Goal: Task Accomplishment & Management: Manage account settings

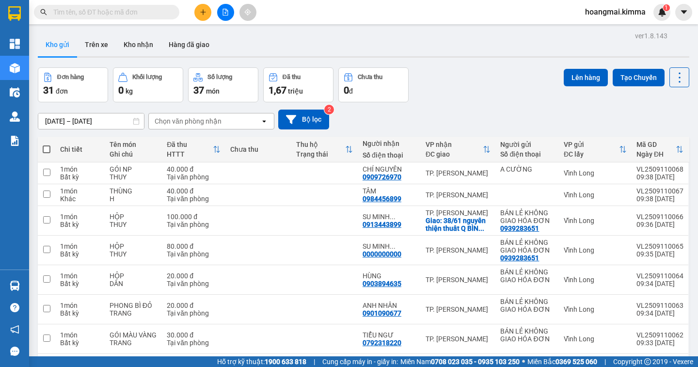
click at [48, 149] on span at bounding box center [47, 149] width 8 height 8
click at [47, 144] on input "checkbox" at bounding box center [47, 144] width 0 height 0
checkbox input "true"
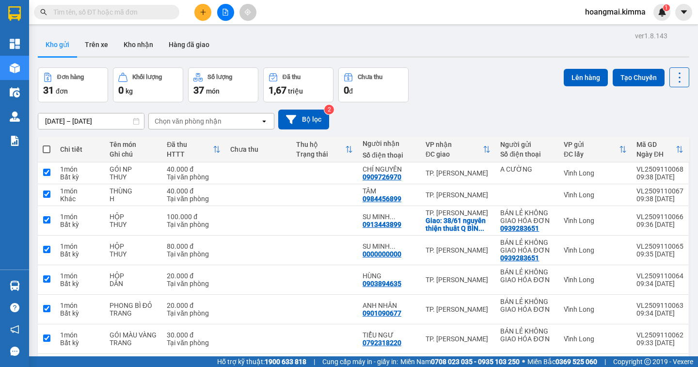
checkbox input "true"
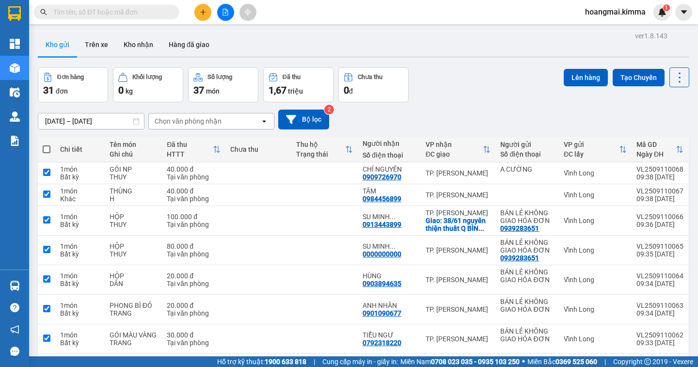
checkbox input "true"
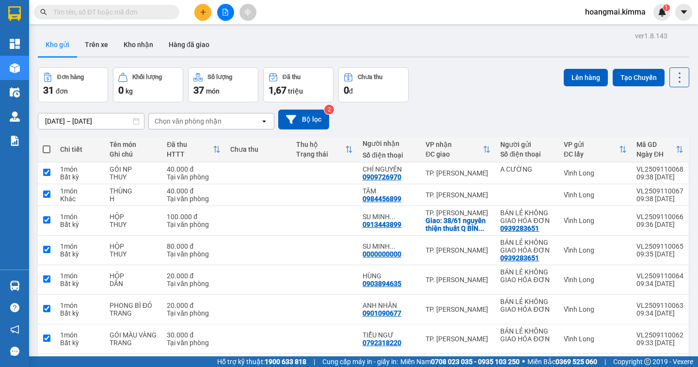
checkbox input "true"
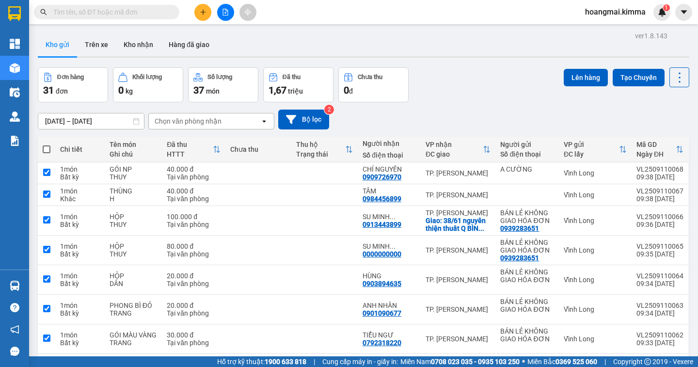
checkbox input "true"
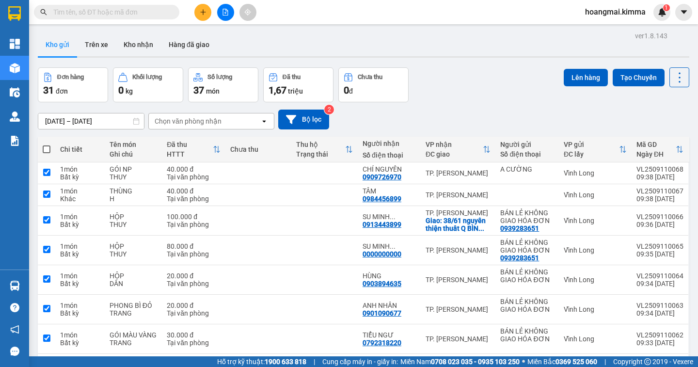
checkbox input "true"
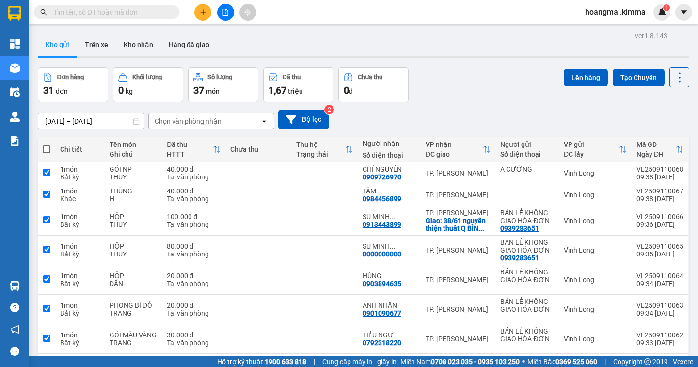
checkbox input "true"
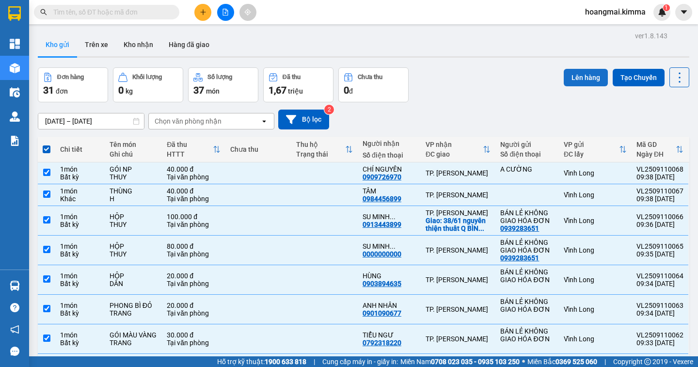
click at [567, 82] on button "Lên hàng" at bounding box center [586, 77] width 44 height 17
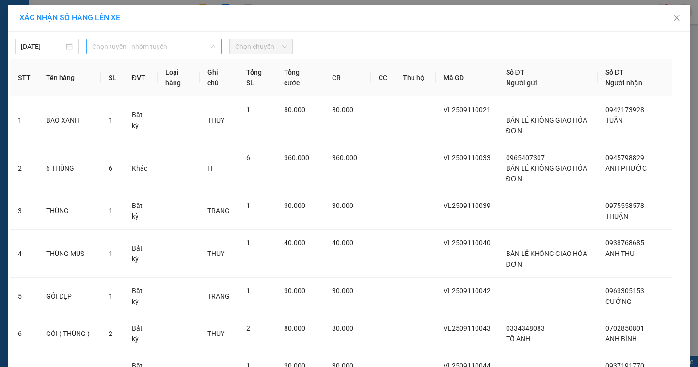
click at [96, 47] on span "Chọn tuyến - nhóm tuyến" at bounding box center [154, 46] width 124 height 15
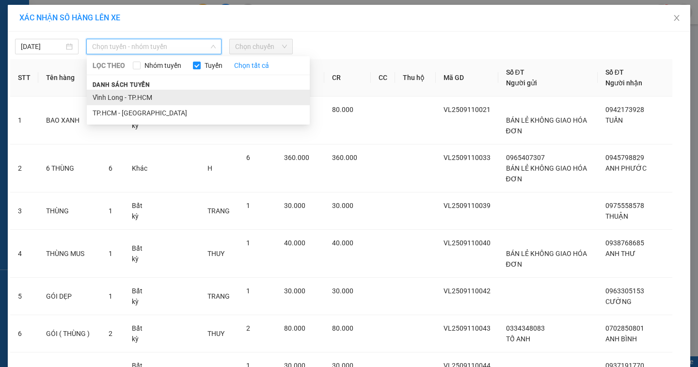
click at [94, 94] on li "Vĩnh Long - TP.HCM" at bounding box center [198, 98] width 223 height 16
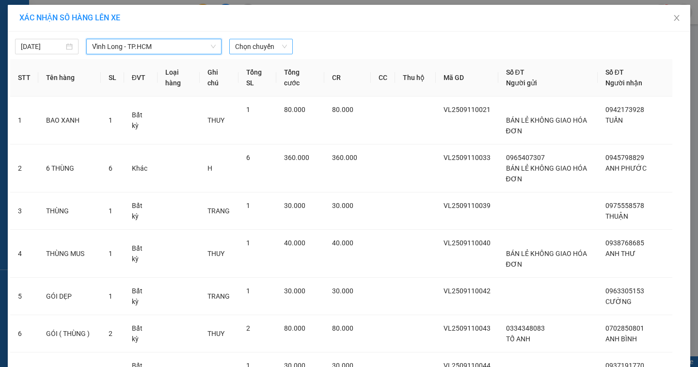
click at [235, 48] on span "Chọn chuyến" at bounding box center [261, 46] width 52 height 15
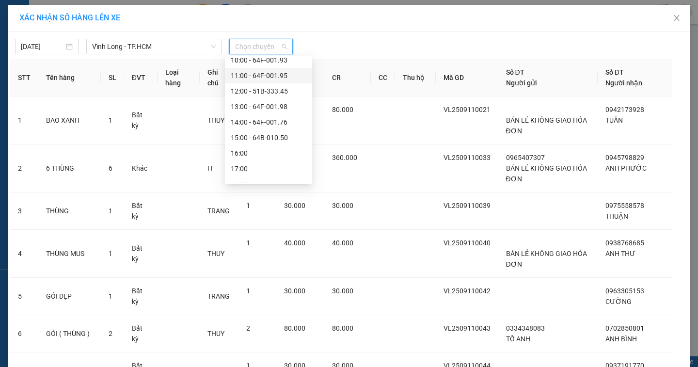
scroll to position [97, 0]
click at [269, 108] on div "10:00 - 64F-001.93" at bounding box center [269, 108] width 76 height 11
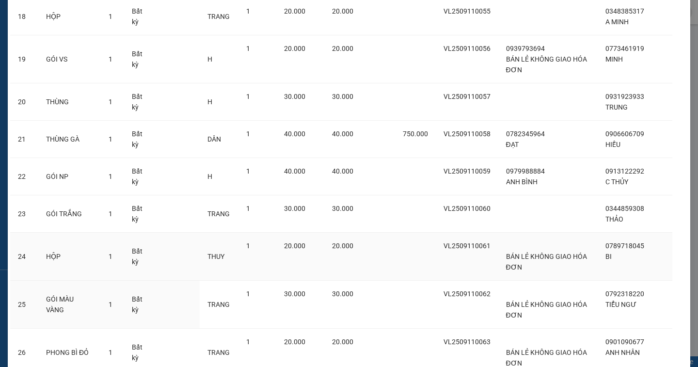
scroll to position [1123, 0]
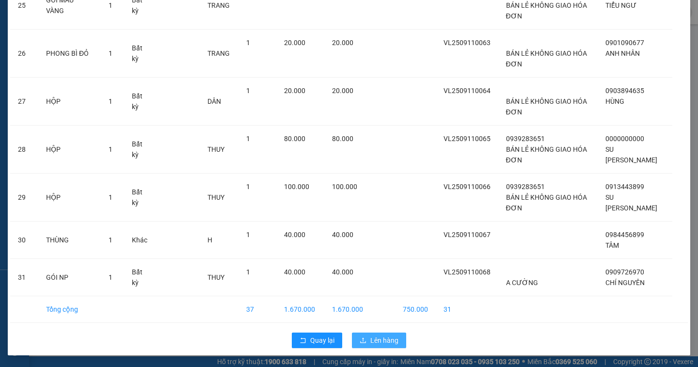
click at [380, 338] on span "Lên hàng" at bounding box center [384, 340] width 28 height 11
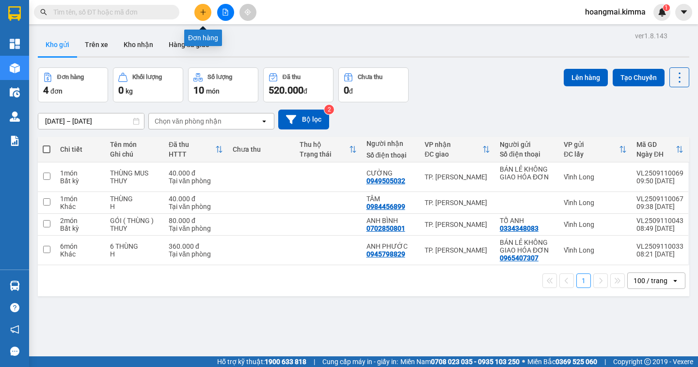
click at [200, 14] on icon "plus" at bounding box center [203, 12] width 7 height 7
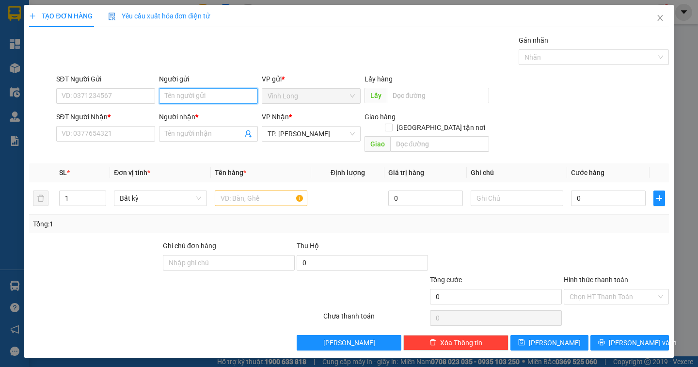
click at [201, 95] on input "Người gửi" at bounding box center [208, 96] width 99 height 16
type input "BÁN"
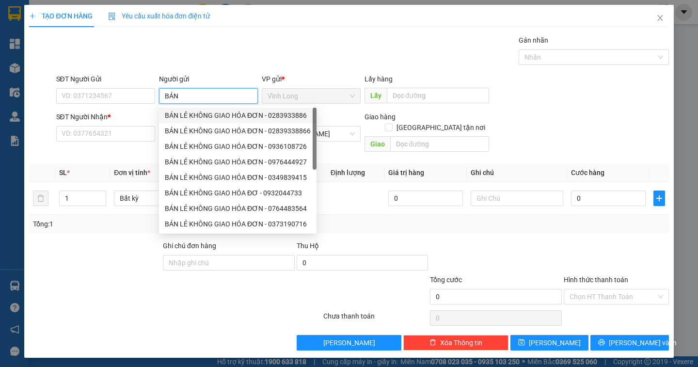
click at [176, 115] on div "BÁN LẺ KHÔNG GIAO HÓA ĐƠN - 0283933886" at bounding box center [238, 115] width 146 height 11
type input "0283933886"
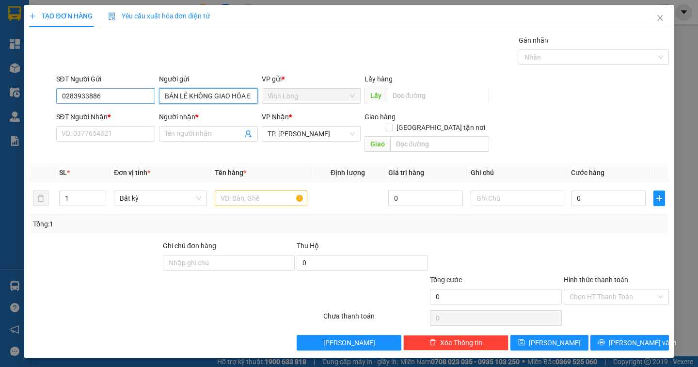
type input "BÁN LẺ KHÔNG GIAO HÓA ĐƠN"
drag, startPoint x: 115, startPoint y: 96, endPoint x: 2, endPoint y: 92, distance: 112.6
click at [2, 92] on div "TẠO ĐƠN HÀNG Yêu cầu xuất hóa đơn điện tử Transit Pickup Surcharge Ids Transit …" at bounding box center [349, 183] width 698 height 367
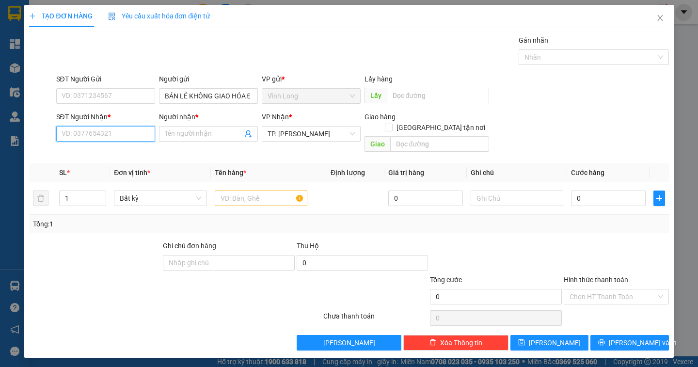
click at [75, 137] on input "SĐT Người Nhận *" at bounding box center [105, 134] width 99 height 16
type input "0789688567"
click at [110, 157] on div "0789688567 - NHUNG HÀ" at bounding box center [110, 153] width 96 height 11
type input "NHUNG HÀ"
type input "0789688567"
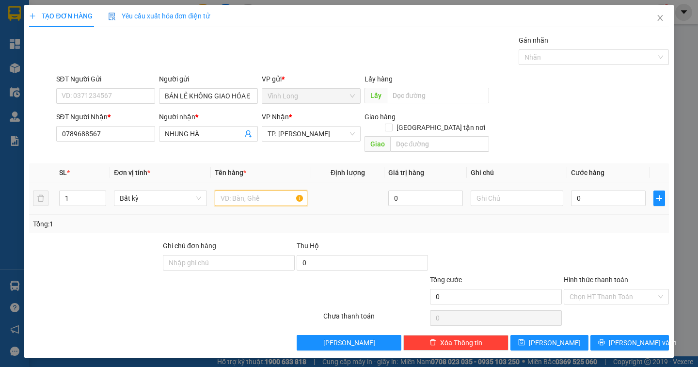
click at [247, 191] on input "text" at bounding box center [261, 199] width 93 height 16
type input "GÓI ĐEN"
type input "DÂN"
type input "2"
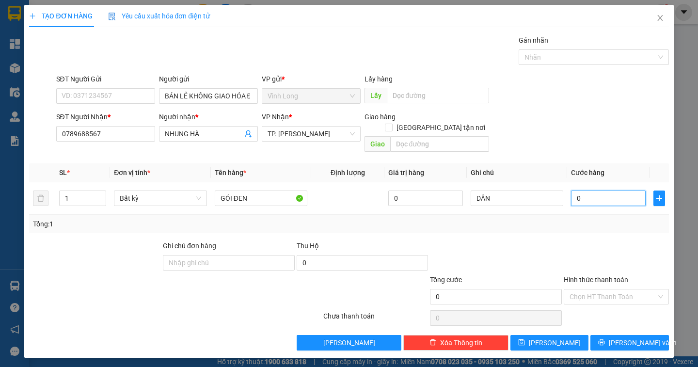
type input "2"
type input "20"
type input "20.000"
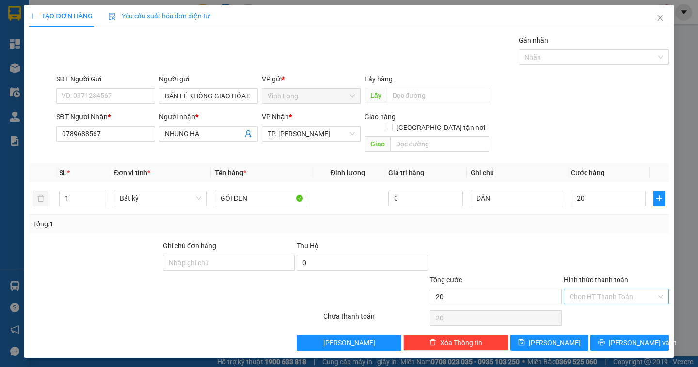
type input "20.000"
drag, startPoint x: 607, startPoint y: 288, endPoint x: 606, endPoint y: 293, distance: 4.9
click at [606, 289] on input "Hình thức thanh toán" at bounding box center [613, 296] width 87 height 15
click at [602, 307] on div "Tại văn phòng" at bounding box center [617, 305] width 94 height 11
type input "0"
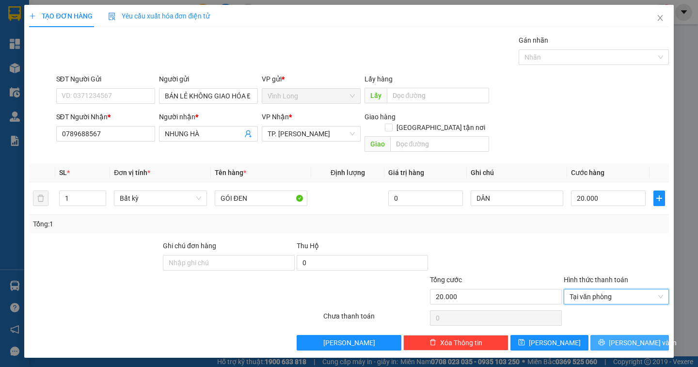
click at [635, 337] on button "[PERSON_NAME] và In" at bounding box center [630, 343] width 78 height 16
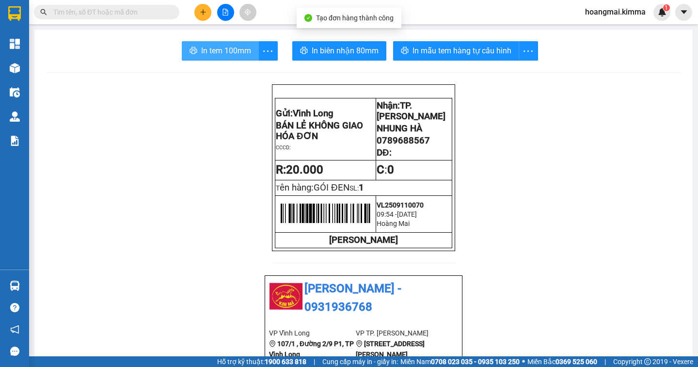
click at [218, 51] on span "In tem 100mm" at bounding box center [226, 51] width 50 height 12
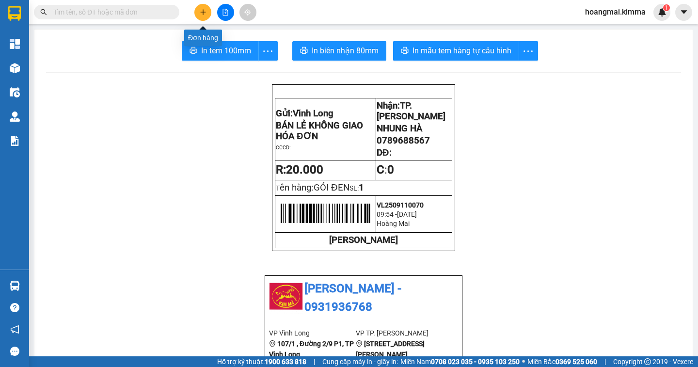
click at [202, 12] on icon "plus" at bounding box center [203, 12] width 7 height 7
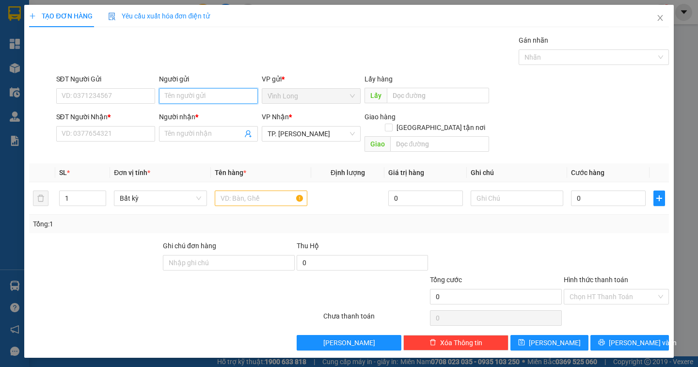
click at [175, 98] on input "Người gửi" at bounding box center [208, 96] width 99 height 16
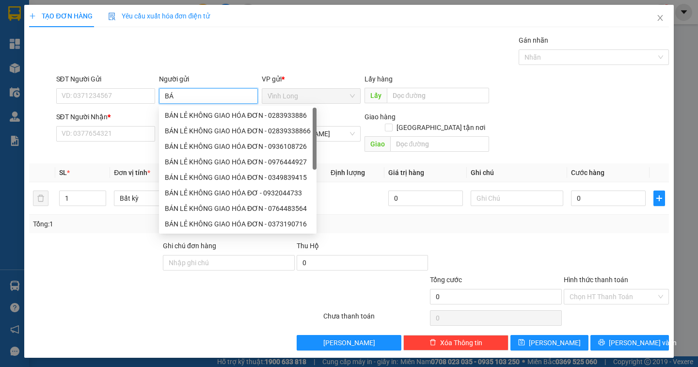
type input "BÁN"
click at [173, 112] on div "BÁN LẺ KHÔNG GIAO HÓA ĐƠN - 0967887217" at bounding box center [238, 115] width 146 height 11
type input "0967887217"
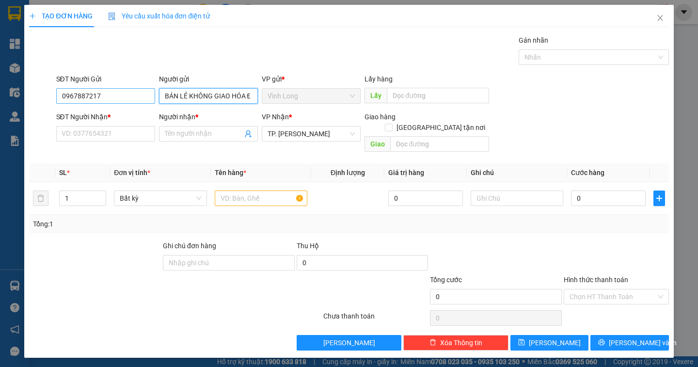
type input "BÁN LẺ KHÔNG GIAO HÓA ĐƠN"
drag, startPoint x: 111, startPoint y: 93, endPoint x: 3, endPoint y: 111, distance: 109.0
click at [5, 110] on div "TẠO ĐƠN HÀNG Yêu cầu xuất hóa đơn điện tử Transit Pickup Surcharge Ids Transit …" at bounding box center [349, 183] width 698 height 367
click at [3, 111] on div "TẠO ĐƠN HÀNG Yêu cầu xuất hóa đơn điện tử Transit Pickup Surcharge Ids Transit …" at bounding box center [349, 183] width 698 height 367
click at [67, 134] on input "SĐT Người Nhận *" at bounding box center [105, 134] width 99 height 16
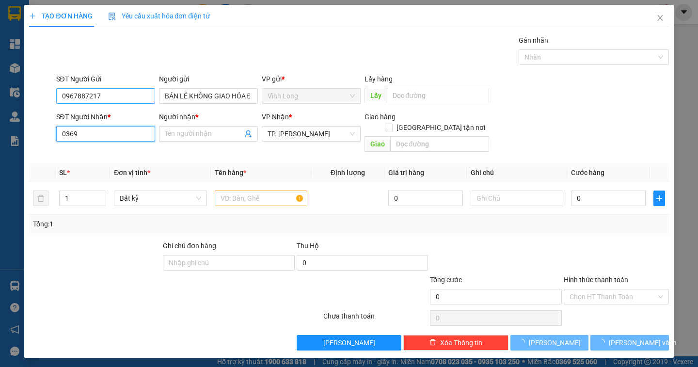
type input "0369"
drag, startPoint x: 123, startPoint y: 94, endPoint x: 37, endPoint y: 87, distance: 86.1
click at [37, 87] on div "SĐT Người Gửi 0967887217 0967887217 Người gửi BÁN LẺ KHÔNG GIAO HÓA ĐƠN VP gửi …" at bounding box center [348, 91] width 641 height 34
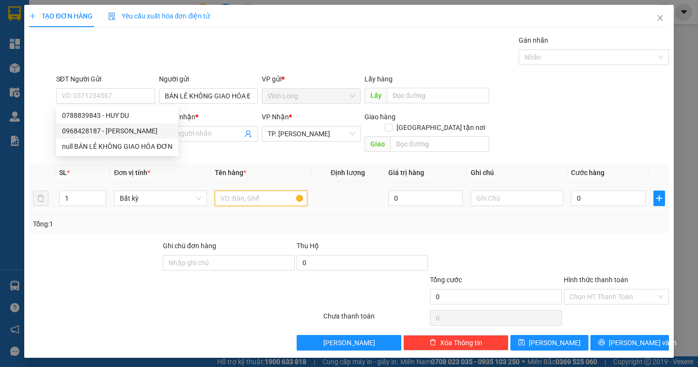
drag, startPoint x: 271, startPoint y: 188, endPoint x: 259, endPoint y: 189, distance: 11.7
click at [271, 191] on input "text" at bounding box center [261, 199] width 93 height 16
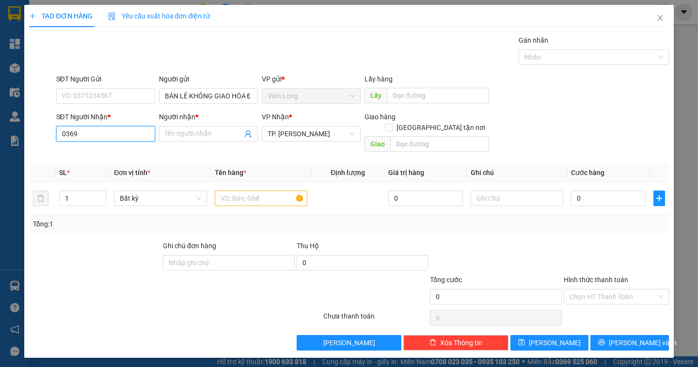
click at [117, 134] on input "0369" at bounding box center [105, 134] width 99 height 16
type input "0369229230"
click at [99, 152] on div "0369229230 - MAI" at bounding box center [105, 153] width 87 height 11
type input "MAI"
type input "0369229230"
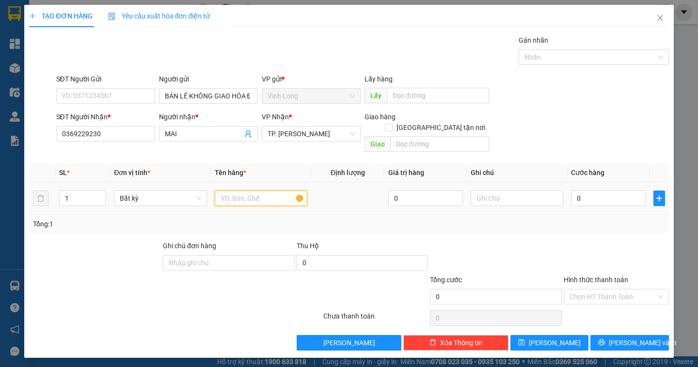
click at [223, 191] on input "text" at bounding box center [261, 199] width 93 height 16
type input "THÙNG MUS"
type input "DÂN"
type input "4"
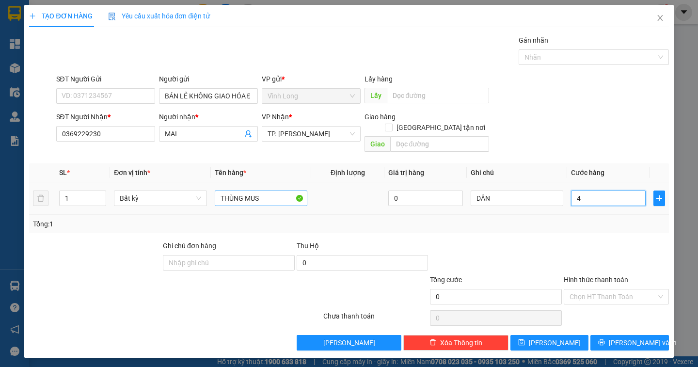
type input "4"
type input "40"
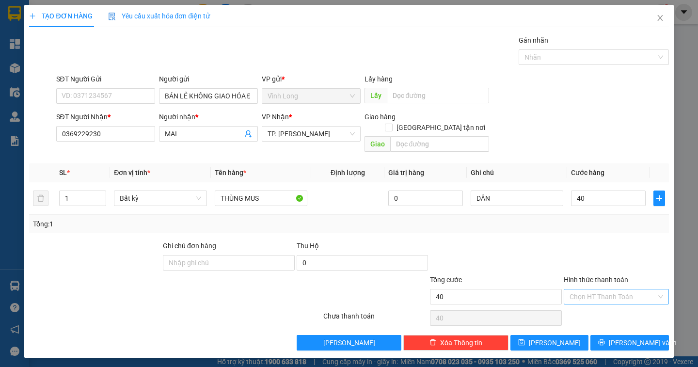
type input "40.000"
click at [602, 289] on input "Hình thức thanh toán" at bounding box center [613, 296] width 87 height 15
click at [587, 306] on div "Tại văn phòng" at bounding box center [617, 305] width 94 height 11
type input "0"
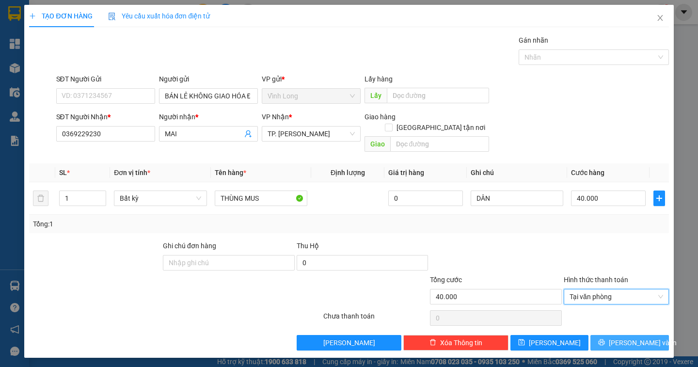
click at [638, 337] on span "Lưu và In" at bounding box center [643, 342] width 68 height 11
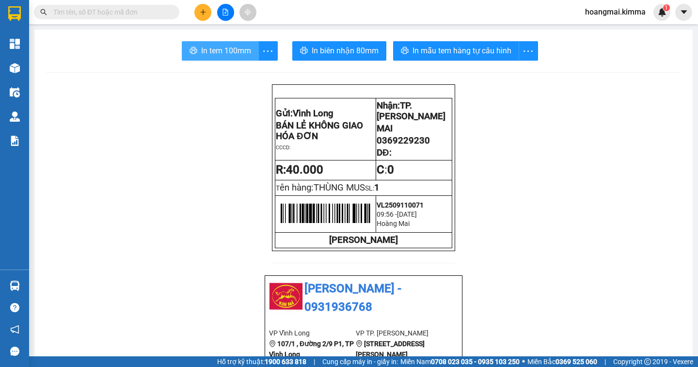
click at [190, 51] on icon "printer" at bounding box center [193, 50] width 7 height 7
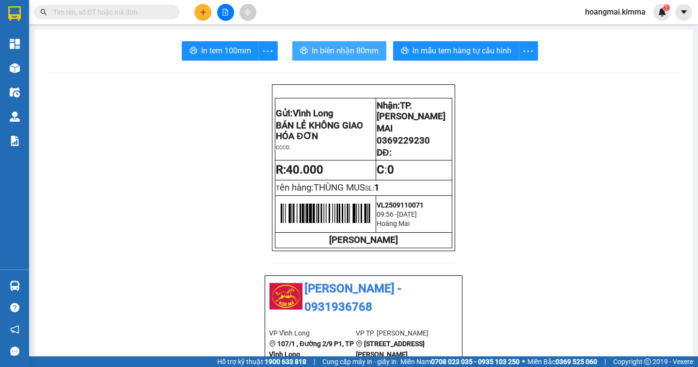
click at [328, 52] on span "In biên nhận 80mm" at bounding box center [345, 51] width 67 height 12
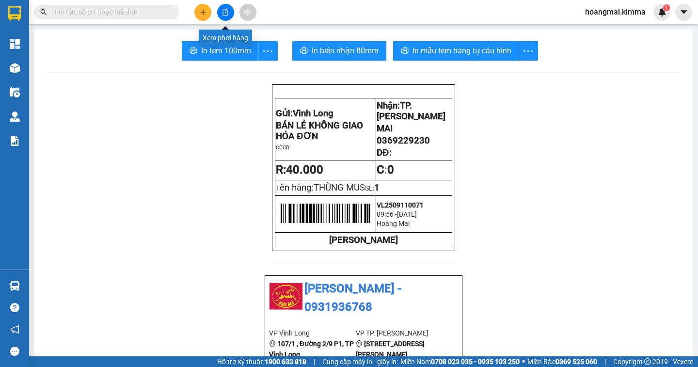
click at [223, 11] on icon "file-add" at bounding box center [225, 12] width 7 height 7
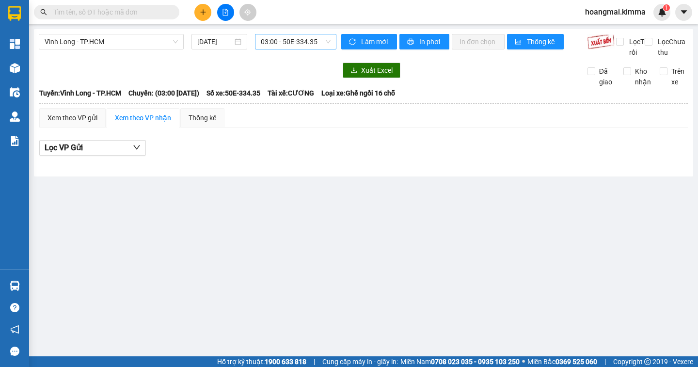
click at [291, 37] on span "03:00 - 50E-334.35" at bounding box center [296, 41] width 70 height 15
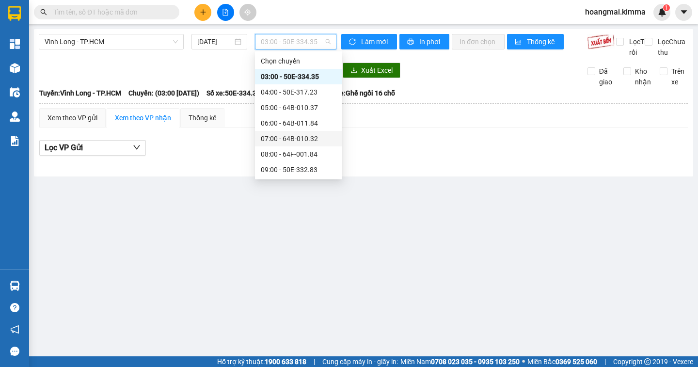
scroll to position [97, 0]
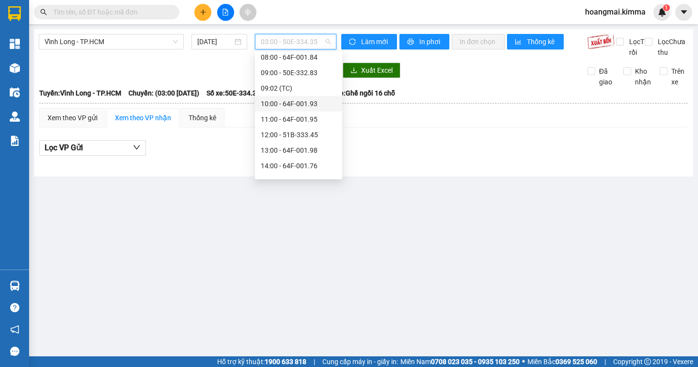
click at [286, 108] on div "10:00 - 64F-001.93" at bounding box center [299, 103] width 76 height 11
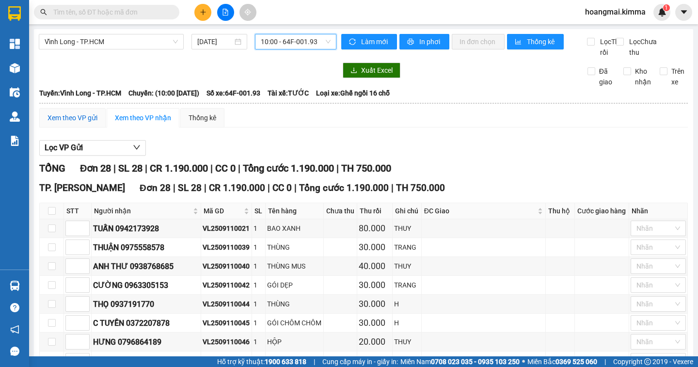
click at [79, 123] on div "Xem theo VP gửi" at bounding box center [73, 117] width 50 height 11
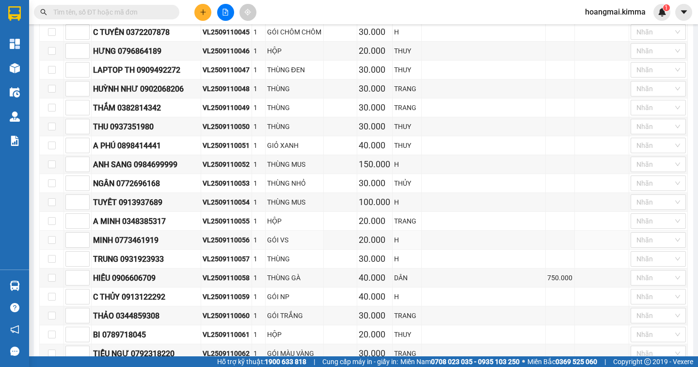
scroll to position [475, 0]
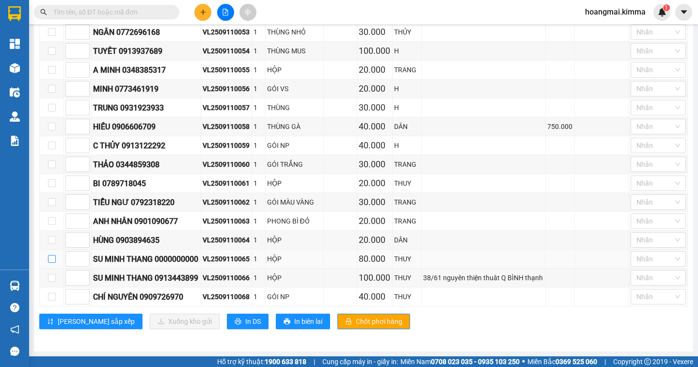
click at [49, 255] on input "checkbox" at bounding box center [52, 259] width 8 height 8
checkbox input "true"
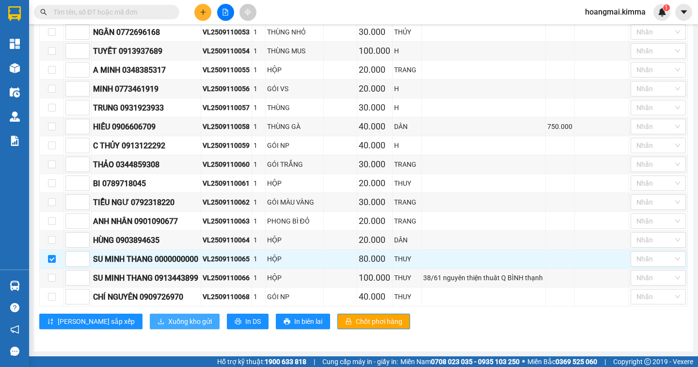
click at [168, 322] on span "Xuống kho gửi" at bounding box center [190, 321] width 44 height 11
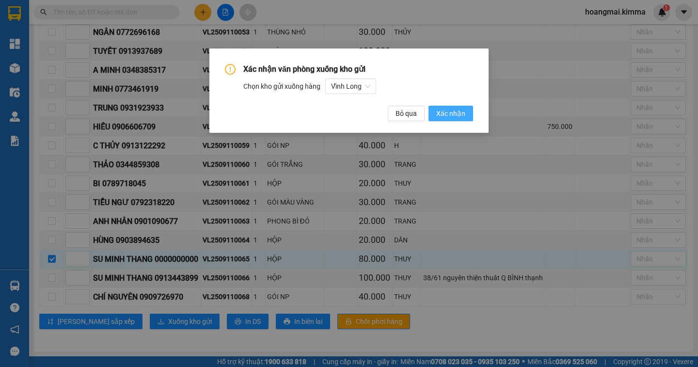
click at [444, 115] on span "Xác nhận" at bounding box center [450, 113] width 29 height 11
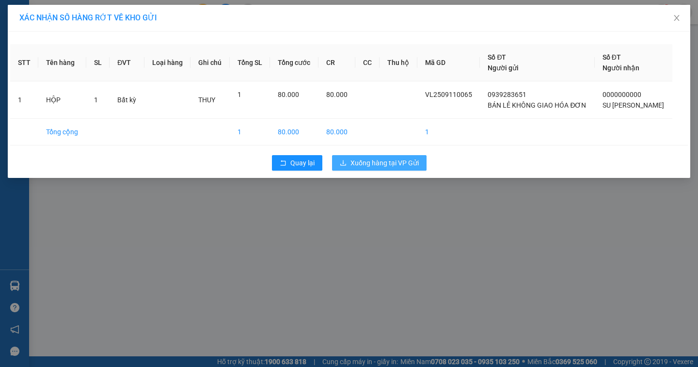
click at [394, 164] on span "Xuống hàng tại VP Gửi" at bounding box center [385, 163] width 68 height 11
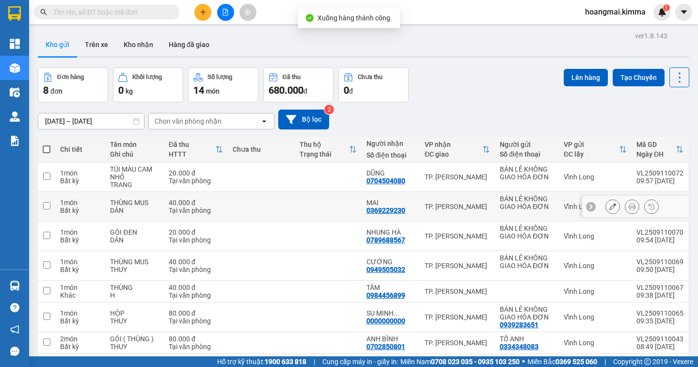
scroll to position [67, 0]
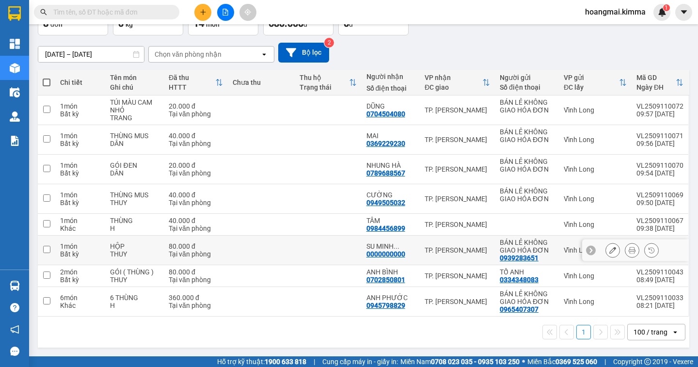
click at [609, 251] on icon at bounding box center [612, 250] width 7 height 7
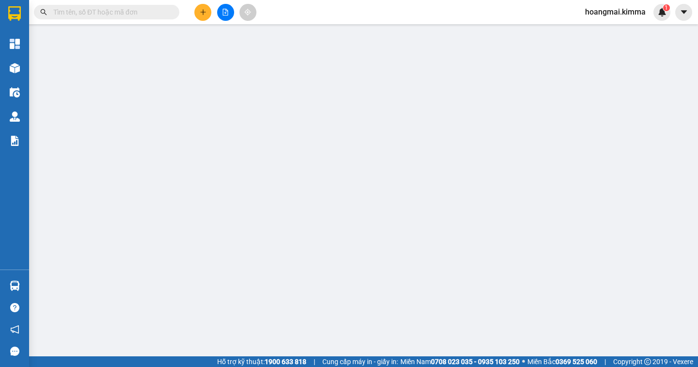
type input "0939283651"
type input "BÁN LẺ KHÔNG GIAO HÓA ĐƠN"
type input "0000000000"
type input "SU MINH THANG"
type input "80.000"
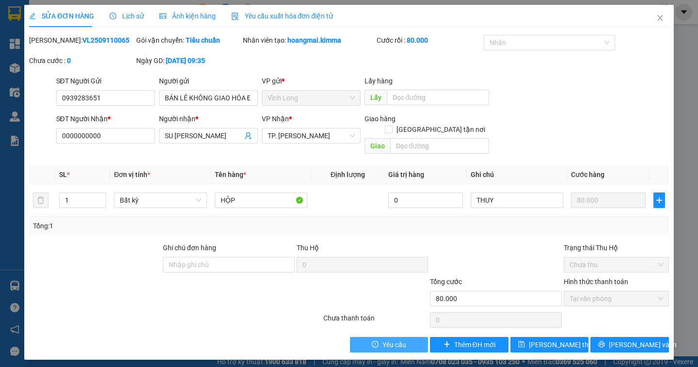
click at [410, 337] on button "Yêu cầu" at bounding box center [389, 345] width 78 height 16
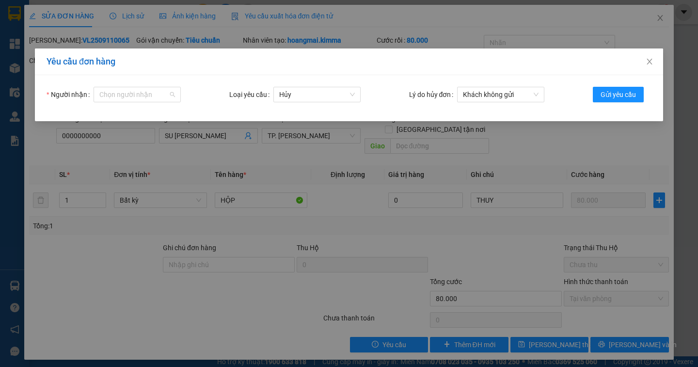
drag, startPoint x: 137, startPoint y: 100, endPoint x: 142, endPoint y: 107, distance: 8.0
click at [139, 104] on form "Người nhận Chọn người nhận Loại yêu cầu Hủy Lý do hủy đơn Khách không gửi Gửi y…" at bounding box center [349, 98] width 605 height 23
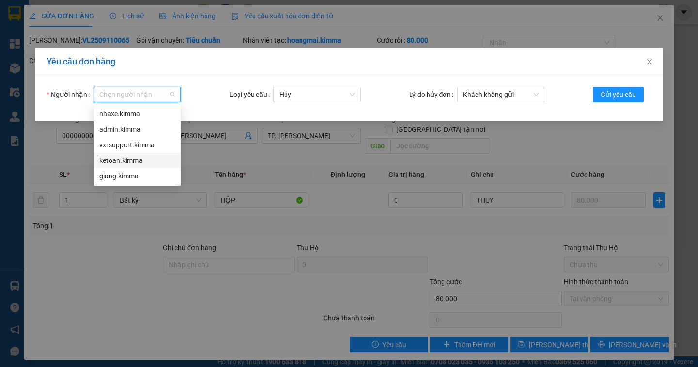
click at [126, 158] on div "ketoan.kimma" at bounding box center [137, 160] width 76 height 11
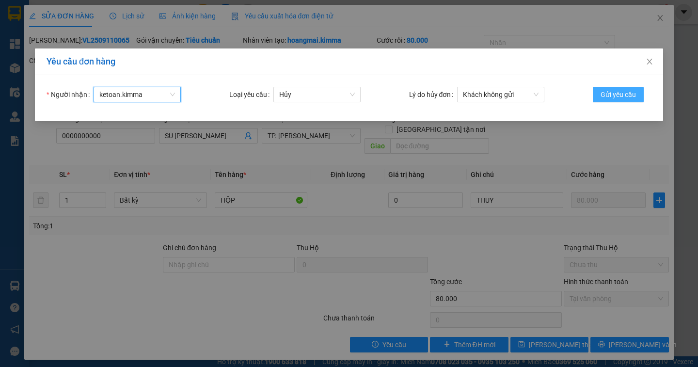
click at [633, 96] on span "Gửi yêu cầu" at bounding box center [618, 94] width 35 height 11
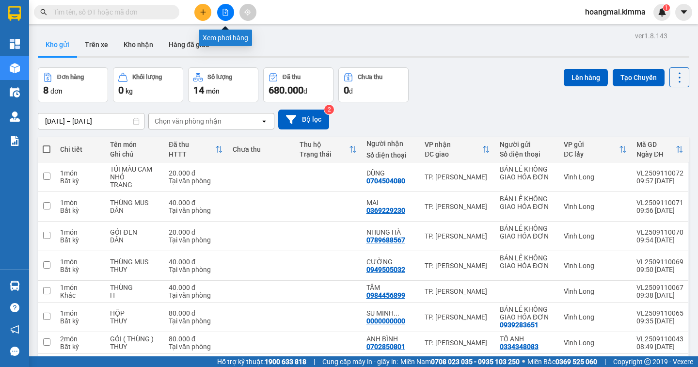
click at [226, 13] on icon "file-add" at bounding box center [225, 12] width 5 height 7
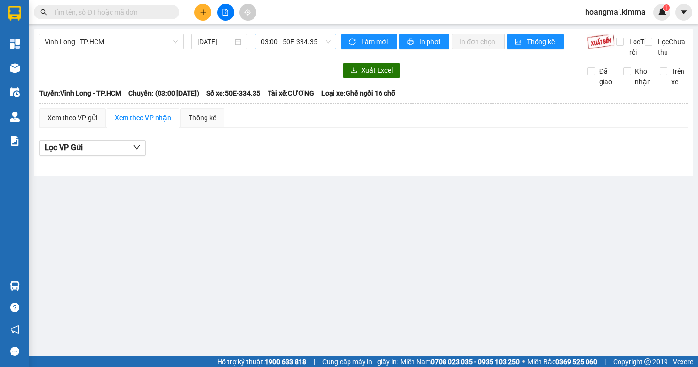
click at [278, 49] on div "Vĩnh Long - TP.HCM 11/09/2025 03:00 - 50E-334.35" at bounding box center [188, 46] width 298 height 24
click at [279, 44] on span "03:00 - 50E-334.35" at bounding box center [296, 41] width 70 height 15
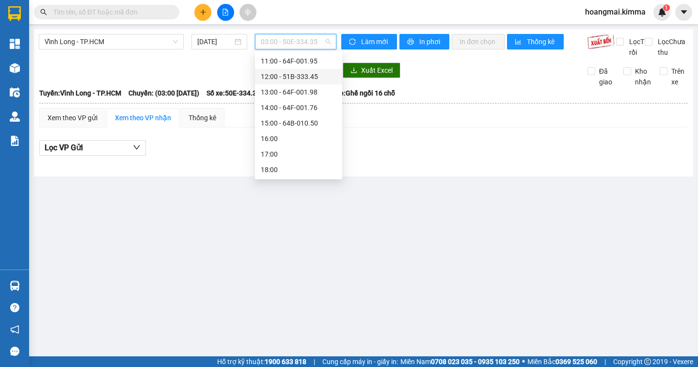
scroll to position [58, 0]
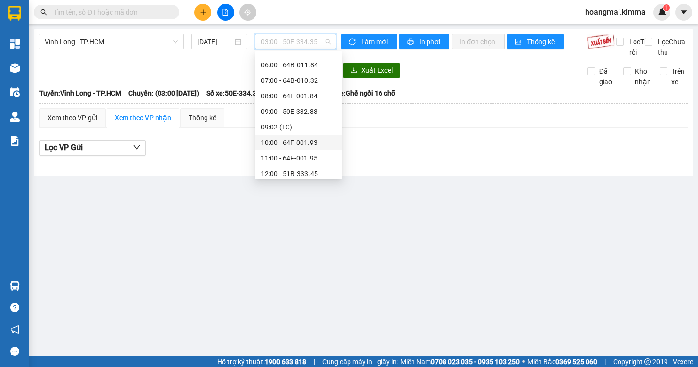
click at [293, 141] on div "10:00 - 64F-001.93" at bounding box center [299, 142] width 76 height 11
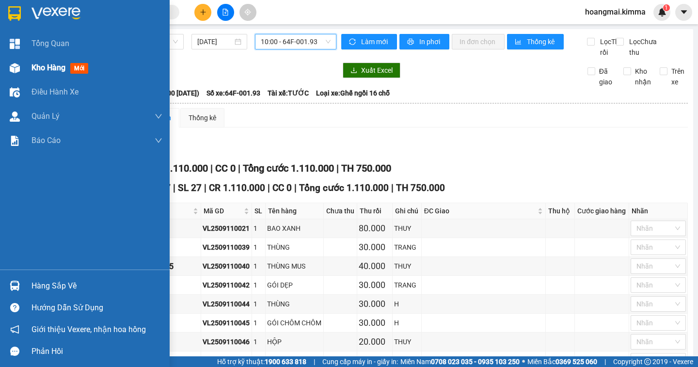
click at [34, 64] on span "Kho hàng" at bounding box center [49, 67] width 34 height 9
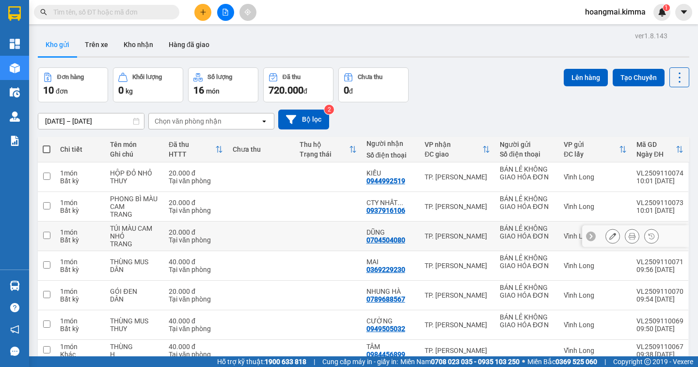
scroll to position [126, 0]
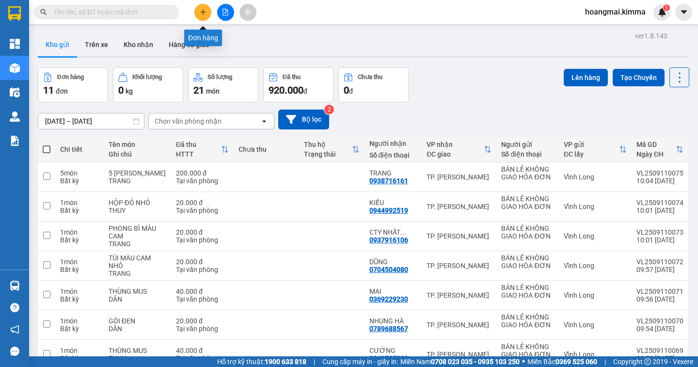
click at [203, 12] on icon "plus" at bounding box center [203, 11] width 0 height 5
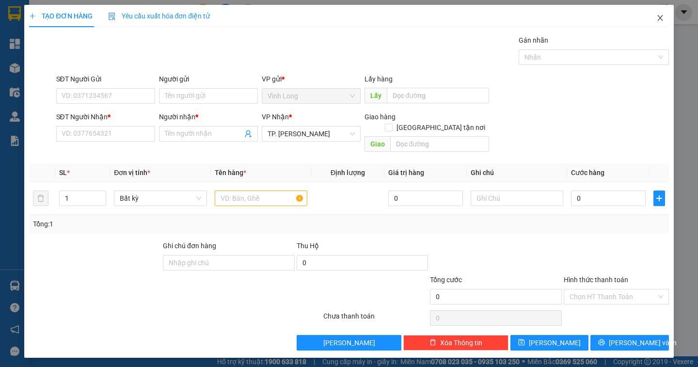
click at [664, 14] on span "Close" at bounding box center [660, 18] width 27 height 27
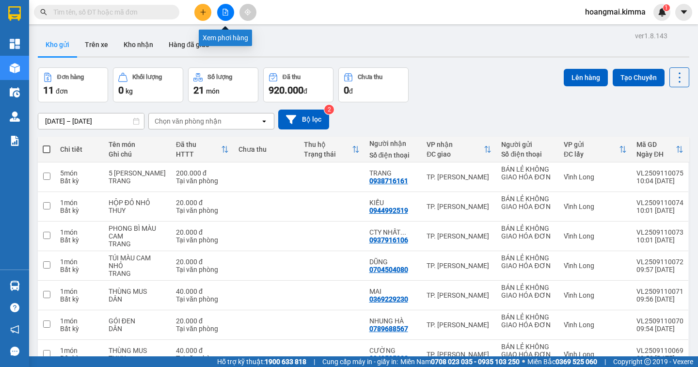
click at [226, 9] on icon "file-add" at bounding box center [225, 12] width 5 height 7
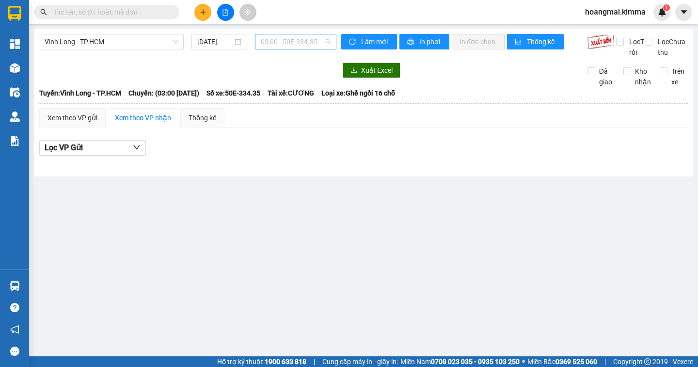
click at [297, 42] on span "03:00 - 50E-334.35" at bounding box center [296, 41] width 70 height 15
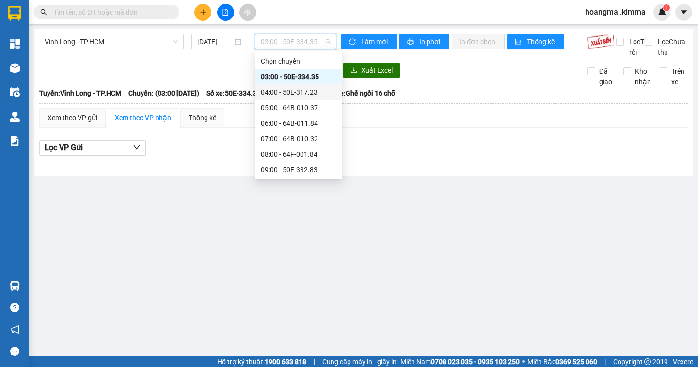
click at [293, 92] on div "04:00 - 50E-317.23" at bounding box center [299, 92] width 76 height 11
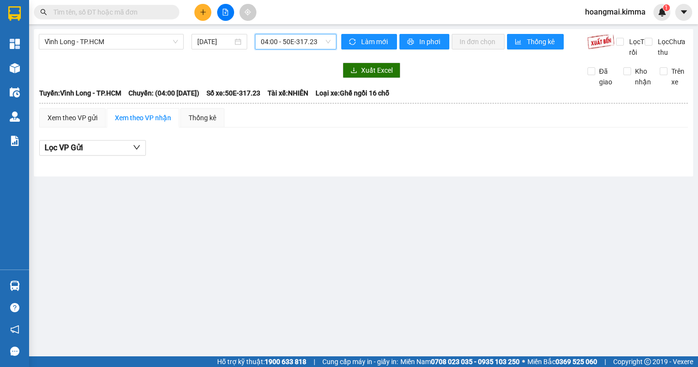
click at [285, 44] on span "04:00 - 50E-317.23" at bounding box center [296, 41] width 70 height 15
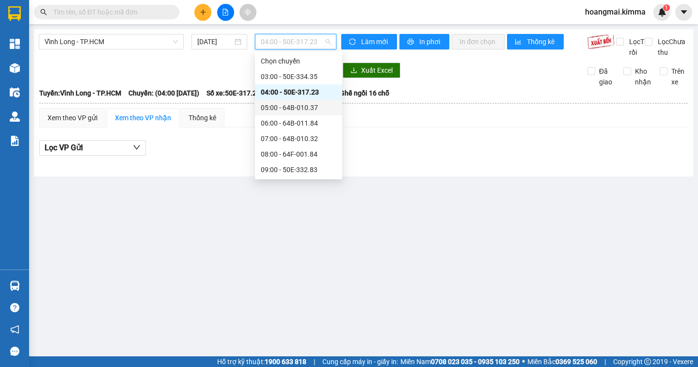
click at [275, 107] on div "05:00 - 64B-010.37" at bounding box center [299, 107] width 76 height 11
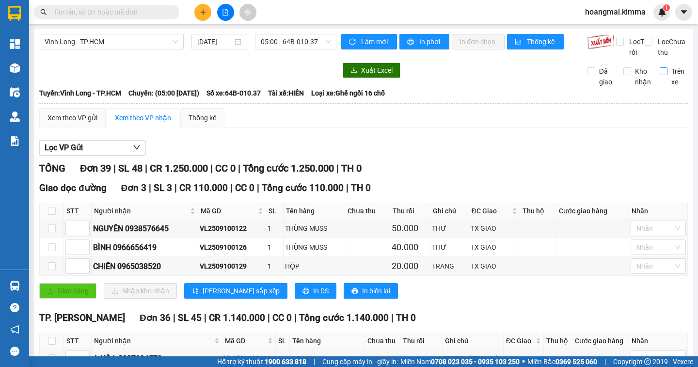
click at [660, 75] on input "Trên xe" at bounding box center [664, 71] width 8 height 8
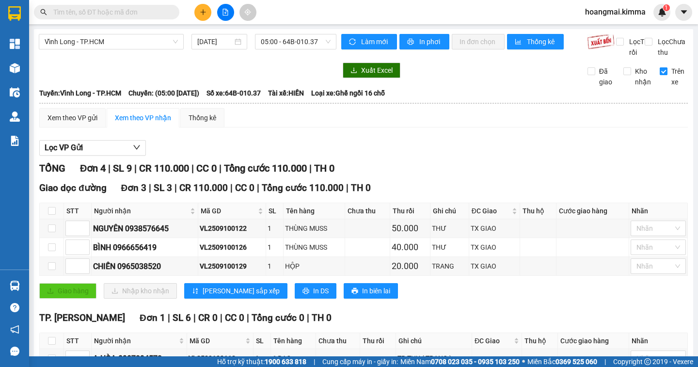
click at [660, 75] on input "Trên xe" at bounding box center [664, 71] width 8 height 8
checkbox input "false"
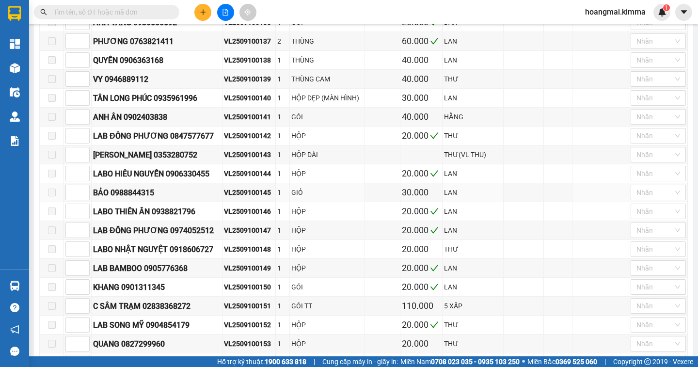
scroll to position [727, 0]
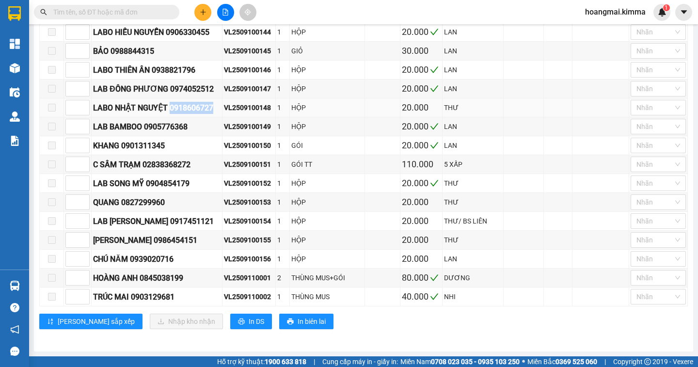
drag, startPoint x: 221, startPoint y: 115, endPoint x: 175, endPoint y: 117, distance: 46.6
click at [175, 114] on div "LABO NHẬT NGUYỆT 0918606727" at bounding box center [157, 108] width 128 height 12
copy div "0918606727"
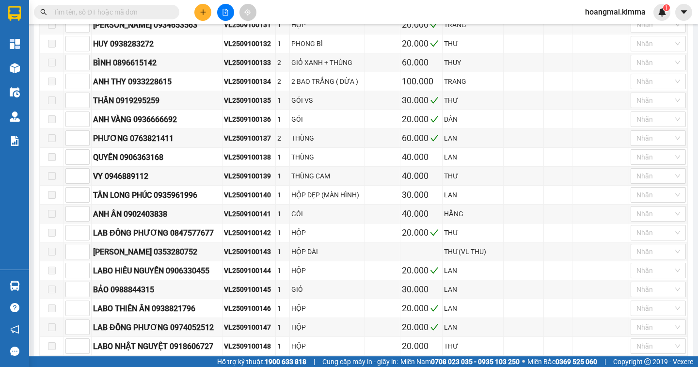
click at [85, 5] on div "Kết quả tìm kiếm ( 0 ) Bộ lọc Ngày tạo đơn gần nhất No Data" at bounding box center [94, 12] width 189 height 17
click at [80, 8] on input "text" at bounding box center [110, 12] width 114 height 11
paste input "0918606727"
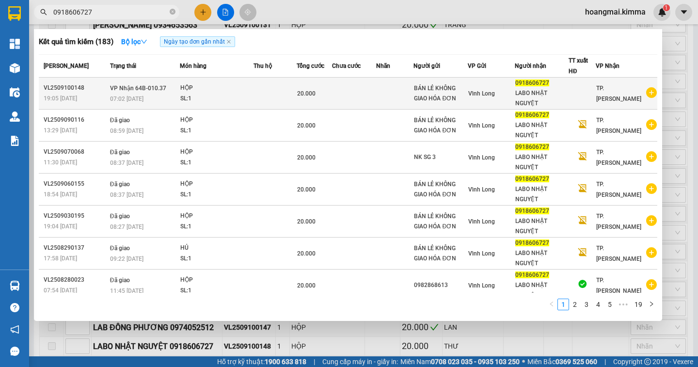
type input "0918606727"
click at [148, 89] on span "VP Nhận 64B-010.37" at bounding box center [138, 88] width 56 height 7
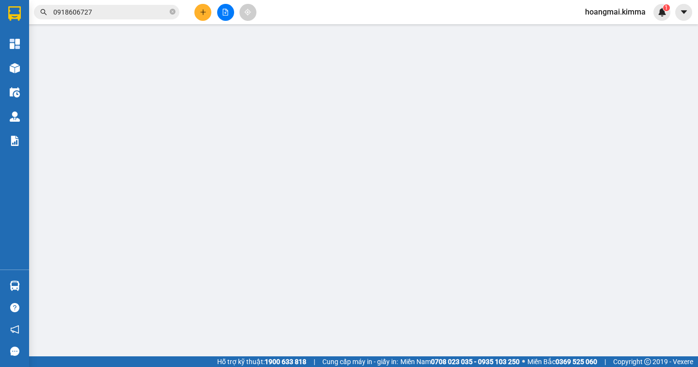
type input "BÁN LẺ KHÔNG GIAO HÓA ĐƠN"
type input "0918606727"
type input "LABO NHẬT NGUYỆT"
type input "20.000"
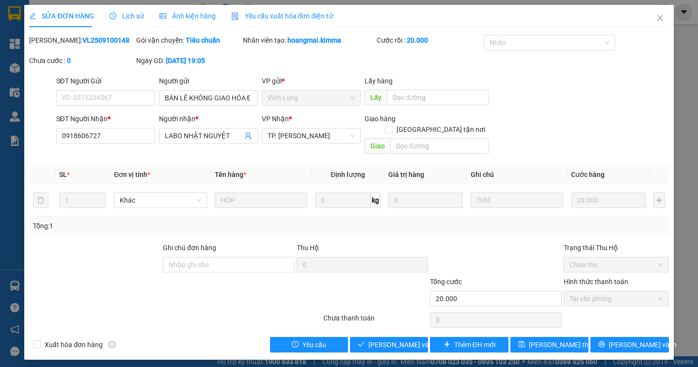
click at [118, 16] on span "Lịch sử" at bounding box center [127, 16] width 34 height 8
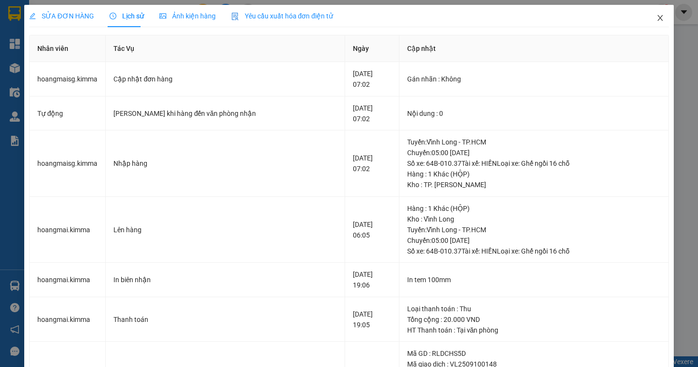
click at [656, 21] on icon "close" at bounding box center [660, 18] width 8 height 8
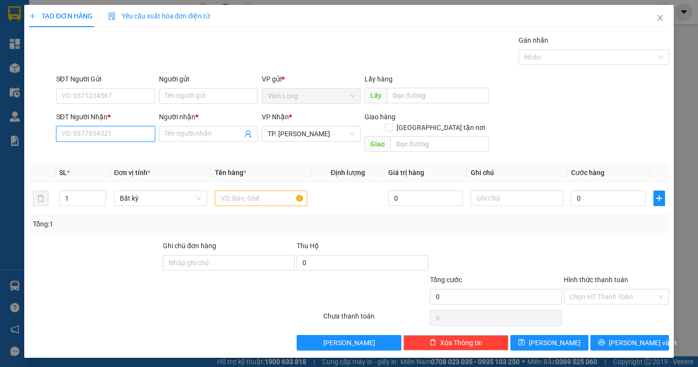
click at [78, 132] on input "SĐT Người Nhận *" at bounding box center [105, 134] width 99 height 16
click at [75, 97] on input "SĐT Người Gửi" at bounding box center [105, 96] width 99 height 16
type input "0907216779"
click at [174, 93] on input "Người gửi" at bounding box center [208, 96] width 99 height 16
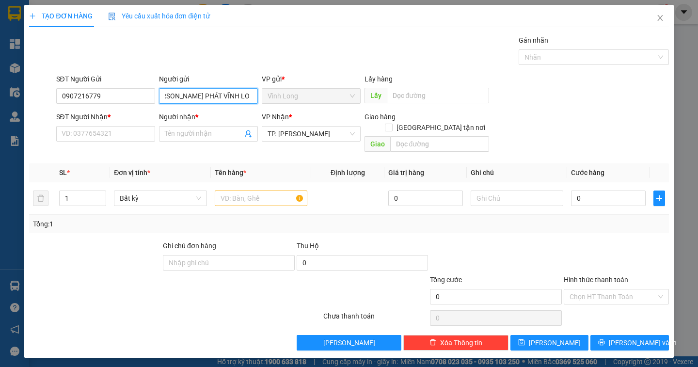
scroll to position [0, 14]
drag, startPoint x: 214, startPoint y: 95, endPoint x: 253, endPoint y: 106, distance: 39.9
click at [253, 106] on div "Người gửi QUANG MINH PHÁT VĨNH LONG QUANG MINH PHÁT VĨNH LONG" at bounding box center [208, 91] width 99 height 34
type input "QUANG MINH PHÁT VL"
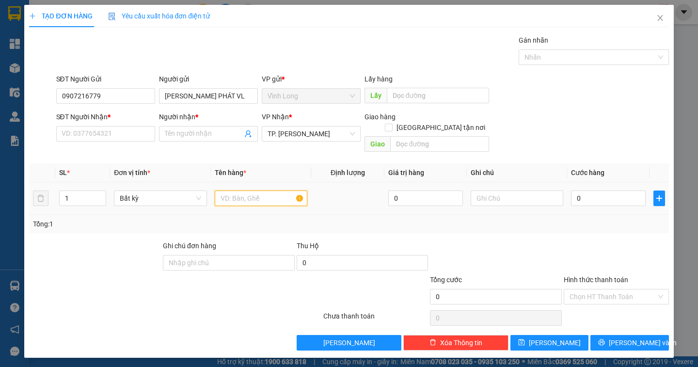
click at [224, 191] on input "text" at bounding box center [261, 199] width 93 height 16
type input "GÓI NP"
click at [478, 192] on input "text" at bounding box center [517, 199] width 93 height 16
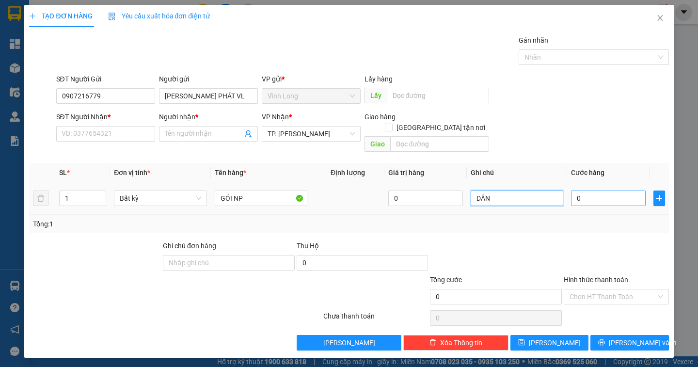
type input "DÂN"
click at [582, 191] on input "0" at bounding box center [608, 199] width 75 height 16
type input "1"
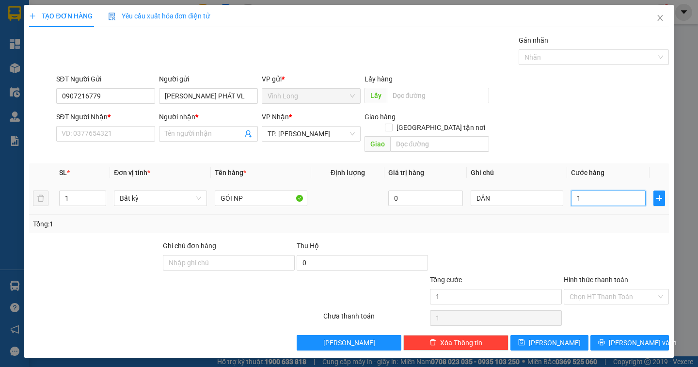
type input "15"
type input "150"
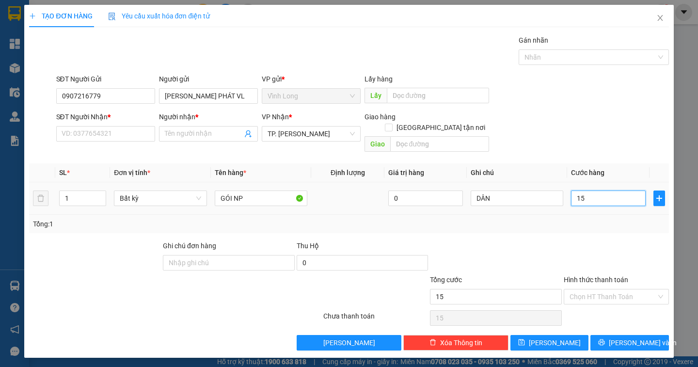
type input "150"
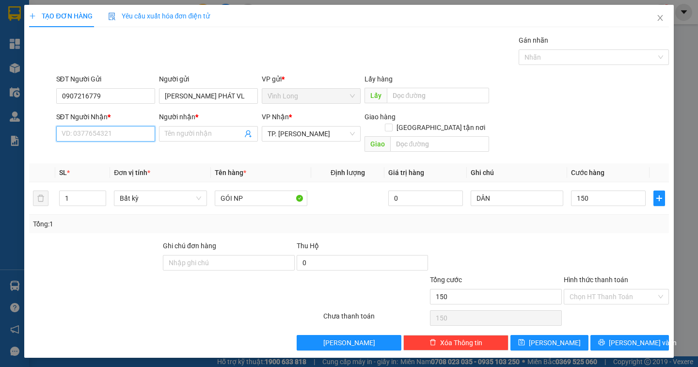
type input "150.000"
click at [80, 141] on input "SĐT Người Nhận *" at bounding box center [105, 134] width 99 height 16
type input "0967959775"
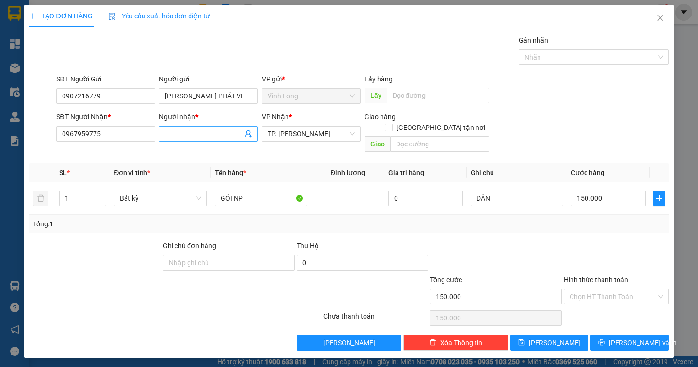
click at [200, 136] on input "Người nhận *" at bounding box center [204, 133] width 78 height 11
type input "HUỲNH GIANG NGỌC LINH"
click at [606, 289] on input "Hình thức thanh toán" at bounding box center [613, 296] width 87 height 15
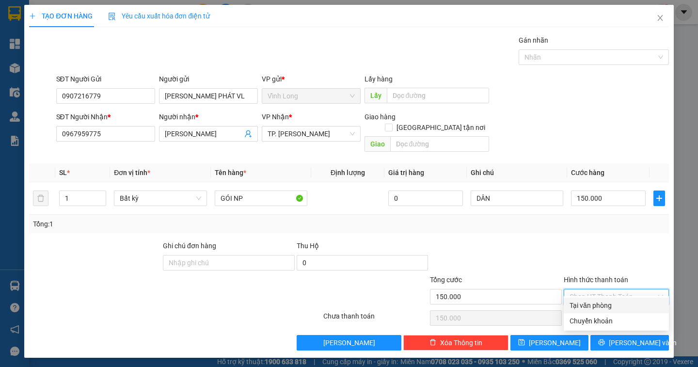
click at [600, 301] on div "Tại văn phòng" at bounding box center [617, 305] width 94 height 11
type input "0"
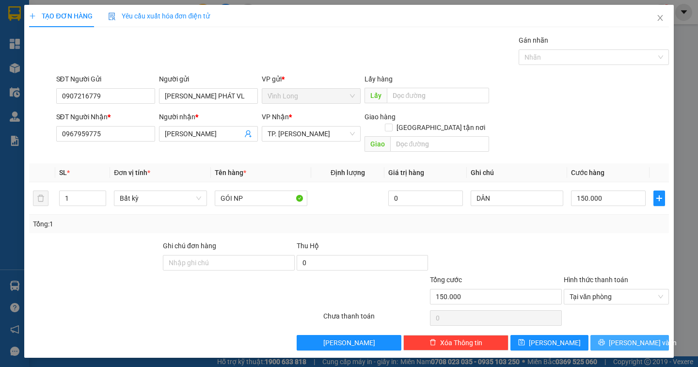
click at [632, 337] on span "[PERSON_NAME] và In" at bounding box center [643, 342] width 68 height 11
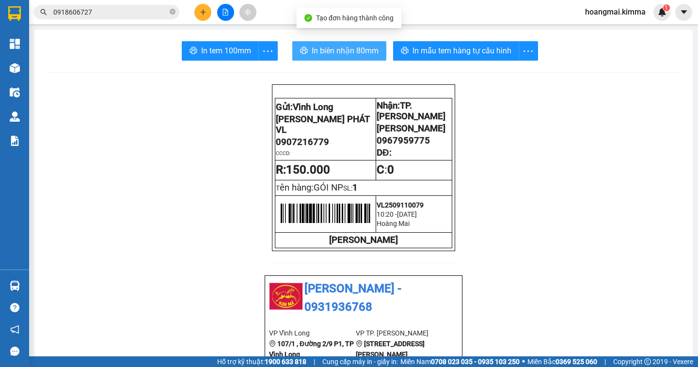
click at [339, 51] on span "In biên nhận 80mm" at bounding box center [345, 51] width 67 height 12
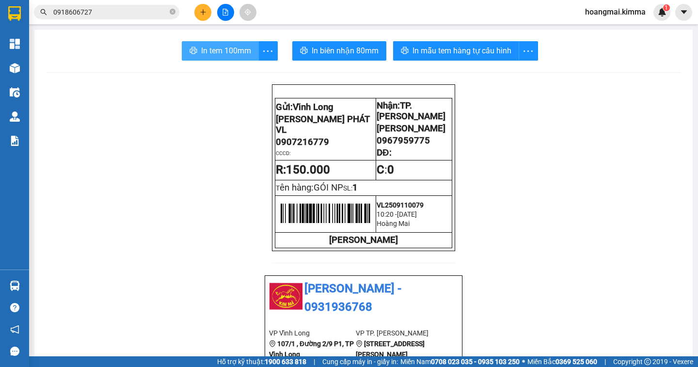
click at [201, 53] on span "In tem 100mm" at bounding box center [226, 51] width 50 height 12
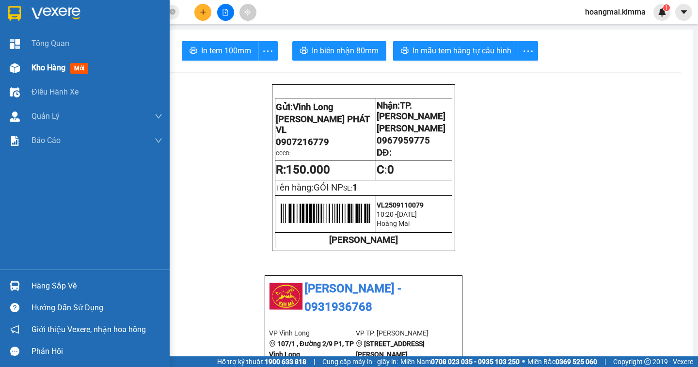
click at [36, 66] on span "Kho hàng" at bounding box center [49, 67] width 34 height 9
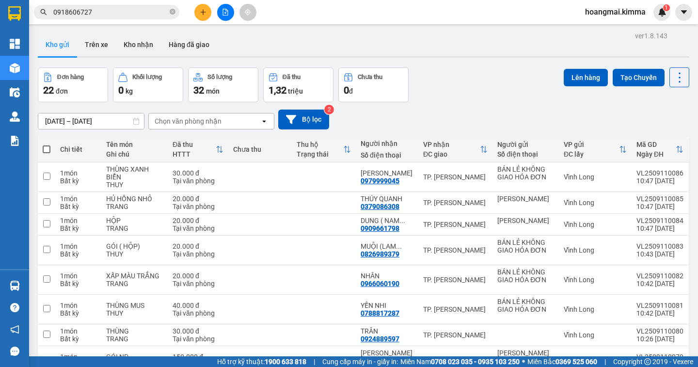
click at [49, 151] on span at bounding box center [47, 149] width 8 height 8
click at [47, 144] on input "checkbox" at bounding box center [47, 144] width 0 height 0
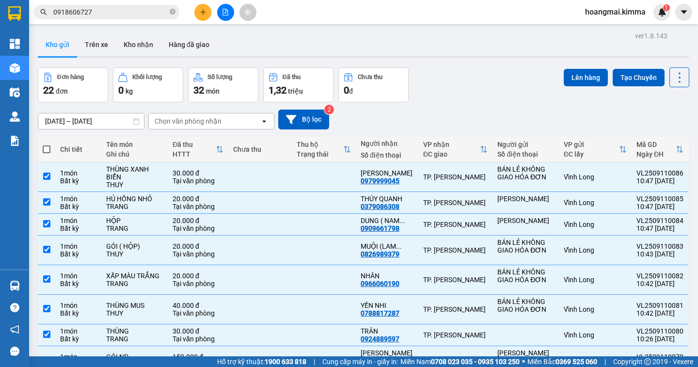
checkbox input "true"
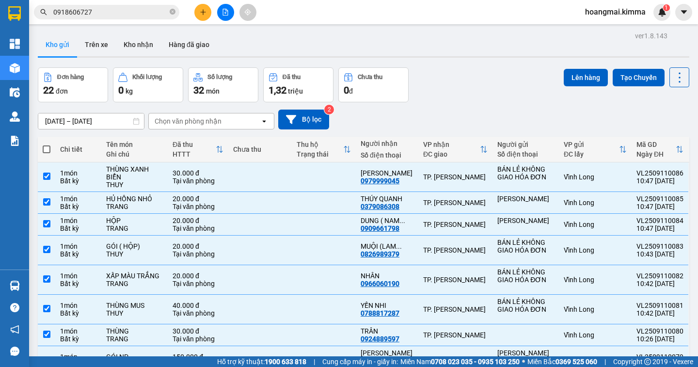
checkbox input "true"
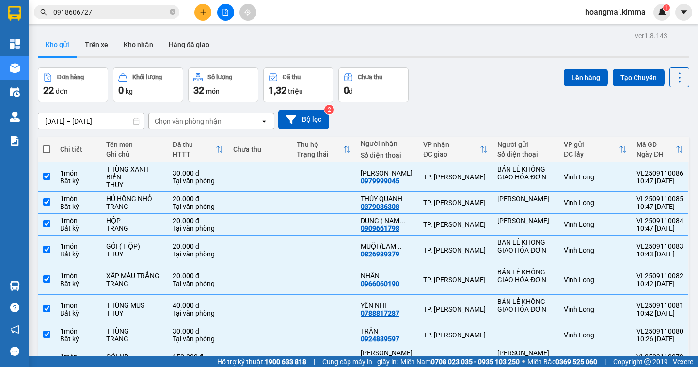
checkbox input "true"
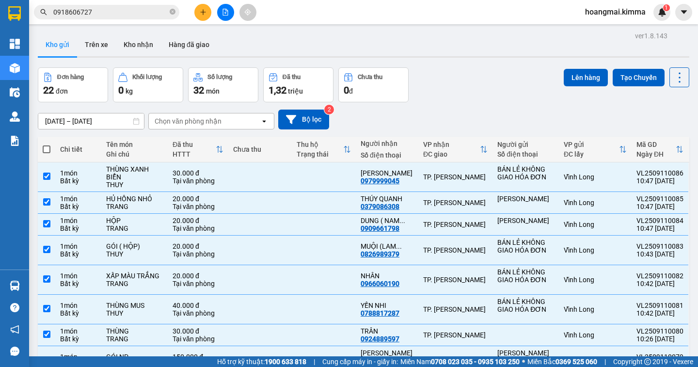
checkbox input "true"
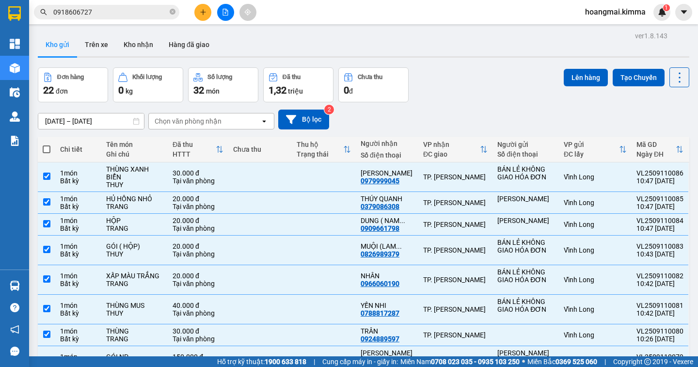
checkbox input "true"
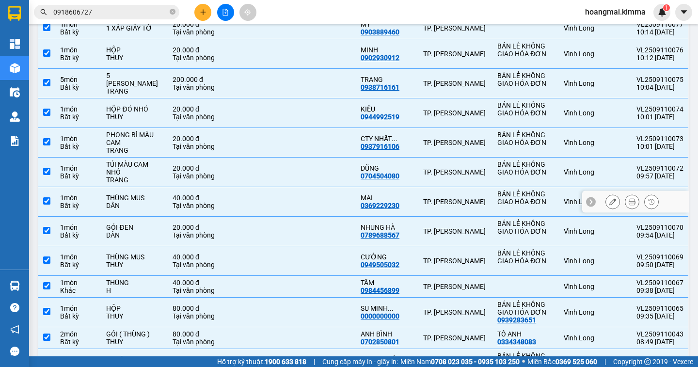
scroll to position [450, 0]
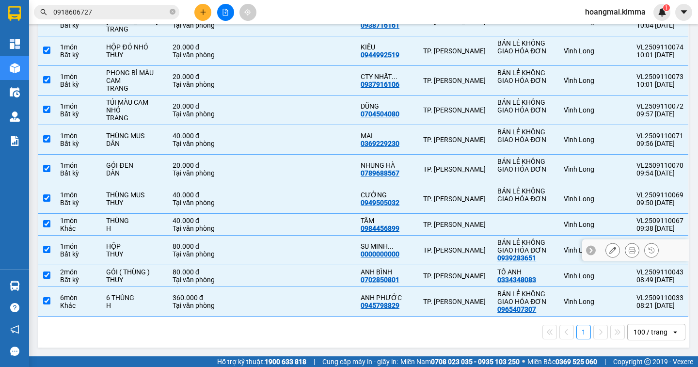
click at [43, 250] on input "checkbox" at bounding box center [46, 249] width 7 height 7
checkbox input "false"
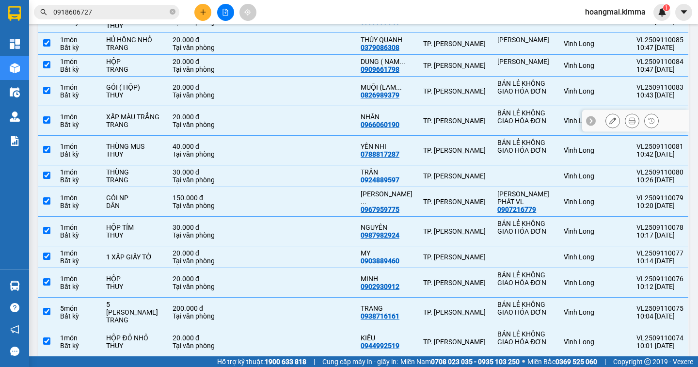
scroll to position [0, 0]
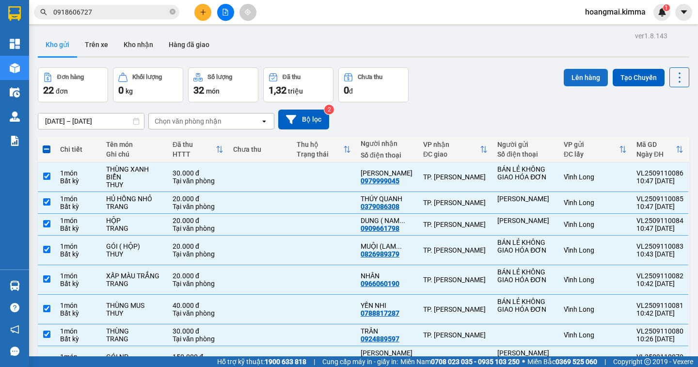
click at [568, 80] on button "Lên hàng" at bounding box center [586, 77] width 44 height 17
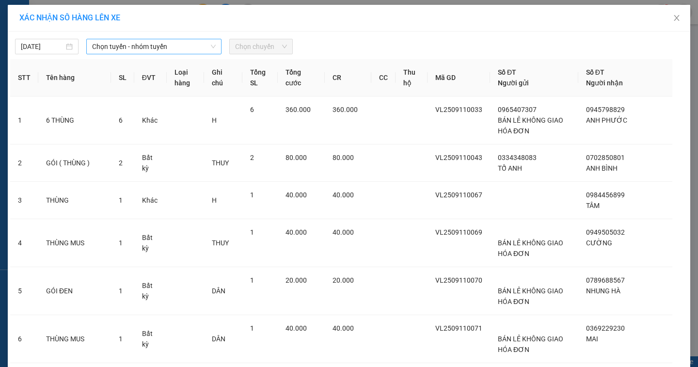
click at [130, 51] on span "Chọn tuyến - nhóm tuyến" at bounding box center [154, 46] width 124 height 15
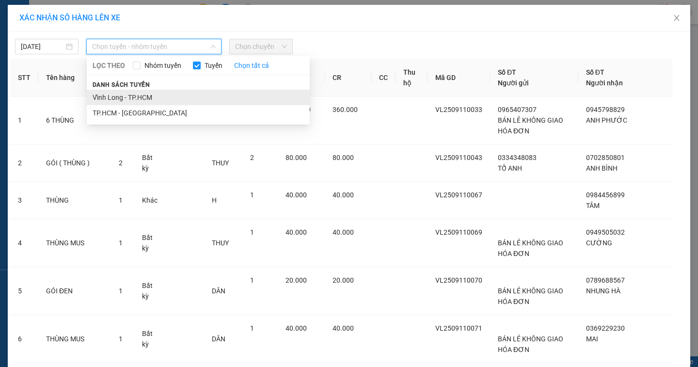
click at [110, 101] on li "Vĩnh Long - TP.HCM" at bounding box center [198, 98] width 223 height 16
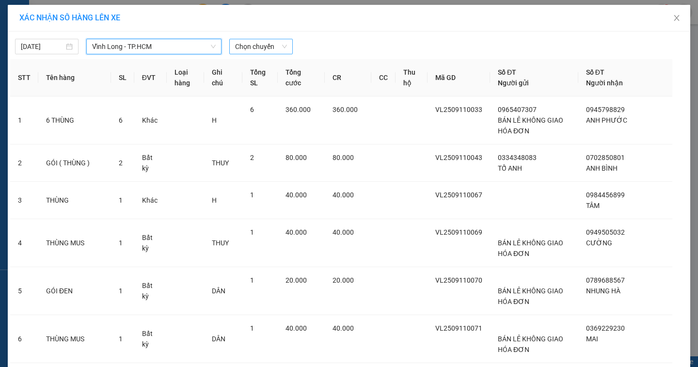
click at [248, 51] on span "Chọn chuyến" at bounding box center [261, 46] width 52 height 15
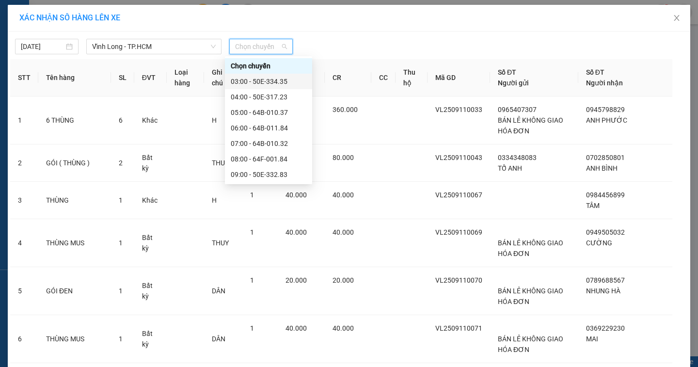
scroll to position [97, 0]
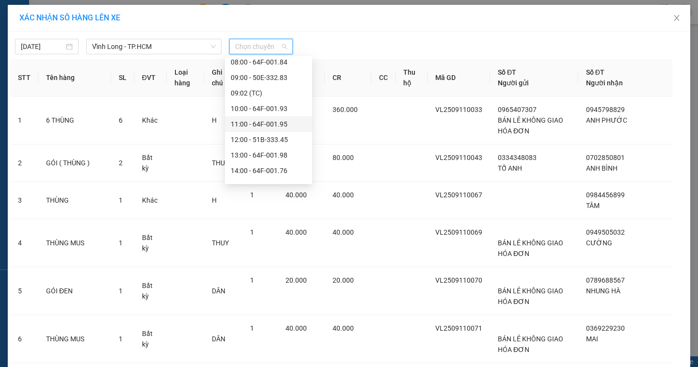
click at [246, 123] on div "11:00 - 64F-001.95" at bounding box center [269, 124] width 76 height 11
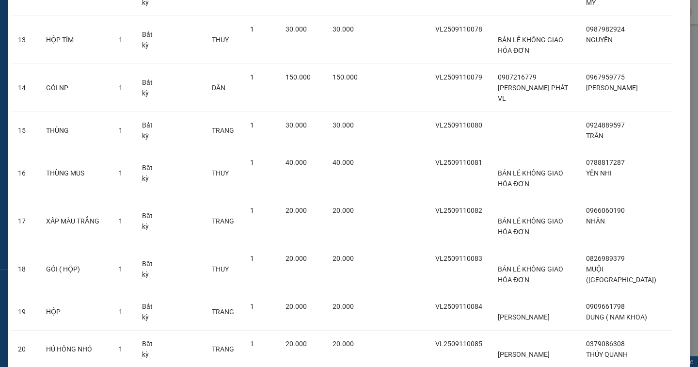
scroll to position [750, 0]
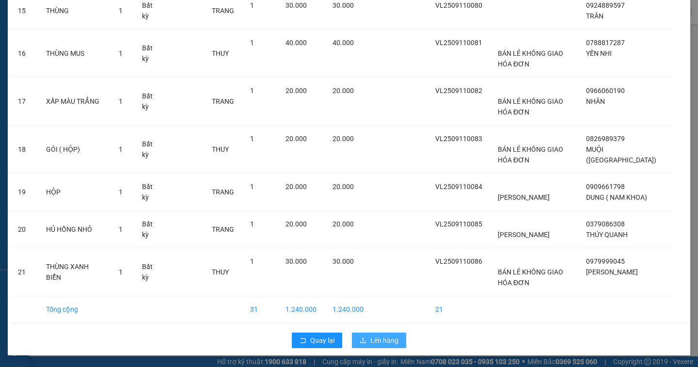
click at [374, 339] on span "Lên hàng" at bounding box center [384, 340] width 28 height 11
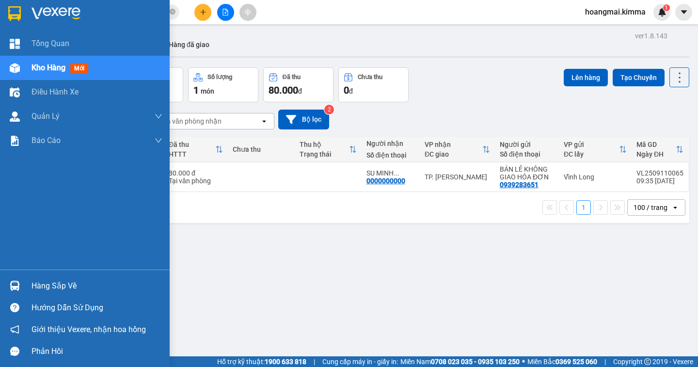
click at [45, 69] on span "Kho hàng" at bounding box center [49, 67] width 34 height 9
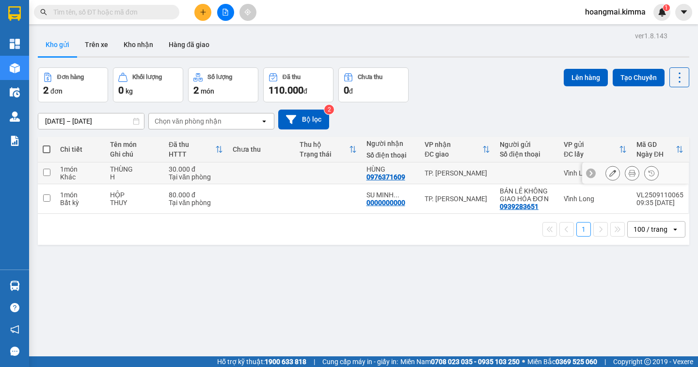
click at [43, 169] on input "checkbox" at bounding box center [46, 172] width 7 height 7
checkbox input "true"
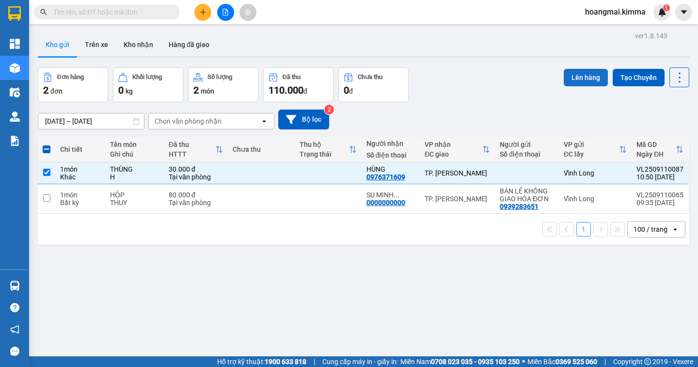
click at [564, 79] on button "Lên hàng" at bounding box center [586, 77] width 44 height 17
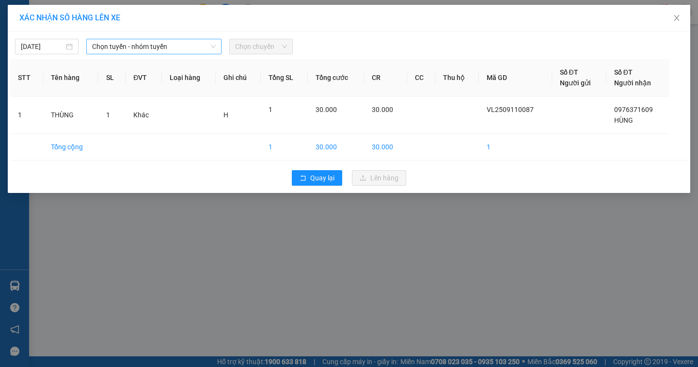
click at [148, 50] on span "Chọn tuyến - nhóm tuyến" at bounding box center [154, 46] width 124 height 15
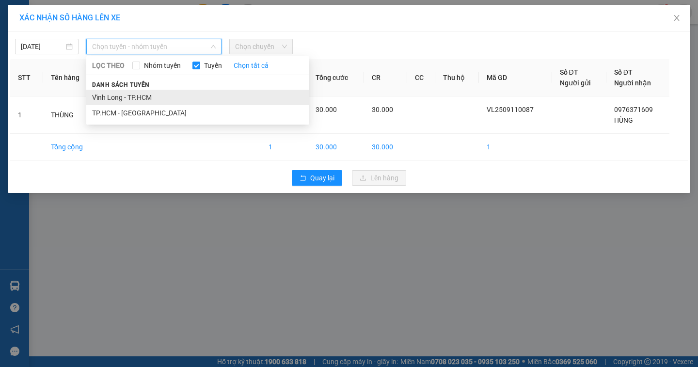
click at [122, 98] on li "Vĩnh Long - TP.HCM" at bounding box center [197, 98] width 223 height 16
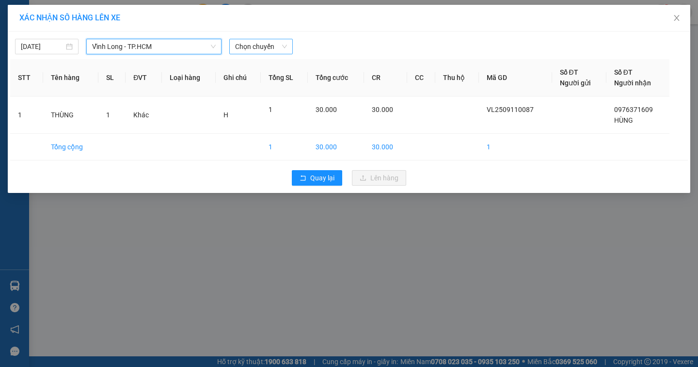
click at [263, 51] on span "Chọn chuyến" at bounding box center [261, 46] width 52 height 15
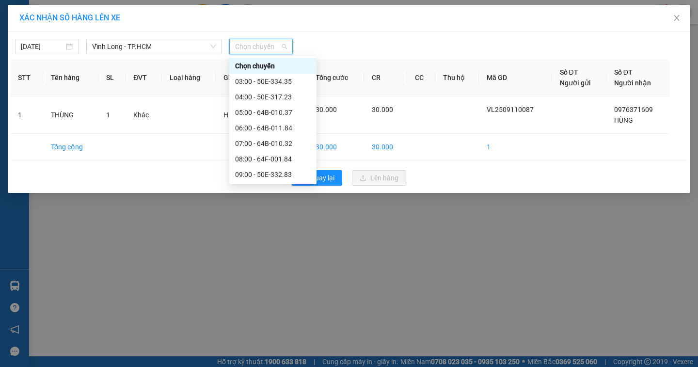
scroll to position [97, 0]
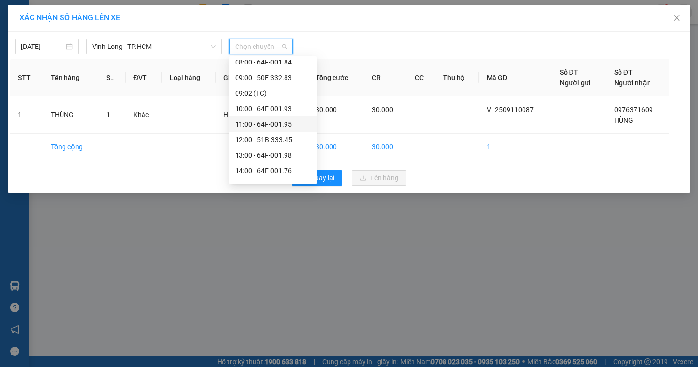
click at [265, 129] on div "11:00 - 64F-001.95" at bounding box center [273, 124] width 76 height 11
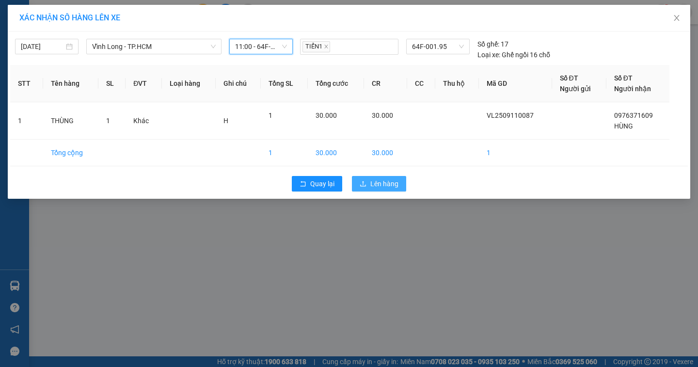
click at [382, 176] on button "Lên hàng" at bounding box center [379, 184] width 54 height 16
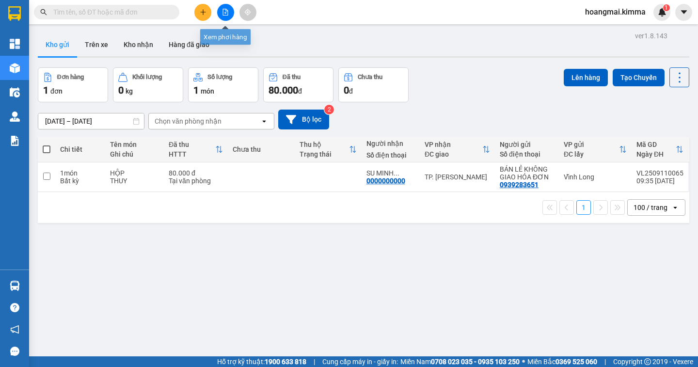
click at [226, 9] on icon "file-add" at bounding box center [225, 12] width 5 height 7
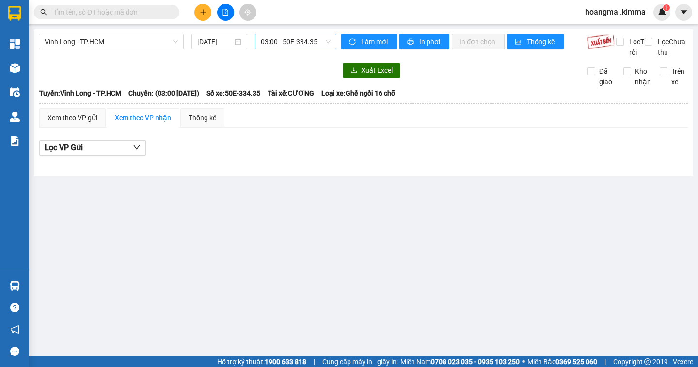
click at [291, 47] on span "03:00 - 50E-334.35" at bounding box center [296, 41] width 70 height 15
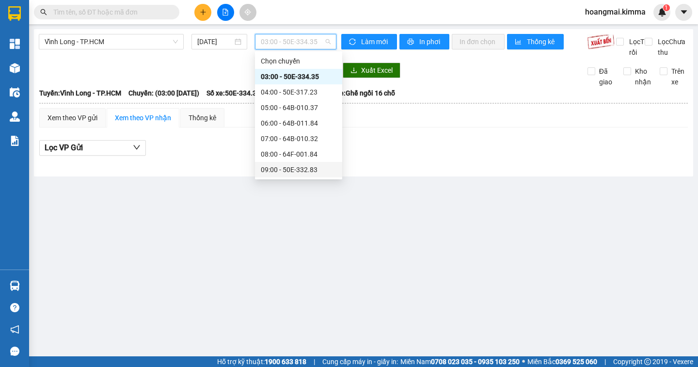
scroll to position [145, 0]
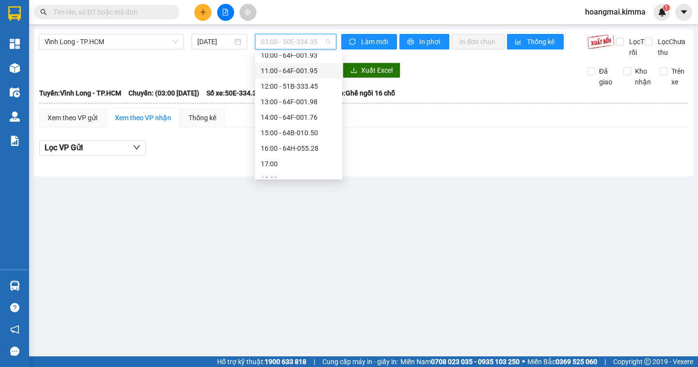
click at [286, 77] on div "11:00 - 64F-001.95" at bounding box center [298, 71] width 87 height 16
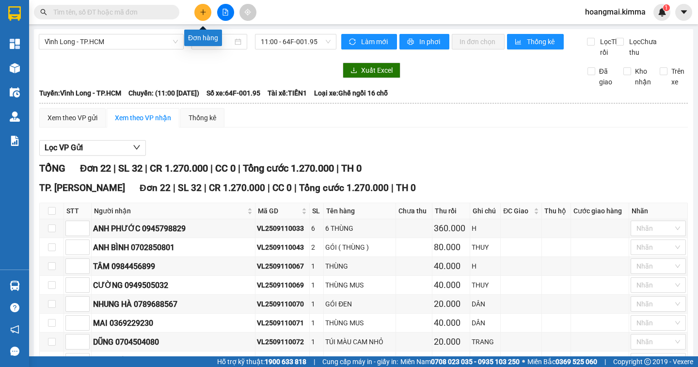
click at [208, 13] on button at bounding box center [202, 12] width 17 height 17
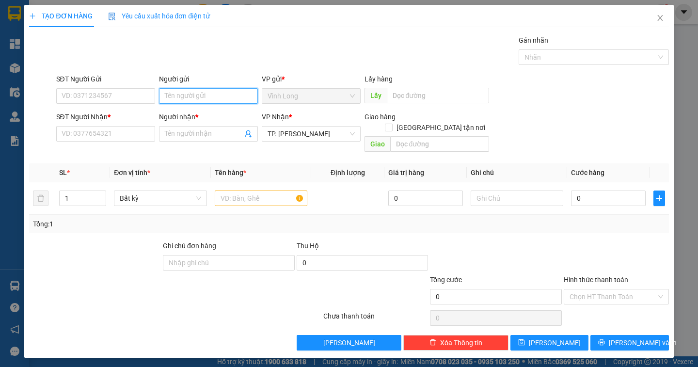
click at [196, 97] on input "Người gửi" at bounding box center [208, 96] width 99 height 16
type input "BÁN"
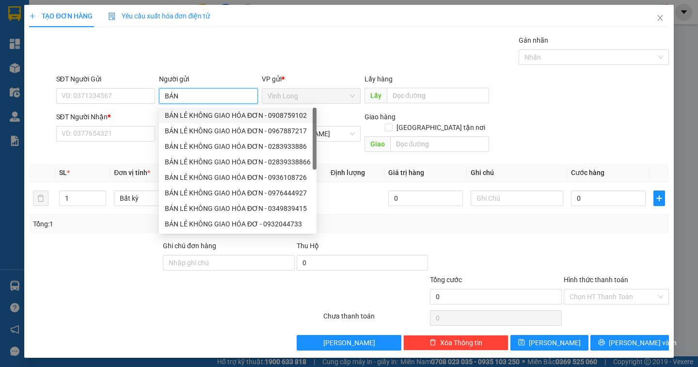
click at [202, 112] on div "BÁN LẺ KHÔNG GIAO HÓA ĐƠN - 0908759102" at bounding box center [238, 115] width 146 height 11
type input "0908759102"
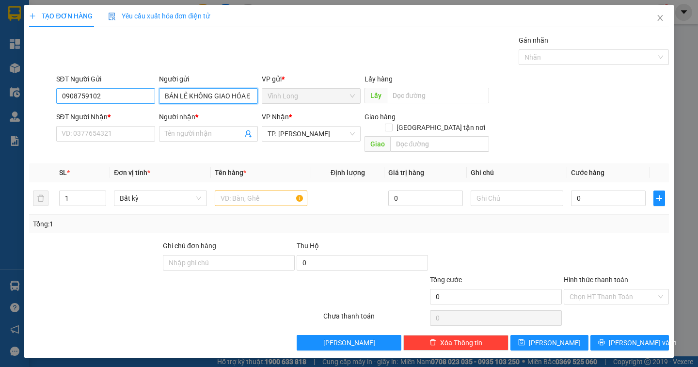
type input "BÁN LẺ KHÔNG GIAO HÓA ĐƠN"
drag, startPoint x: 116, startPoint y: 102, endPoint x: 26, endPoint y: 87, distance: 91.4
click at [26, 87] on div "TẠO ĐƠN HÀNG Yêu cầu xuất hóa đơn điện tử Transit Pickup Surcharge Ids Transit …" at bounding box center [348, 181] width 649 height 353
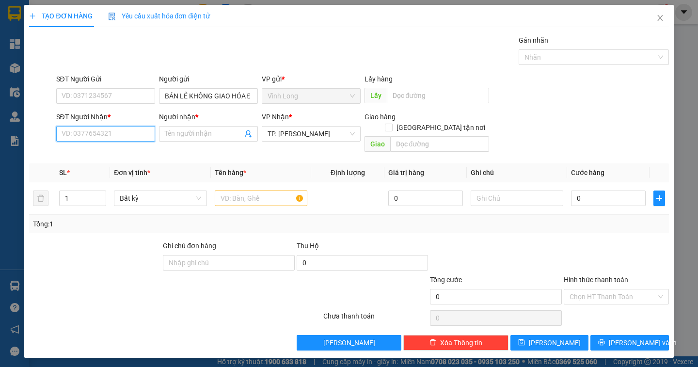
click at [77, 133] on input "SĐT Người Nhận *" at bounding box center [105, 134] width 99 height 16
type input "0917656674"
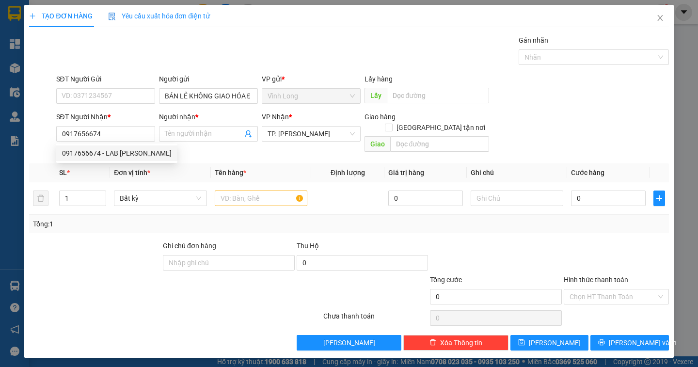
click at [102, 144] on div "0917656674 0917656674 - LAB [PERSON_NAME]" at bounding box center [116, 153] width 121 height 19
click at [110, 141] on input "0917656674" at bounding box center [105, 134] width 99 height 16
click at [103, 160] on div "0917656674 - LAB BẢO TÍN" at bounding box center [116, 153] width 121 height 16
type input "LAB BẢO TÍN"
click at [239, 193] on input "text" at bounding box center [261, 199] width 93 height 16
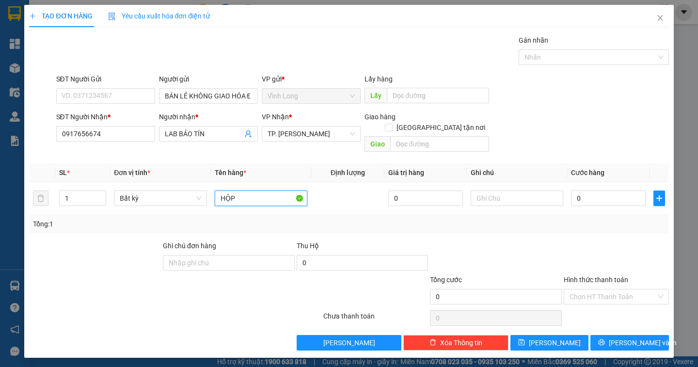
type input "HỘP"
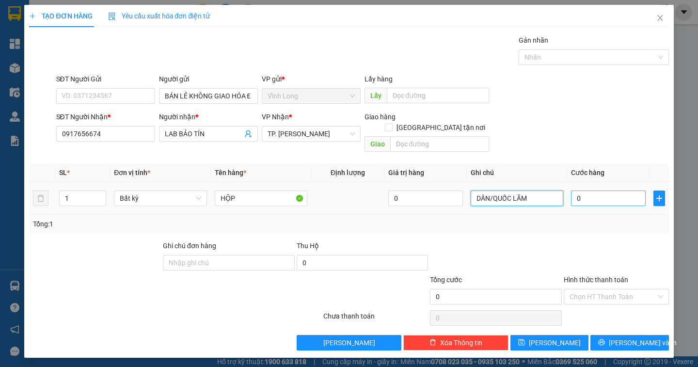
type input "DÂN/QUỐC LÃM"
click at [573, 191] on input "0" at bounding box center [608, 199] width 75 height 16
type input "2"
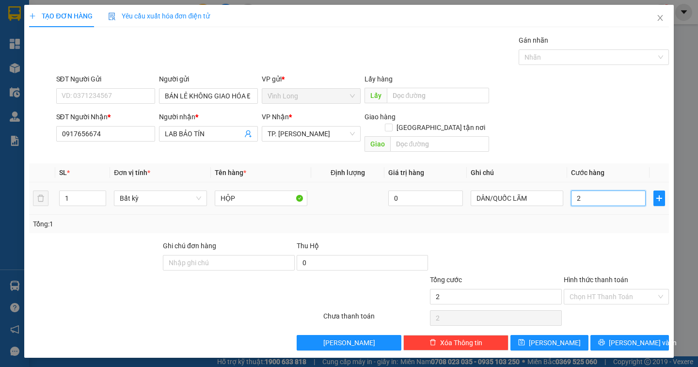
type input "20"
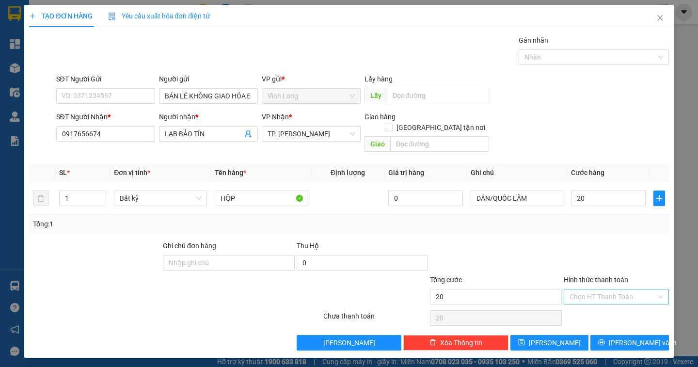
click at [585, 291] on input "Hình thức thanh toán" at bounding box center [613, 296] width 87 height 15
type input "20.000"
click at [589, 303] on div "Tại văn phòng" at bounding box center [617, 305] width 94 height 11
type input "0"
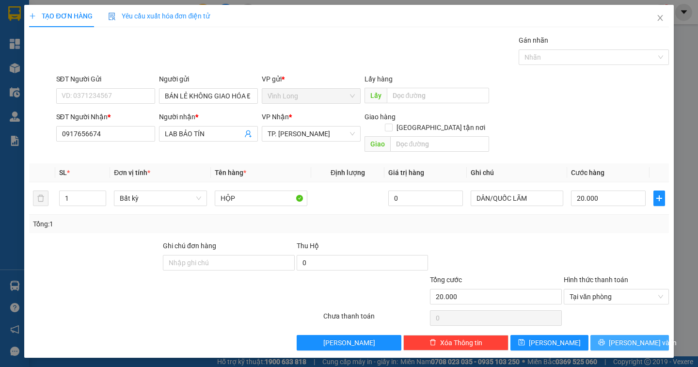
click at [629, 337] on span "[PERSON_NAME] và In" at bounding box center [643, 342] width 68 height 11
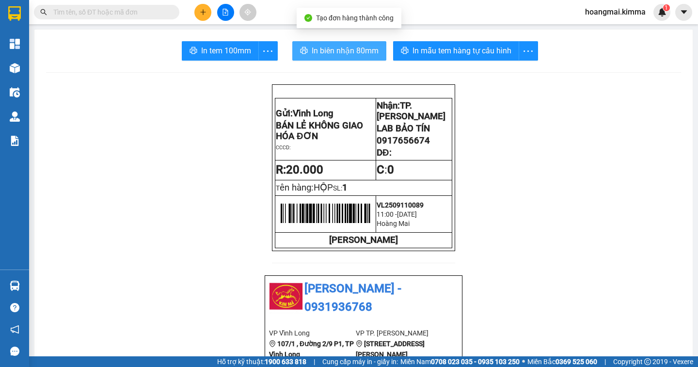
click at [342, 58] on button "In biên nhận 80mm" at bounding box center [339, 50] width 94 height 19
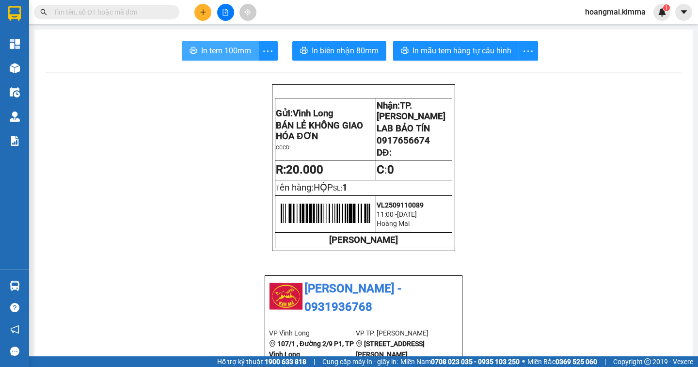
click at [213, 47] on span "In tem 100mm" at bounding box center [226, 51] width 50 height 12
click at [142, 12] on input "text" at bounding box center [110, 12] width 114 height 11
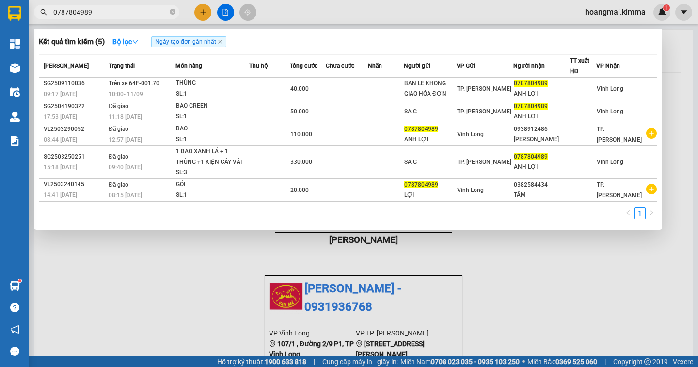
type input "0787804989"
click at [201, 14] on div at bounding box center [349, 183] width 698 height 367
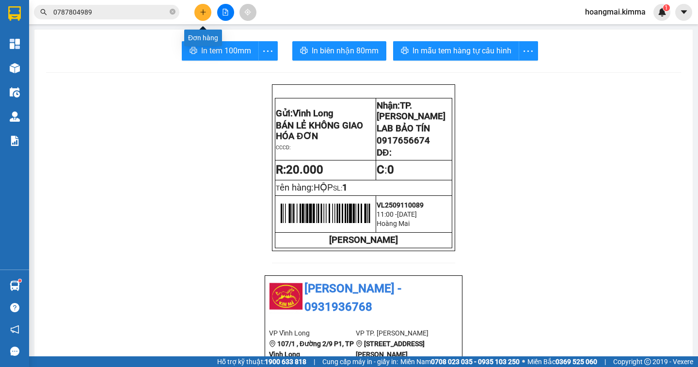
click at [202, 17] on button at bounding box center [202, 12] width 17 height 17
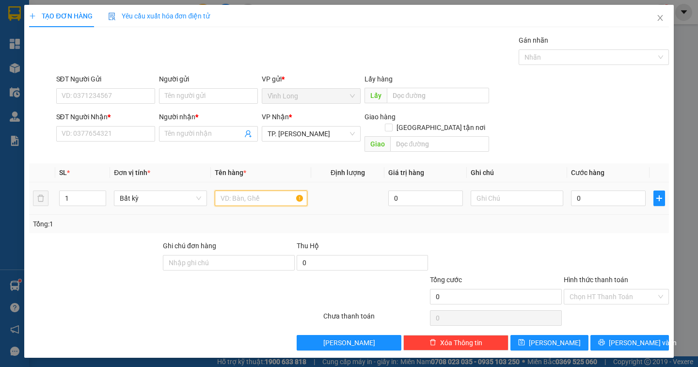
click at [260, 191] on input "text" at bounding box center [261, 199] width 93 height 16
type input "GÓI BÁNH TT"
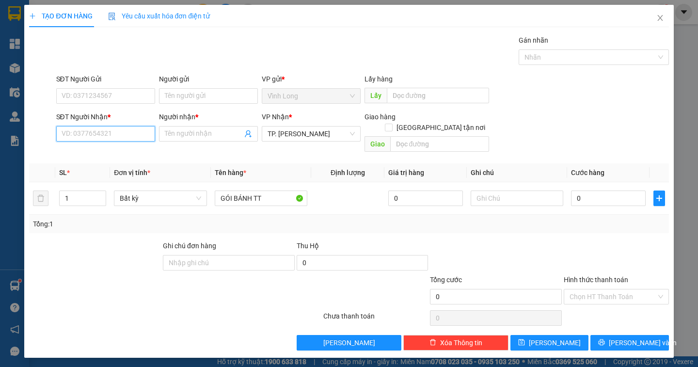
click at [112, 135] on input "SĐT Người Nhận *" at bounding box center [105, 134] width 99 height 16
type input "0901019193"
click at [127, 154] on div "0901019193 - KHÁNH NGUYÊN" at bounding box center [116, 153] width 109 height 11
type input "KHÁNH NGUYÊN"
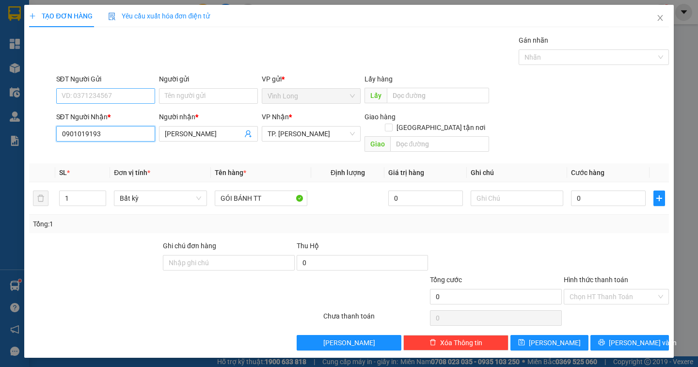
type input "0901019193"
click at [87, 94] on input "SĐT Người Gửi" at bounding box center [105, 96] width 99 height 16
type input "0933573636"
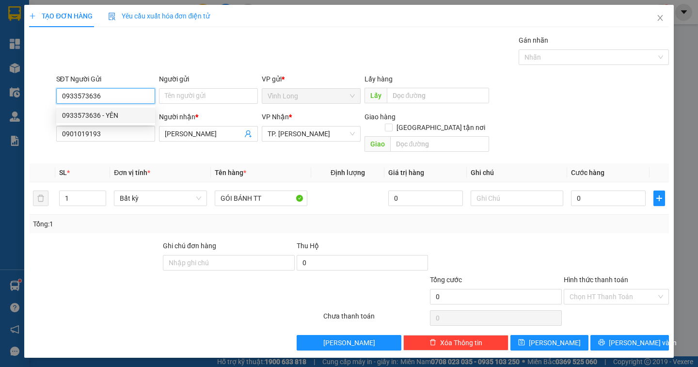
click at [112, 117] on div "0933573636 - YÊN" at bounding box center [105, 115] width 87 height 11
type input "YÊN"
type input "0933573636"
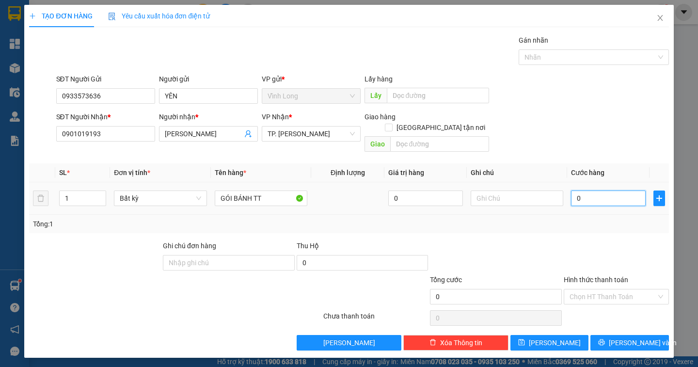
click at [593, 192] on input "0" at bounding box center [608, 199] width 75 height 16
type input "3"
type input "30"
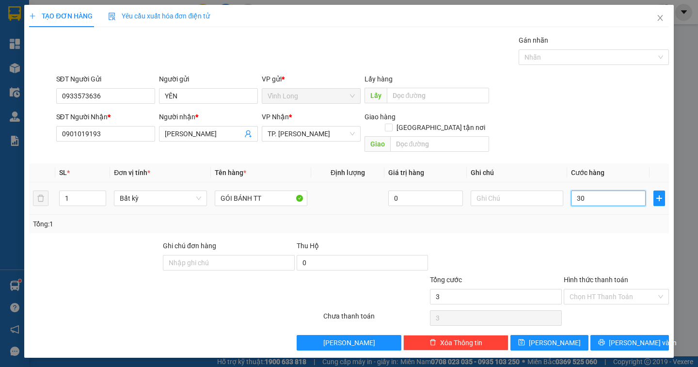
type input "30"
type input "30.000"
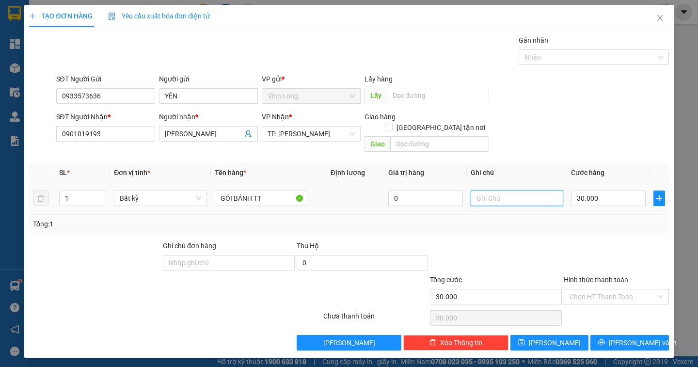
click at [504, 191] on input "text" at bounding box center [517, 199] width 93 height 16
type input "NGÂN"
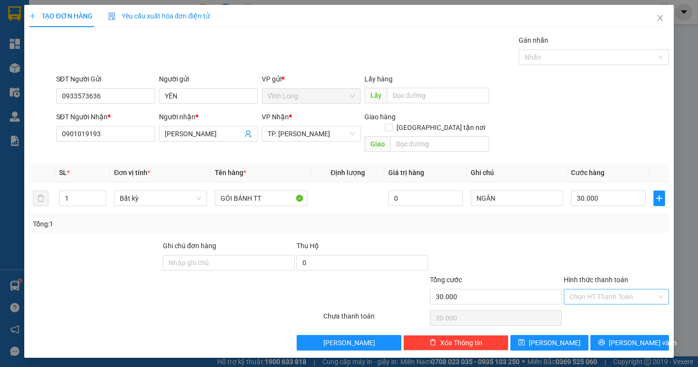
click at [610, 289] on input "Hình thức thanh toán" at bounding box center [613, 296] width 87 height 15
click at [612, 304] on div "Tại văn phòng" at bounding box center [617, 305] width 94 height 11
type input "0"
click at [621, 335] on button "[PERSON_NAME] và In" at bounding box center [630, 343] width 78 height 16
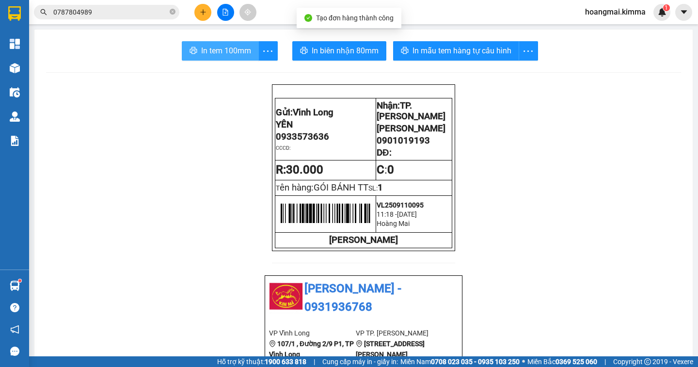
click at [218, 52] on span "In tem 100mm" at bounding box center [226, 51] width 50 height 12
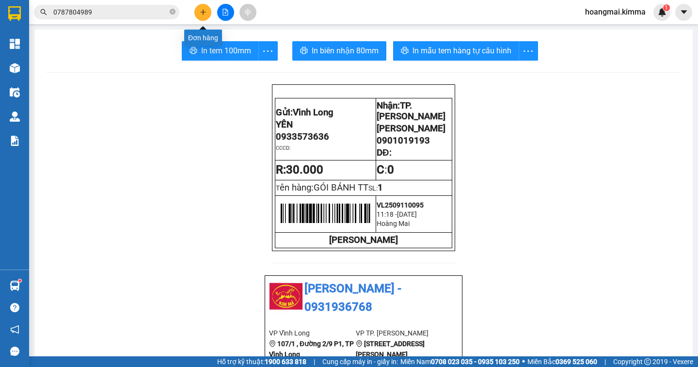
click at [206, 12] on icon "plus" at bounding box center [203, 12] width 7 height 7
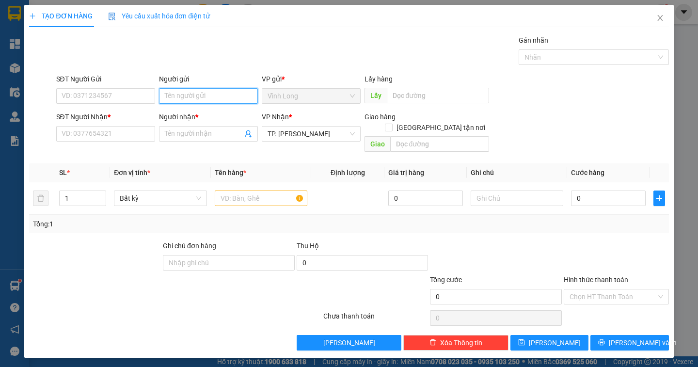
click at [191, 99] on input "Người gửi" at bounding box center [208, 96] width 99 height 16
type input "BỐN TRANG"
click at [116, 136] on input "SĐT Người Nhận *" at bounding box center [105, 134] width 99 height 16
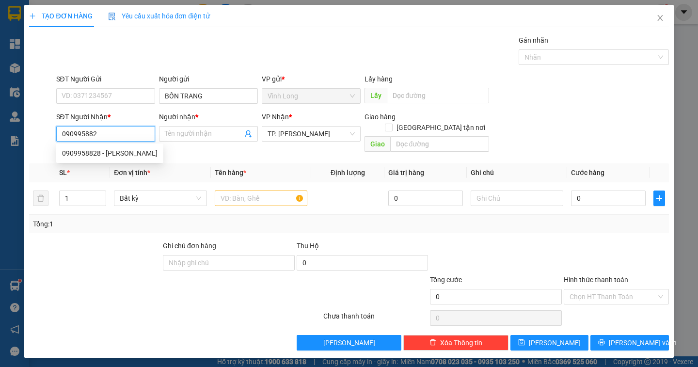
type input "0909958828"
click at [115, 153] on div "0909958828 - KIM CHI" at bounding box center [110, 153] width 96 height 11
type input "KIM CHI"
type input "0909958828"
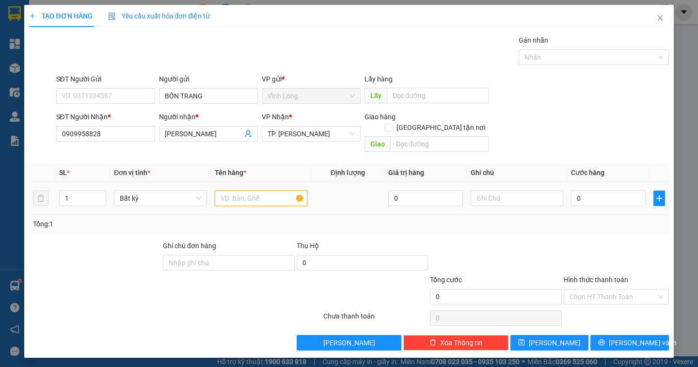
click at [237, 191] on input "text" at bounding box center [261, 199] width 93 height 16
type input "GÓI ĐEN"
click at [480, 191] on input "text" at bounding box center [517, 199] width 93 height 16
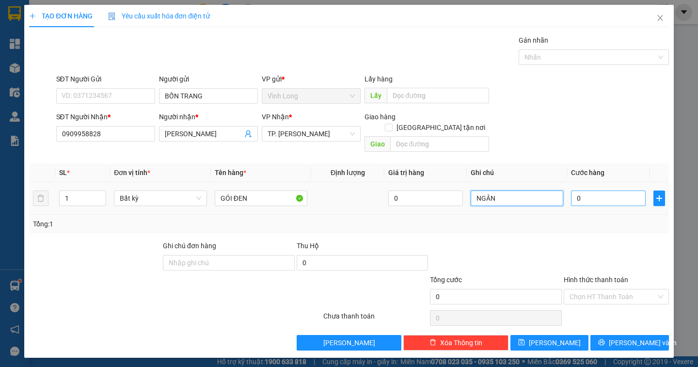
type input "NGÂN"
click at [600, 192] on input "0" at bounding box center [608, 199] width 75 height 16
type input "2"
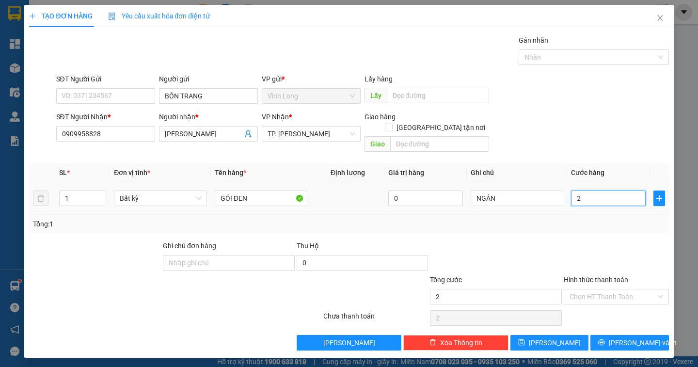
type input "20"
type input "2"
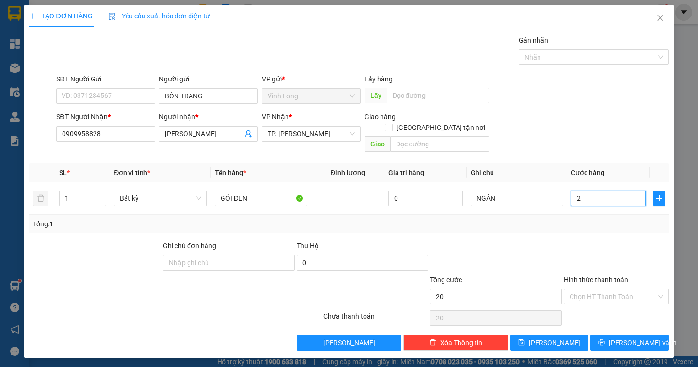
type input "2"
type input "0"
type input "03"
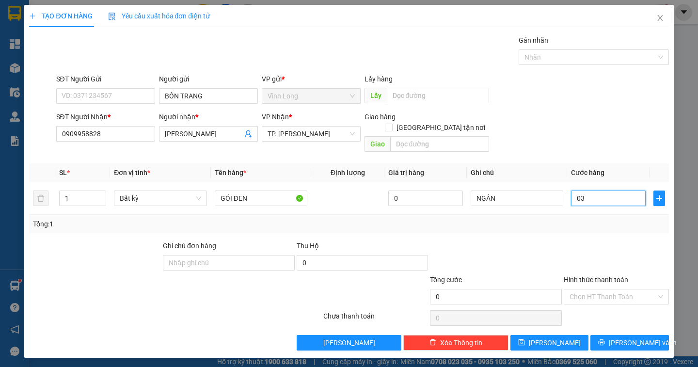
type input "3"
type input "030"
type input "30"
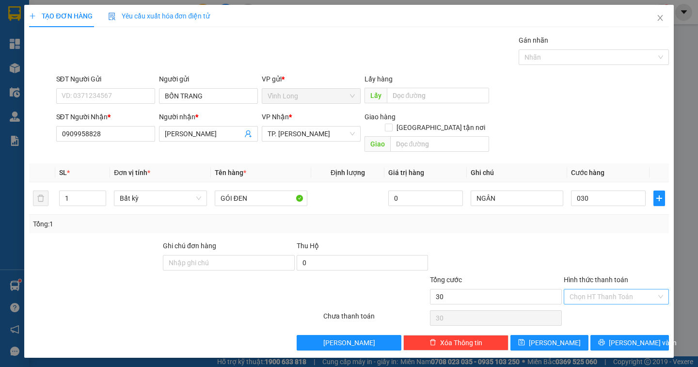
type input "30.000"
click at [628, 289] on input "Hình thức thanh toán" at bounding box center [613, 296] width 87 height 15
click at [619, 300] on div "Tại văn phòng" at bounding box center [616, 306] width 105 height 16
type input "0"
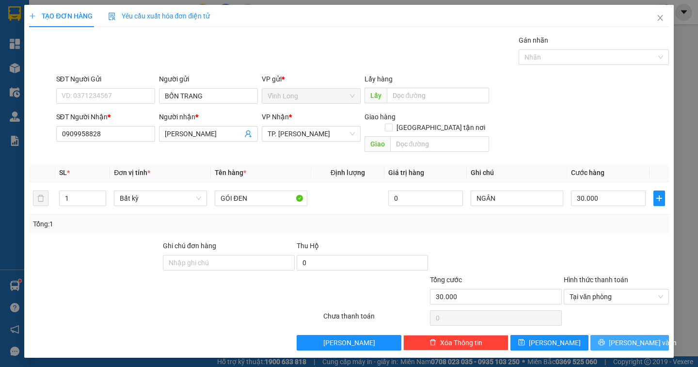
click at [626, 337] on span "[PERSON_NAME] và In" at bounding box center [643, 342] width 68 height 11
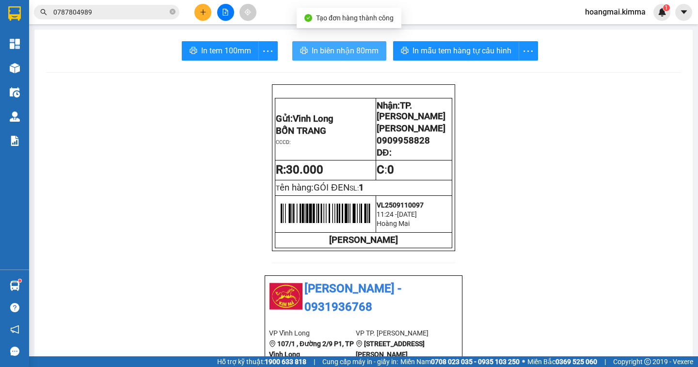
click at [312, 52] on span "In biên nhận 80mm" at bounding box center [345, 51] width 67 height 12
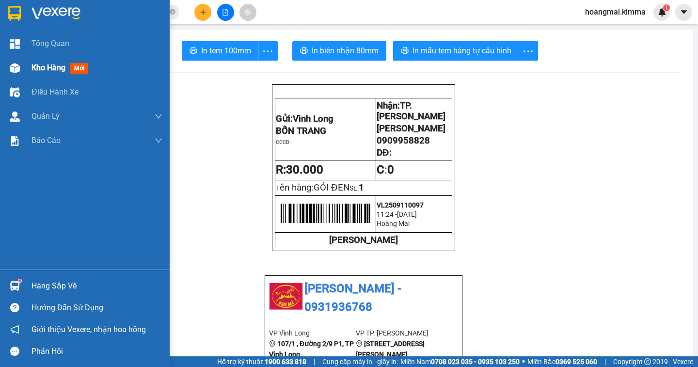
click at [37, 70] on span "Kho hàng" at bounding box center [49, 67] width 34 height 9
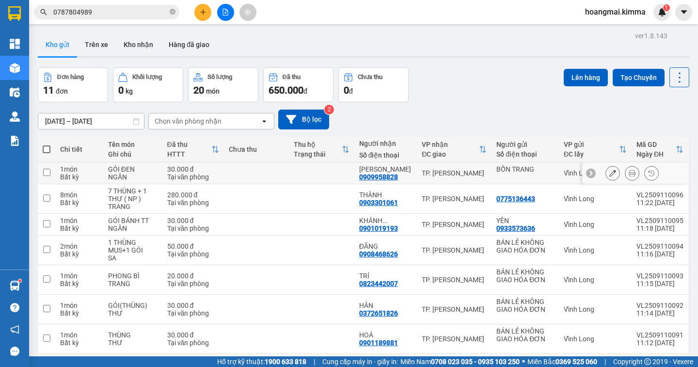
click at [629, 176] on icon at bounding box center [632, 173] width 7 height 7
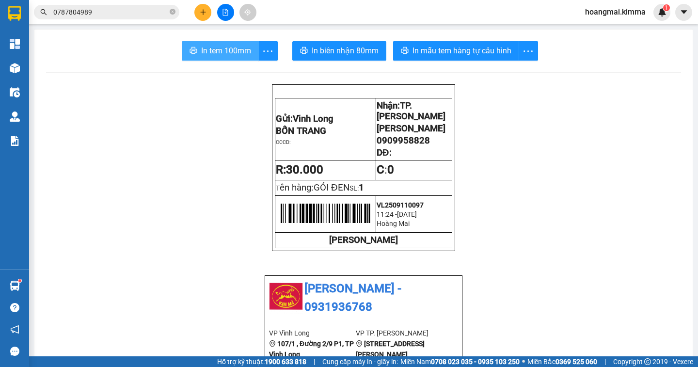
click at [232, 59] on button "In tem 100mm" at bounding box center [220, 50] width 77 height 19
drag, startPoint x: 424, startPoint y: 148, endPoint x: 372, endPoint y: 151, distance: 52.0
click at [377, 146] on span "0909958828" at bounding box center [403, 140] width 53 height 11
copy span "0909958828"
click at [173, 10] on icon "close-circle" at bounding box center [173, 12] width 6 height 6
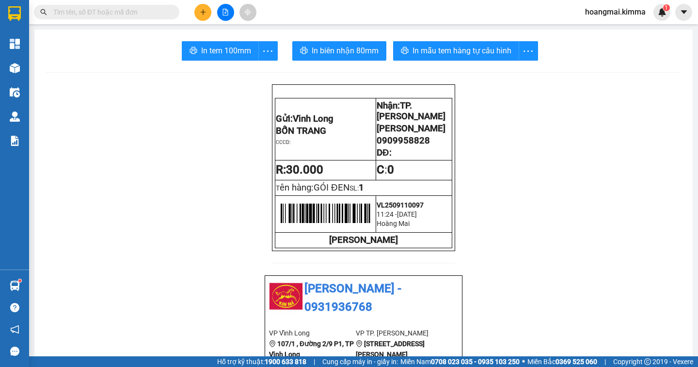
paste input "0909958828"
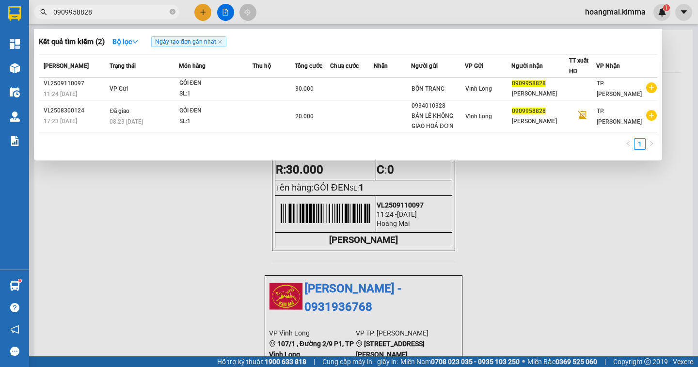
type input "0909958828"
drag, startPoint x: 526, startPoint y: 251, endPoint x: 450, endPoint y: 221, distance: 81.8
click at [526, 251] on div at bounding box center [349, 183] width 698 height 367
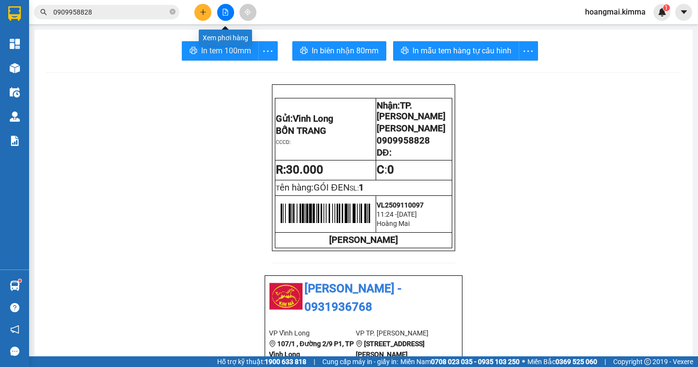
click at [226, 13] on icon "file-add" at bounding box center [225, 12] width 5 height 7
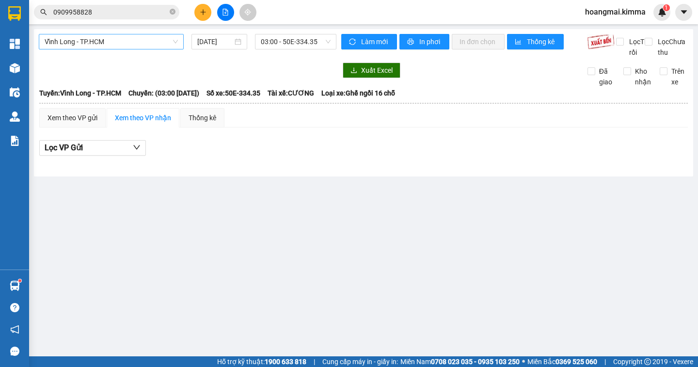
click at [124, 44] on span "Vĩnh Long - TP.HCM" at bounding box center [111, 41] width 133 height 15
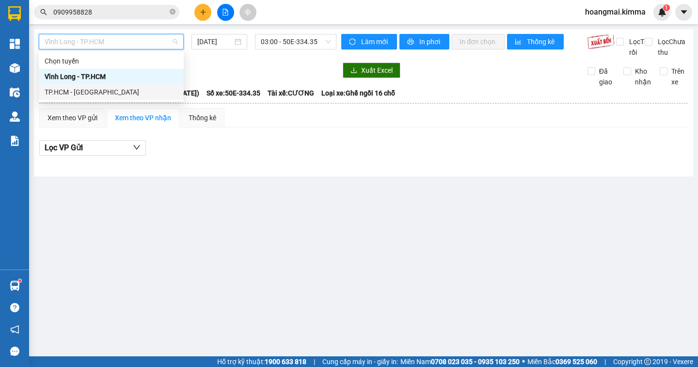
click at [99, 92] on div "TP.HCM - [GEOGRAPHIC_DATA]" at bounding box center [111, 92] width 133 height 11
type input "[DATE]"
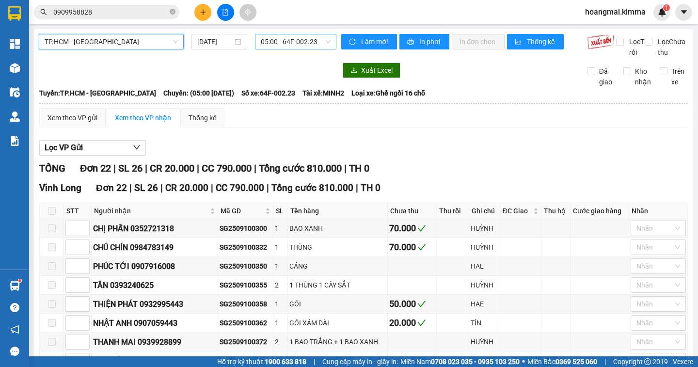
click at [295, 42] on span "05:00 - 64F-002.23" at bounding box center [296, 41] width 70 height 15
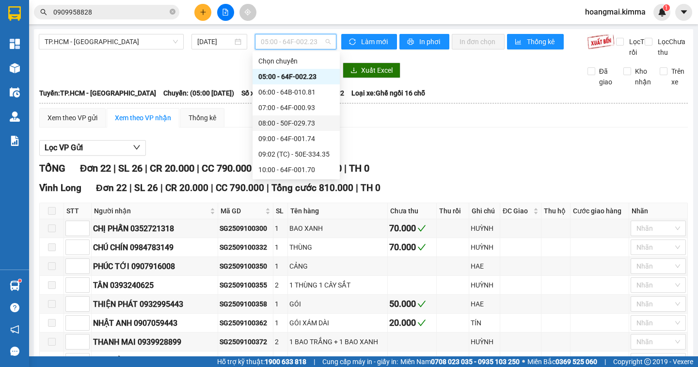
click at [316, 125] on div "08:00 - 50F-029.73" at bounding box center [296, 123] width 76 height 11
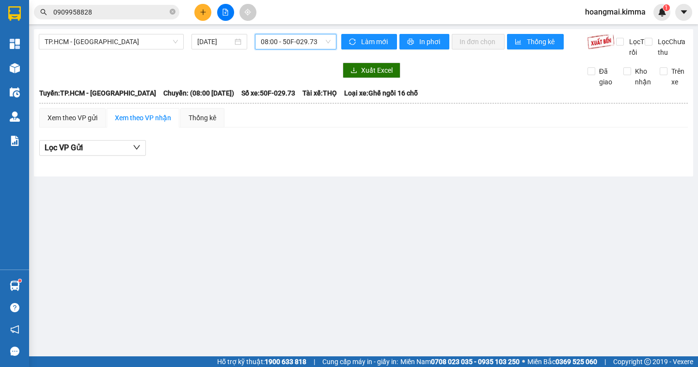
click at [287, 46] on span "08:00 - 50F-029.73" at bounding box center [296, 41] width 70 height 15
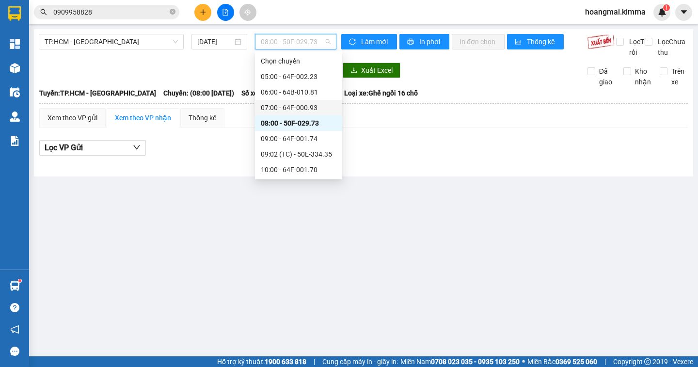
click at [315, 112] on div "07:00 - 64F-000.93" at bounding box center [299, 107] width 76 height 11
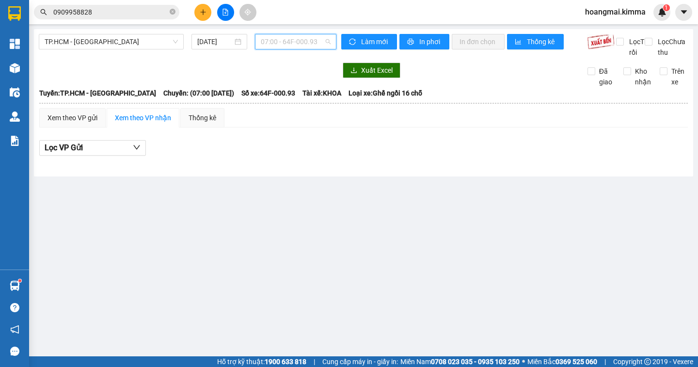
click at [310, 46] on span "07:00 - 64F-000.93" at bounding box center [296, 41] width 70 height 15
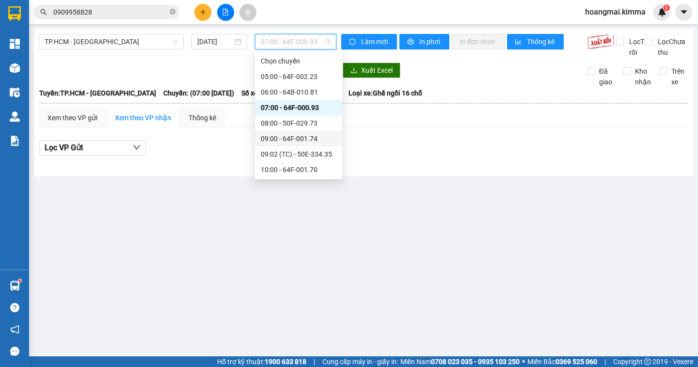
click at [310, 138] on div "09:00 - 64F-001.74" at bounding box center [299, 138] width 76 height 11
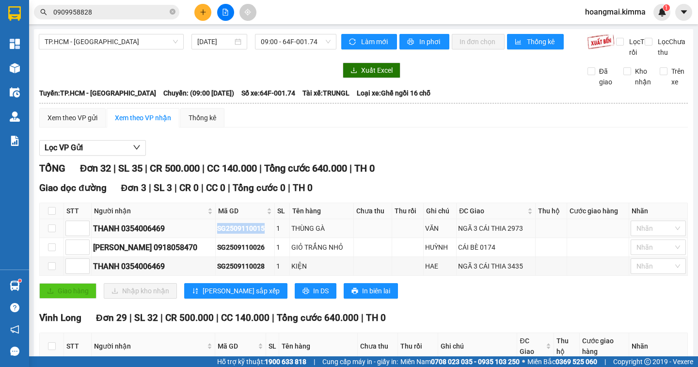
drag, startPoint x: 239, startPoint y: 239, endPoint x: 192, endPoint y: 241, distance: 46.6
click at [217, 234] on div "SG2509110015" at bounding box center [244, 228] width 55 height 11
copy div "SG2509110015"
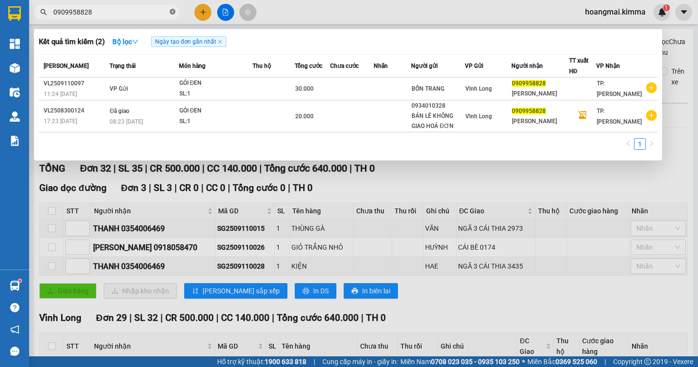
click at [171, 12] on icon "close-circle" at bounding box center [173, 12] width 6 height 6
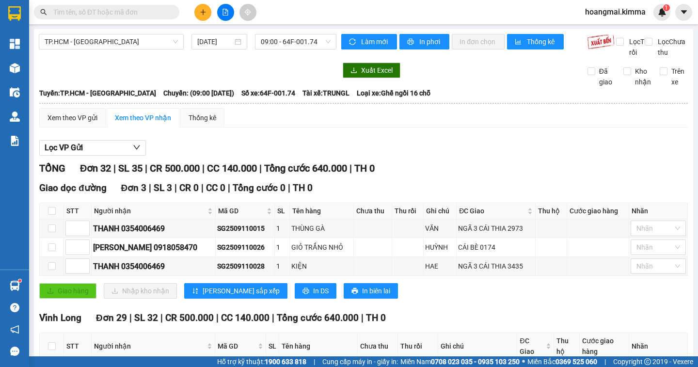
paste input "SG2509110015"
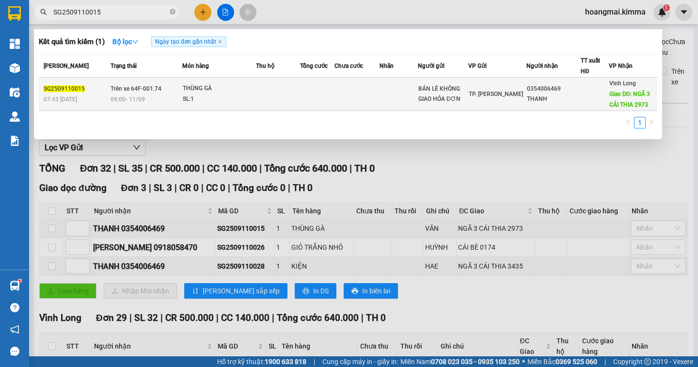
type input "SG2509110015"
click at [530, 96] on div "THANH" at bounding box center [554, 99] width 54 height 10
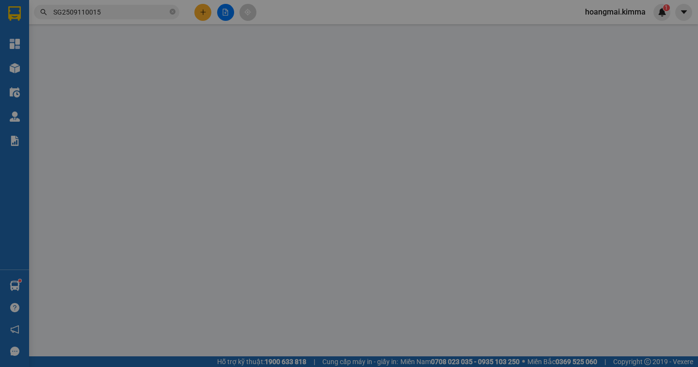
type input "BÁN LẺ KHÔNG GIAO HÓA ĐƠN"
type input "0354006469"
type input "THANH"
type input "NGÃ 3 CÁI THIA 2973"
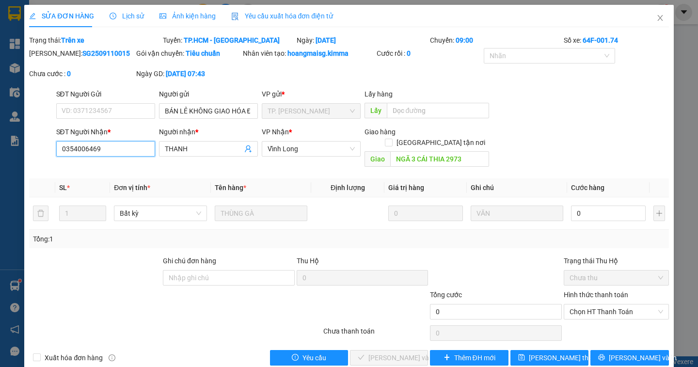
drag, startPoint x: 104, startPoint y: 151, endPoint x: 47, endPoint y: 150, distance: 57.2
click at [47, 150] on div "SĐT Người Nhận * 0354006469 0354006469 Người nhận * THANH VP Nhận * Vĩnh Long …" at bounding box center [348, 149] width 641 height 45
paste input "0354006469"
click at [186, 147] on input "THANH0354006469" at bounding box center [204, 149] width 78 height 11
type input "THANH 0354006469"
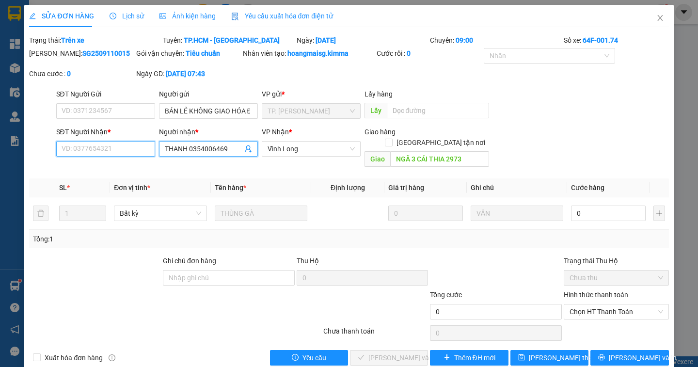
click at [111, 146] on input "SĐT Người Nhận *" at bounding box center [105, 149] width 99 height 16
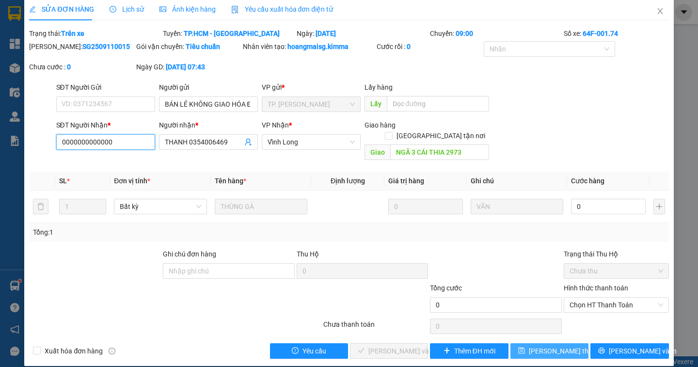
type input "0000000000000"
click at [546, 343] on button "[PERSON_NAME] thay đổi" at bounding box center [550, 351] width 78 height 16
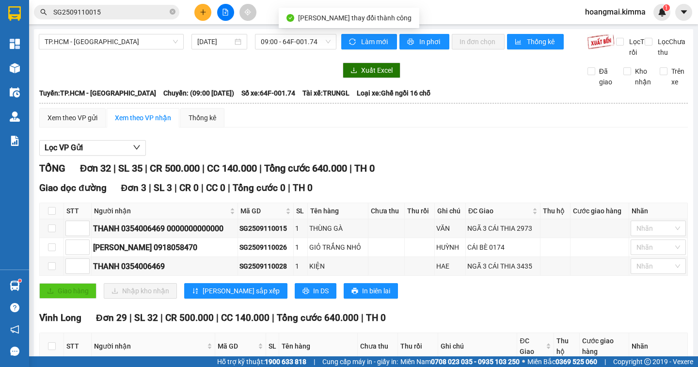
click at [105, 14] on input "SG2509110015" at bounding box center [110, 12] width 114 height 11
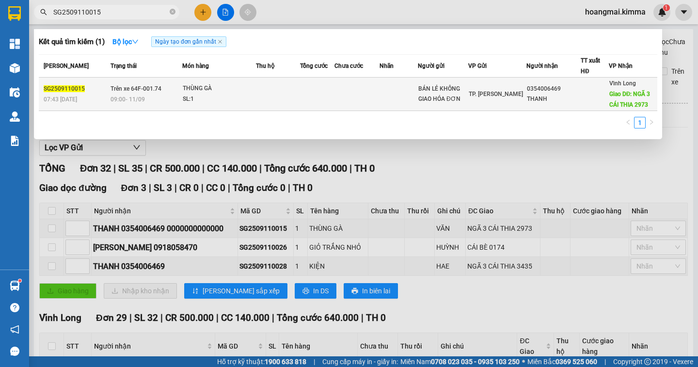
click at [528, 96] on div "THANH" at bounding box center [554, 99] width 54 height 10
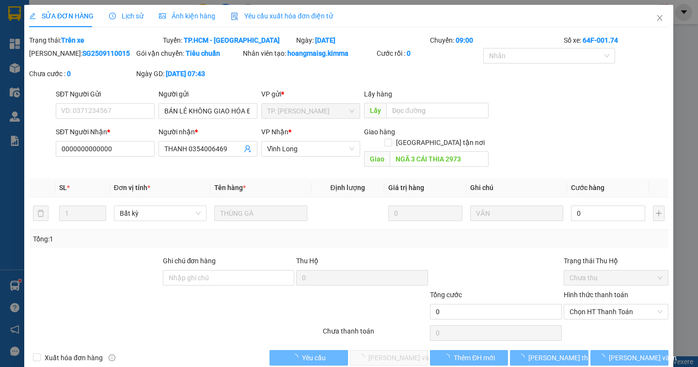
type input "BÁN LẺ KHÔNG GIAO HÓA ĐƠN"
type input "0000000000000"
type input "THANH 0354006469"
type input "NGÃ 3 CÁI THIA 2973"
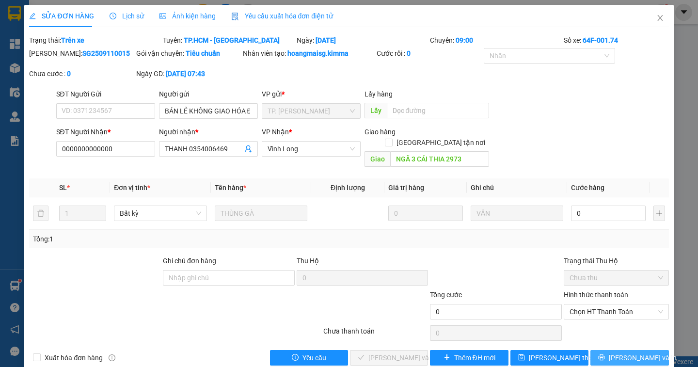
click at [626, 352] on span "[PERSON_NAME] và In" at bounding box center [643, 357] width 68 height 11
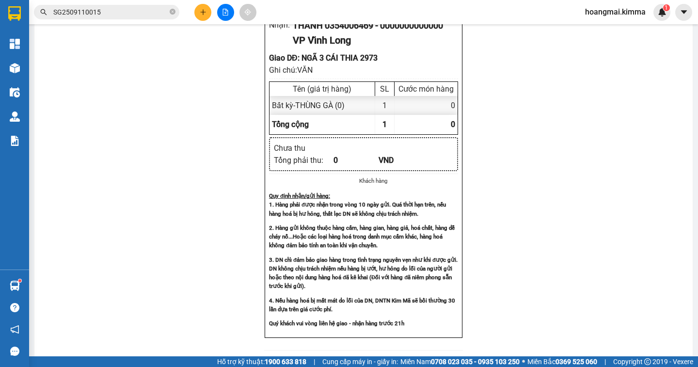
scroll to position [732, 0]
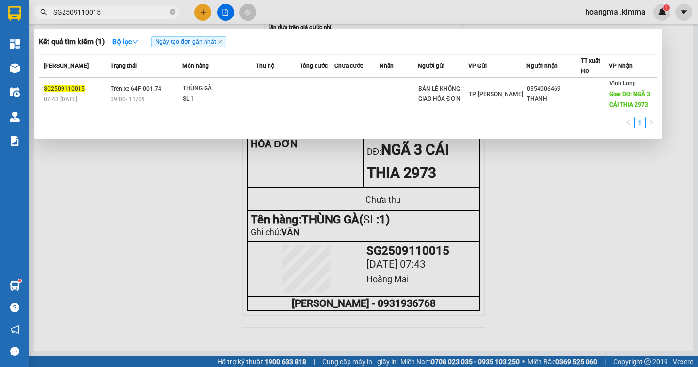
click at [126, 10] on input "SG2509110015" at bounding box center [110, 12] width 114 height 11
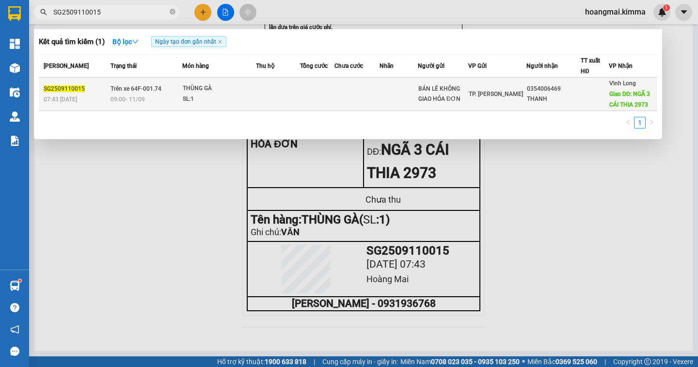
click at [620, 98] on div "Vĩnh Long Giao DĐ: NGÃ 3 CÁI THIA 2973" at bounding box center [633, 94] width 48 height 32
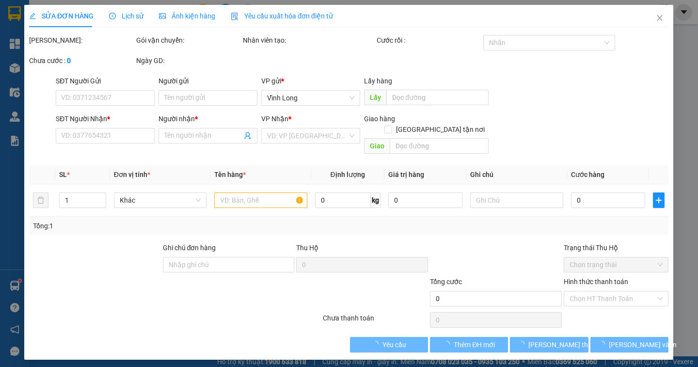
type input "BÁN LẺ KHÔNG GIAO HÓA ĐƠN"
type input "0000000000000"
type input "THANH 0354006469"
type input "NGÃ 3 CÁI THIA 2973"
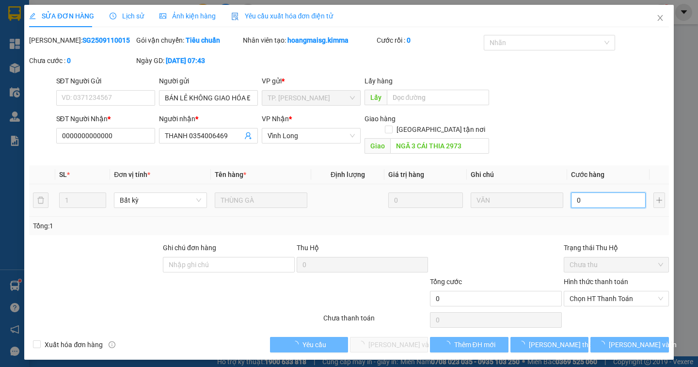
click at [588, 192] on input "0" at bounding box center [608, 200] width 75 height 16
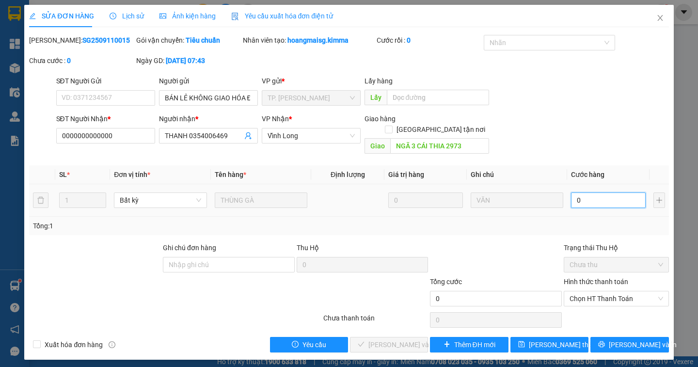
type input "4"
type input "40"
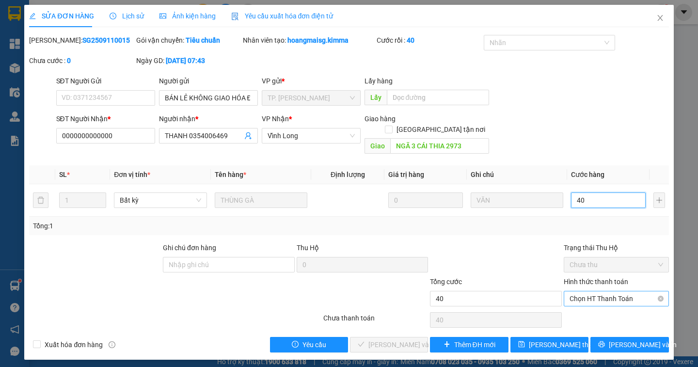
click at [639, 291] on span "Chọn HT Thanh Toán" at bounding box center [617, 298] width 94 height 15
type input "40"
type input "40.000"
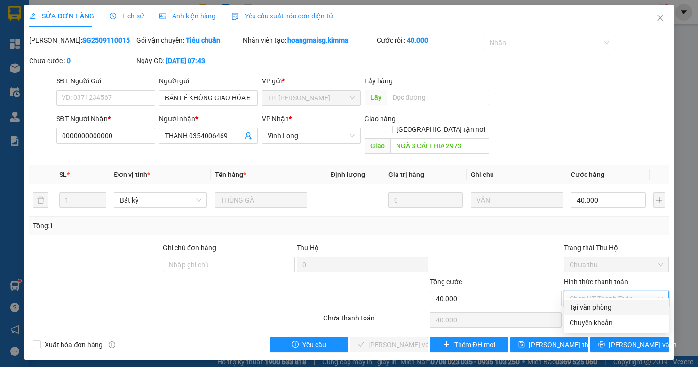
click at [620, 305] on div "Tại văn phòng" at bounding box center [617, 307] width 94 height 11
type input "0"
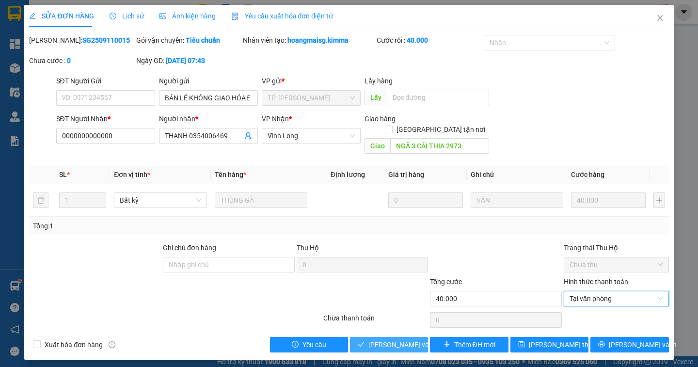
click at [408, 339] on span "Lưu và Giao hàng" at bounding box center [414, 344] width 93 height 11
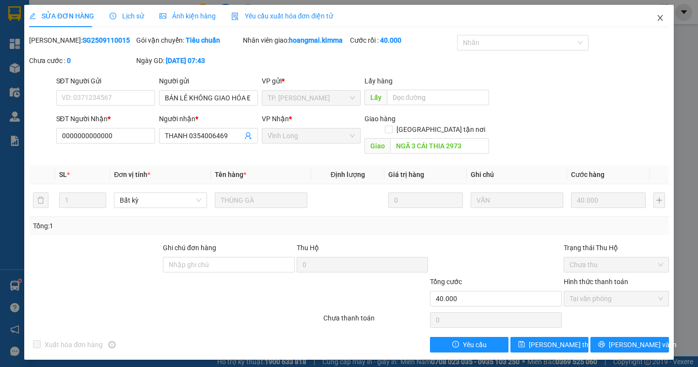
click at [661, 17] on icon "close" at bounding box center [659, 18] width 5 height 6
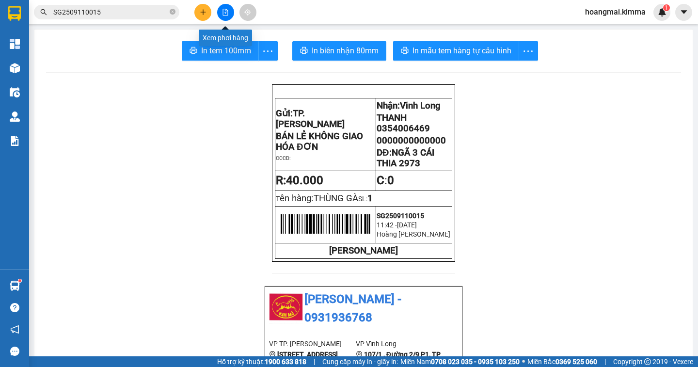
click at [230, 14] on button at bounding box center [225, 12] width 17 height 17
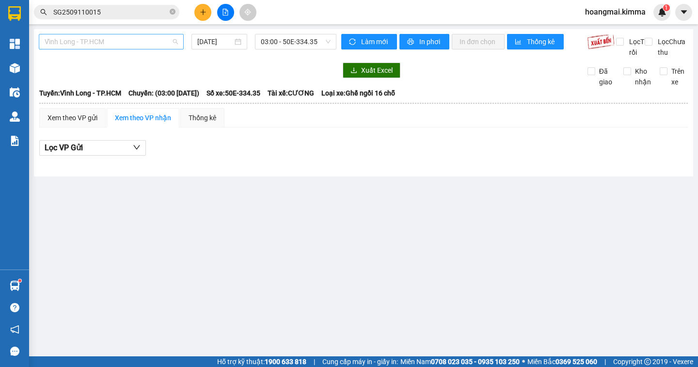
click at [109, 42] on span "Vĩnh Long - TP.HCM" at bounding box center [111, 41] width 133 height 15
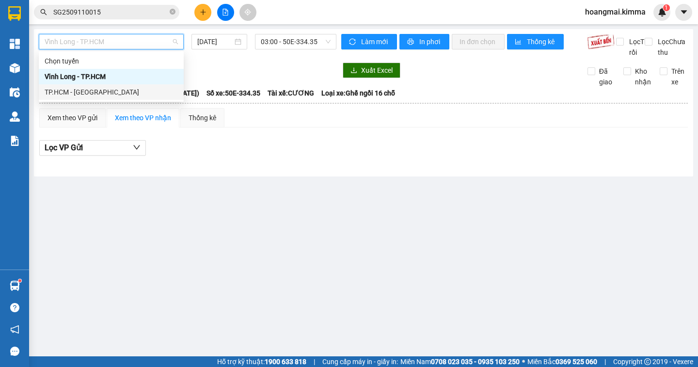
click at [101, 94] on div "TP.HCM - [GEOGRAPHIC_DATA]" at bounding box center [111, 92] width 133 height 11
type input "[DATE]"
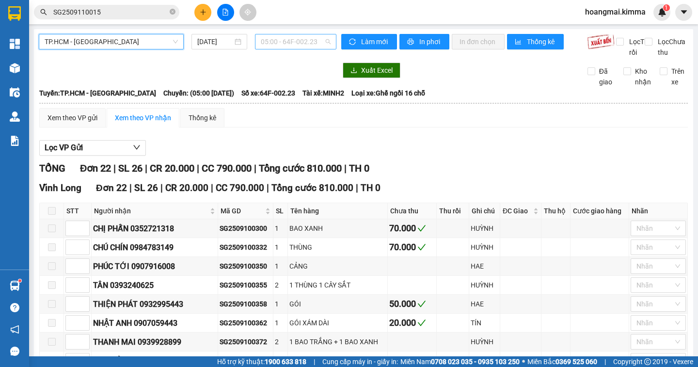
click at [319, 41] on span "05:00 - 64F-002.23" at bounding box center [296, 41] width 70 height 15
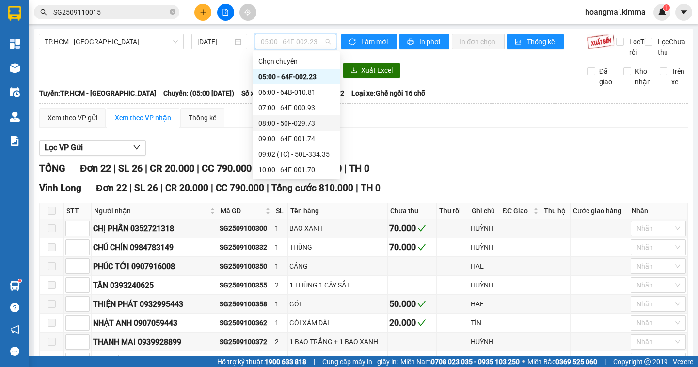
click at [279, 119] on div "08:00 - 50F-029.73" at bounding box center [296, 123] width 76 height 11
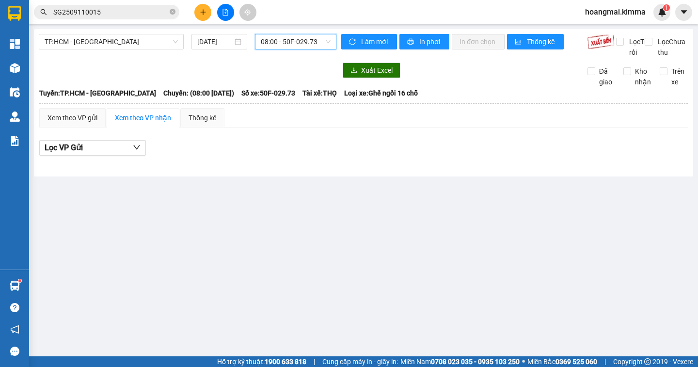
click at [321, 41] on span "08:00 - 50F-029.73" at bounding box center [296, 41] width 70 height 15
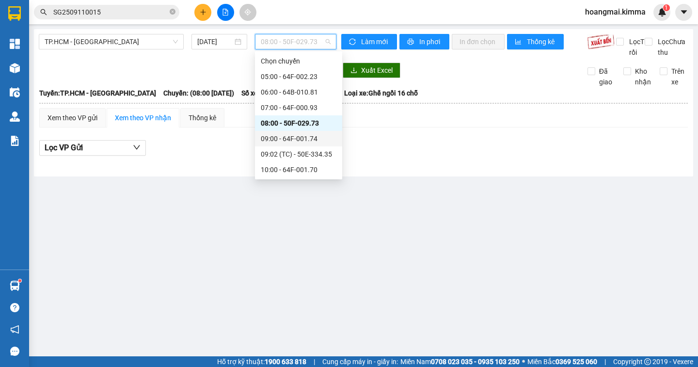
click at [321, 141] on div "09:00 - 64F-001.74" at bounding box center [299, 138] width 76 height 11
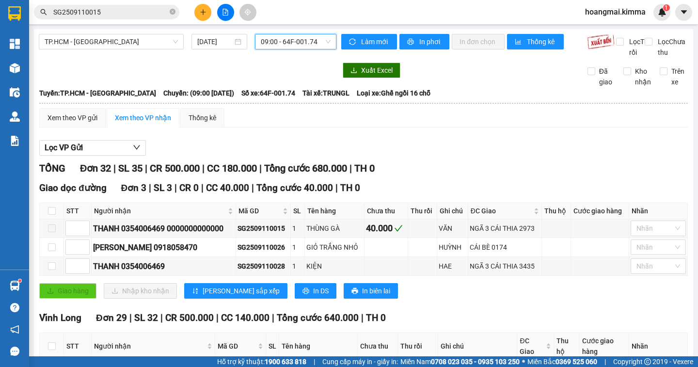
click at [322, 42] on span "09:00 - 64F-001.74" at bounding box center [296, 41] width 70 height 15
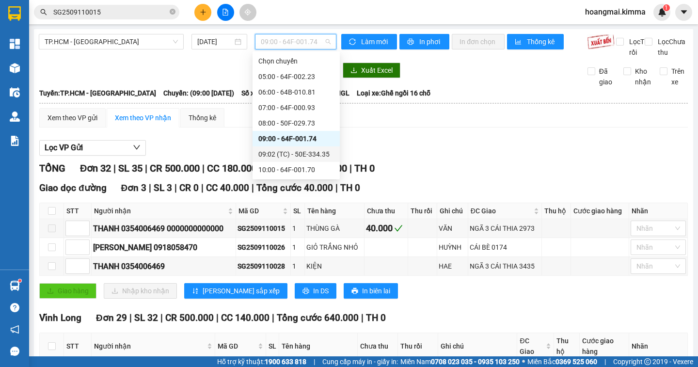
click at [317, 151] on div "09:02 (TC) - 50E-334.35" at bounding box center [296, 154] width 76 height 11
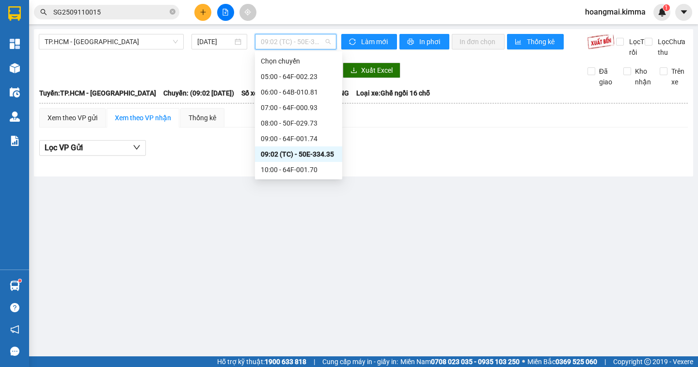
click at [323, 43] on span "09:02 (TC) - 50E-334.35" at bounding box center [296, 41] width 70 height 15
click at [314, 169] on div "10:00 - 64F-001.70" at bounding box center [299, 169] width 76 height 11
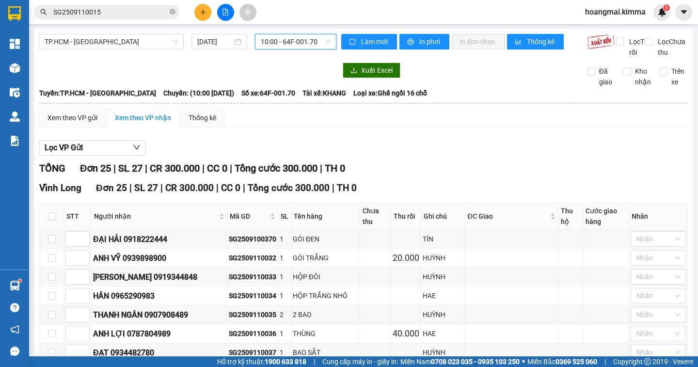
scroll to position [145, 0]
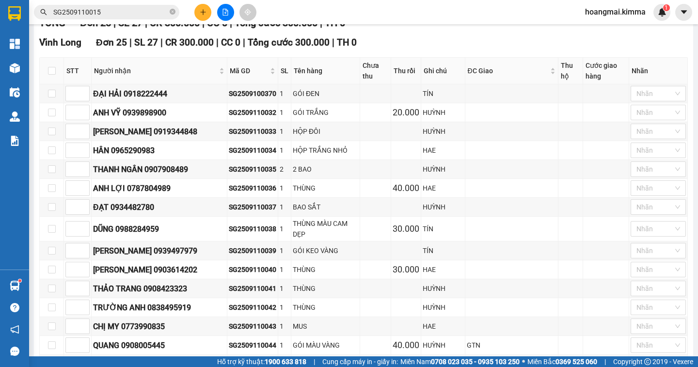
click at [200, 15] on icon "plus" at bounding box center [203, 12] width 7 height 7
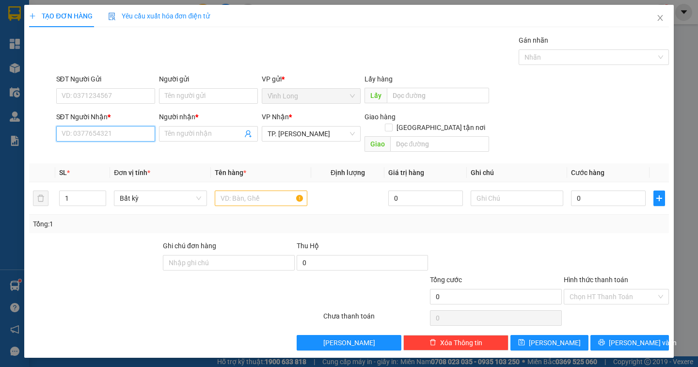
click at [67, 136] on input "SĐT Người Nhận *" at bounding box center [105, 134] width 99 height 16
type input "0705732373"
click at [116, 153] on div "0705732373 - A HOÀNG" at bounding box center [105, 153] width 87 height 11
type input "A HOÀNG"
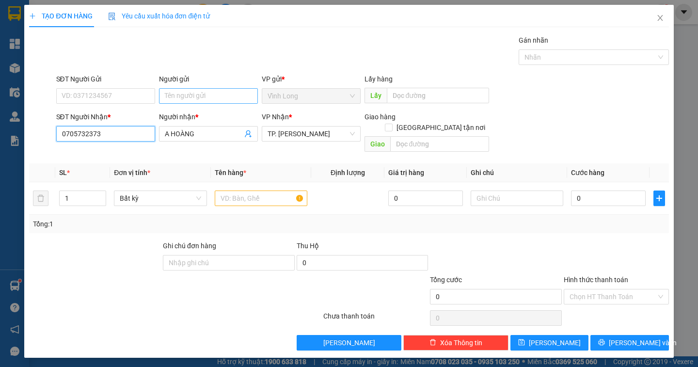
type input "0705732373"
click at [176, 98] on input "Người gửi" at bounding box center [208, 96] width 99 height 16
type input "MT HUỲNH"
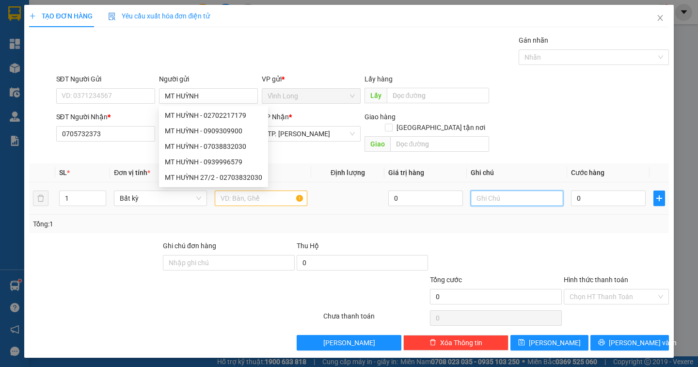
click at [480, 191] on input "text" at bounding box center [517, 199] width 93 height 16
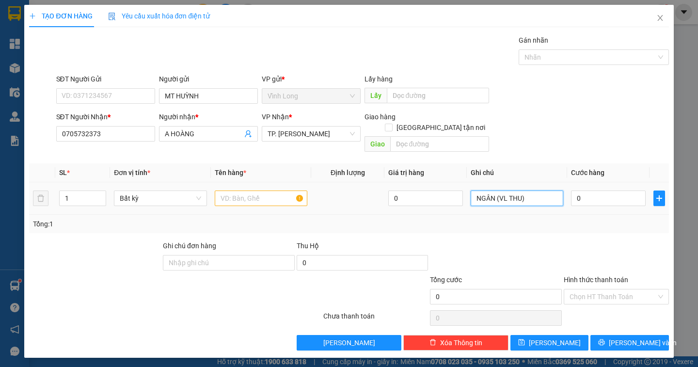
type input "NGÂN (VL THU)"
click at [228, 191] on input "text" at bounding box center [261, 199] width 93 height 16
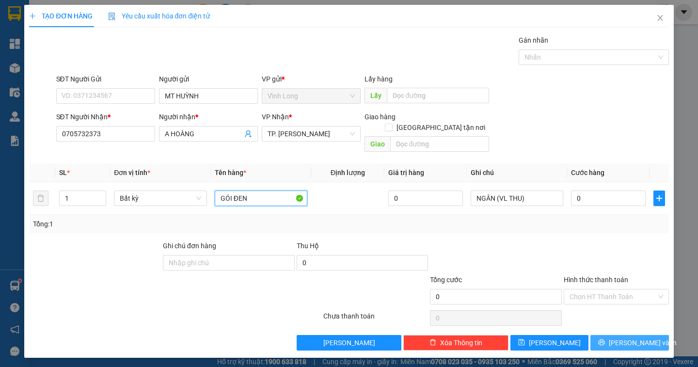
type input "GÓI ĐEN"
click at [623, 337] on span "[PERSON_NAME] và In" at bounding box center [643, 342] width 68 height 11
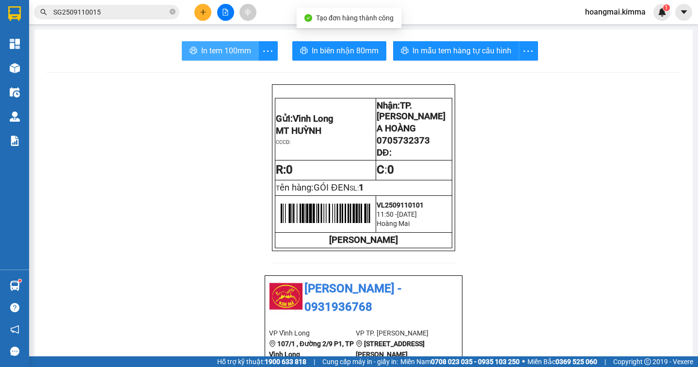
click at [235, 48] on span "In tem 100mm" at bounding box center [226, 51] width 50 height 12
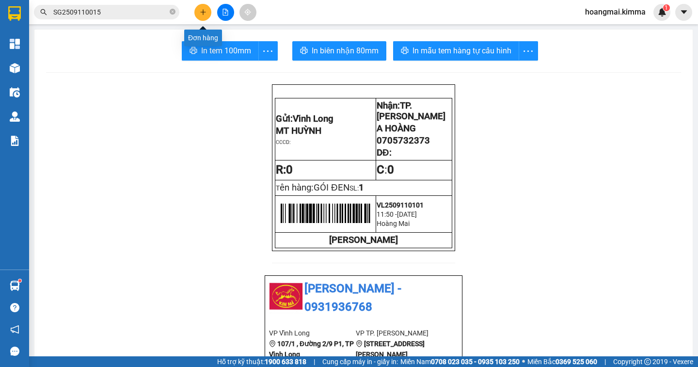
click at [205, 13] on icon "plus" at bounding box center [203, 12] width 7 height 7
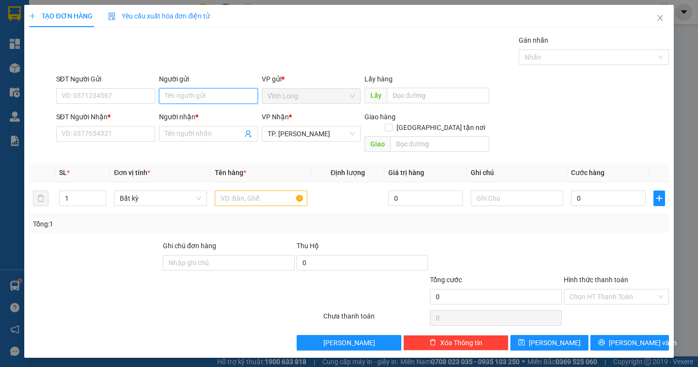
click at [185, 96] on input "Người gửi" at bounding box center [208, 96] width 99 height 16
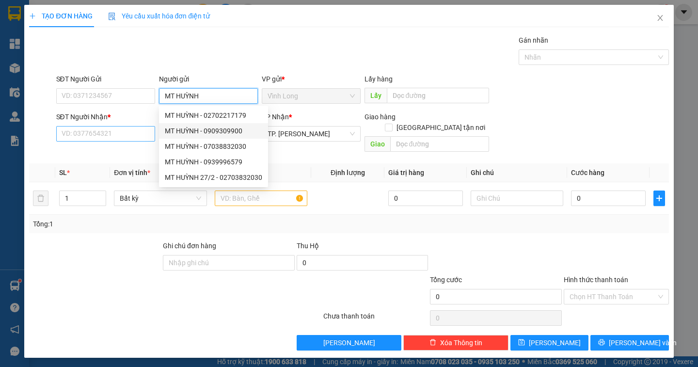
type input "MT HUỲNH"
click at [116, 137] on input "SĐT Người Nhận *" at bounding box center [105, 134] width 99 height 16
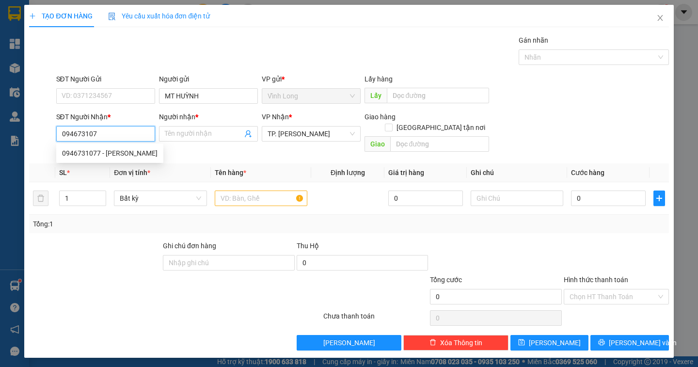
type input "0946731077"
click at [137, 151] on div "0946731077 - PHƯƠNG KHANG" at bounding box center [110, 153] width 96 height 11
type input "[PERSON_NAME]"
type input "0946731077"
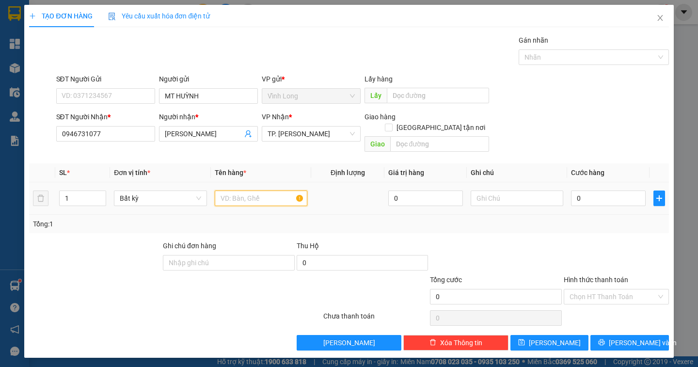
click at [241, 191] on input "text" at bounding box center [261, 199] width 93 height 16
type input "GÓI ĐEN"
click at [506, 191] on input "text" at bounding box center [517, 199] width 93 height 16
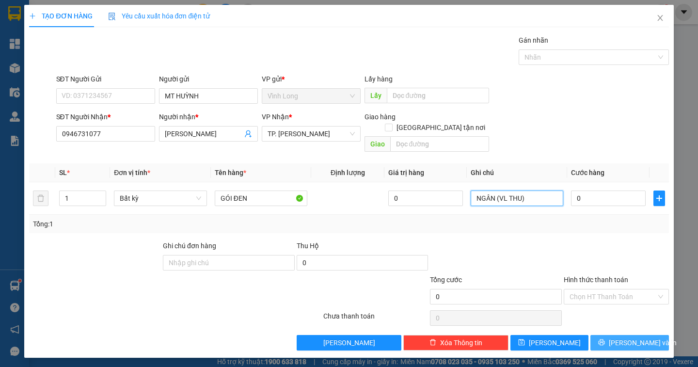
type input "NGÂN (VL THU)"
click at [635, 337] on span "[PERSON_NAME] và In" at bounding box center [643, 342] width 68 height 11
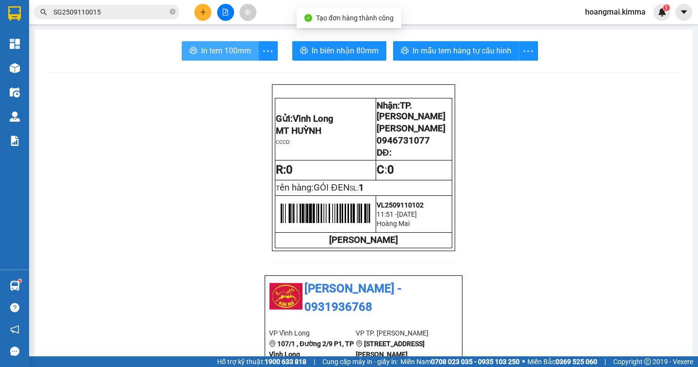
click at [237, 55] on span "In tem 100mm" at bounding box center [226, 51] width 50 height 12
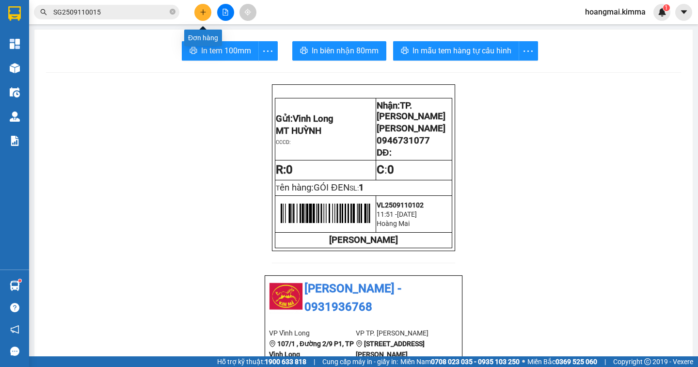
click at [204, 14] on icon "plus" at bounding box center [203, 12] width 7 height 7
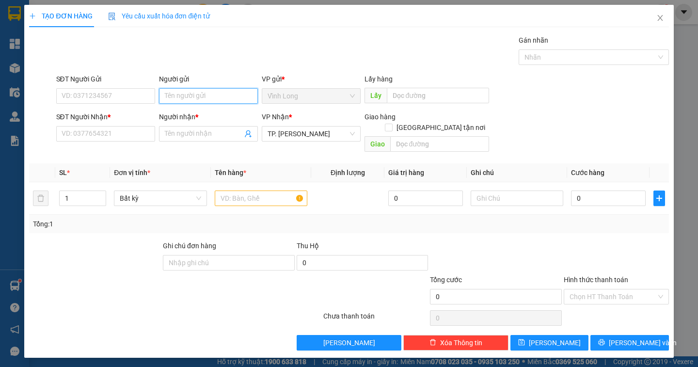
click at [203, 99] on input "Người gửi" at bounding box center [208, 96] width 99 height 16
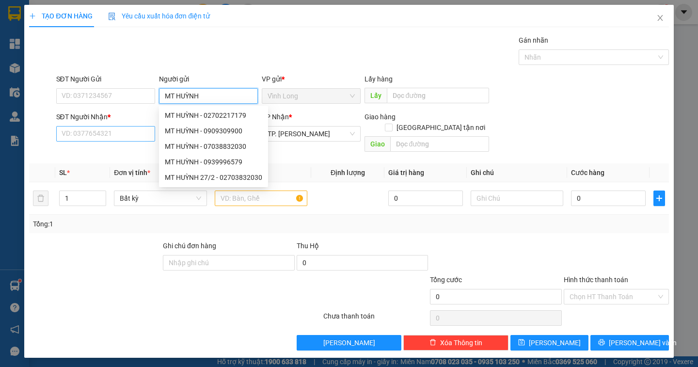
type input "MT HUỲNH"
click at [113, 135] on input "SĐT Người Nhận *" at bounding box center [105, 134] width 99 height 16
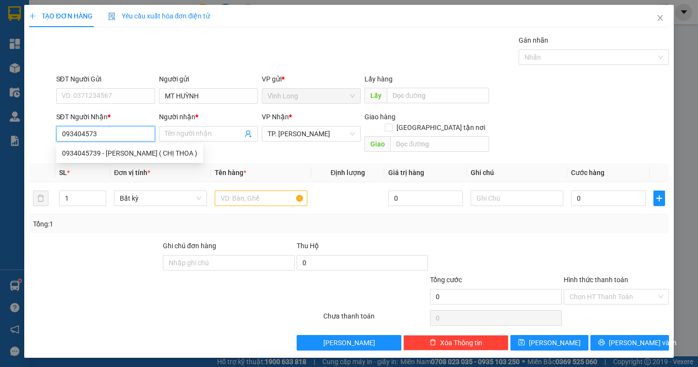
type input "0934045739"
click at [166, 153] on div "0934045739 - CTY HỒNG PHÁT ( CHỊ THOA )" at bounding box center [129, 153] width 135 height 11
type input "CTY HỒNG PHÁT ( CHỊ THOA )"
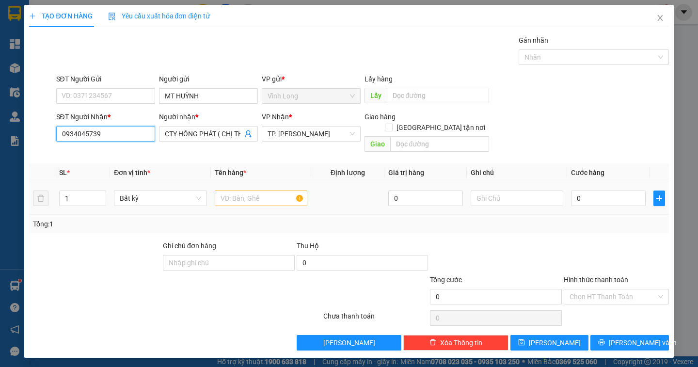
type input "0934045739"
click at [248, 192] on input "text" at bounding box center [261, 199] width 93 height 16
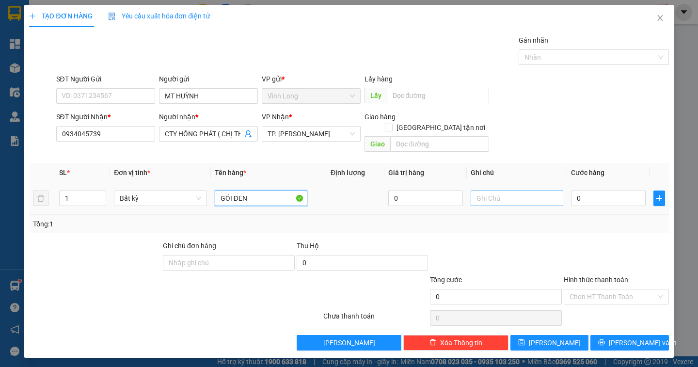
type input "GÓI ĐEN"
click at [499, 191] on input "text" at bounding box center [517, 199] width 93 height 16
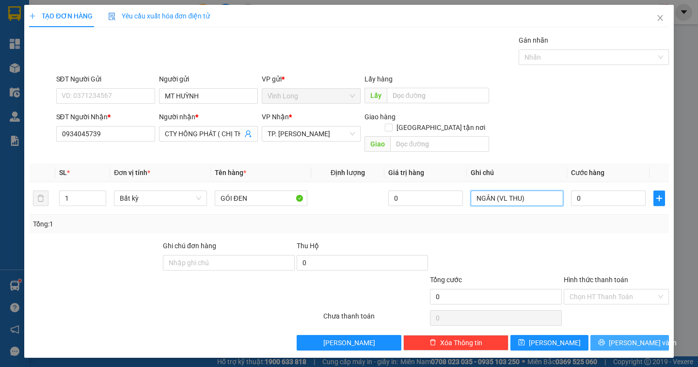
type input "NGÂN (VL THU)"
click at [624, 337] on span "[PERSON_NAME] và In" at bounding box center [643, 342] width 68 height 11
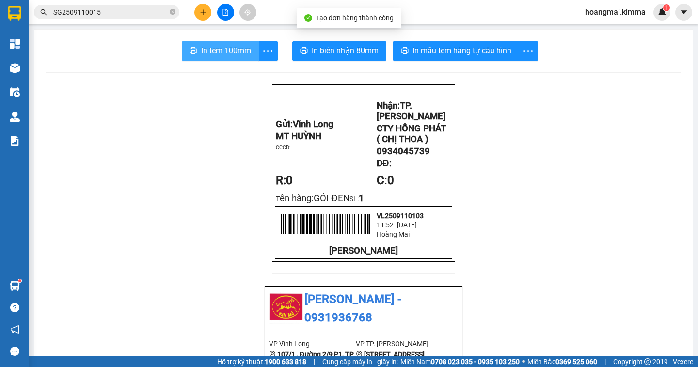
click at [203, 52] on span "In tem 100mm" at bounding box center [226, 51] width 50 height 12
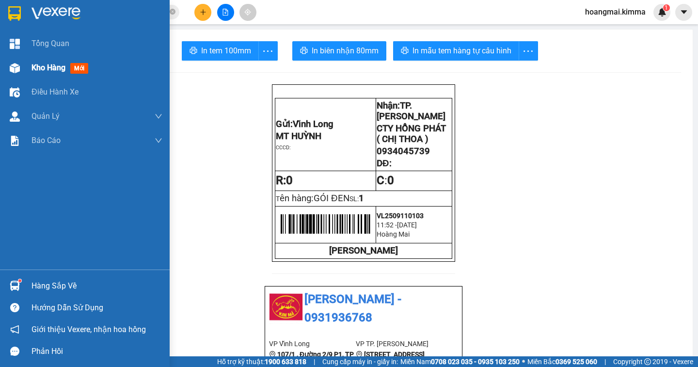
click at [51, 68] on span "Kho hàng" at bounding box center [49, 67] width 34 height 9
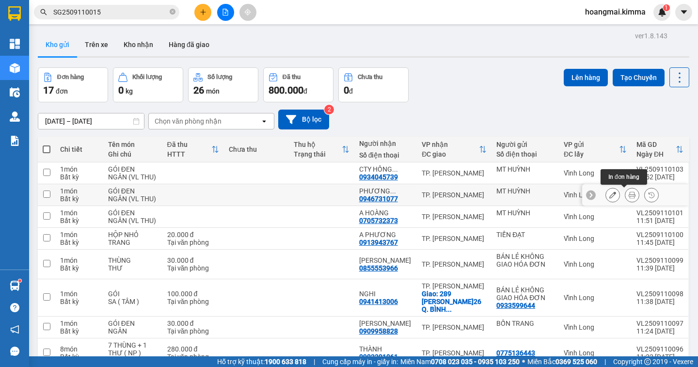
click at [629, 194] on icon at bounding box center [632, 195] width 7 height 7
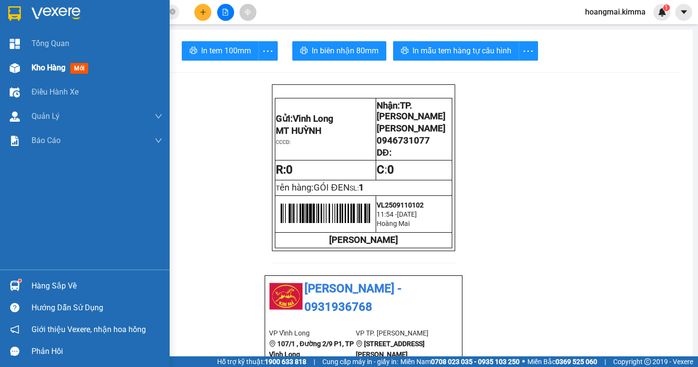
click at [34, 68] on span "Kho hàng" at bounding box center [49, 67] width 34 height 9
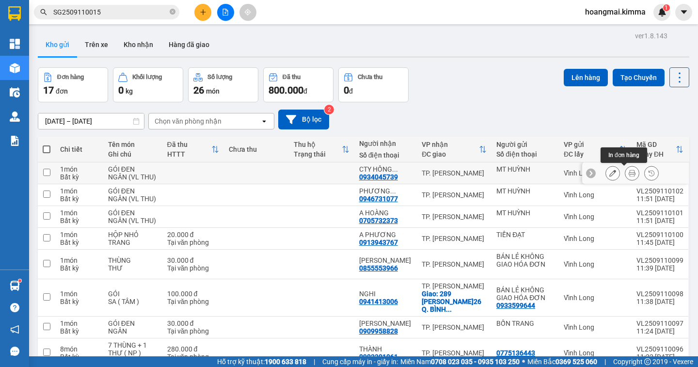
click at [625, 174] on button at bounding box center [632, 173] width 14 height 17
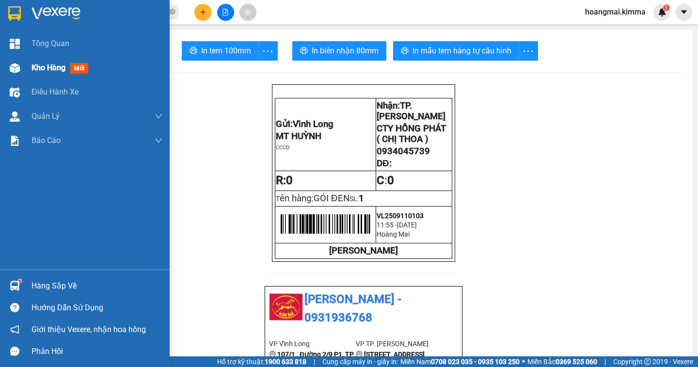
click at [46, 67] on span "Kho hàng" at bounding box center [49, 67] width 34 height 9
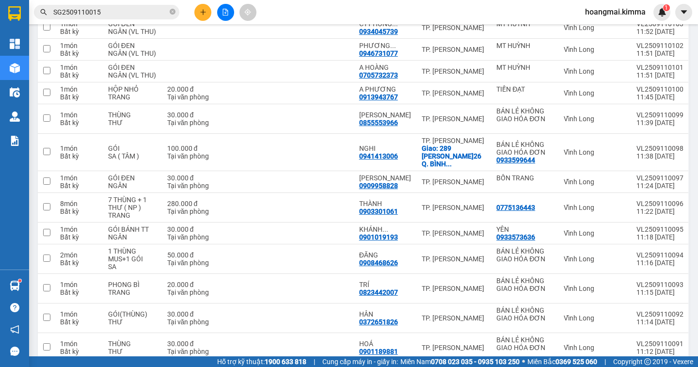
scroll to position [287, 0]
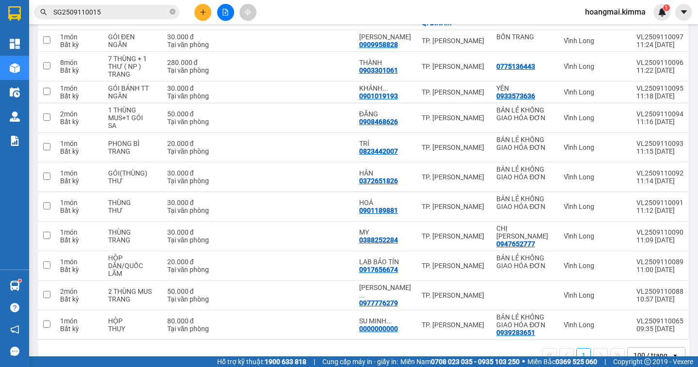
click at [636, 351] on div "100 / trang" at bounding box center [651, 356] width 34 height 10
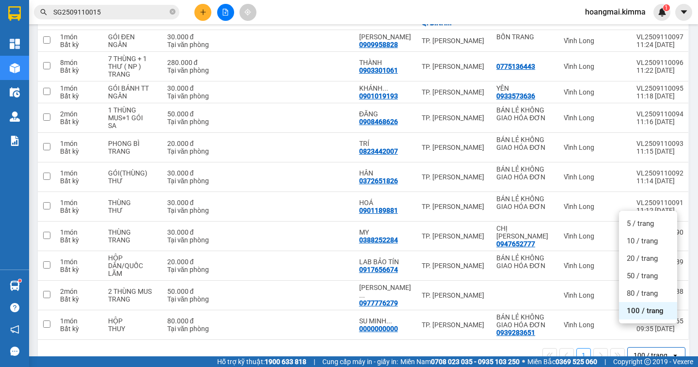
drag, startPoint x: 639, startPoint y: 314, endPoint x: 495, endPoint y: 296, distance: 144.6
click at [637, 314] on span "100 / trang" at bounding box center [645, 311] width 37 height 10
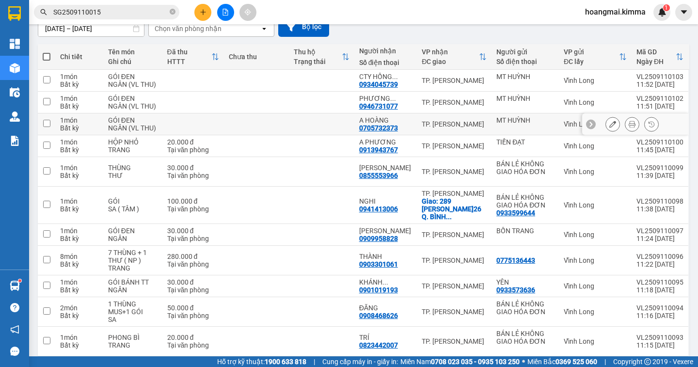
scroll to position [0, 0]
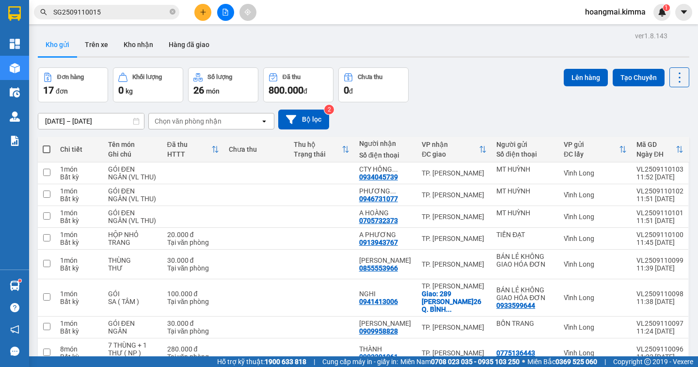
click at [47, 148] on span at bounding box center [47, 149] width 8 height 8
click at [47, 144] on input "checkbox" at bounding box center [47, 144] width 0 height 0
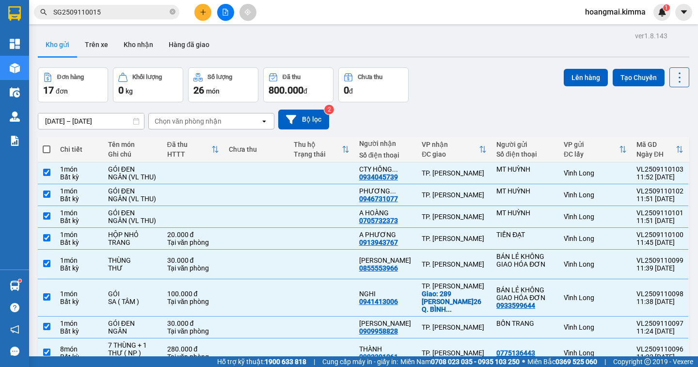
checkbox input "true"
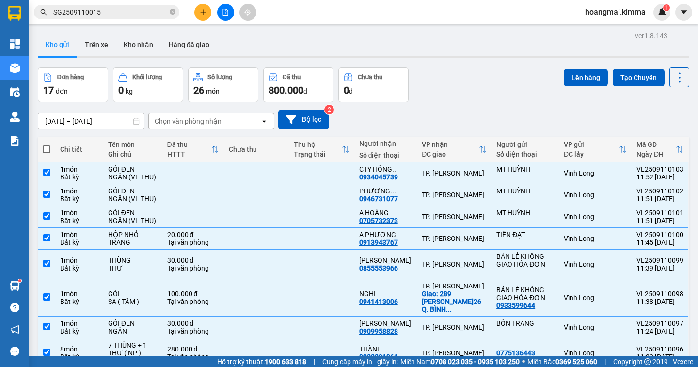
checkbox input "true"
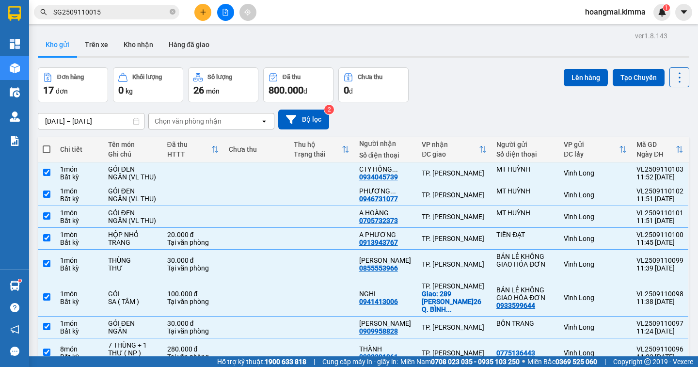
checkbox input "true"
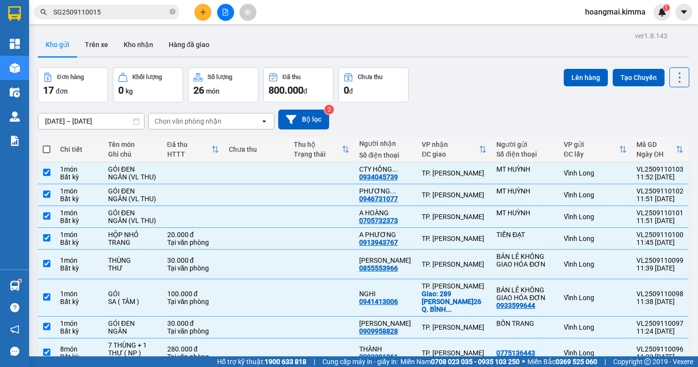
checkbox input "true"
click at [46, 172] on input "checkbox" at bounding box center [46, 172] width 7 height 7
checkbox input "false"
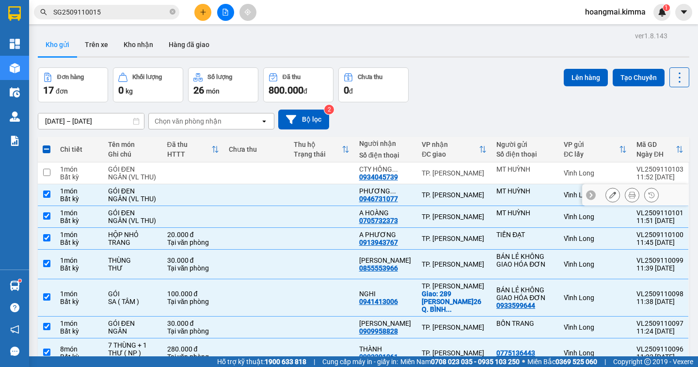
click at [44, 194] on input "checkbox" at bounding box center [46, 194] width 7 height 7
checkbox input "false"
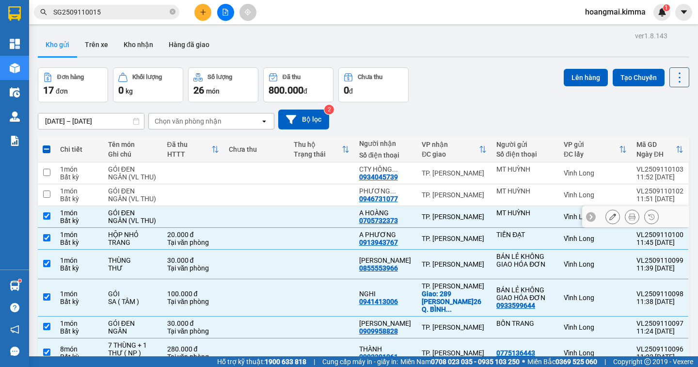
drag, startPoint x: 47, startPoint y: 216, endPoint x: 93, endPoint y: 208, distance: 46.7
click at [46, 216] on input "checkbox" at bounding box center [46, 215] width 7 height 7
checkbox input "false"
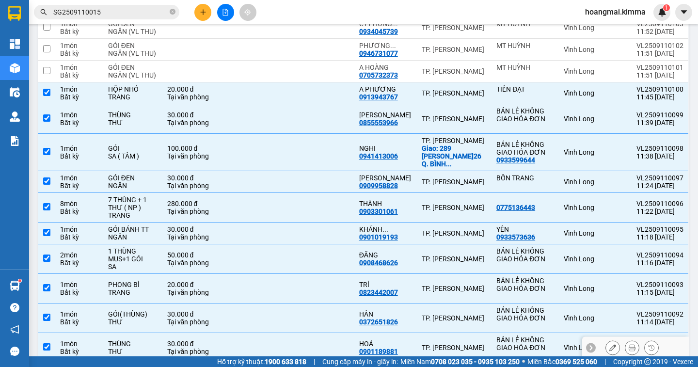
scroll to position [287, 0]
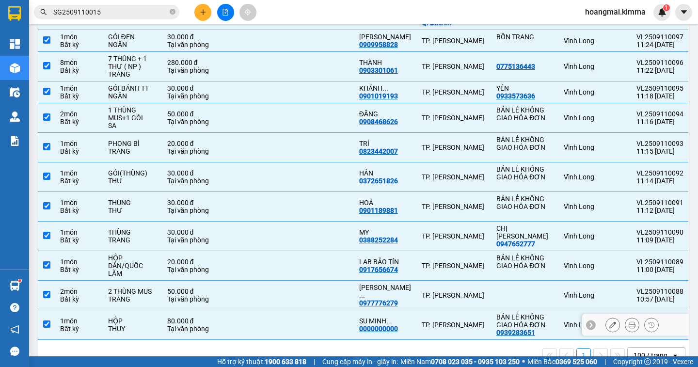
click at [46, 320] on input "checkbox" at bounding box center [46, 323] width 7 height 7
checkbox input "false"
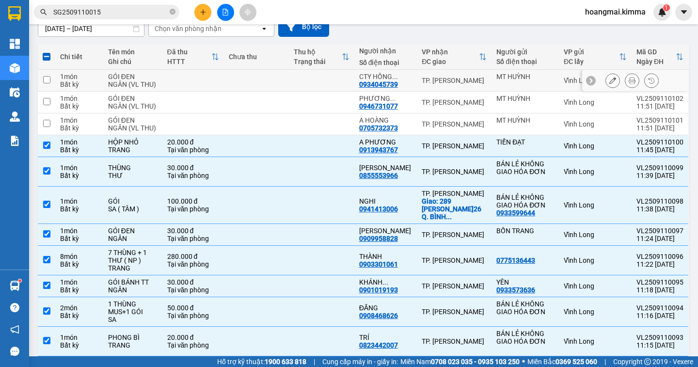
scroll to position [0, 0]
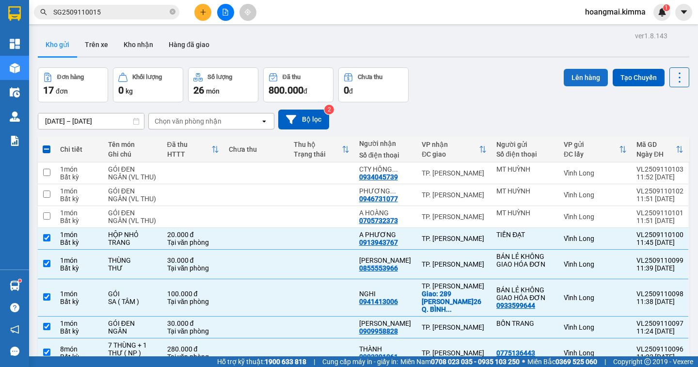
click at [576, 77] on button "Lên hàng" at bounding box center [586, 77] width 44 height 17
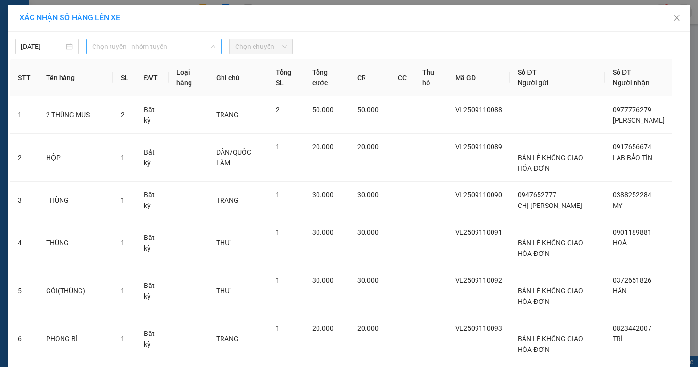
click at [160, 50] on span "Chọn tuyến - nhóm tuyến" at bounding box center [154, 46] width 124 height 15
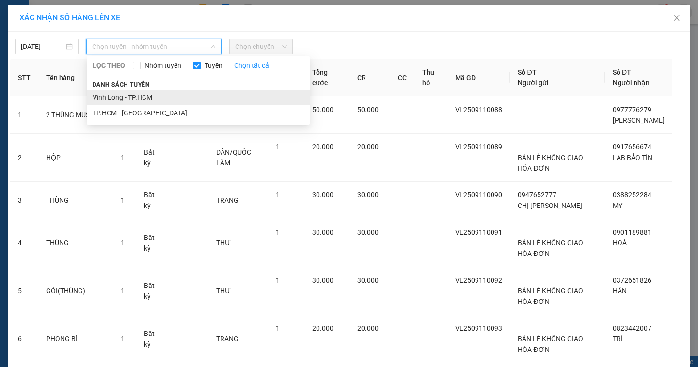
click at [141, 94] on li "Vĩnh Long - TP.HCM" at bounding box center [198, 98] width 223 height 16
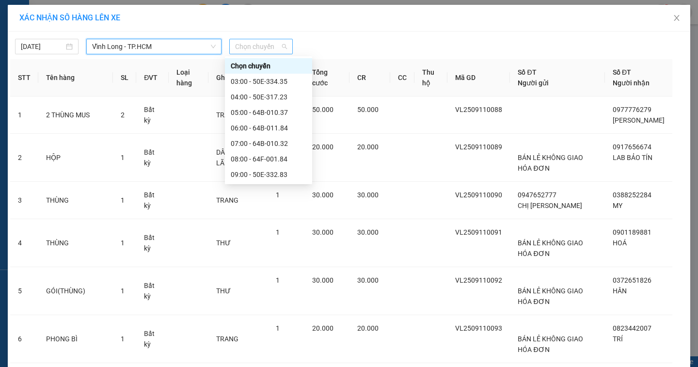
click at [265, 47] on span "Chọn chuyến" at bounding box center [261, 46] width 52 height 15
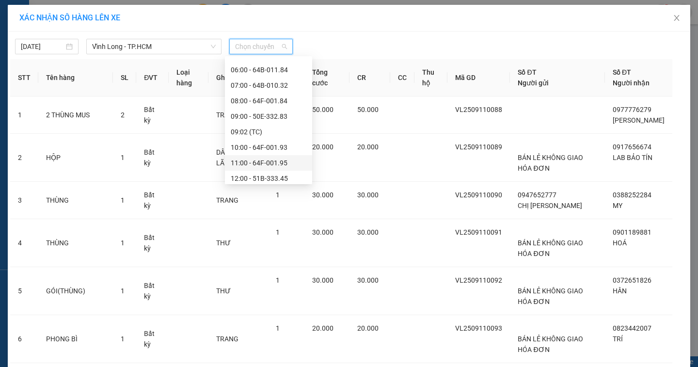
scroll to position [155, 0]
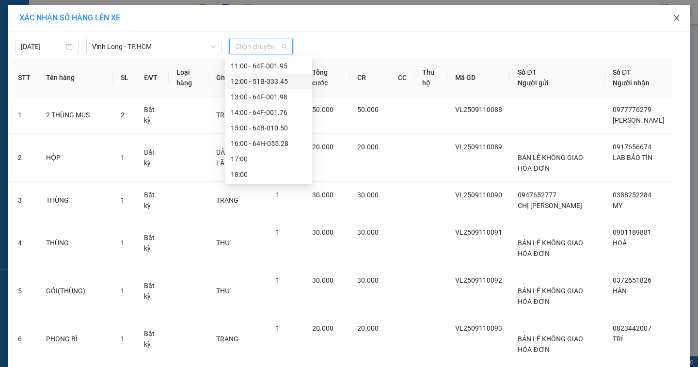
click at [673, 17] on icon "close" at bounding box center [677, 18] width 8 height 8
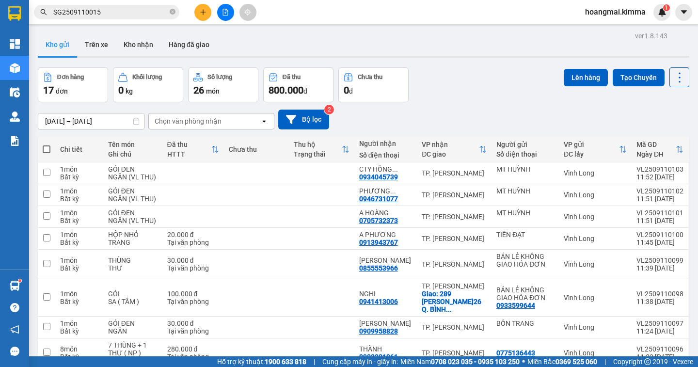
click at [47, 149] on span at bounding box center [47, 149] width 8 height 8
click at [47, 144] on input "checkbox" at bounding box center [47, 144] width 0 height 0
checkbox input "true"
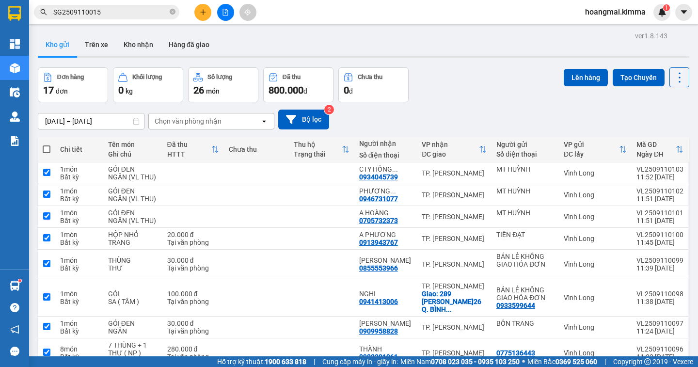
checkbox input "true"
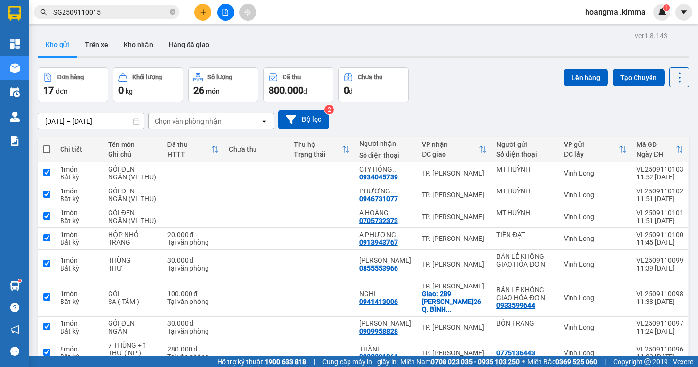
checkbox input "true"
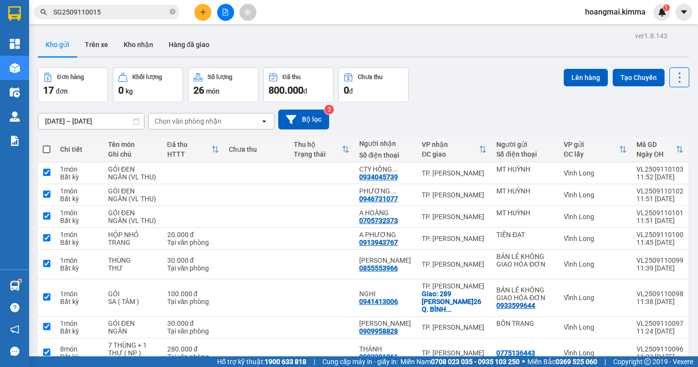
checkbox input "true"
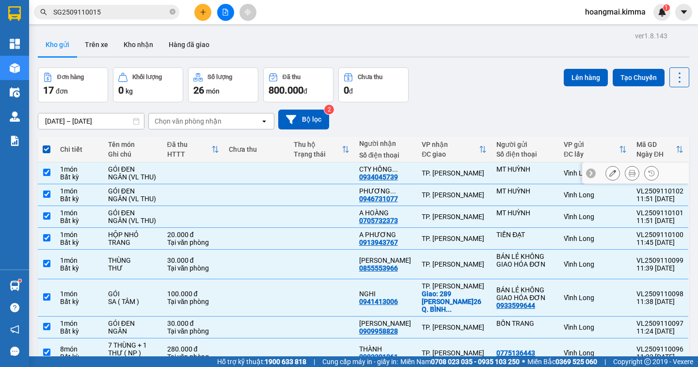
drag, startPoint x: 47, startPoint y: 173, endPoint x: 45, endPoint y: 181, distance: 8.9
click at [46, 173] on input "checkbox" at bounding box center [46, 172] width 7 height 7
checkbox input "false"
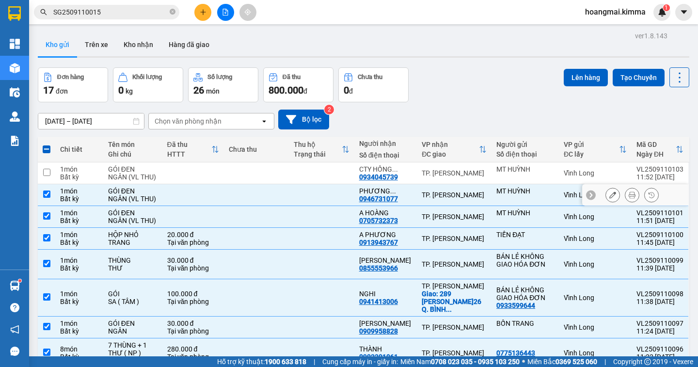
click at [45, 193] on input "checkbox" at bounding box center [46, 194] width 7 height 7
checkbox input "false"
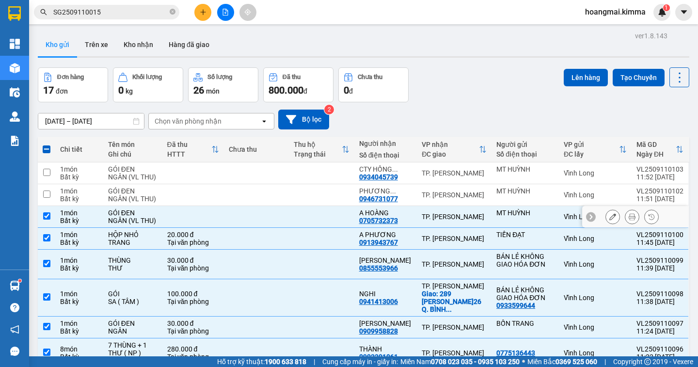
drag, startPoint x: 47, startPoint y: 218, endPoint x: 126, endPoint y: 230, distance: 80.0
click at [46, 218] on input "checkbox" at bounding box center [46, 215] width 7 height 7
checkbox input "false"
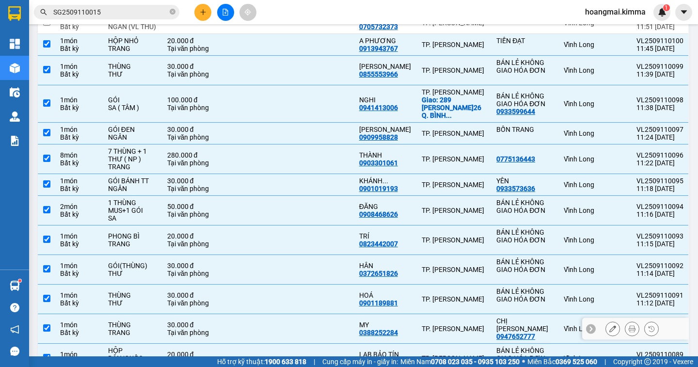
scroll to position [287, 0]
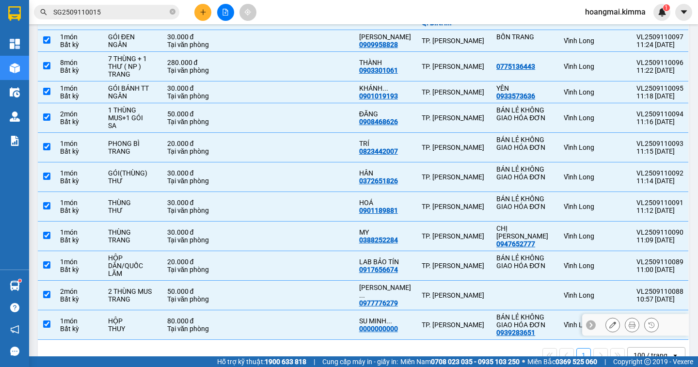
click at [46, 320] on input "checkbox" at bounding box center [46, 323] width 7 height 7
checkbox input "false"
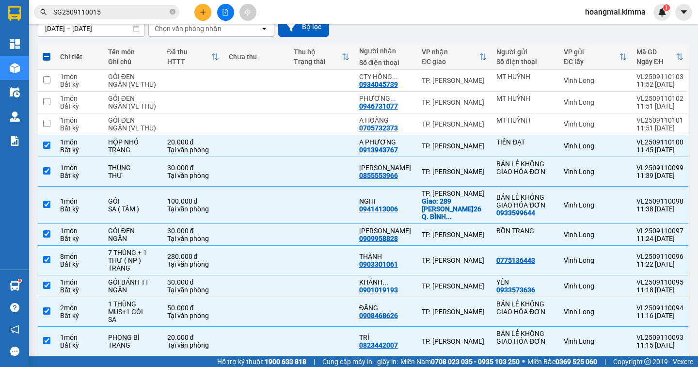
scroll to position [0, 0]
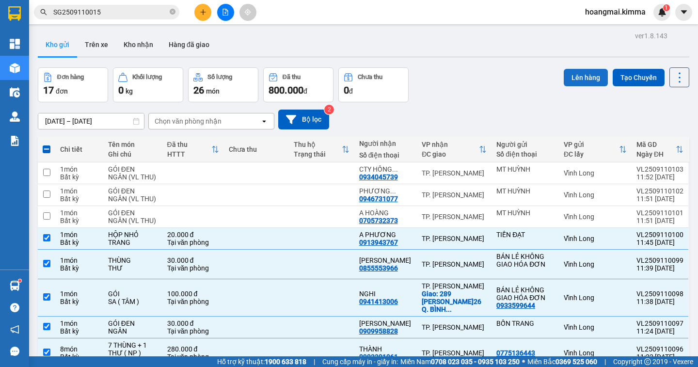
click at [575, 74] on button "Lên hàng" at bounding box center [586, 77] width 44 height 17
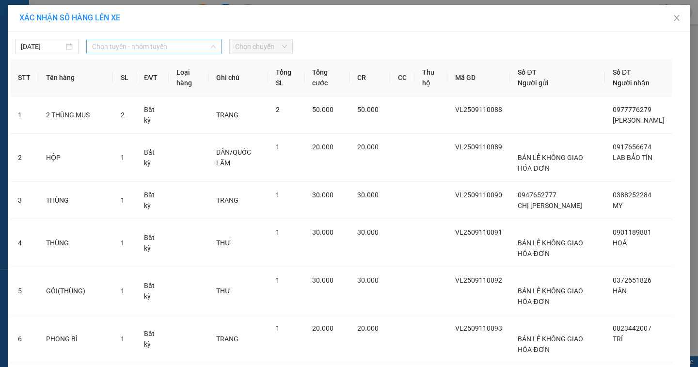
drag, startPoint x: 167, startPoint y: 50, endPoint x: 157, endPoint y: 89, distance: 40.1
click at [166, 50] on span "Chọn tuyến - nhóm tuyến" at bounding box center [154, 46] width 124 height 15
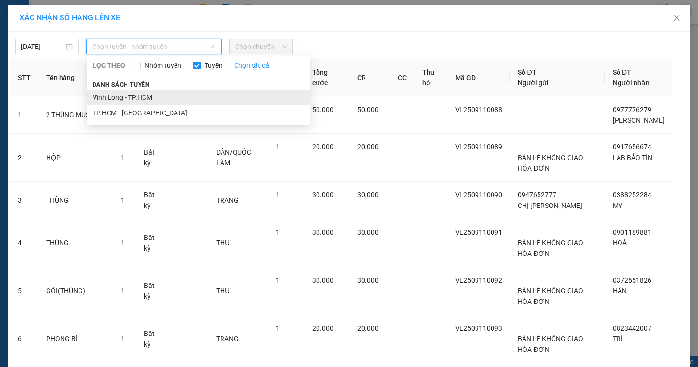
click at [149, 98] on li "Vĩnh Long - TP.HCM" at bounding box center [198, 98] width 223 height 16
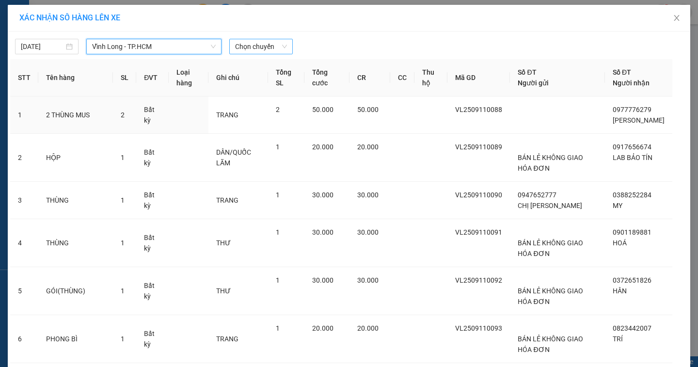
click at [282, 45] on span "Chọn chuyến" at bounding box center [261, 46] width 52 height 15
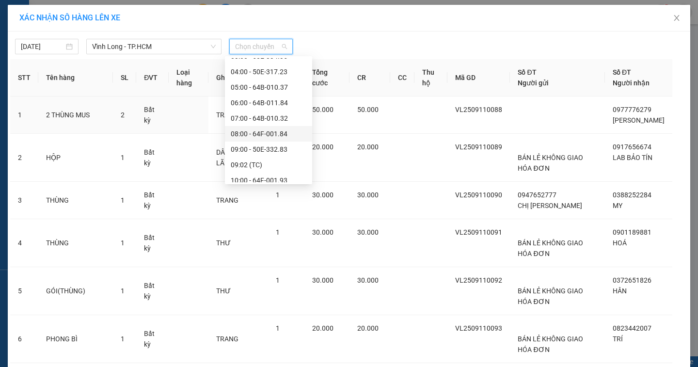
scroll to position [171, 0]
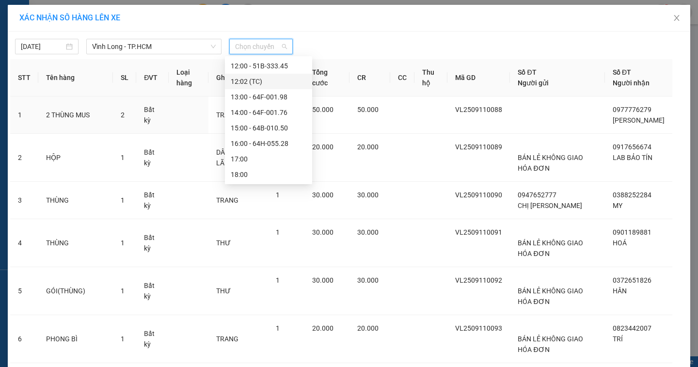
click at [284, 82] on div "12:02 (TC)" at bounding box center [269, 81] width 76 height 11
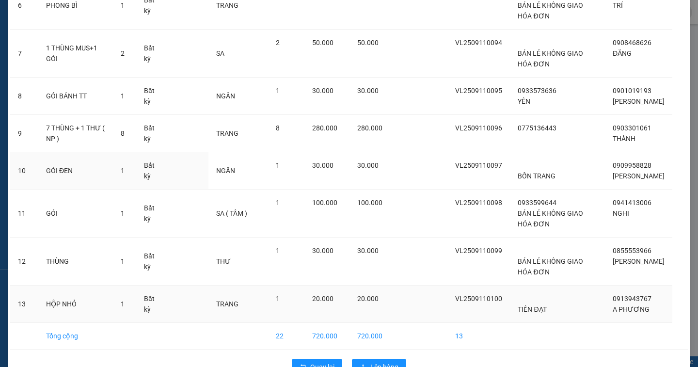
scroll to position [387, 0]
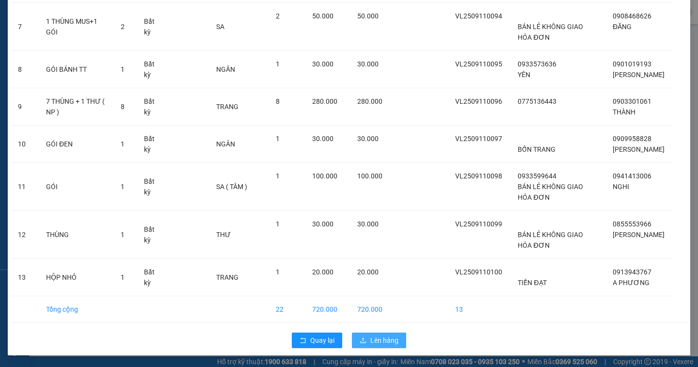
click at [384, 340] on span "Lên hàng" at bounding box center [384, 340] width 28 height 11
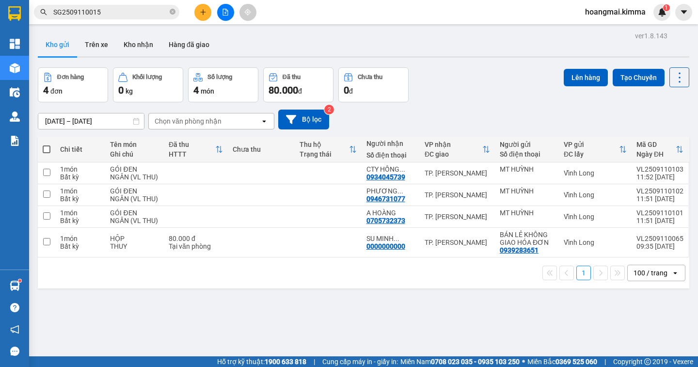
click at [206, 17] on button at bounding box center [202, 12] width 17 height 17
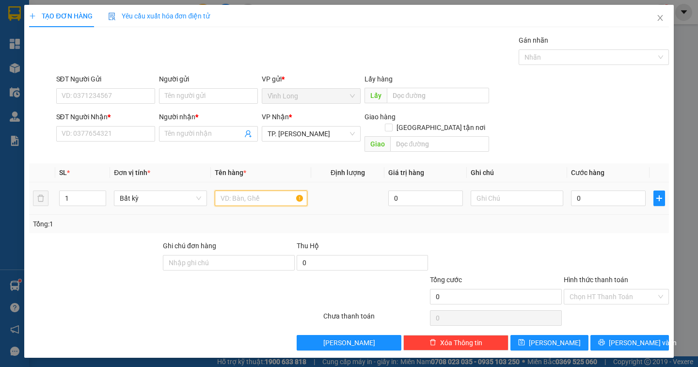
click at [252, 191] on input "text" at bounding box center [261, 199] width 93 height 16
type input "THÙNG MUS"
click at [506, 192] on input "text" at bounding box center [517, 199] width 93 height 16
type input "NGÂN"
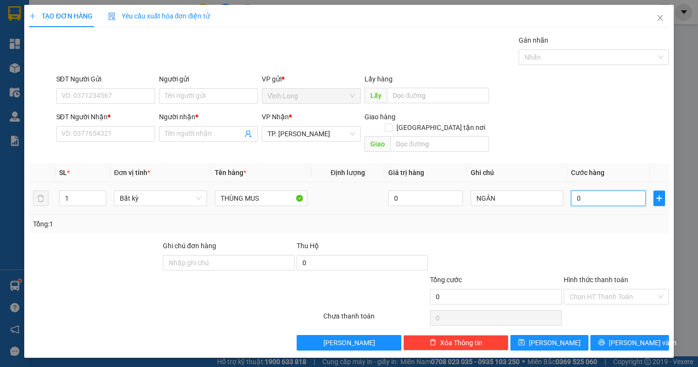
click at [586, 191] on input "0" at bounding box center [608, 199] width 75 height 16
type input "2"
type input "20"
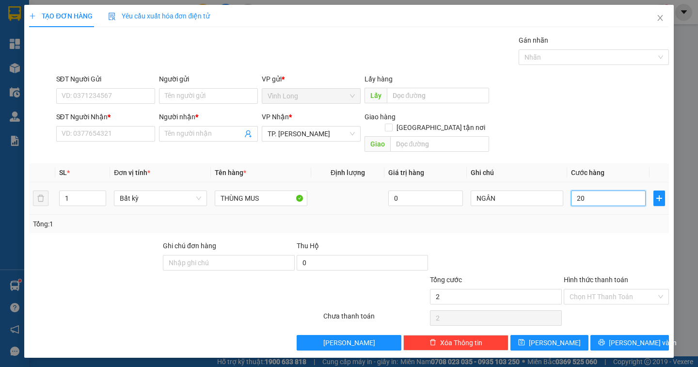
type input "20"
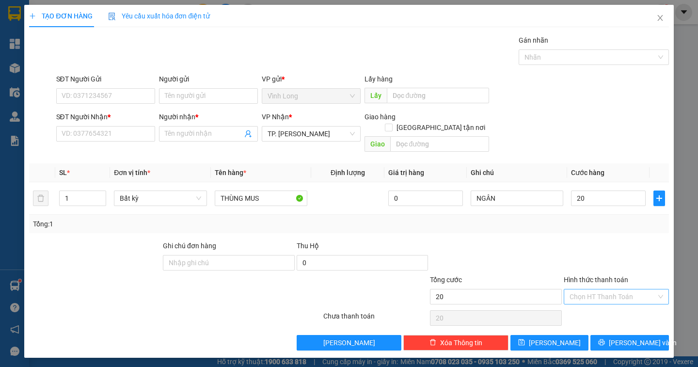
type input "20.000"
click at [610, 289] on input "Hình thức thanh toán" at bounding box center [613, 296] width 87 height 15
click at [607, 307] on div "Tại văn phòng" at bounding box center [617, 305] width 94 height 11
type input "0"
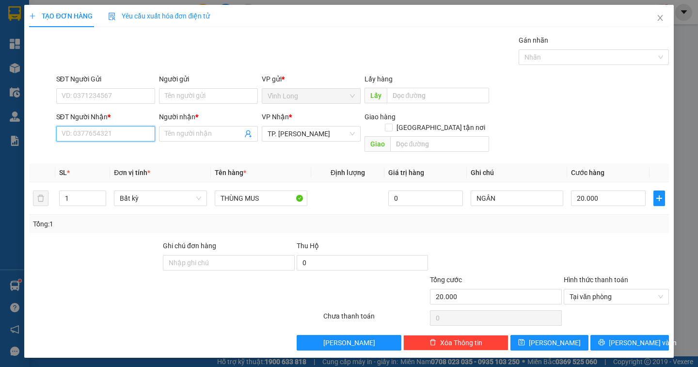
click at [114, 135] on input "SĐT Người Nhận *" at bounding box center [105, 134] width 99 height 16
type input "0906722344"
click at [129, 158] on div "0906722344 - CHỊ DUYÊN" at bounding box center [105, 153] width 87 height 11
type input "CHỊ DUYÊN"
type input "0906722344"
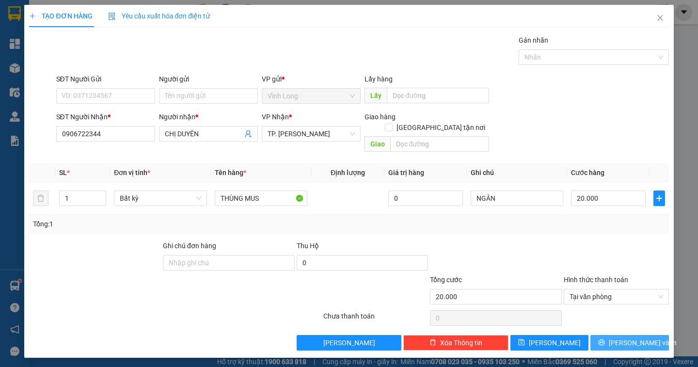
click at [629, 337] on span "[PERSON_NAME] và In" at bounding box center [643, 342] width 68 height 11
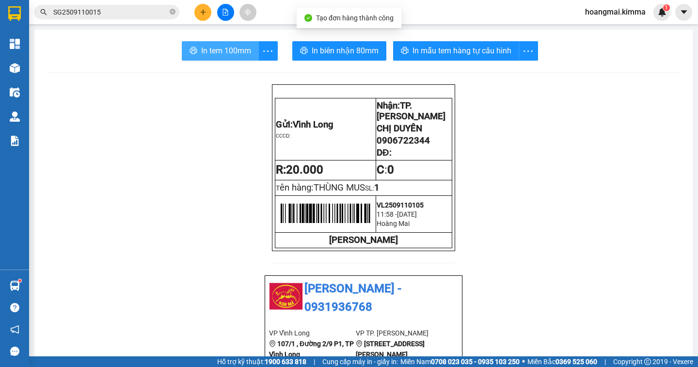
click at [214, 52] on span "In tem 100mm" at bounding box center [226, 51] width 50 height 12
click at [218, 50] on span "In tem 100mm" at bounding box center [226, 51] width 50 height 12
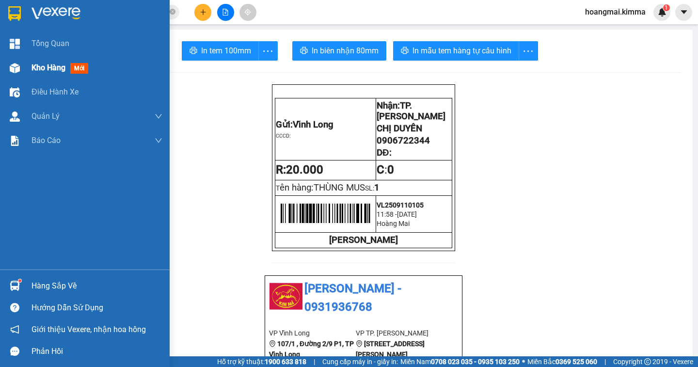
click at [59, 68] on span "Kho hàng" at bounding box center [49, 67] width 34 height 9
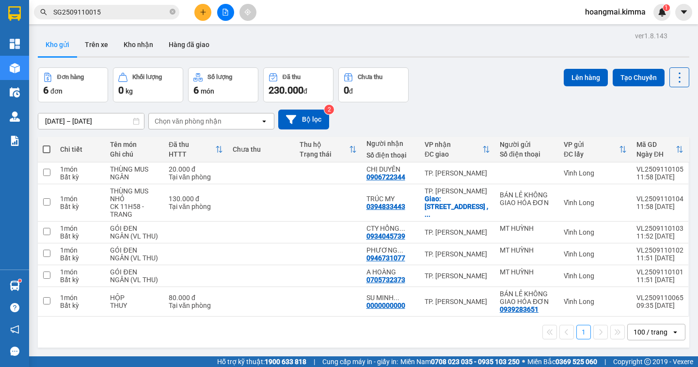
click at [226, 14] on icon "file-add" at bounding box center [225, 12] width 7 height 7
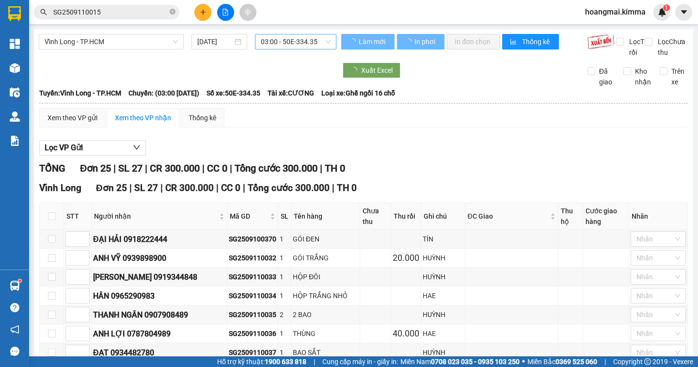
click at [296, 44] on span "03:00 - 50E-334.35" at bounding box center [296, 41] width 70 height 15
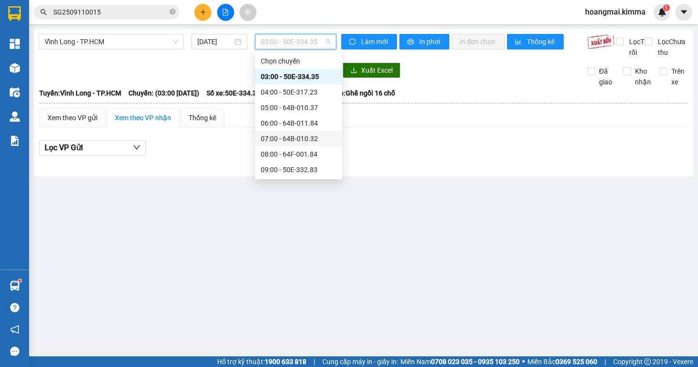
scroll to position [97, 0]
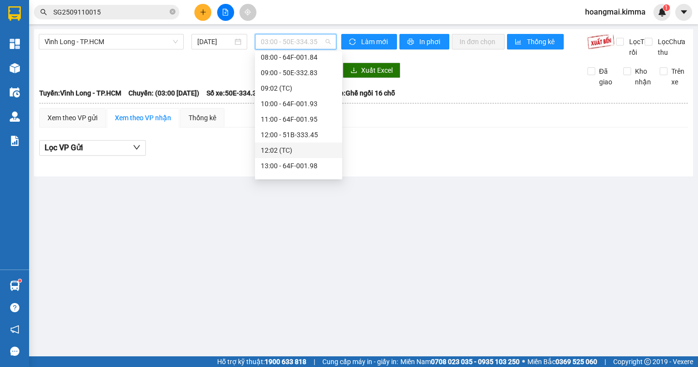
click at [321, 148] on div "12:02 (TC)" at bounding box center [299, 150] width 76 height 11
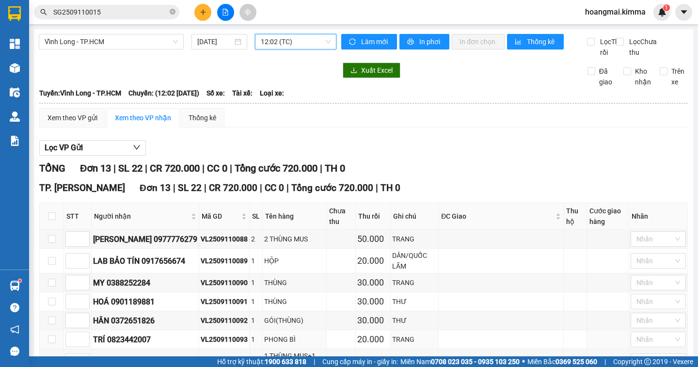
scroll to position [194, 0]
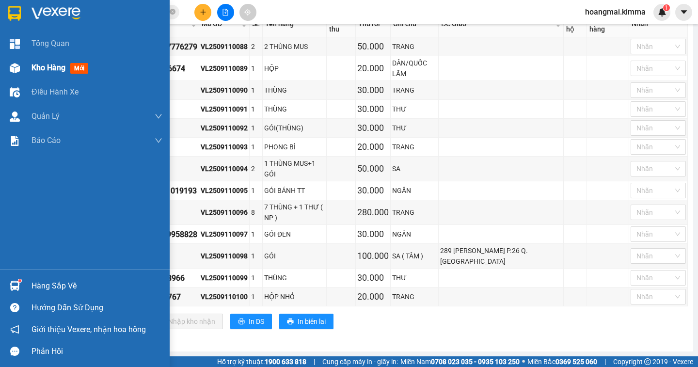
click at [47, 72] on span "Kho hàng" at bounding box center [49, 67] width 34 height 9
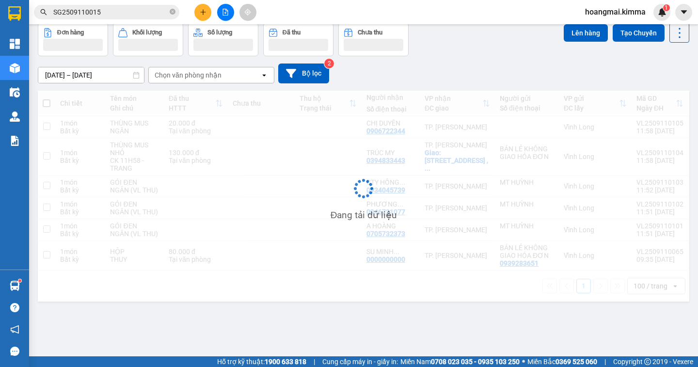
scroll to position [45, 0]
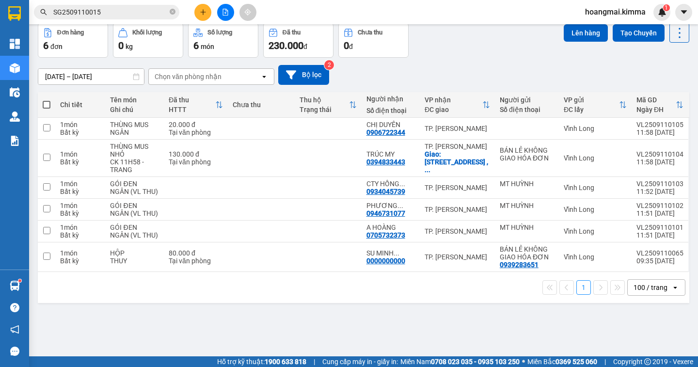
click at [328, 320] on div "ver 1.8.143 Kho gửi Trên xe Kho nhận Hàng đã giao Đơn hàng 6 đơn Khối lượng 0 k…" at bounding box center [363, 167] width 659 height 367
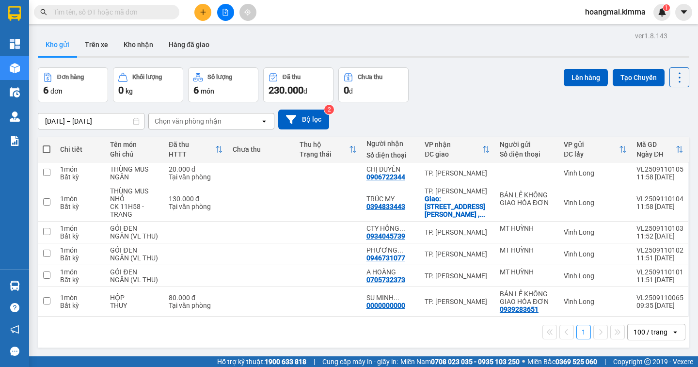
click at [651, 331] on div "100 / trang" at bounding box center [651, 332] width 34 height 10
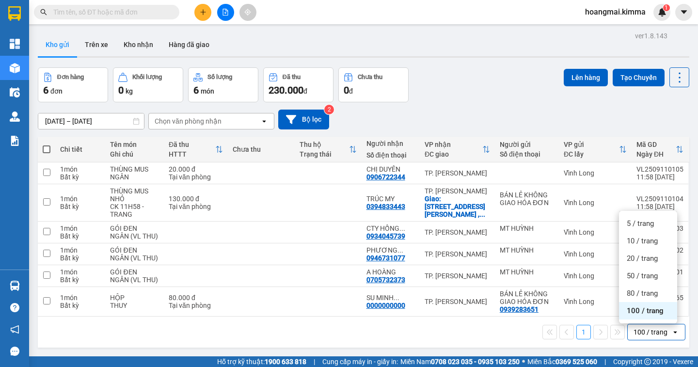
click at [649, 312] on span "100 / trang" at bounding box center [645, 311] width 37 height 10
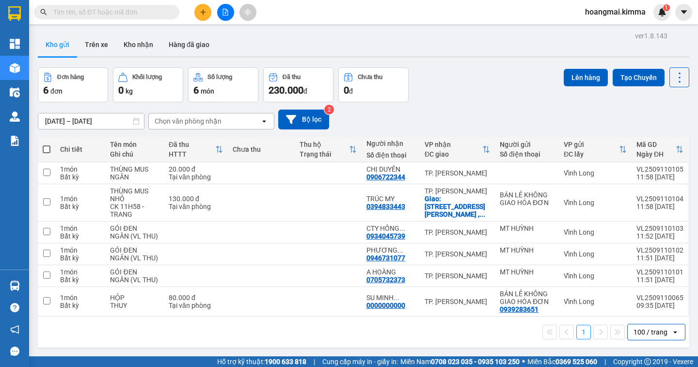
click at [222, 17] on button at bounding box center [225, 12] width 17 height 17
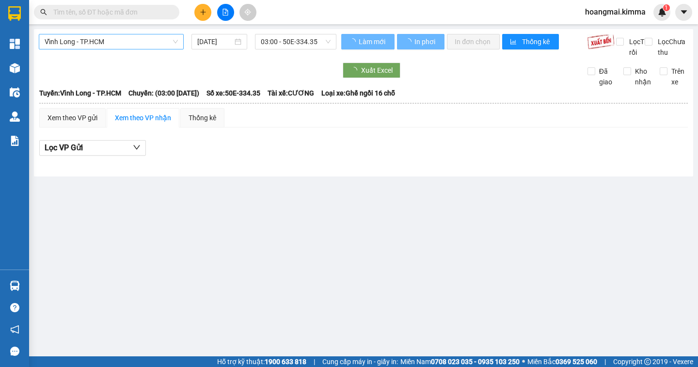
click at [108, 46] on span "Vĩnh Long - TP.HCM" at bounding box center [111, 41] width 133 height 15
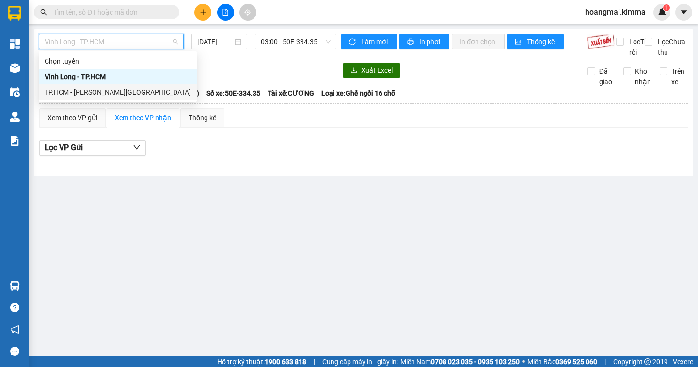
click at [99, 88] on div "TP.HCM - [GEOGRAPHIC_DATA]" at bounding box center [118, 92] width 146 height 11
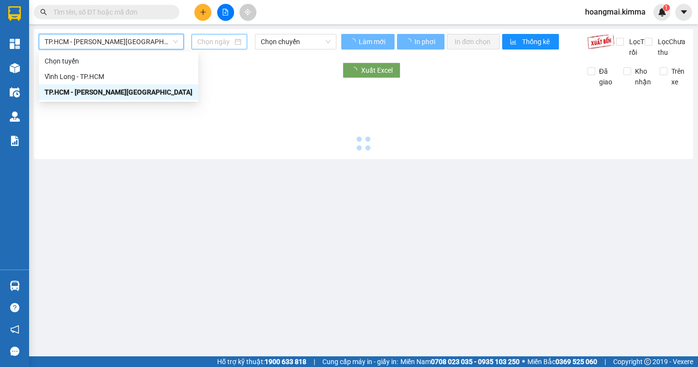
type input "[DATE]"
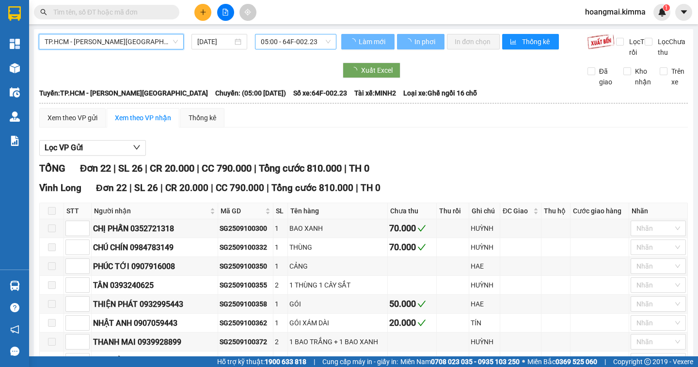
click at [293, 37] on span "05:00 - 64F-002.23" at bounding box center [296, 41] width 70 height 15
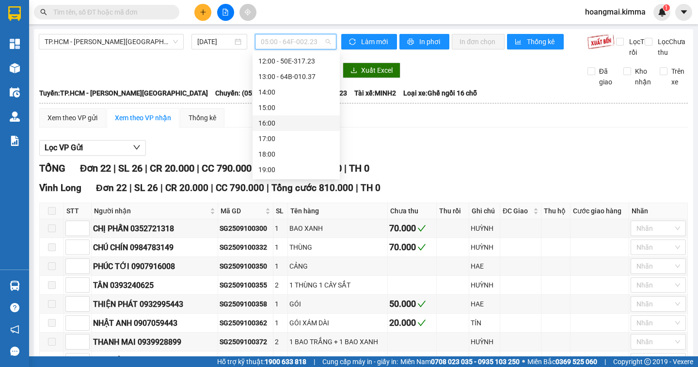
scroll to position [43, 0]
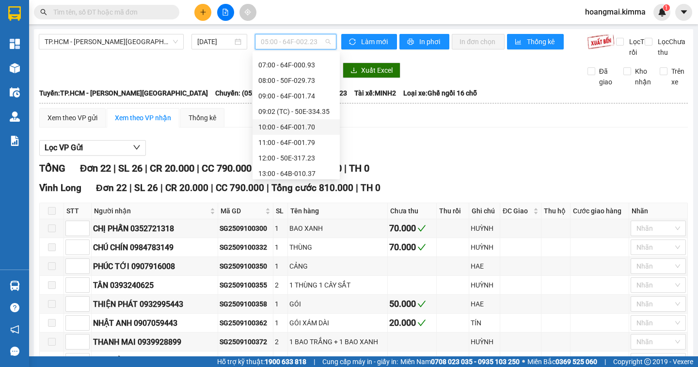
click at [315, 124] on div "10:00 - 64F-001.70" at bounding box center [296, 127] width 76 height 11
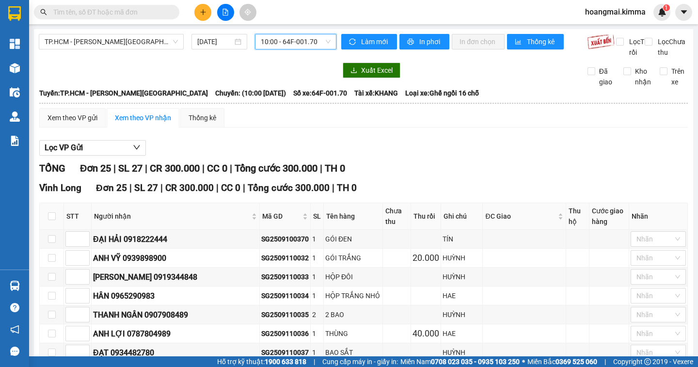
click at [310, 37] on span "10:00 - 64F-001.70" at bounding box center [296, 41] width 70 height 15
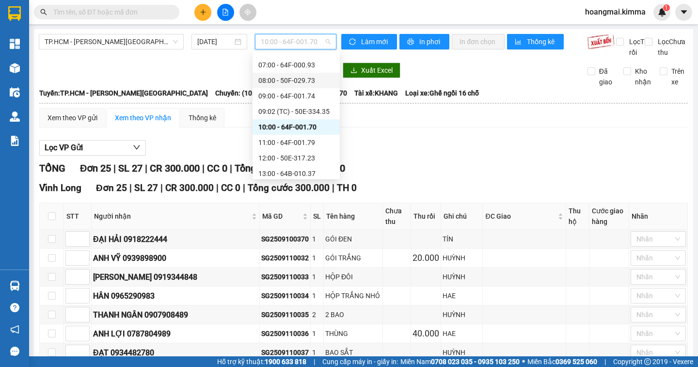
click at [319, 82] on div "08:00 - 50F-029.73" at bounding box center [296, 80] width 76 height 11
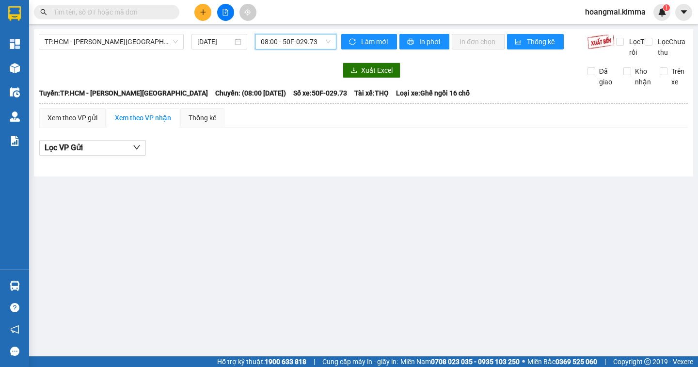
click at [319, 48] on span "08:00 - 50F-029.73" at bounding box center [296, 41] width 70 height 15
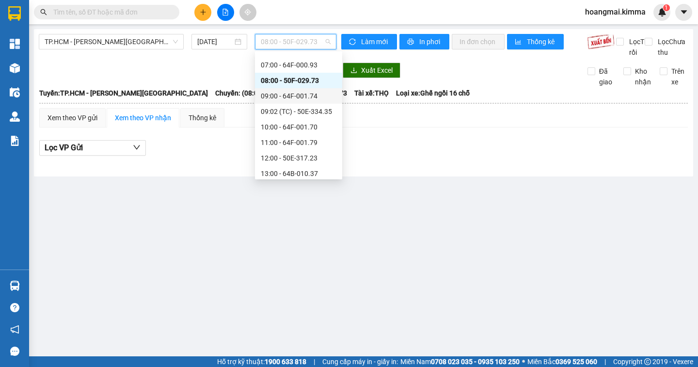
click at [320, 96] on div "09:00 - 64F-001.74" at bounding box center [299, 96] width 76 height 11
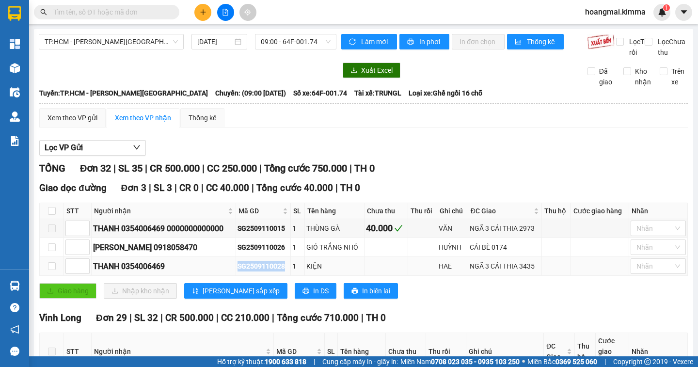
drag, startPoint x: 285, startPoint y: 276, endPoint x: 254, endPoint y: 282, distance: 31.2
click at [239, 272] on div "SG2509110028" at bounding box center [263, 266] width 51 height 11
copy div "SG2509110028"
paste input "SG2509110028"
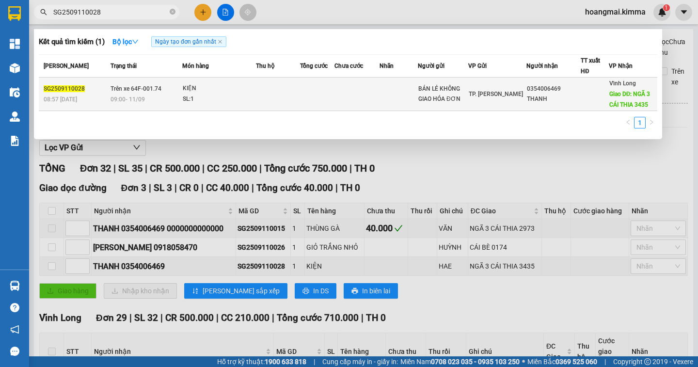
type input "SG2509110028"
click at [599, 97] on div at bounding box center [594, 94] width 27 height 10
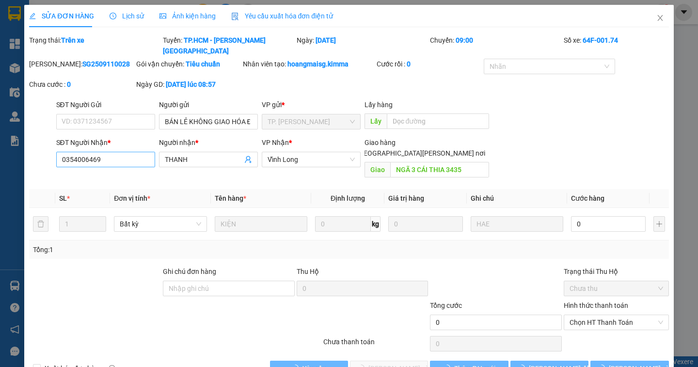
type input "BÁN LẺ KHÔNG GIAO HÓA ĐƠN"
type input "0354006469"
type input "THANH"
type input "NGÃ 3 CÁI THIA 3435"
drag, startPoint x: 109, startPoint y: 149, endPoint x: 58, endPoint y: 148, distance: 51.4
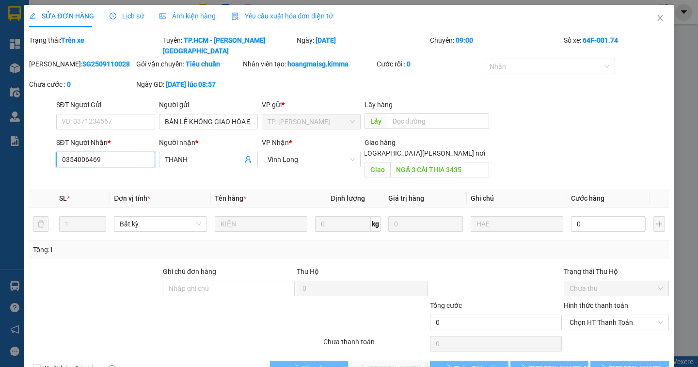
click at [8, 152] on div "SỬA ĐƠN HÀNG Lịch sử Ảnh kiện hàng Yêu cầu xuất hóa đơn điện tử Total Paid Fee …" at bounding box center [349, 183] width 698 height 367
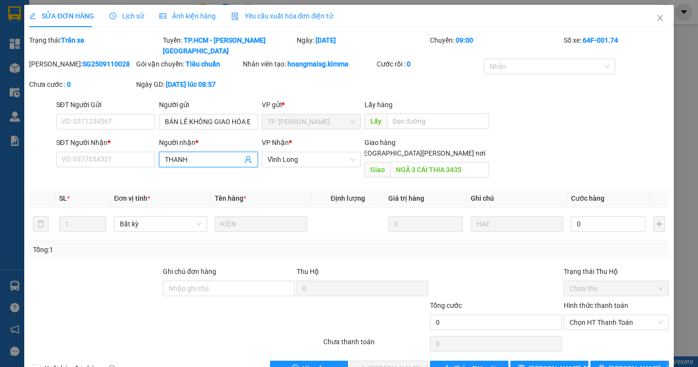
drag, startPoint x: 187, startPoint y: 149, endPoint x: 206, endPoint y: 131, distance: 25.7
click at [207, 137] on div "Người nhận *" at bounding box center [208, 142] width 99 height 11
click at [207, 154] on input "THANH" at bounding box center [204, 159] width 78 height 11
click at [191, 154] on input "THANH" at bounding box center [204, 159] width 78 height 11
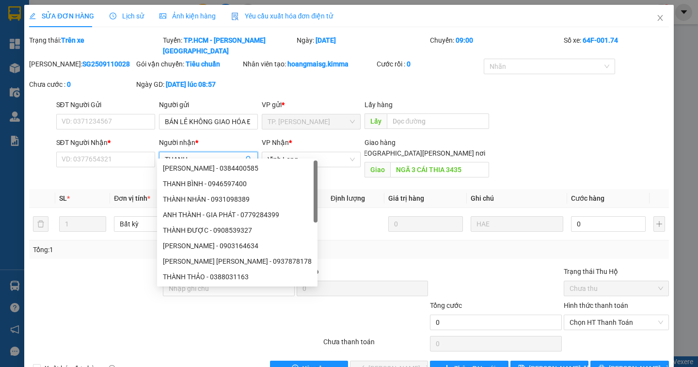
paste input "0354006469"
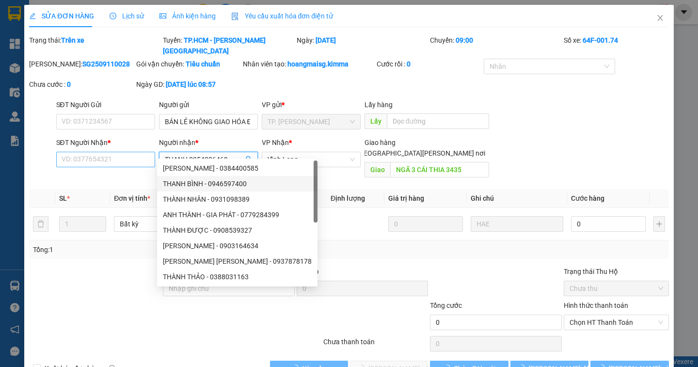
type input "THANH 0354006469"
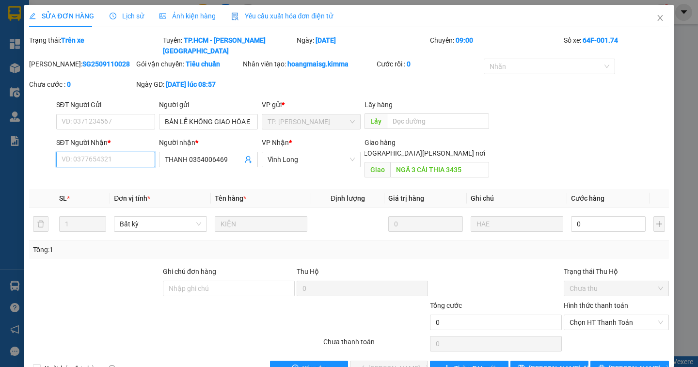
click at [109, 152] on input "SĐT Người Nhận *" at bounding box center [105, 160] width 99 height 16
type input "0000000000000"
click at [541, 363] on span "Lưu thay đổi" at bounding box center [560, 368] width 63 height 11
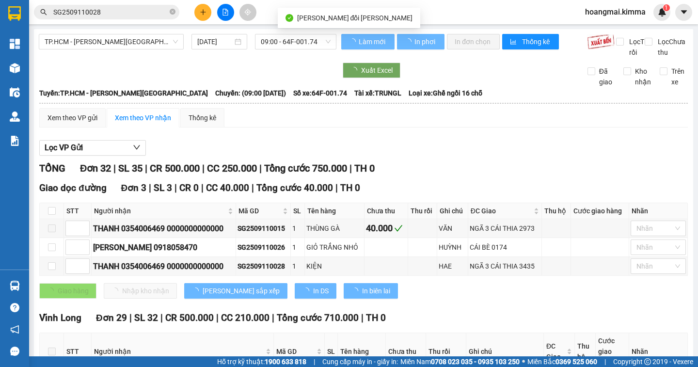
click at [104, 13] on input "SG2509110028" at bounding box center [110, 12] width 114 height 11
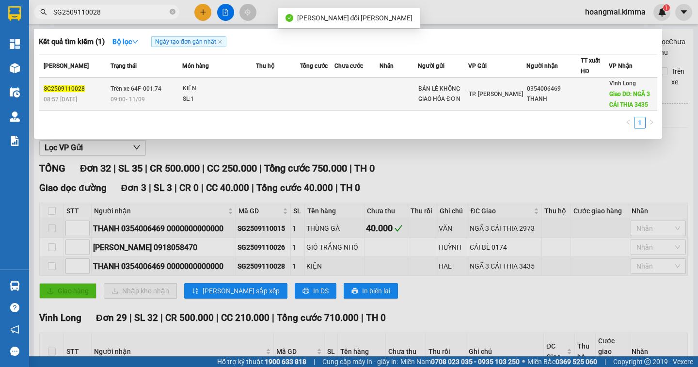
click at [575, 96] on div "THANH" at bounding box center [554, 99] width 54 height 10
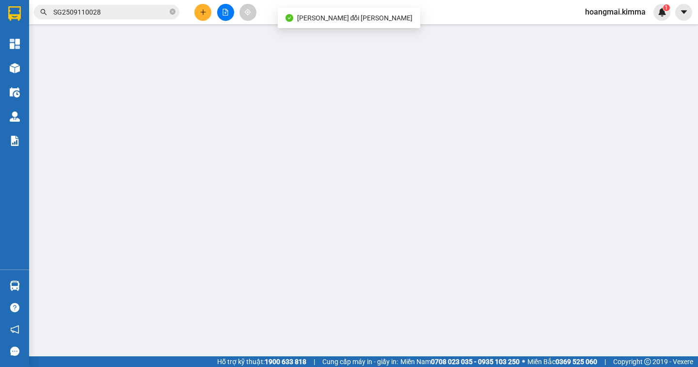
type input "BÁN LẺ KHÔNG GIAO HÓA ĐƠN"
type input "0000000000000"
type input "THANH 0354006469"
type input "NGÃ 3 CÁI THIA 3435"
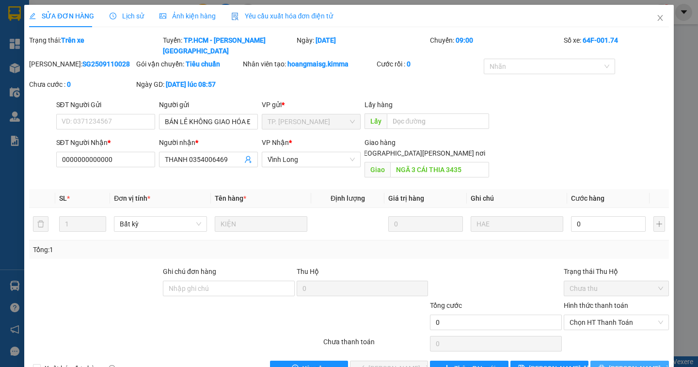
click at [640, 363] on span "Lưu và In" at bounding box center [643, 368] width 68 height 11
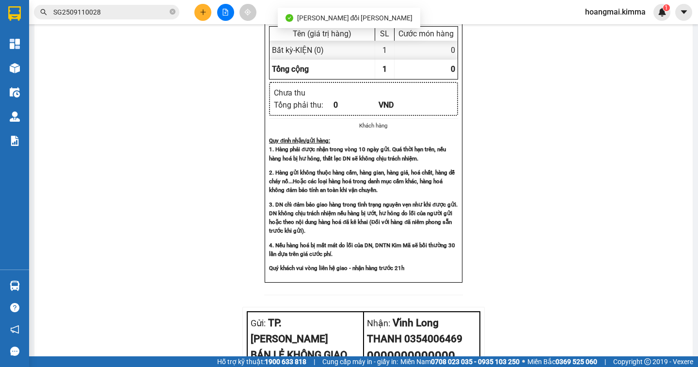
scroll to position [732, 0]
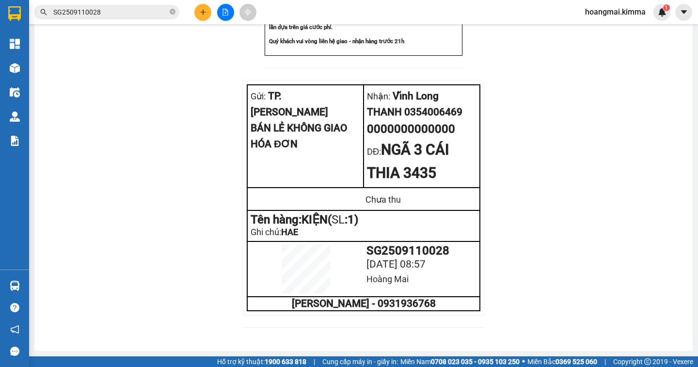
click at [120, 11] on input "SG2509110028" at bounding box center [110, 12] width 114 height 11
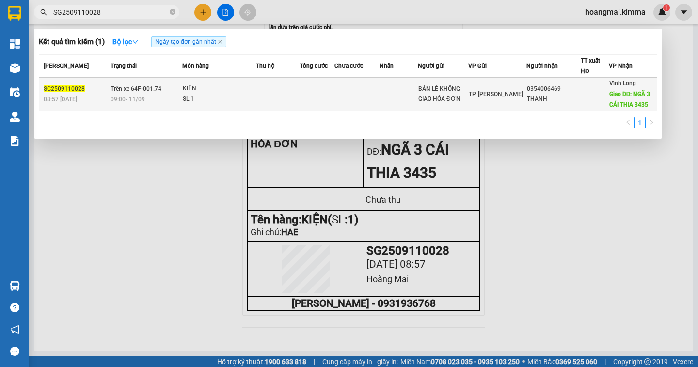
click at [615, 96] on span "Giao DĐ: NGÃ 3 CÁI THIA 3435" at bounding box center [629, 99] width 41 height 17
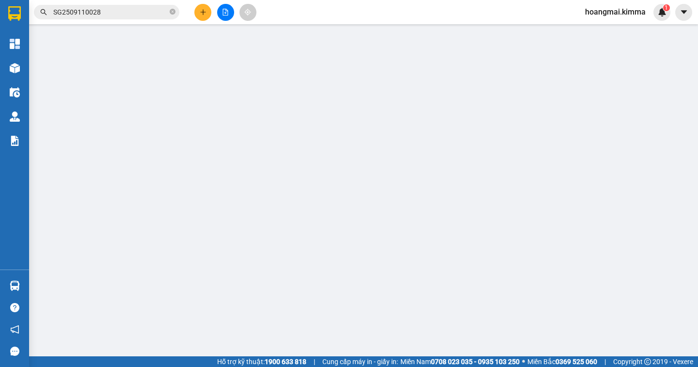
type input "BÁN LẺ KHÔNG GIAO HÓA ĐƠN"
type input "0000000000000"
type input "THANH 0354006469"
type input "NGÃ 3 CÁI THIA 3435"
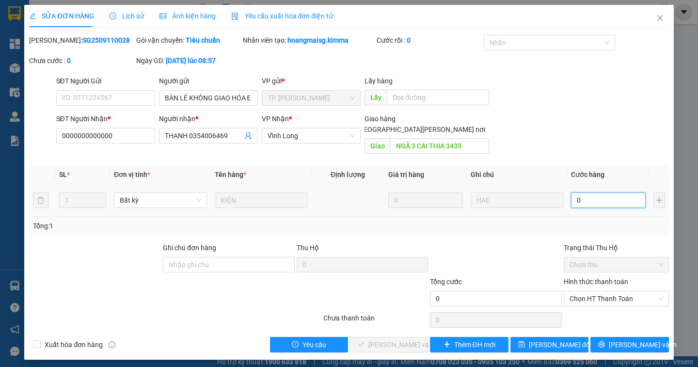
click at [586, 192] on input "0" at bounding box center [608, 200] width 75 height 16
type input "4"
type input "40"
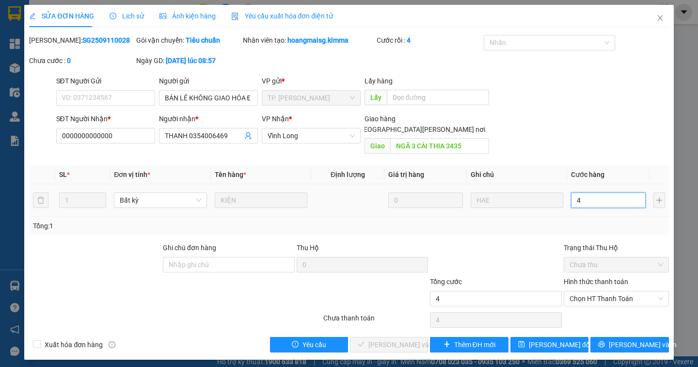
type input "40"
click at [641, 291] on span "Chọn HT Thanh Toán" at bounding box center [617, 298] width 94 height 15
type input "40"
type input "40.000"
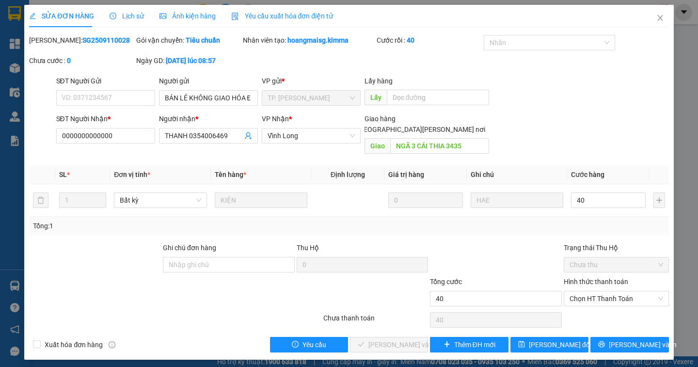
type input "40.000"
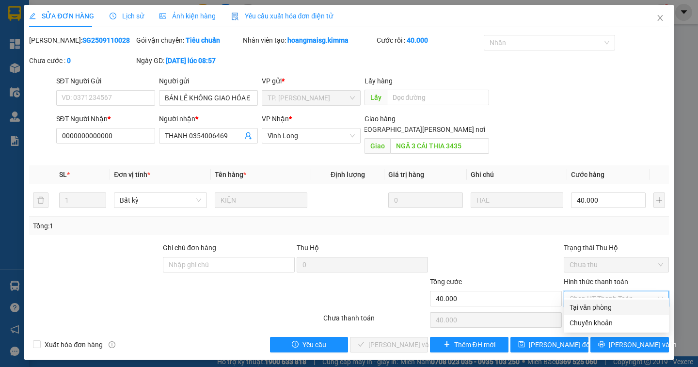
click at [627, 308] on div "Tại văn phòng" at bounding box center [617, 307] width 94 height 11
type input "0"
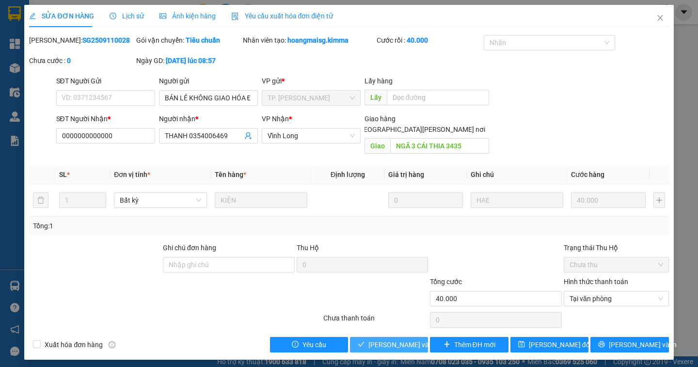
click at [384, 339] on span "Lưu và Giao hàng" at bounding box center [433, 344] width 131 height 11
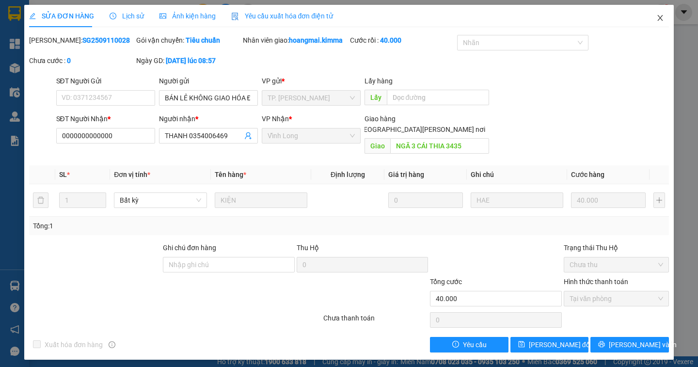
click at [660, 15] on icon "close" at bounding box center [660, 18] width 8 height 8
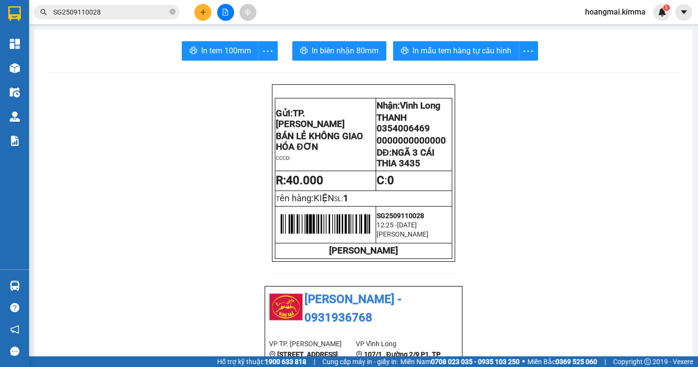
click at [225, 13] on icon "file-add" at bounding box center [225, 12] width 5 height 7
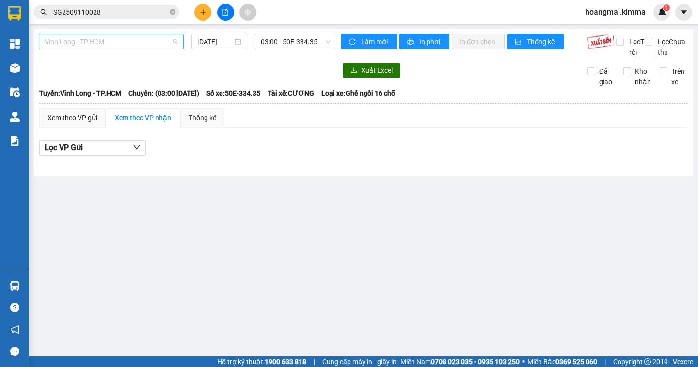
click at [121, 43] on span "Vĩnh Long - TP.HCM" at bounding box center [111, 41] width 133 height 15
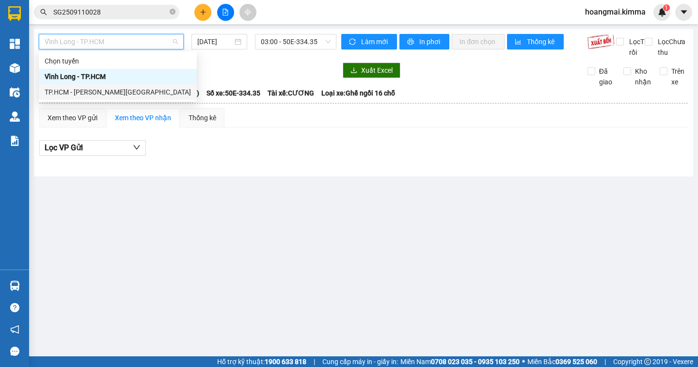
click at [95, 90] on div "TP.HCM - [GEOGRAPHIC_DATA]" at bounding box center [118, 92] width 146 height 11
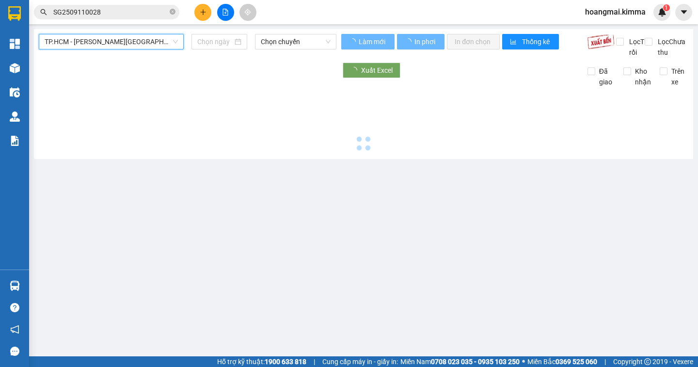
type input "[DATE]"
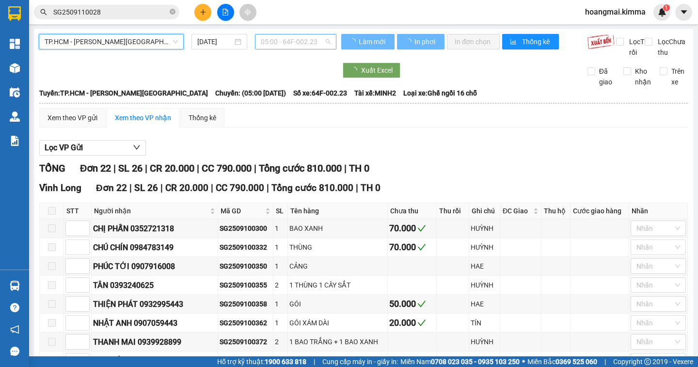
click at [286, 43] on span "05:00 - 64F-002.23" at bounding box center [296, 41] width 70 height 15
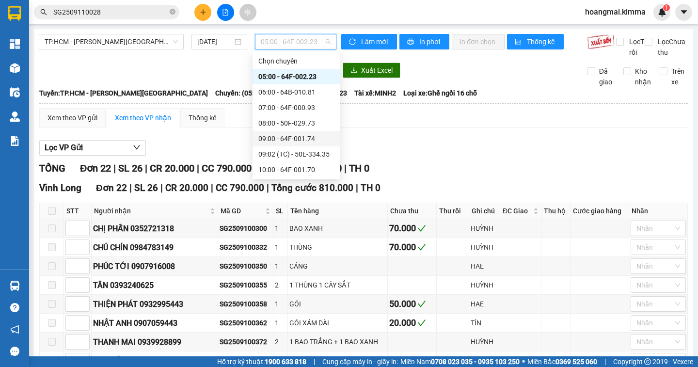
click at [320, 138] on div "09:00 - 64F-001.74" at bounding box center [296, 138] width 76 height 11
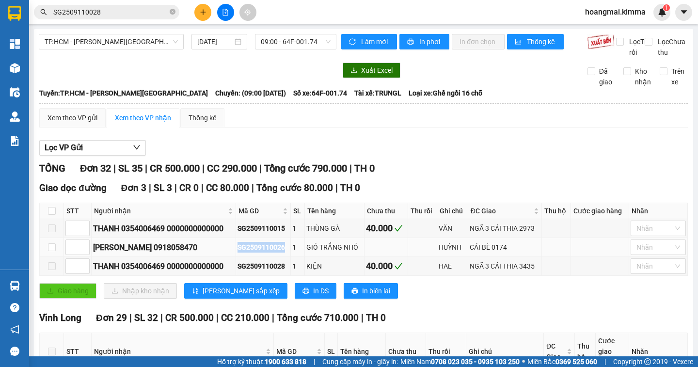
drag, startPoint x: 289, startPoint y: 260, endPoint x: 240, endPoint y: 259, distance: 49.9
click at [240, 257] on td "SG2509110026" at bounding box center [263, 247] width 55 height 19
copy div "SG2509110026"
click at [173, 12] on icon "close-circle" at bounding box center [173, 12] width 6 height 6
paste input "SG2509110026"
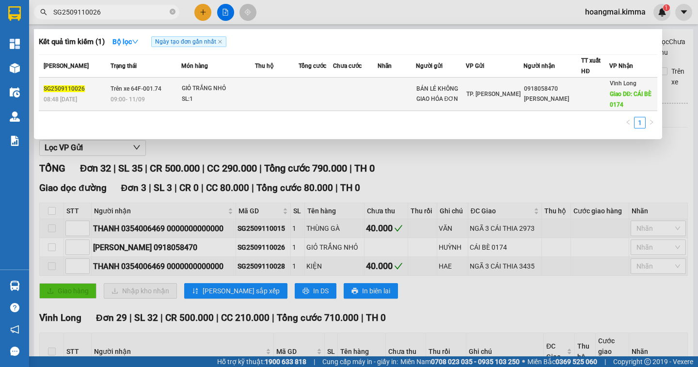
type input "SG2509110026"
click at [534, 102] on div "ANH VŨ" at bounding box center [552, 99] width 57 height 10
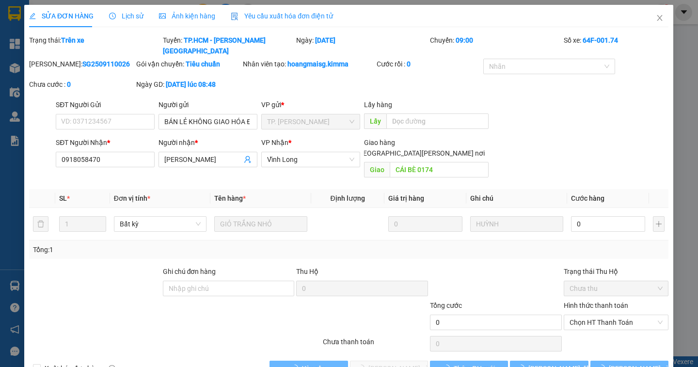
type input "BÁN LẺ KHÔNG GIAO HÓA ĐƠN"
type input "0918058470"
type input "ANH VŨ"
type input "CÁI BÈ 0174"
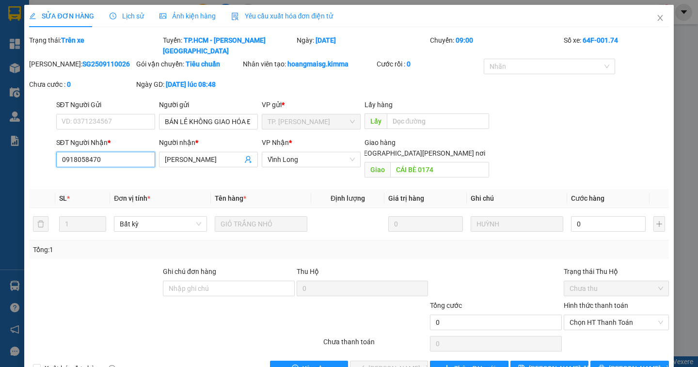
drag, startPoint x: 114, startPoint y: 154, endPoint x: 52, endPoint y: 150, distance: 62.2
click at [52, 150] on div "SĐT Người Nhận * 0918058470 0918058470 Người nhận * ANH VŨ VP Nhận * Vĩnh Long…" at bounding box center [348, 159] width 641 height 45
click at [196, 154] on input "ANH VŨ" at bounding box center [204, 159] width 78 height 11
paste input "0918058470"
type input "ANH VŨ 0918058470"
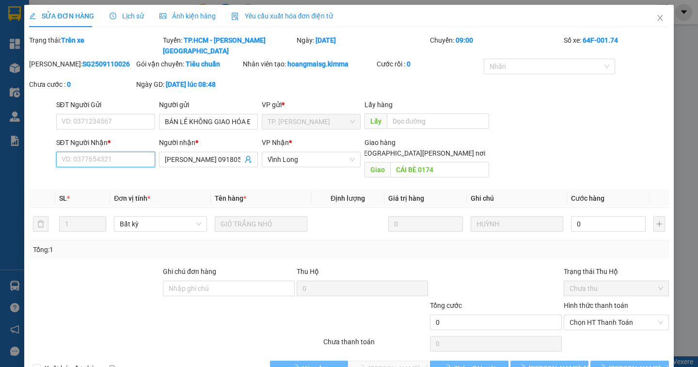
click at [112, 152] on input "SĐT Người Nhận *" at bounding box center [105, 160] width 99 height 16
type input "00000000000"
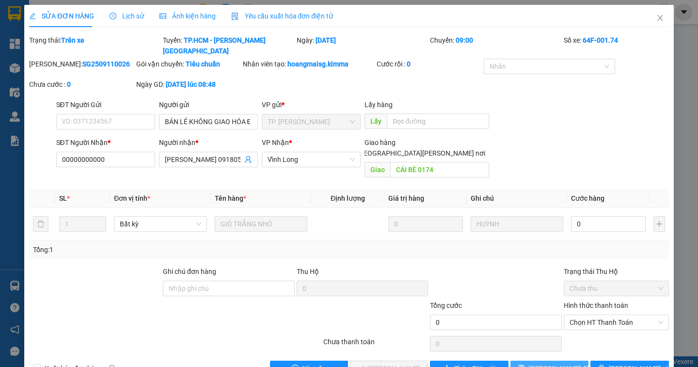
click at [556, 363] on span "Lưu thay đổi" at bounding box center [560, 368] width 63 height 11
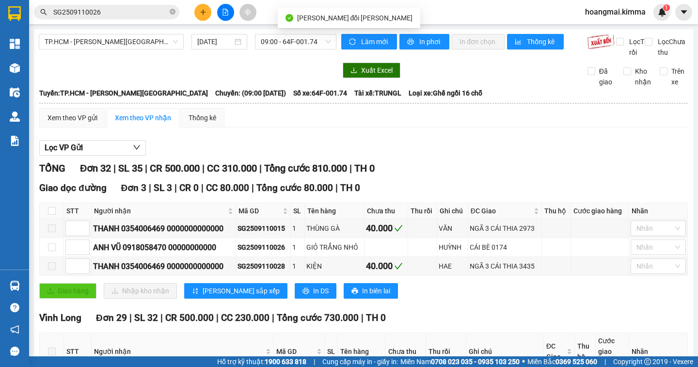
click at [98, 16] on input "SG2509110026" at bounding box center [110, 12] width 114 height 11
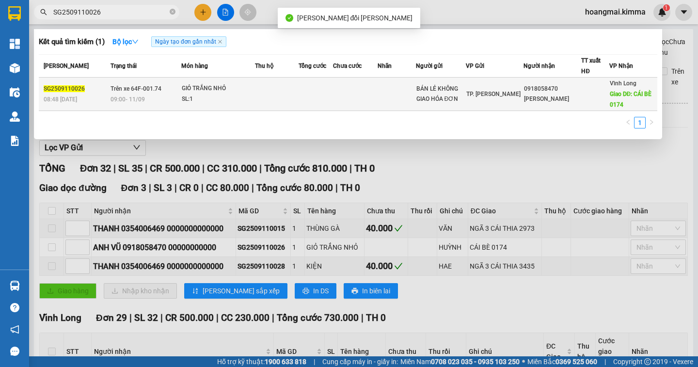
click at [634, 94] on span "Giao DĐ: CÁI BÈ 0174" at bounding box center [631, 99] width 42 height 17
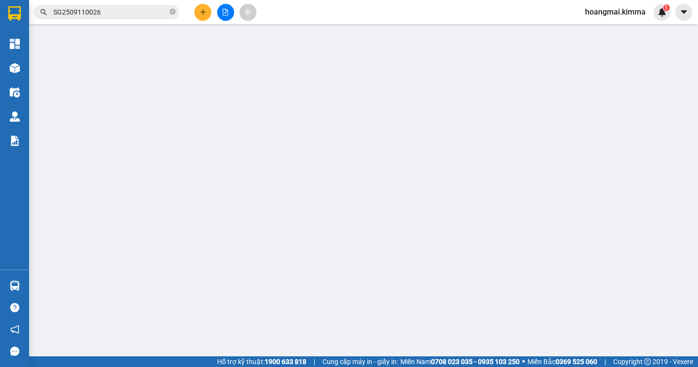
type input "BÁN LẺ KHÔNG GIAO HÓA ĐƠN"
type input "00000000000"
type input "ANH VŨ 0918058470"
type input "CÁI BÈ 0174"
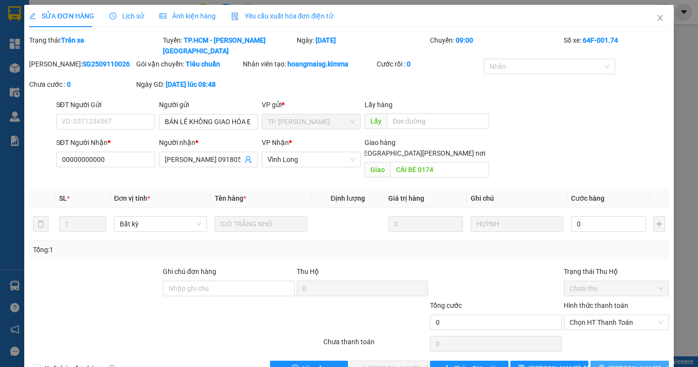
click at [639, 363] on span "Lưu và In" at bounding box center [643, 368] width 68 height 11
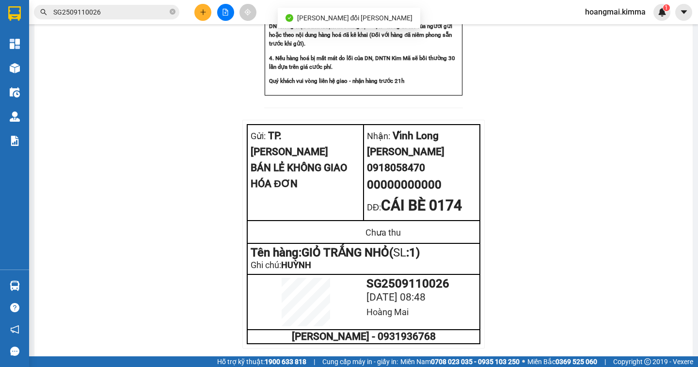
scroll to position [684, 0]
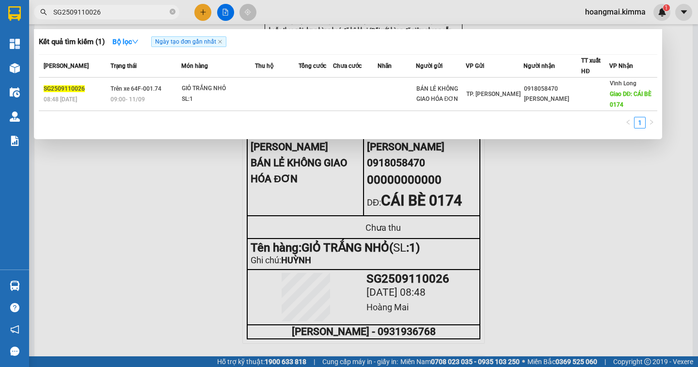
click at [105, 12] on input "SG2509110026" at bounding box center [110, 12] width 114 height 11
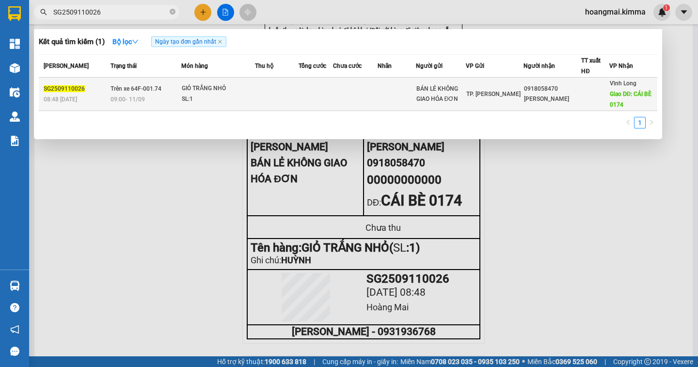
click at [534, 98] on div "ANH VŨ" at bounding box center [552, 99] width 57 height 10
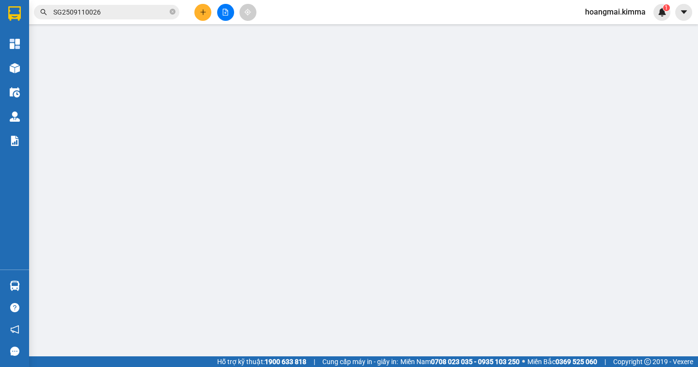
type input "BÁN LẺ KHÔNG GIAO HÓA ĐƠN"
type input "00000000000"
type input "ANH VŨ 0918058470"
type input "CÁI BÈ 0174"
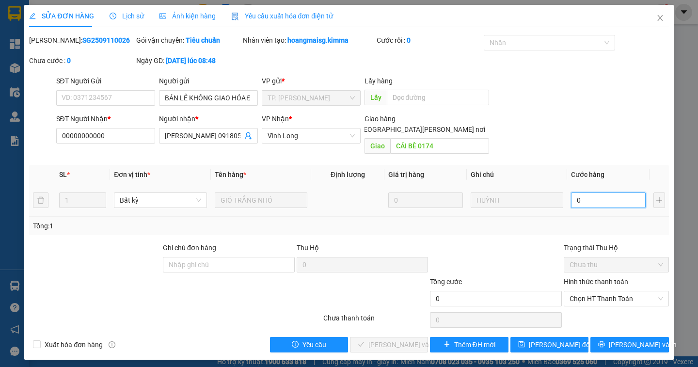
click at [580, 192] on input "0" at bounding box center [608, 200] width 75 height 16
type input "3"
type input "30"
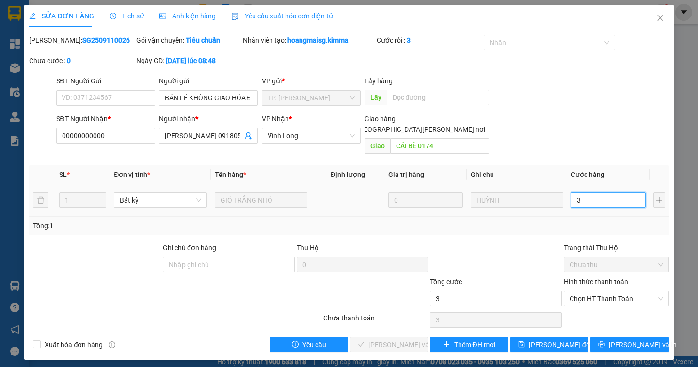
type input "30"
click at [623, 291] on span "Chọn HT Thanh Toán" at bounding box center [617, 298] width 94 height 15
type input "30"
type input "30.000"
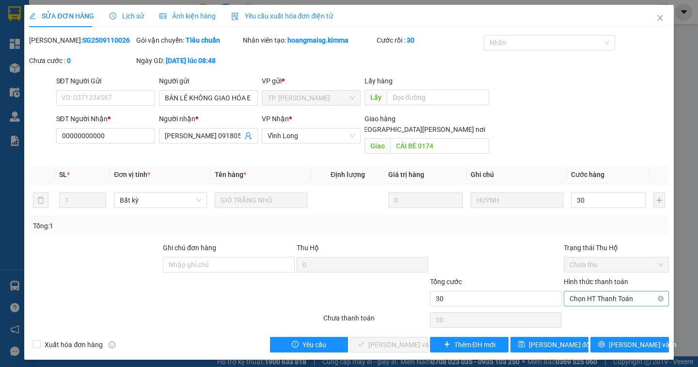
type input "30.000"
click at [615, 306] on div "Tại văn phòng" at bounding box center [617, 307] width 94 height 11
type input "0"
click at [406, 339] on span "Lưu và Giao hàng" at bounding box center [433, 344] width 131 height 11
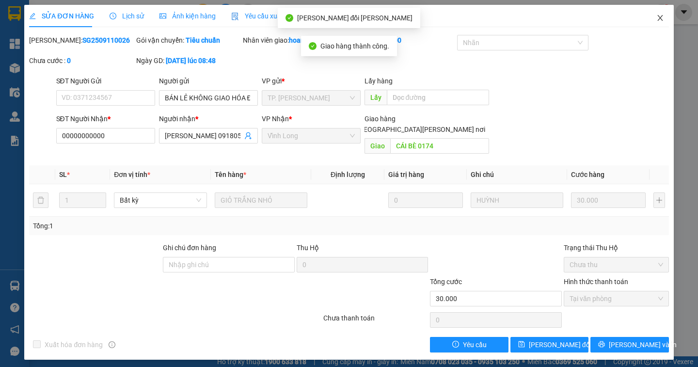
click at [660, 18] on icon "close" at bounding box center [659, 18] width 5 height 6
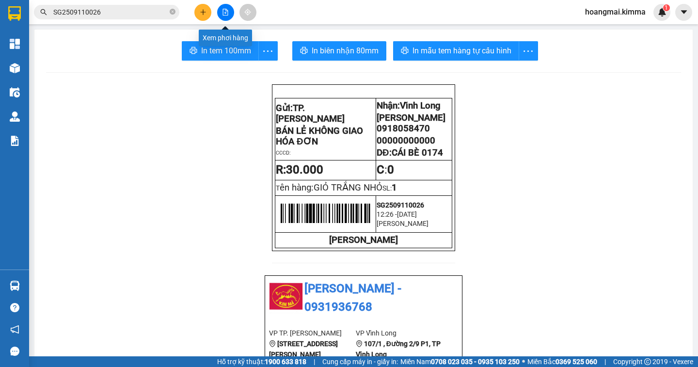
click at [221, 13] on button at bounding box center [225, 12] width 17 height 17
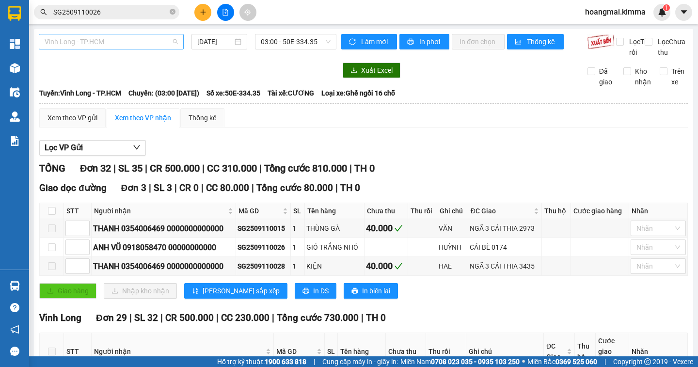
click at [139, 43] on span "Vĩnh Long - TP.HCM" at bounding box center [111, 41] width 133 height 15
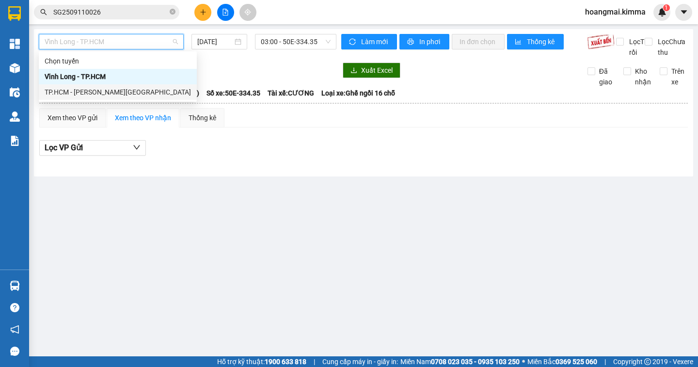
click at [102, 89] on div "TP.HCM - [GEOGRAPHIC_DATA]" at bounding box center [118, 92] width 146 height 11
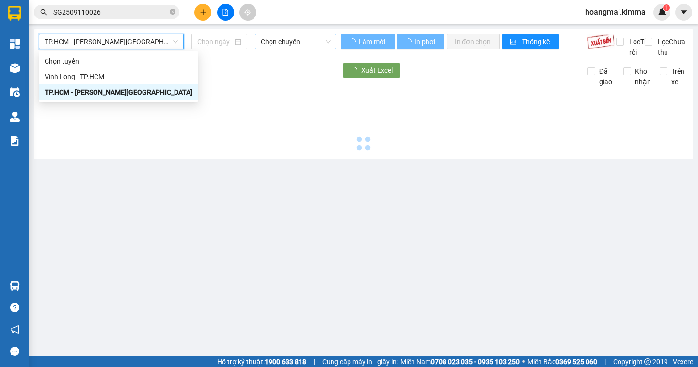
type input "[DATE]"
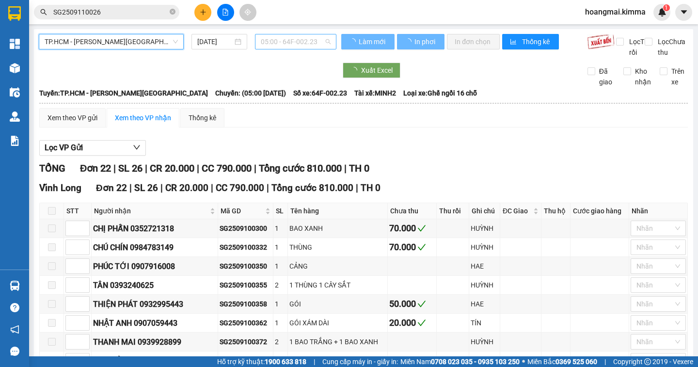
click at [292, 43] on span "05:00 - 64F-002.23" at bounding box center [296, 41] width 70 height 15
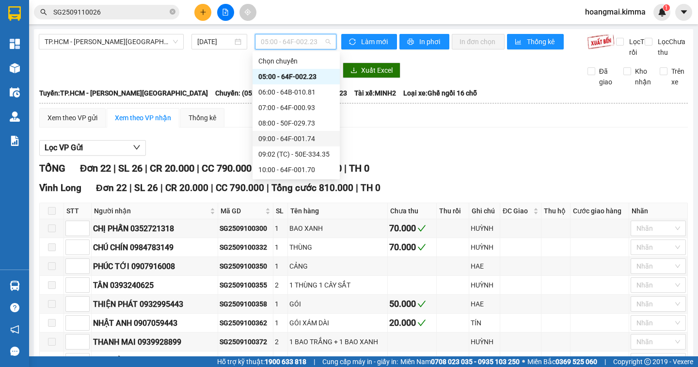
click at [311, 132] on div "09:00 - 64F-001.74" at bounding box center [296, 139] width 87 height 16
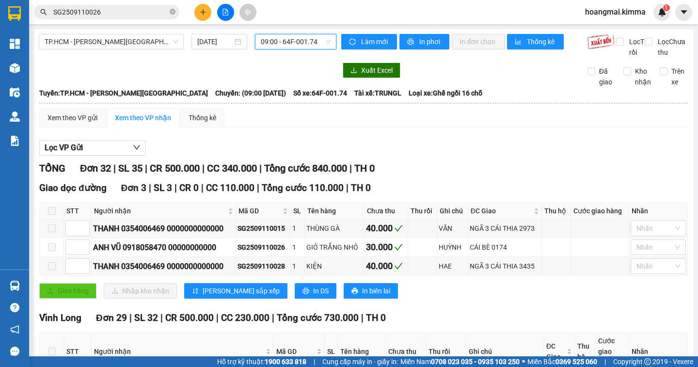
click at [203, 14] on icon "plus" at bounding box center [203, 12] width 7 height 7
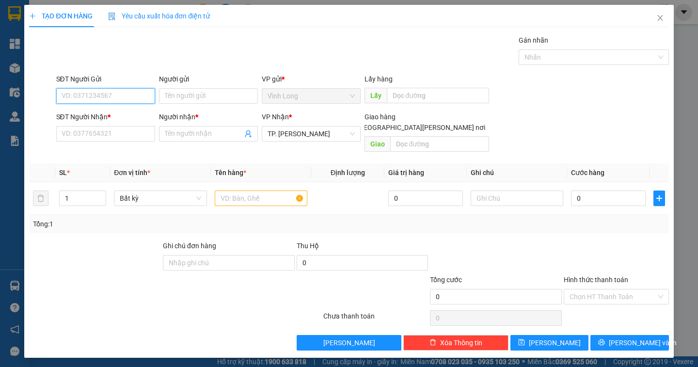
click at [128, 98] on input "SĐT Người Gửi" at bounding box center [105, 96] width 99 height 16
type input "0903080826"
click at [184, 96] on input "Người gửi" at bounding box center [208, 96] width 99 height 16
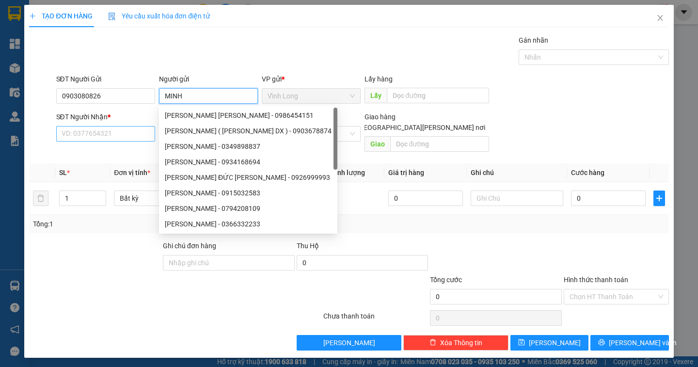
type input "MINH"
click at [89, 138] on input "SĐT Người Nhận *" at bounding box center [105, 134] width 99 height 16
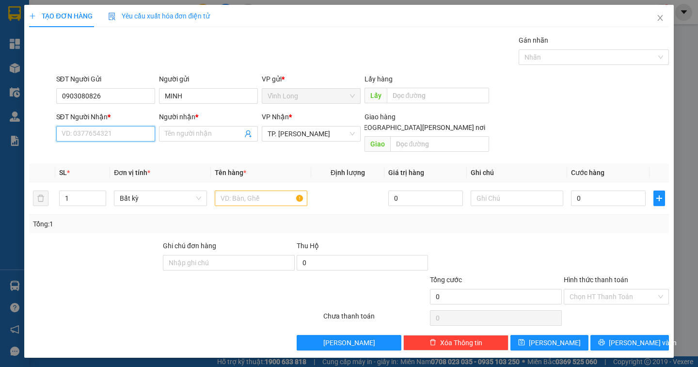
click at [90, 138] on input "SĐT Người Nhận *" at bounding box center [105, 134] width 99 height 16
type input "0907989555"
click at [113, 152] on div "0907989555 - VIỆT" at bounding box center [105, 153] width 87 height 11
type input "VIỆT"
type input "0907989555"
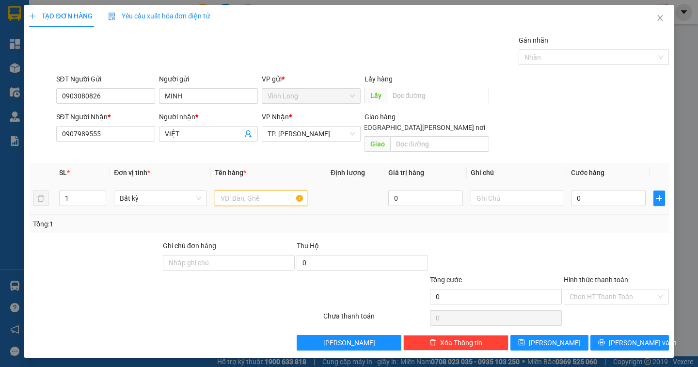
click at [252, 191] on input "text" at bounding box center [261, 199] width 93 height 16
type input "THÙNG MUS"
click at [513, 191] on input "text" at bounding box center [517, 199] width 93 height 16
type input "NGÂN"
click at [600, 191] on input "0" at bounding box center [608, 199] width 75 height 16
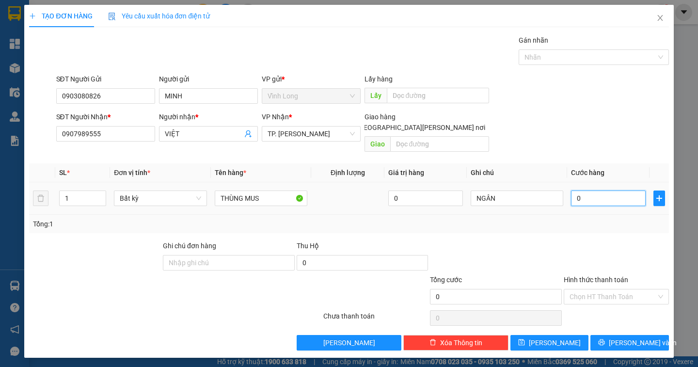
type input "1"
type input "12"
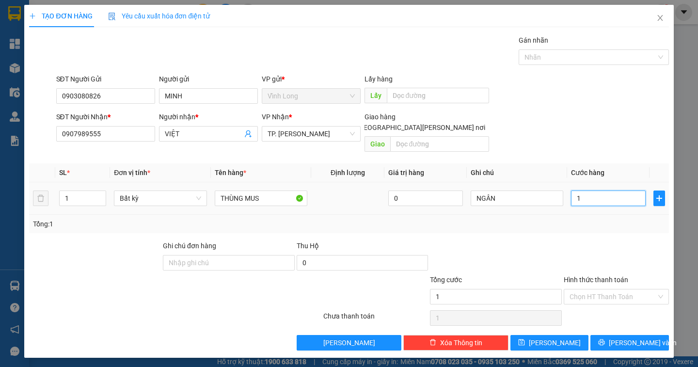
type input "12"
type input "120"
type input "120.000"
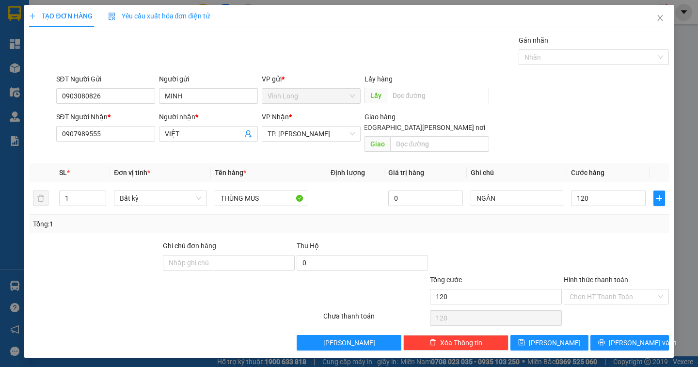
type input "120.000"
click at [352, 124] on input "Giao tận nơi" at bounding box center [348, 127] width 7 height 7
checkbox input "true"
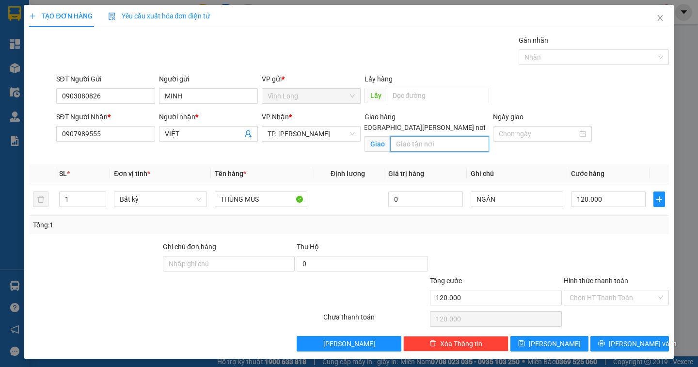
click at [431, 138] on input "text" at bounding box center [439, 144] width 99 height 16
type input "SÔ 44/19 ĐS 19 P8 Q GÒ VẤP"
click at [635, 300] on input "Hình thức thanh toán" at bounding box center [613, 297] width 87 height 15
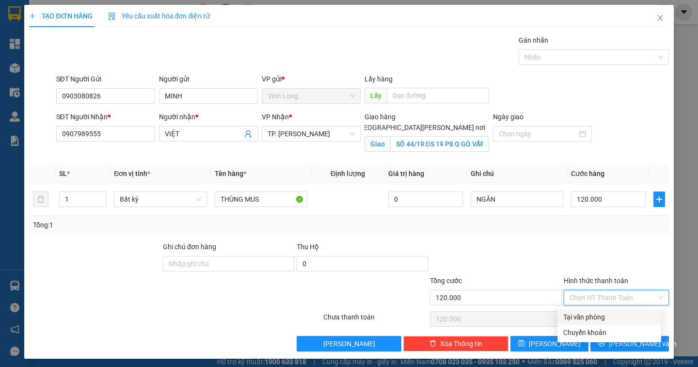
click at [613, 319] on div "Tại văn phòng" at bounding box center [609, 317] width 92 height 11
type input "0"
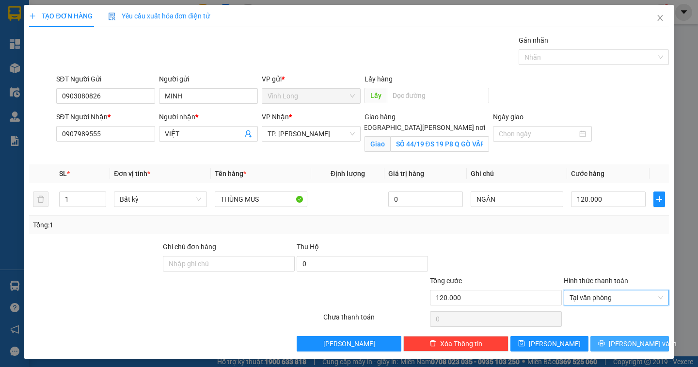
click at [619, 343] on span "Lưu và In" at bounding box center [643, 343] width 68 height 11
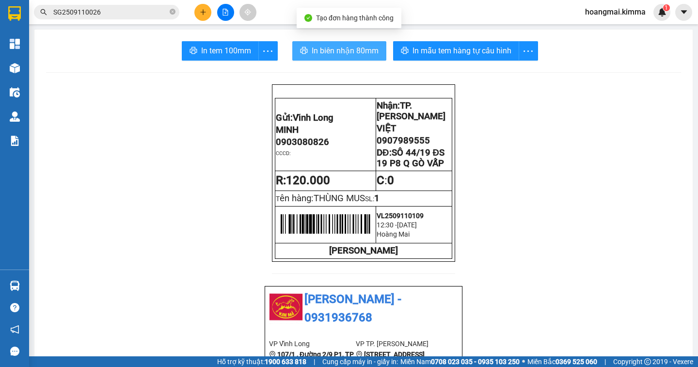
click at [325, 59] on button "In biên nhận 80mm" at bounding box center [339, 50] width 94 height 19
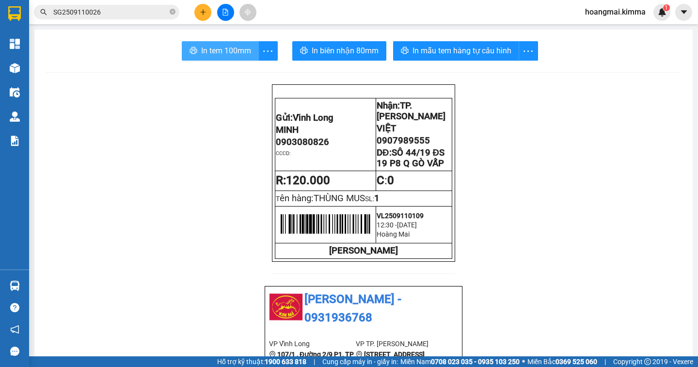
click at [233, 52] on span "In tem 100mm" at bounding box center [226, 51] width 50 height 12
click at [113, 13] on input "SG2509110026" at bounding box center [110, 12] width 114 height 11
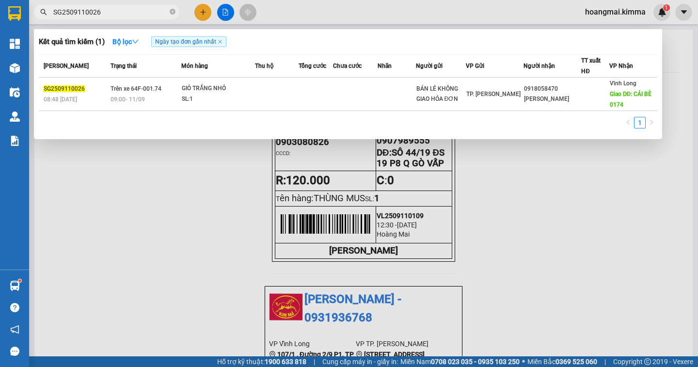
drag, startPoint x: 112, startPoint y: 210, endPoint x: 79, endPoint y: 172, distance: 50.5
click at [112, 210] on div at bounding box center [349, 183] width 698 height 367
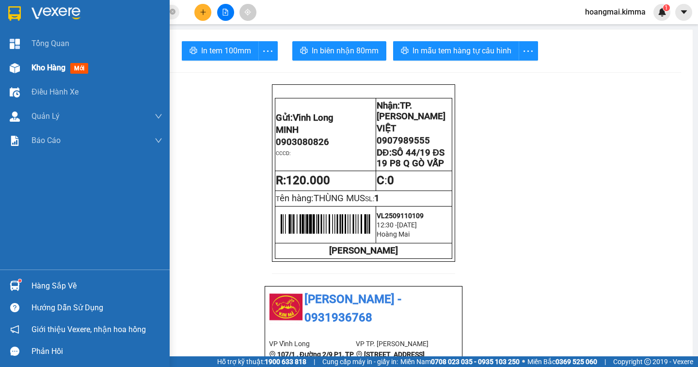
click at [34, 67] on span "Kho hàng" at bounding box center [49, 67] width 34 height 9
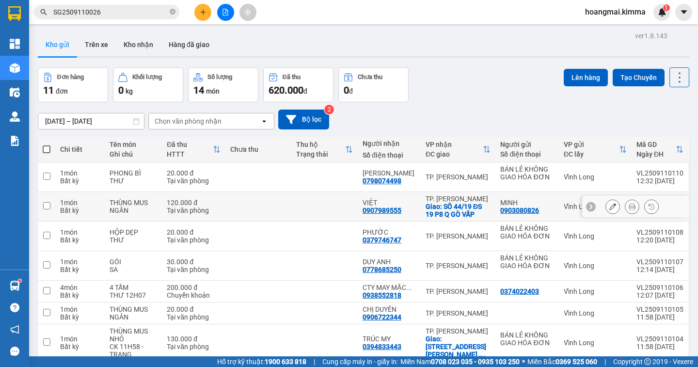
click at [609, 207] on icon at bounding box center [612, 206] width 7 height 7
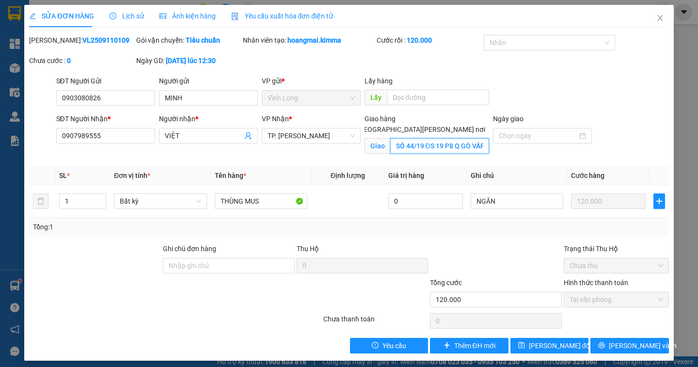
click at [408, 138] on input "SÔ 44/19 ĐS 19 P8 Q GÒ VẤP" at bounding box center [439, 146] width 99 height 16
click at [656, 17] on icon "close" at bounding box center [660, 18] width 8 height 8
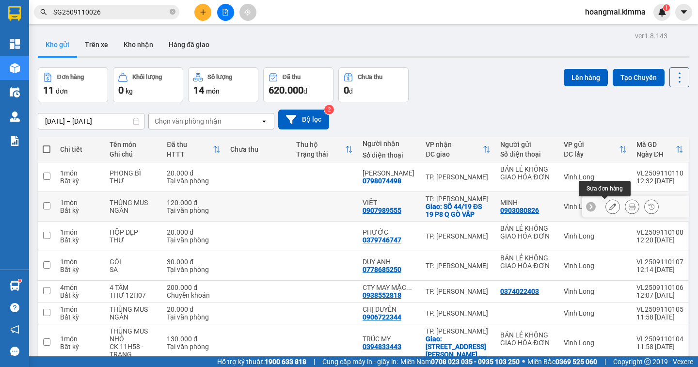
click at [608, 208] on button at bounding box center [613, 206] width 14 height 17
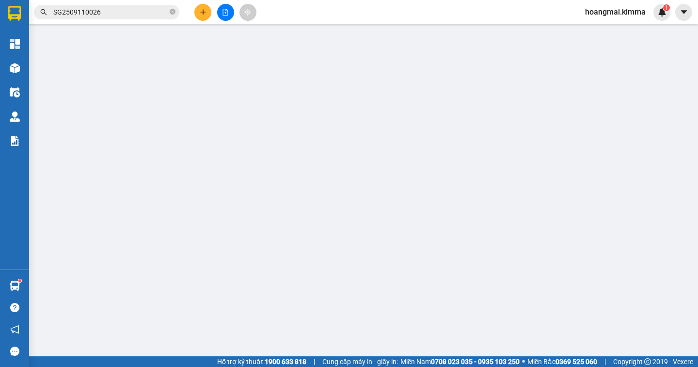
type input "0903080826"
type input "MINH"
type input "0907989555"
type input "VIỆT"
checkbox input "true"
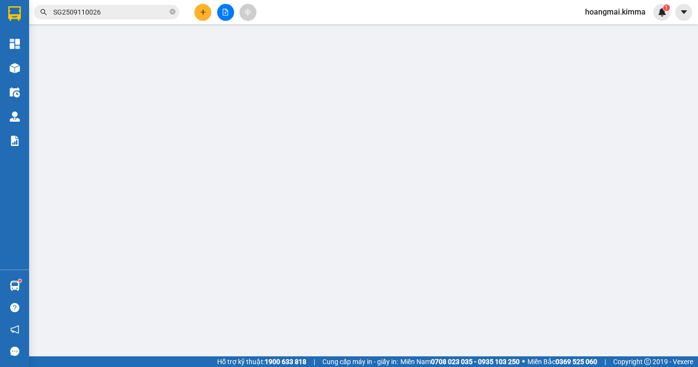
type input "SÔ 44/19 ĐS 19 P8 Q GÒ VẤP"
type input "120.000"
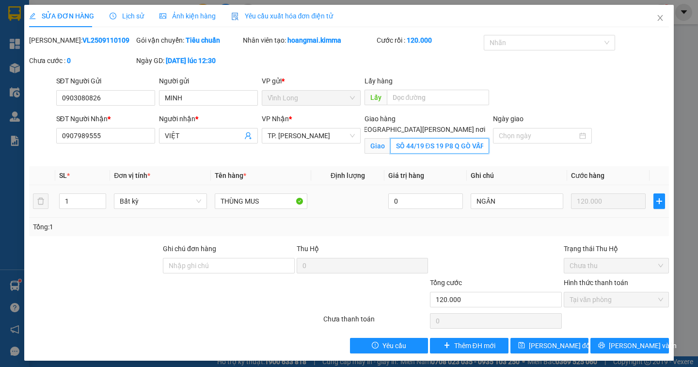
click at [409, 138] on input "SÔ 44/19 ĐS 19 P8 Q GÒ VẤP" at bounding box center [439, 146] width 99 height 16
type input "SÔ 47/19 ĐS 19 P8 Q GÒ VẤP"
click at [550, 347] on span "Lưu thay đổi" at bounding box center [560, 345] width 63 height 11
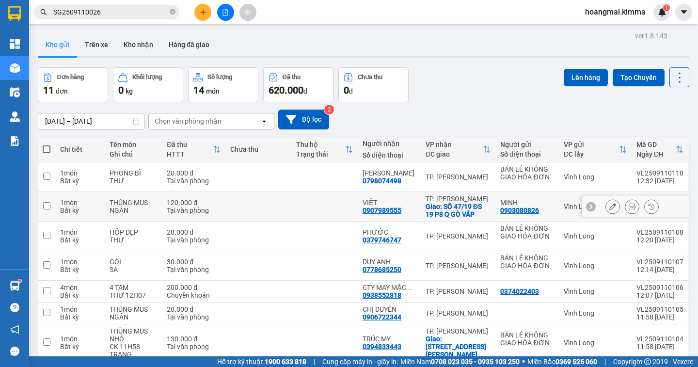
click at [625, 208] on button at bounding box center [632, 206] width 14 height 17
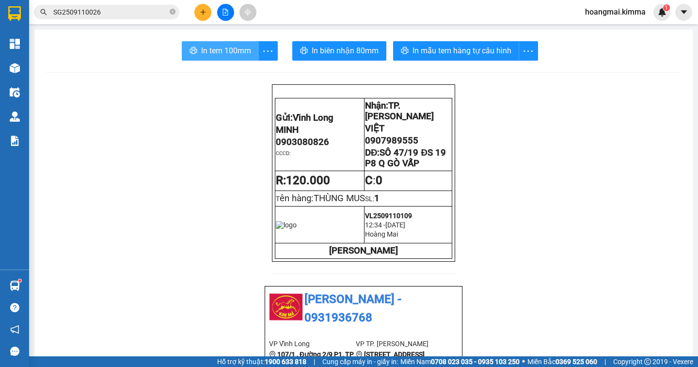
click at [206, 51] on span "In tem 100mm" at bounding box center [226, 51] width 50 height 12
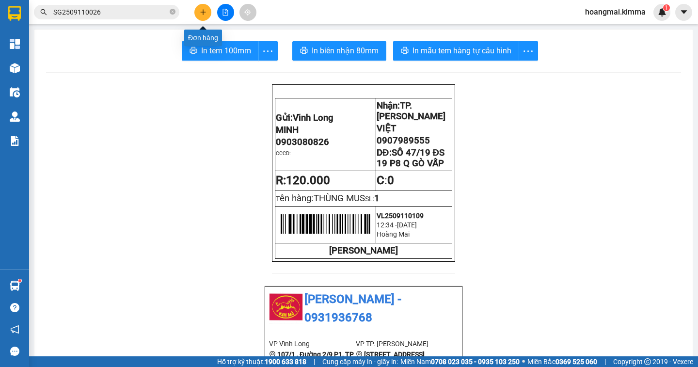
click at [201, 14] on icon "plus" at bounding box center [203, 12] width 7 height 7
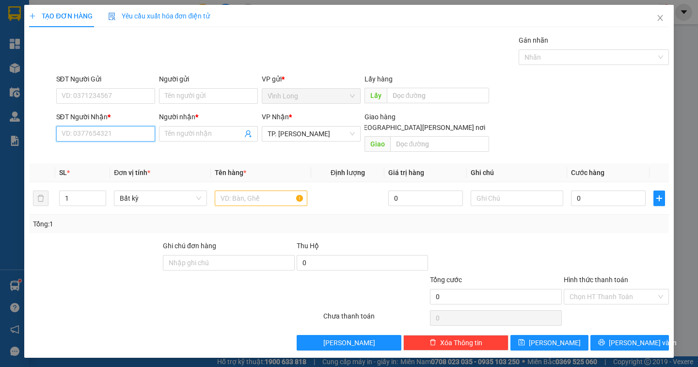
click at [113, 131] on input "SĐT Người Nhận *" at bounding box center [105, 134] width 99 height 16
drag, startPoint x: 113, startPoint y: 131, endPoint x: 0, endPoint y: 7, distance: 168.2
click at [0, 85] on div "TẠO ĐƠN HÀNG Yêu cầu xuất hóa đơn điện tử Transit Pickup Surcharge Ids Transit …" at bounding box center [349, 183] width 698 height 367
type input "0788379367"
click at [120, 150] on div "0788379367 - PHƯỢNG" at bounding box center [105, 153] width 87 height 11
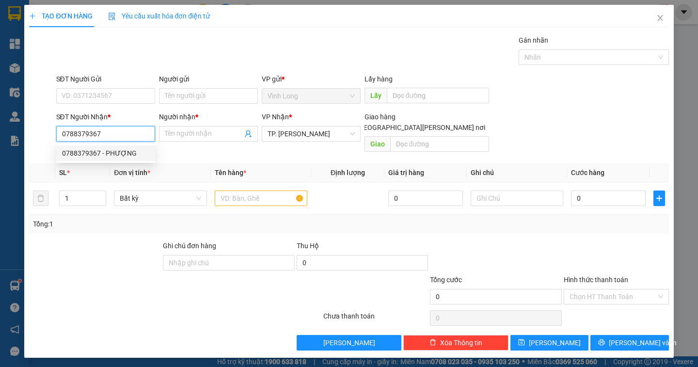
type input "PHƯỢNG"
type input "0788379367"
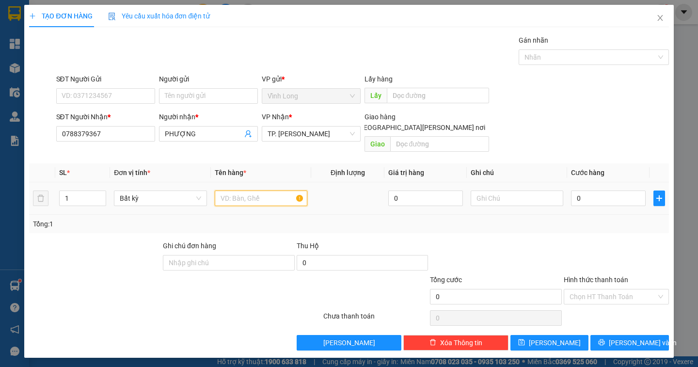
click at [244, 192] on input "text" at bounding box center [261, 199] width 93 height 16
click at [244, 191] on input "text" at bounding box center [261, 199] width 93 height 16
type input "THÙNG"
click at [499, 192] on input "text" at bounding box center [517, 199] width 93 height 16
type input "NGÂN"
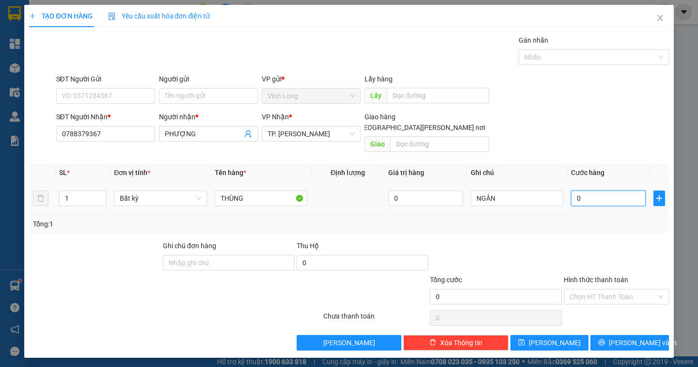
click at [598, 191] on input "0" at bounding box center [608, 199] width 75 height 16
type input "3"
type input "30"
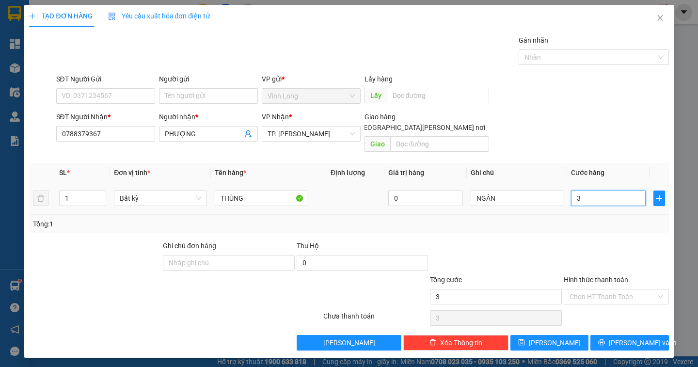
type input "30"
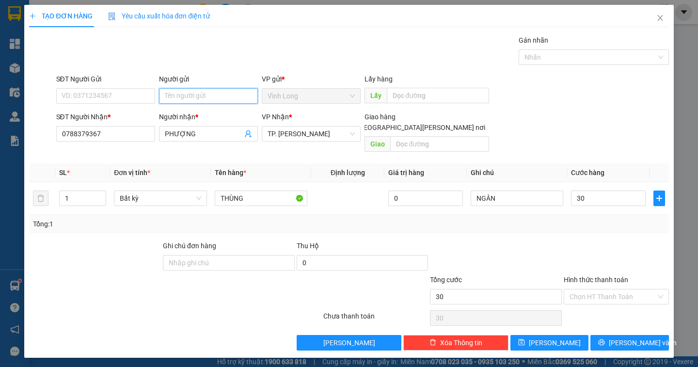
type input "30.000"
click at [164, 93] on input "Người gửi" at bounding box center [208, 96] width 99 height 16
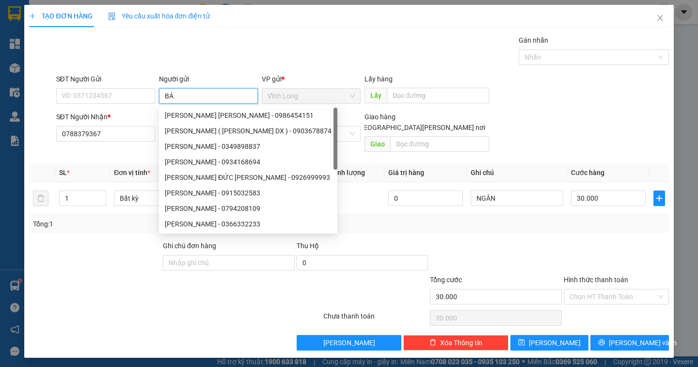
type input "BÁN"
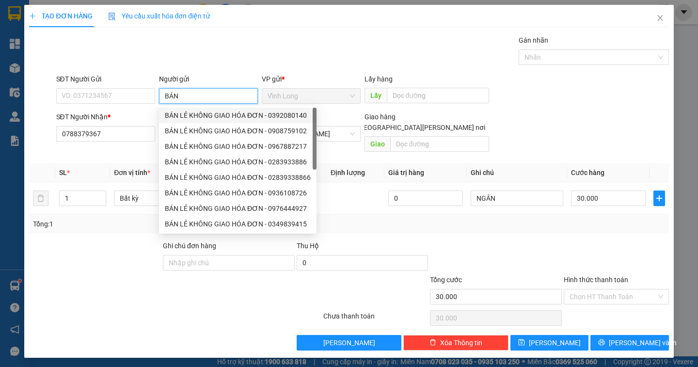
click at [203, 111] on div "BÁN LẺ KHÔNG GIAO HÓA ĐƠN - 0392080140" at bounding box center [238, 115] width 146 height 11
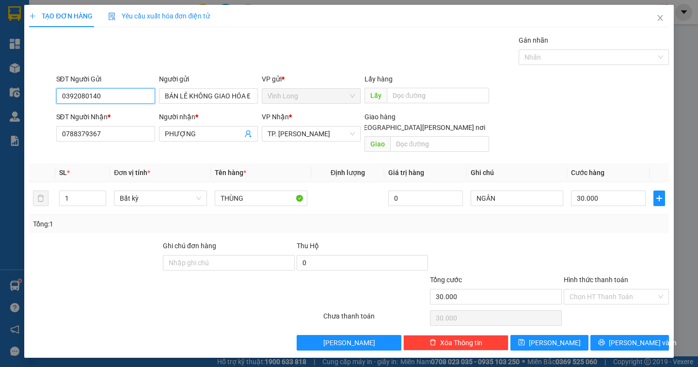
drag, startPoint x: 97, startPoint y: 100, endPoint x: 19, endPoint y: 104, distance: 77.7
click at [19, 104] on div "TẠO ĐƠN HÀNG Yêu cầu xuất hóa đơn điện tử Transit Pickup Surcharge Ids Transit …" at bounding box center [349, 183] width 698 height 367
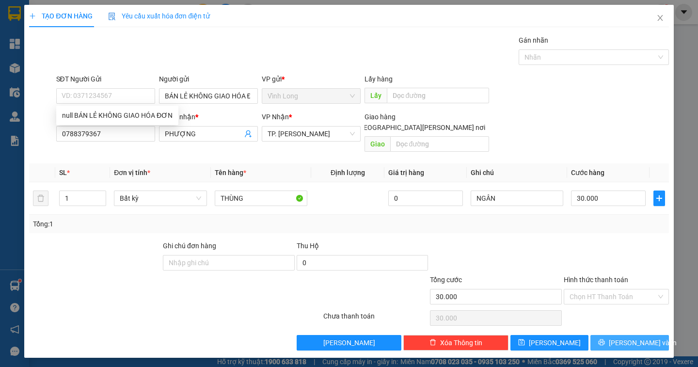
click at [622, 337] on span "Lưu và In" at bounding box center [643, 342] width 68 height 11
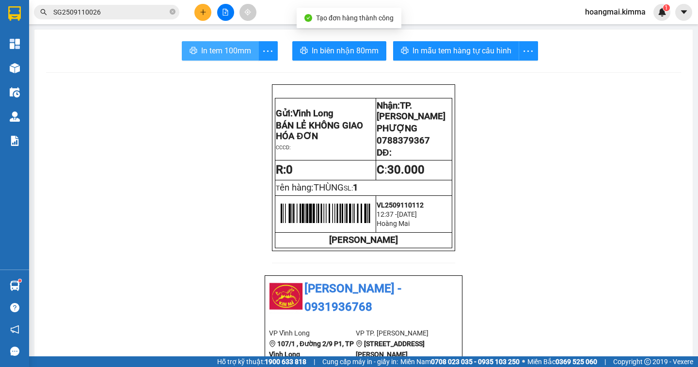
click at [223, 48] on span "In tem 100mm" at bounding box center [226, 51] width 50 height 12
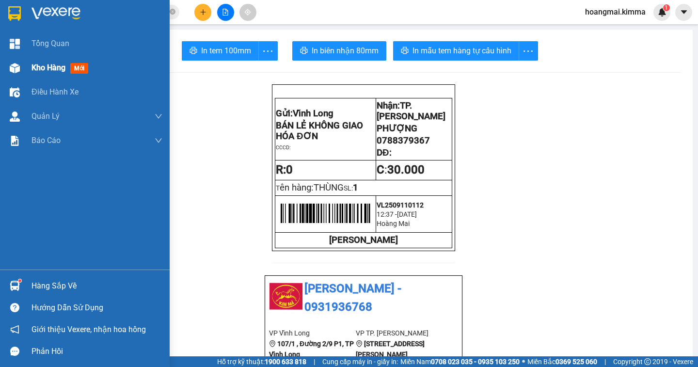
click at [43, 66] on span "Kho hàng" at bounding box center [49, 67] width 34 height 9
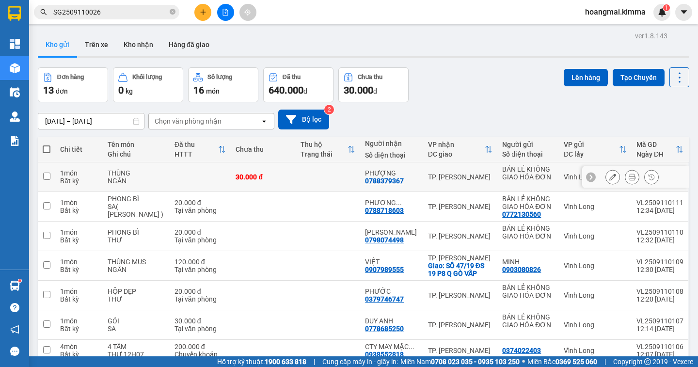
click at [609, 179] on icon at bounding box center [612, 177] width 7 height 7
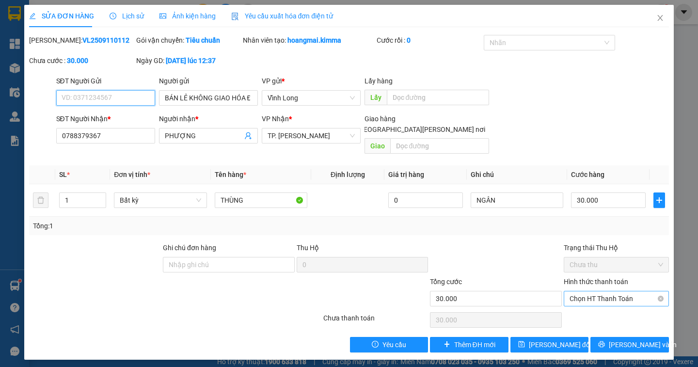
click at [640, 291] on span "Chọn HT Thanh Toán" at bounding box center [617, 298] width 94 height 15
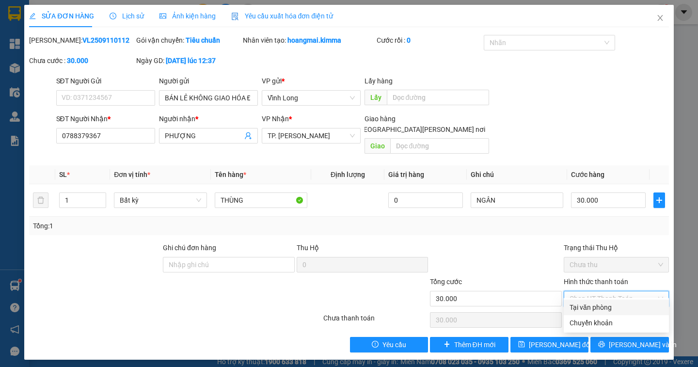
click at [617, 308] on div "Tại văn phòng" at bounding box center [617, 307] width 94 height 11
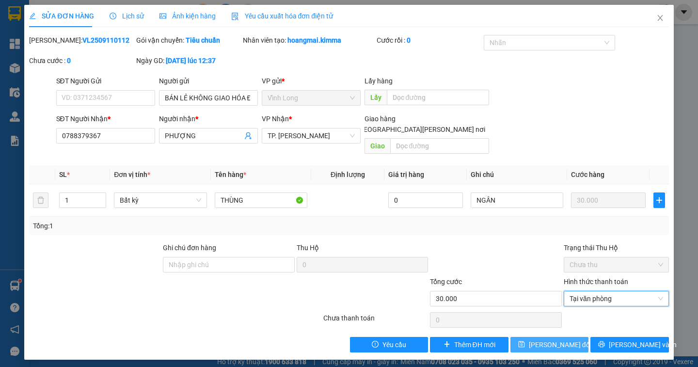
click at [570, 339] on span "Lưu thay đổi" at bounding box center [560, 344] width 63 height 11
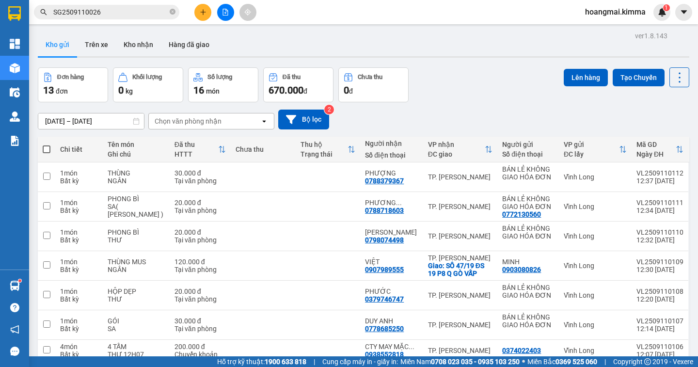
click at [609, 367] on icon at bounding box center [612, 372] width 7 height 7
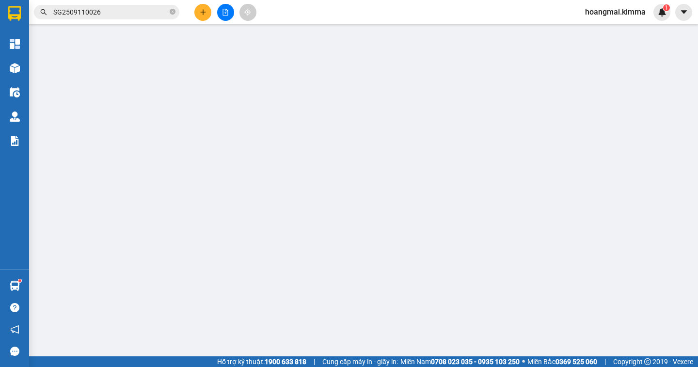
type input "0906722344"
type input "CHỊ DUYÊN"
type input "20.000"
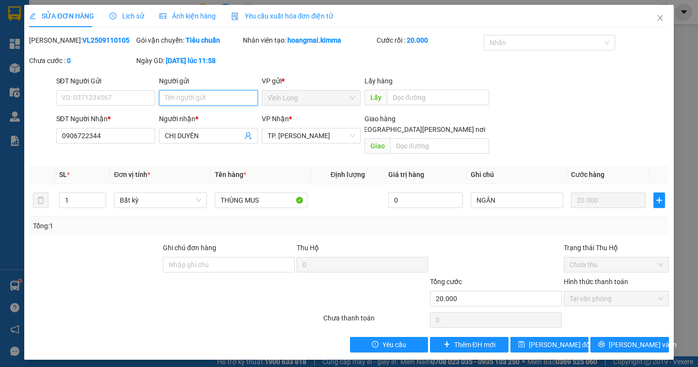
click at [181, 102] on input "Người gửi" at bounding box center [208, 98] width 99 height 16
type input "BÁN"
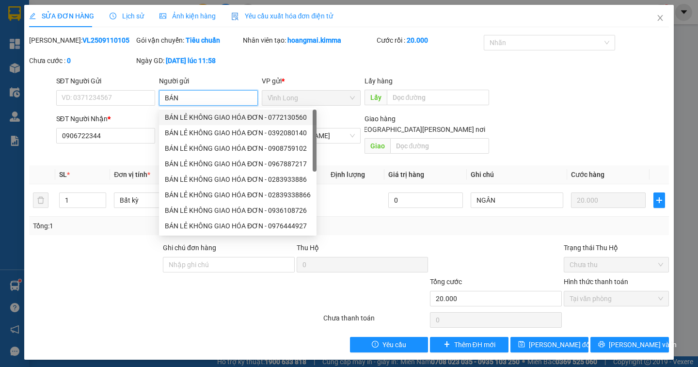
click at [216, 113] on div "BÁN LẺ KHÔNG GIAO HÓA ĐƠN - 0772130560" at bounding box center [238, 117] width 146 height 11
type input "0772130560"
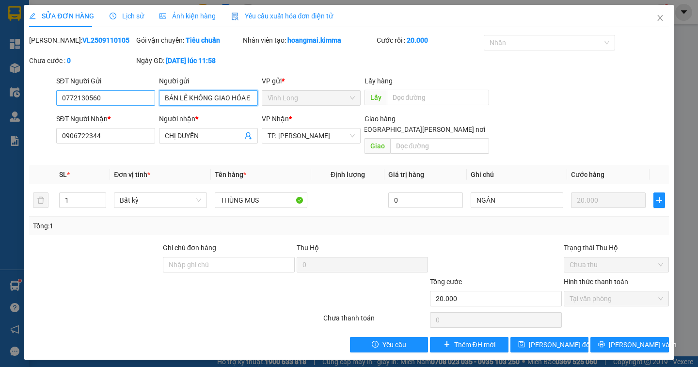
type input "BÁN LẺ KHÔNG GIAO HÓA ĐƠN"
drag, startPoint x: 107, startPoint y: 100, endPoint x: 16, endPoint y: 102, distance: 90.7
click at [16, 102] on div "SỬA ĐƠN HÀNG Lịch sử Ảnh kiện hàng Yêu cầu xuất hóa đơn điện tử Total Paid Fee …" at bounding box center [349, 183] width 698 height 367
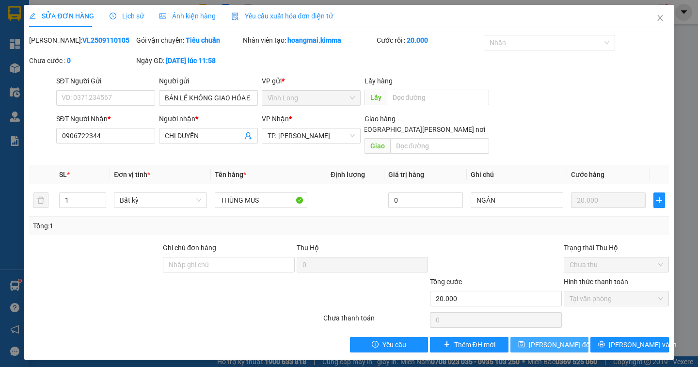
click at [541, 339] on span "Lưu thay đổi" at bounding box center [560, 344] width 63 height 11
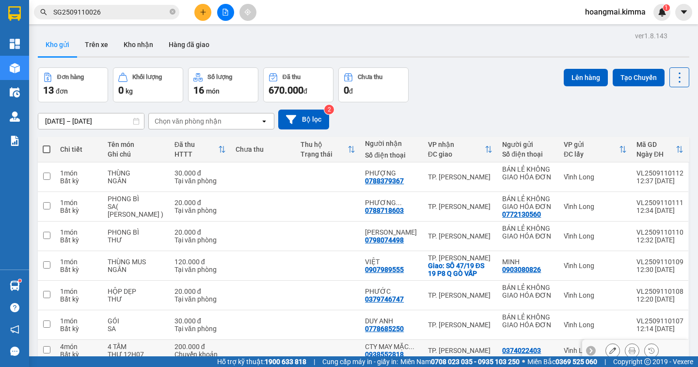
drag, startPoint x: 400, startPoint y: 294, endPoint x: 366, endPoint y: 295, distance: 34.4
click at [360, 340] on td "CTY MAY MẶC ... 0938552818" at bounding box center [391, 351] width 63 height 22
checkbox input "true"
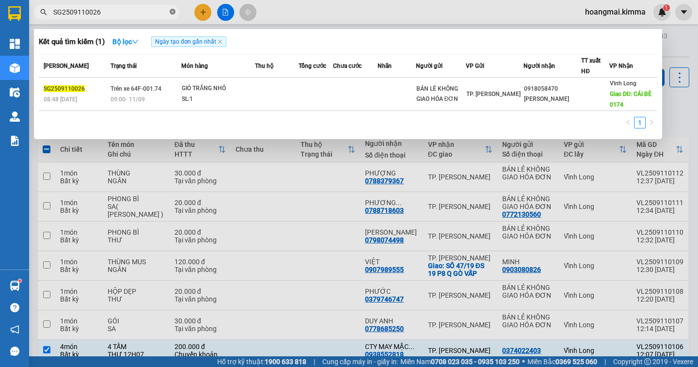
click at [170, 12] on icon "close-circle" at bounding box center [173, 12] width 6 height 6
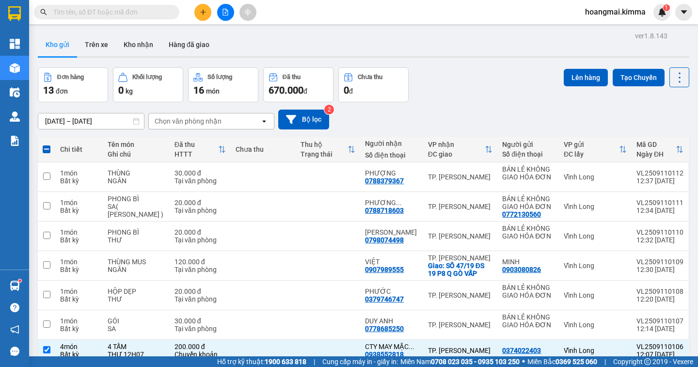
paste input "0938552818"
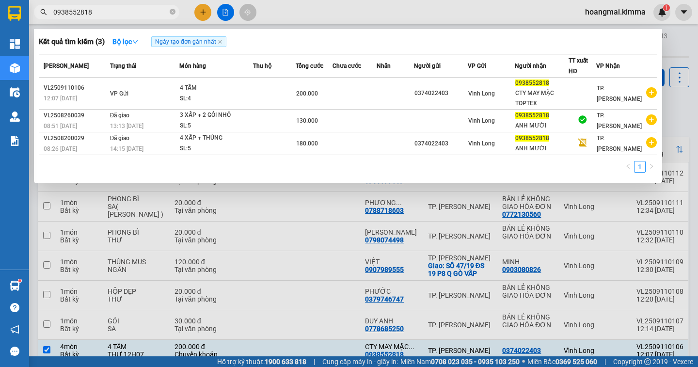
type input "0938552818"
click at [688, 61] on div at bounding box center [349, 183] width 698 height 367
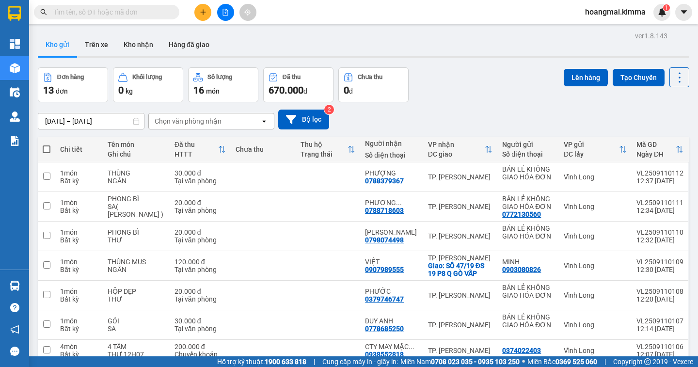
click at [48, 147] on span at bounding box center [47, 149] width 8 height 8
click at [47, 144] on input "checkbox" at bounding box center [47, 144] width 0 height 0
checkbox input "true"
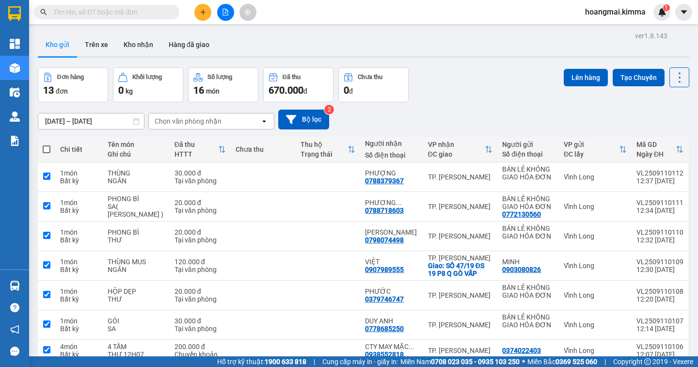
checkbox input "true"
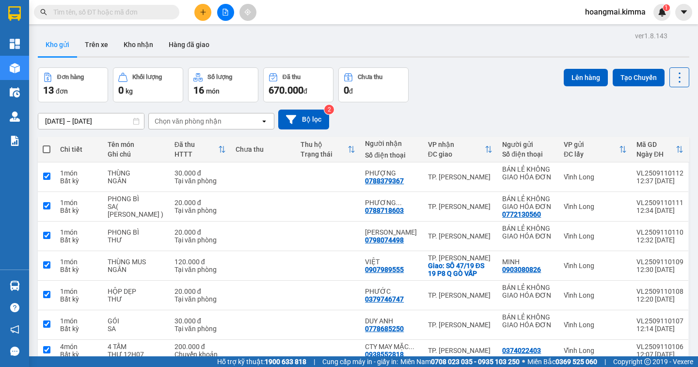
checkbox input "true"
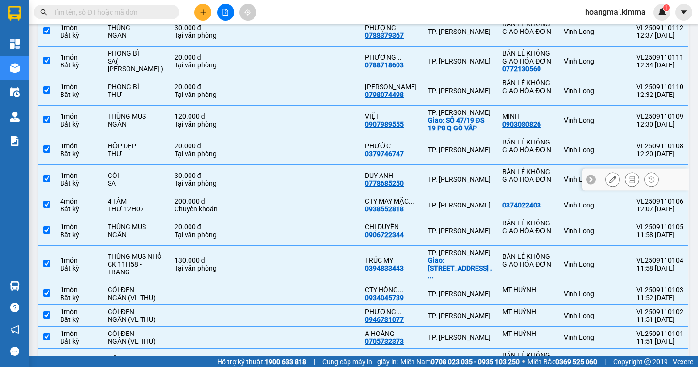
scroll to position [207, 0]
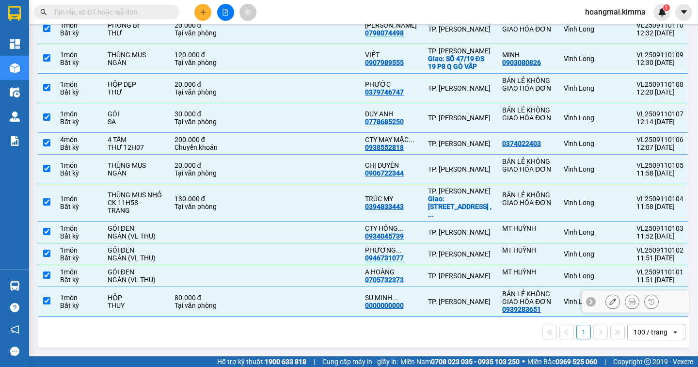
click at [46, 302] on input "checkbox" at bounding box center [46, 300] width 7 height 7
checkbox input "false"
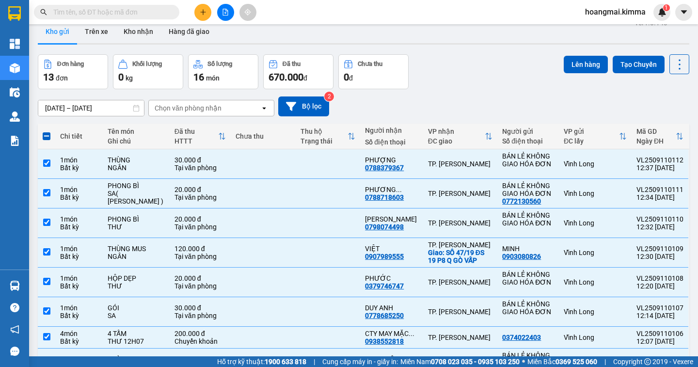
scroll to position [0, 0]
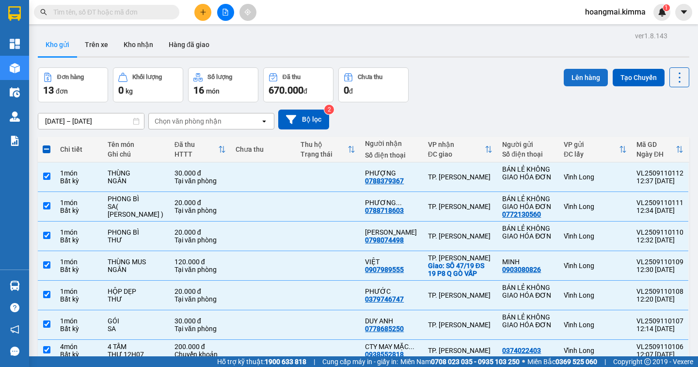
click at [586, 82] on button "Lên hàng" at bounding box center [586, 77] width 44 height 17
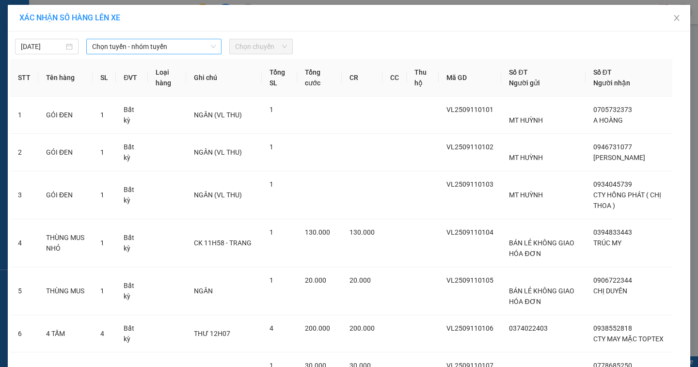
click at [120, 51] on span "Chọn tuyến - nhóm tuyến" at bounding box center [154, 46] width 124 height 15
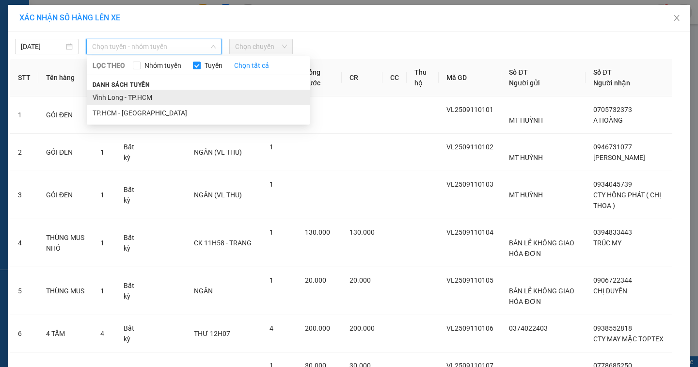
click at [125, 95] on li "Vĩnh Long - TP.HCM" at bounding box center [198, 98] width 223 height 16
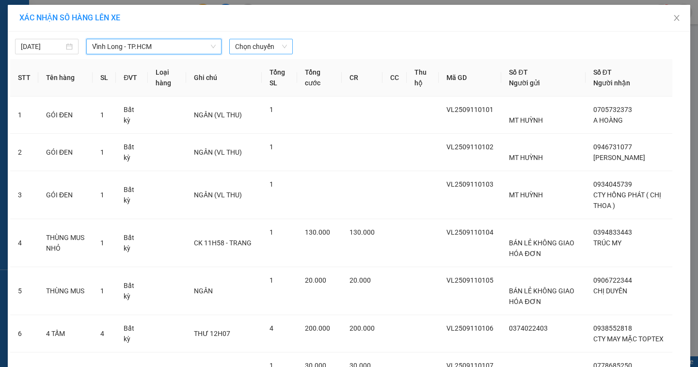
click at [276, 48] on span "Chọn chuyến" at bounding box center [261, 46] width 52 height 15
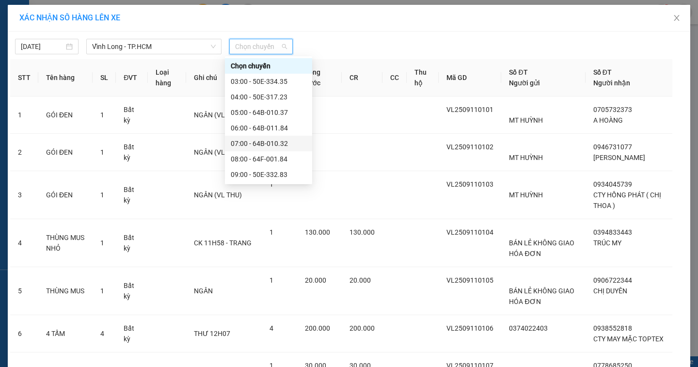
scroll to position [145, 0]
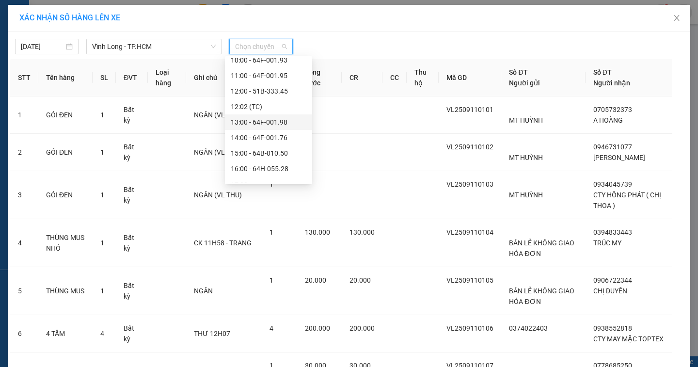
click at [280, 122] on div "13:00 - 64F-001.98" at bounding box center [269, 122] width 76 height 11
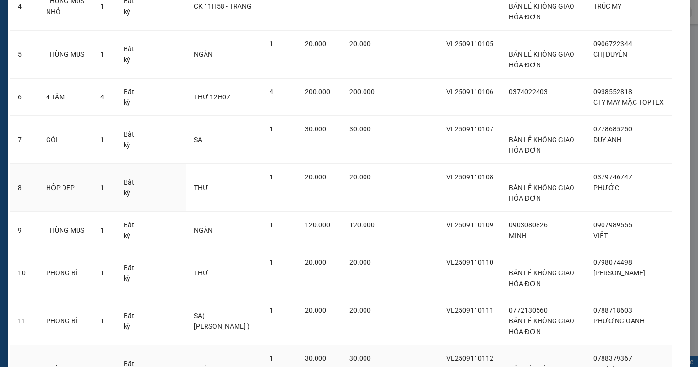
scroll to position [339, 0]
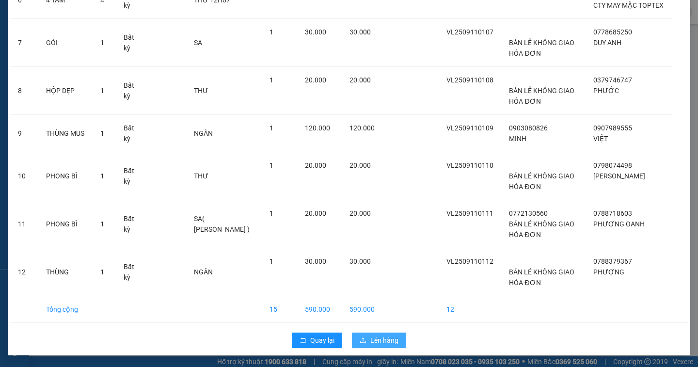
click at [393, 344] on span "Lên hàng" at bounding box center [384, 340] width 28 height 11
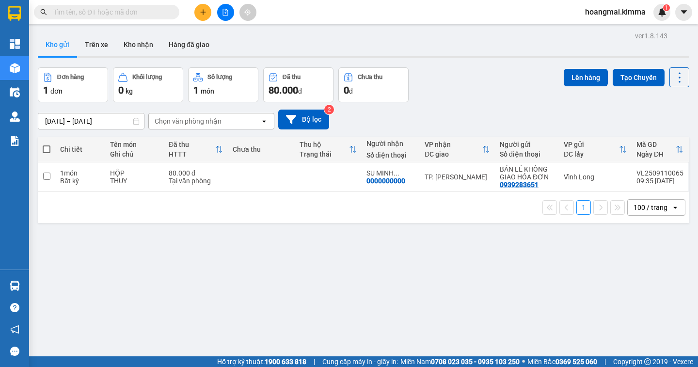
click at [226, 12] on icon "file-add" at bounding box center [225, 12] width 7 height 7
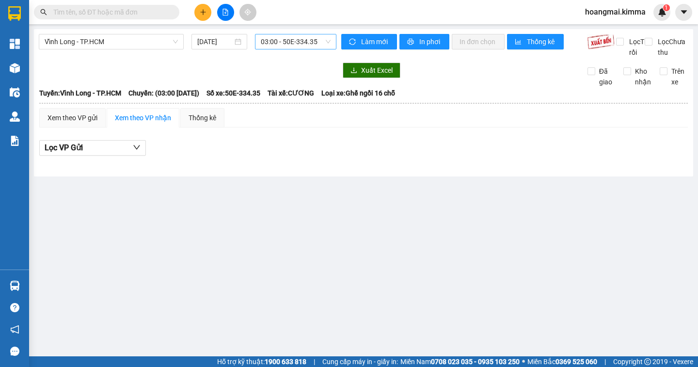
click at [316, 46] on span "03:00 - 50E-334.35" at bounding box center [296, 41] width 70 height 15
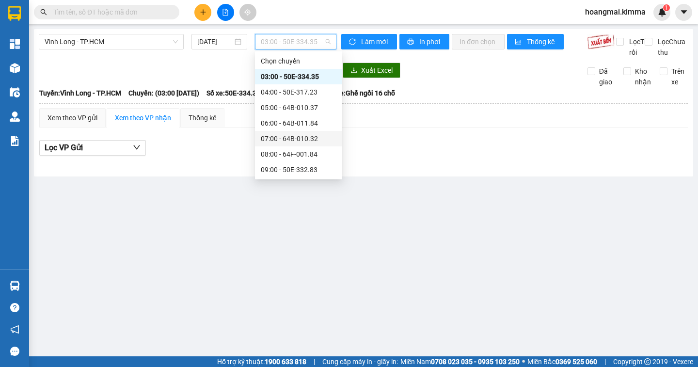
scroll to position [171, 0]
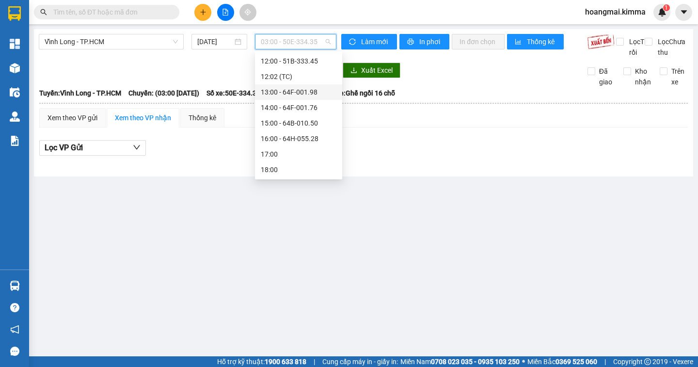
click at [316, 90] on div "13:00 - 64F-001.98" at bounding box center [299, 92] width 76 height 11
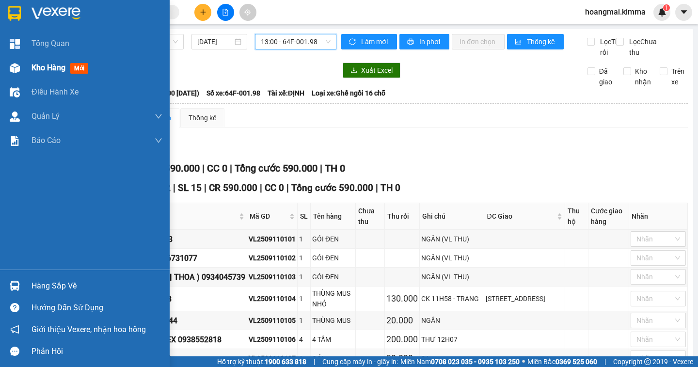
click at [48, 64] on span "Kho hàng" at bounding box center [49, 67] width 34 height 9
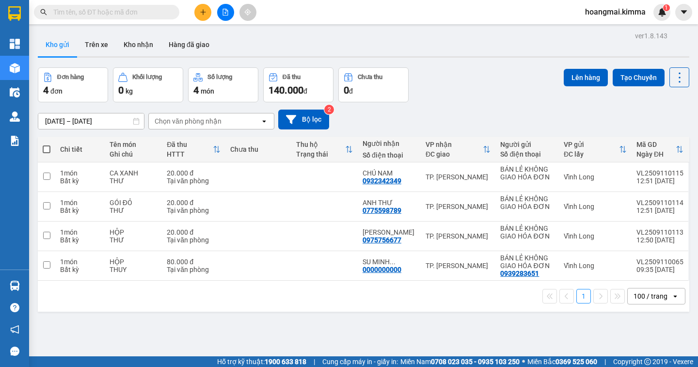
click at [45, 147] on span at bounding box center [47, 149] width 8 height 8
click at [47, 144] on input "checkbox" at bounding box center [47, 144] width 0 height 0
checkbox input "true"
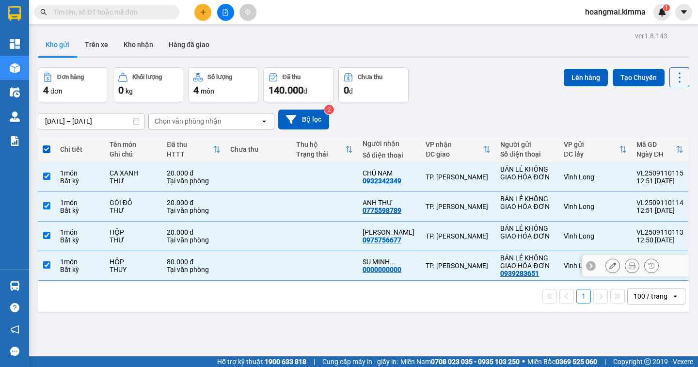
click at [49, 264] on input "checkbox" at bounding box center [46, 264] width 7 height 7
checkbox input "false"
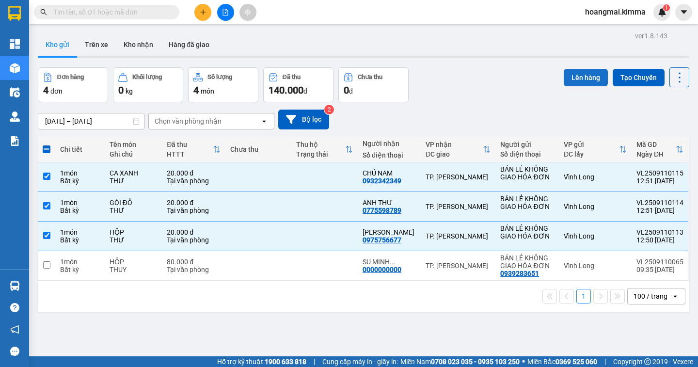
click at [576, 79] on button "Lên hàng" at bounding box center [586, 77] width 44 height 17
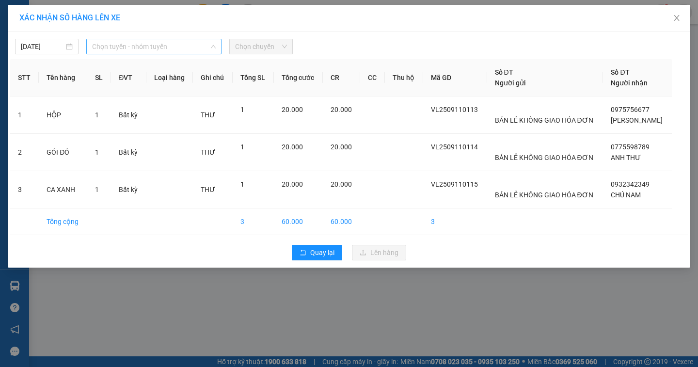
click at [180, 49] on span "Chọn tuyến - nhóm tuyến" at bounding box center [154, 46] width 124 height 15
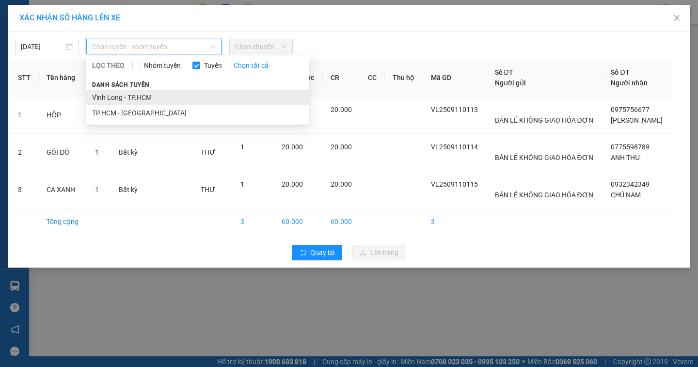
click at [167, 100] on li "Vĩnh Long - TP.HCM" at bounding box center [197, 98] width 223 height 16
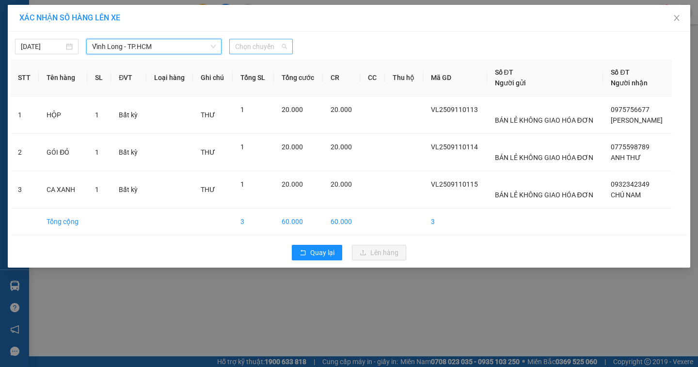
click at [283, 47] on span "Chọn chuyến" at bounding box center [261, 46] width 52 height 15
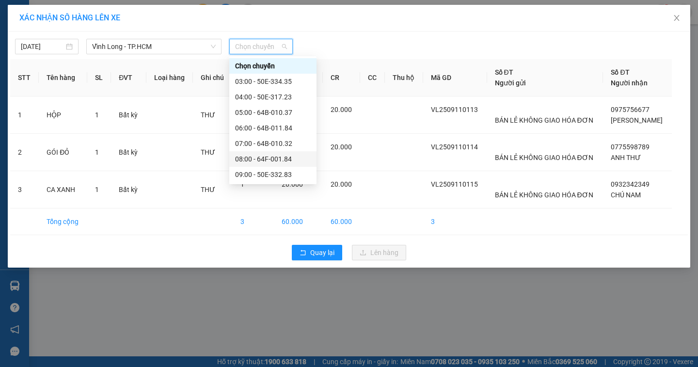
scroll to position [145, 0]
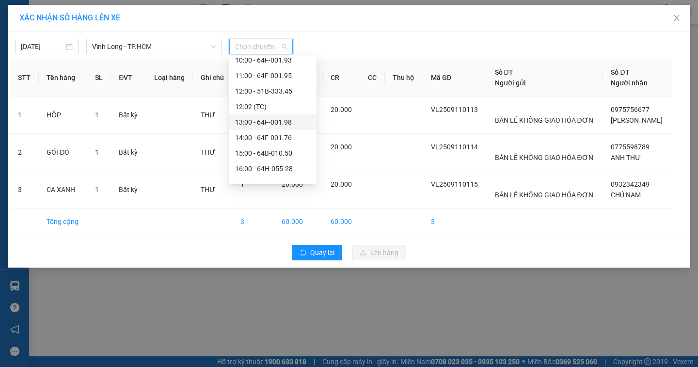
click at [287, 123] on div "13:00 - 64F-001.98" at bounding box center [273, 122] width 76 height 11
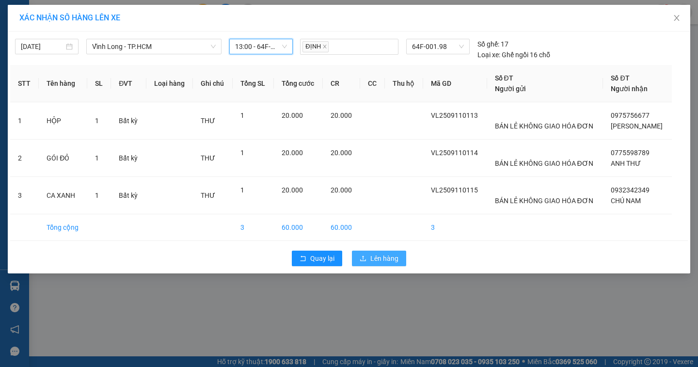
click at [382, 256] on span "Lên hàng" at bounding box center [384, 258] width 28 height 11
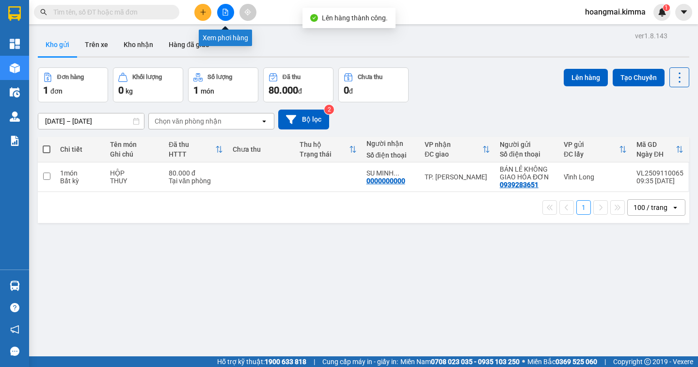
click at [224, 11] on icon "file-add" at bounding box center [225, 12] width 7 height 7
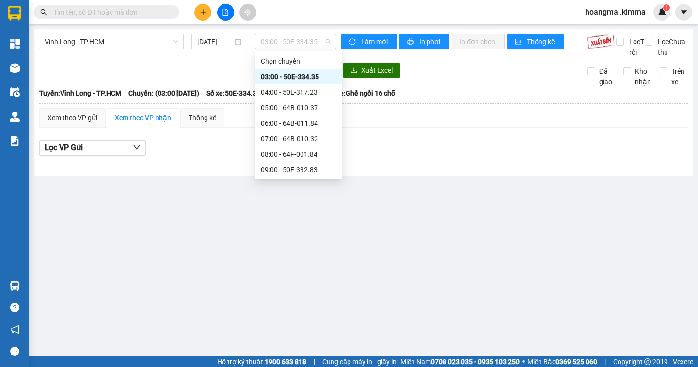
click at [322, 38] on span "03:00 - 50E-334.35" at bounding box center [296, 41] width 70 height 15
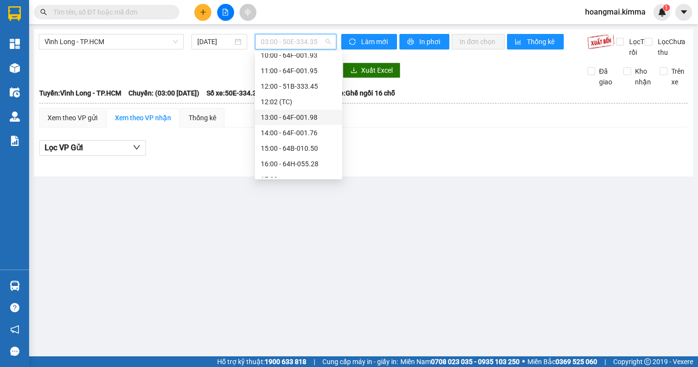
click at [311, 119] on div "13:00 - 64F-001.98" at bounding box center [299, 117] width 76 height 11
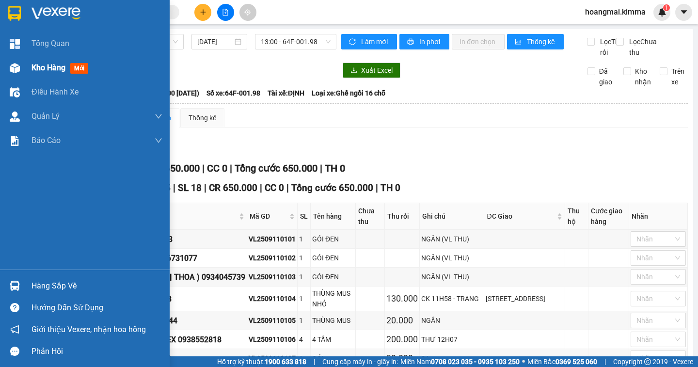
click at [39, 68] on span "Kho hàng" at bounding box center [49, 67] width 34 height 9
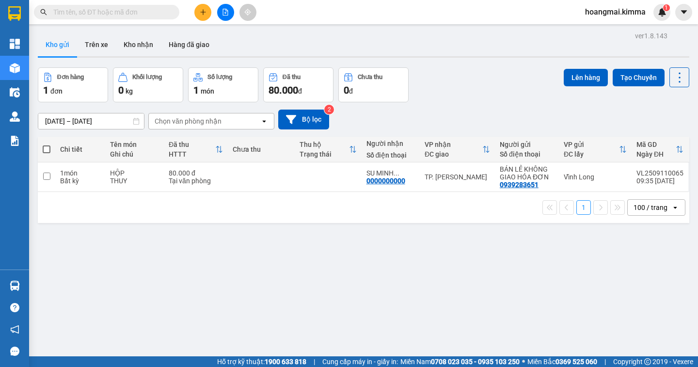
click at [229, 15] on button at bounding box center [225, 12] width 17 height 17
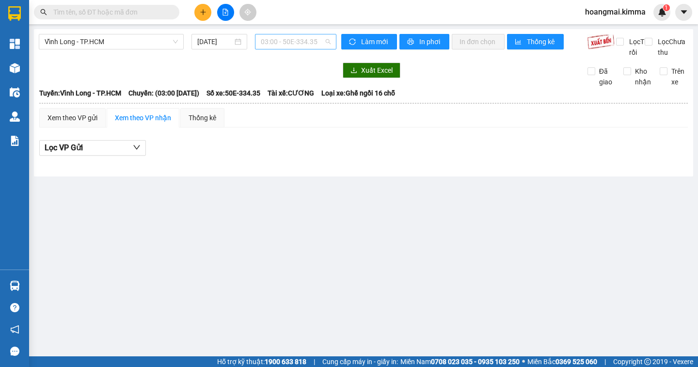
click at [303, 41] on span "03:00 - 50E-334.35" at bounding box center [296, 41] width 70 height 15
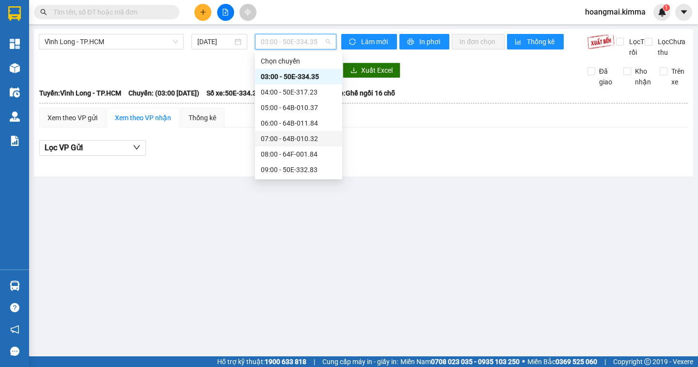
scroll to position [171, 0]
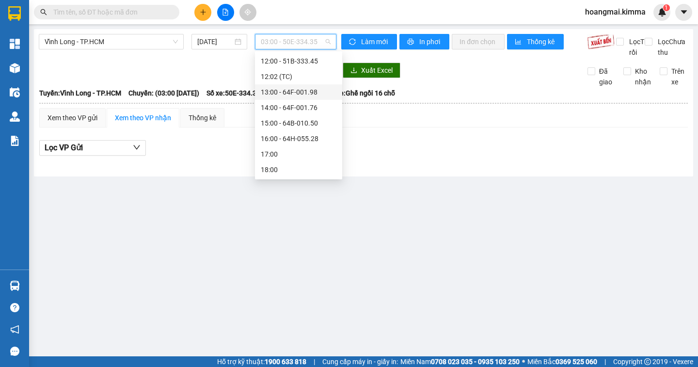
click at [315, 94] on div "13:00 - 64F-001.98" at bounding box center [299, 92] width 76 height 11
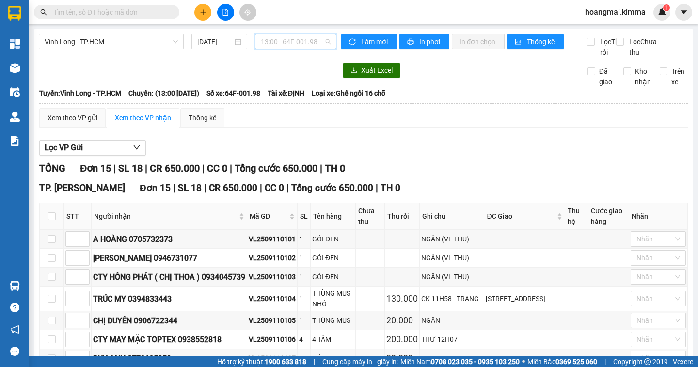
click at [317, 44] on span "13:00 - 64F-001.98" at bounding box center [296, 41] width 70 height 15
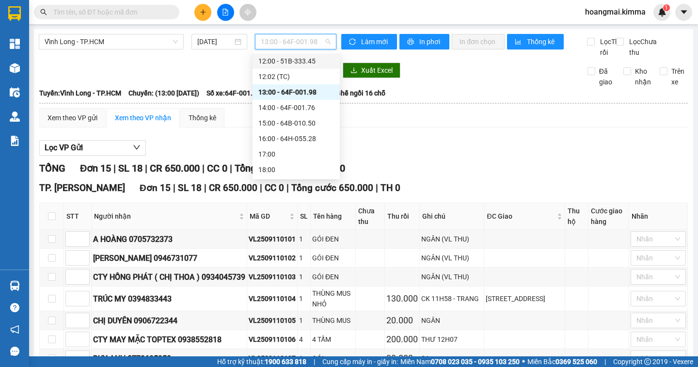
click at [308, 63] on div "12:00 - 51B-333.45" at bounding box center [296, 61] width 76 height 11
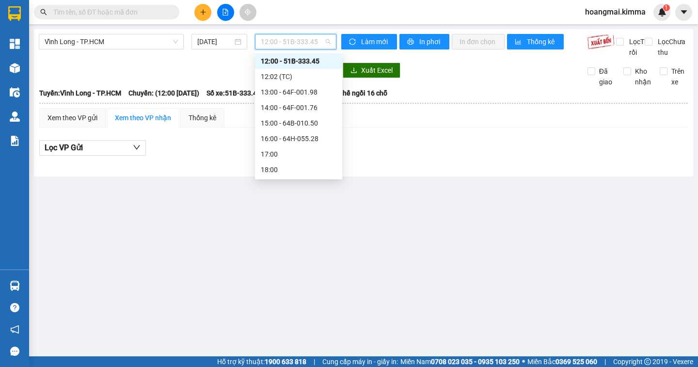
click at [317, 40] on span "12:00 - 51B-333.45" at bounding box center [296, 41] width 70 height 15
click at [312, 82] on div "12:02 (TC)" at bounding box center [298, 77] width 87 height 16
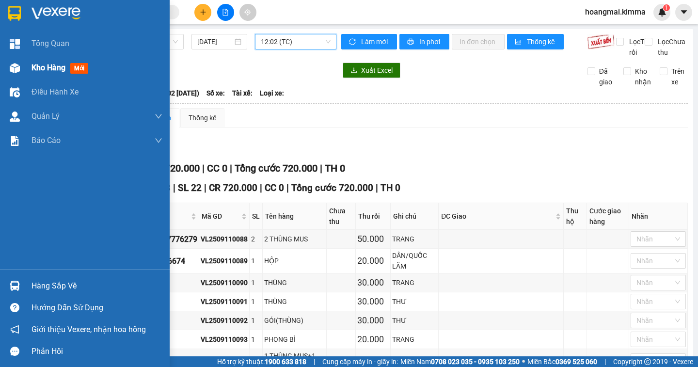
click at [59, 65] on span "Kho hàng" at bounding box center [49, 67] width 34 height 9
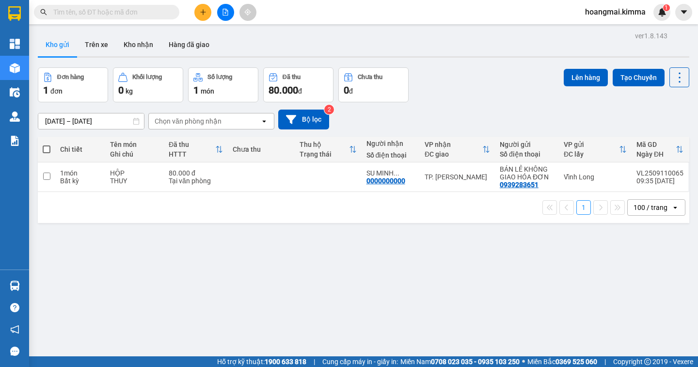
click at [204, 15] on icon "plus" at bounding box center [203, 12] width 7 height 7
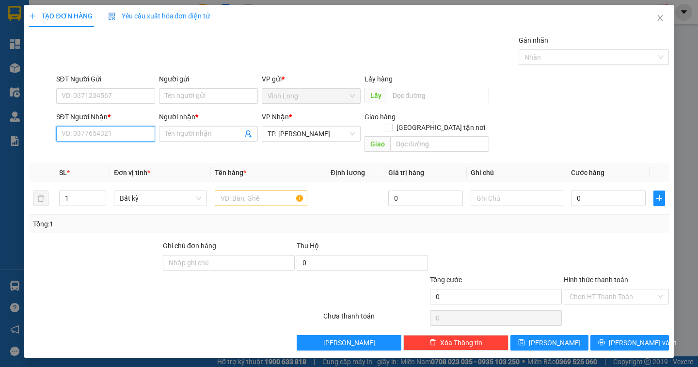
click at [109, 135] on input "SĐT Người Nhận *" at bounding box center [105, 134] width 99 height 16
type input "0966656419"
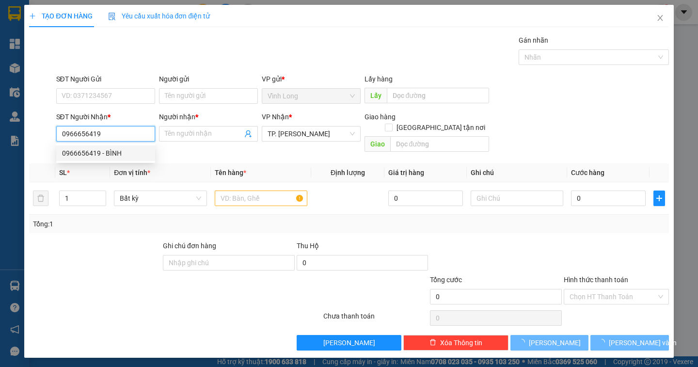
click at [112, 152] on div "0966656419 - BÌNH" at bounding box center [105, 153] width 87 height 11
type input "BÌNH"
type input "TX GIAO"
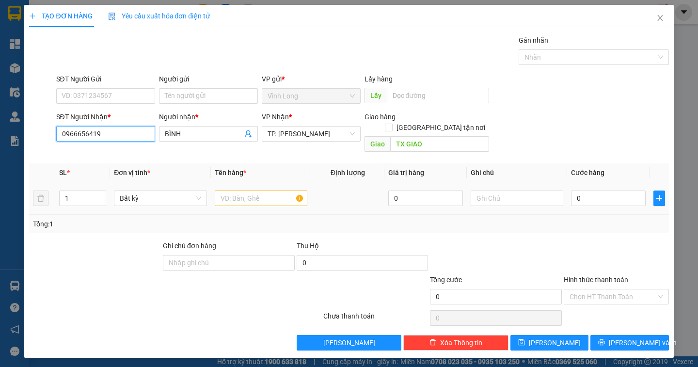
type input "0966656419"
click at [269, 191] on input "text" at bounding box center [261, 199] width 93 height 16
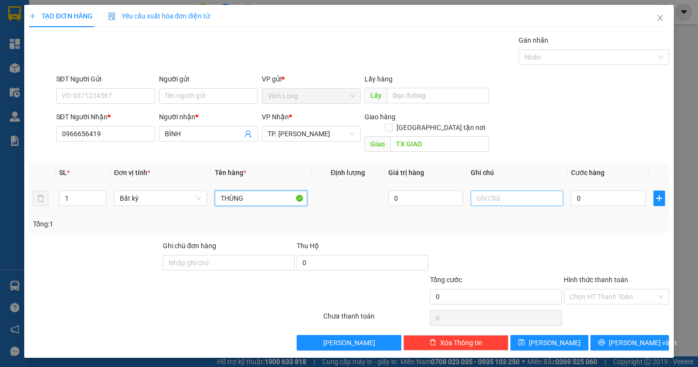
type input "THÙNG"
click at [496, 191] on input "text" at bounding box center [517, 199] width 93 height 16
type input "NGÂN"
click at [588, 192] on input "0" at bounding box center [608, 199] width 75 height 16
type input "3"
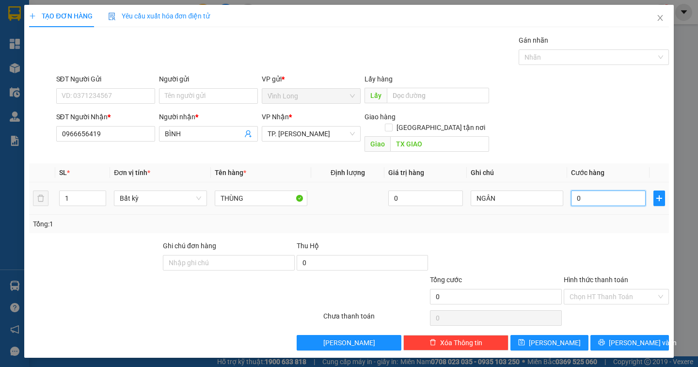
type input "3"
type input "30"
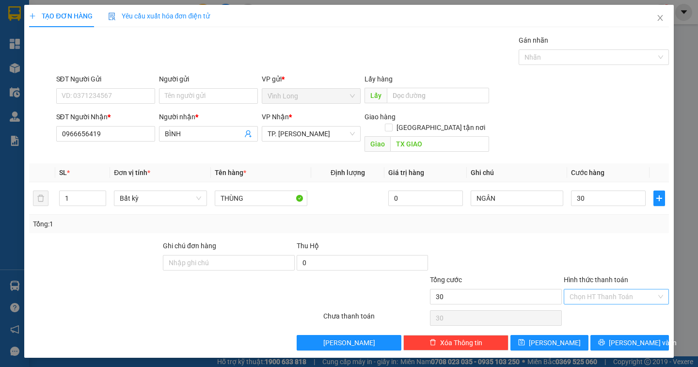
click at [626, 289] on input "Hình thức thanh toán" at bounding box center [613, 296] width 87 height 15
type input "30.000"
click at [613, 308] on div "Tại văn phòng" at bounding box center [617, 305] width 94 height 11
type input "0"
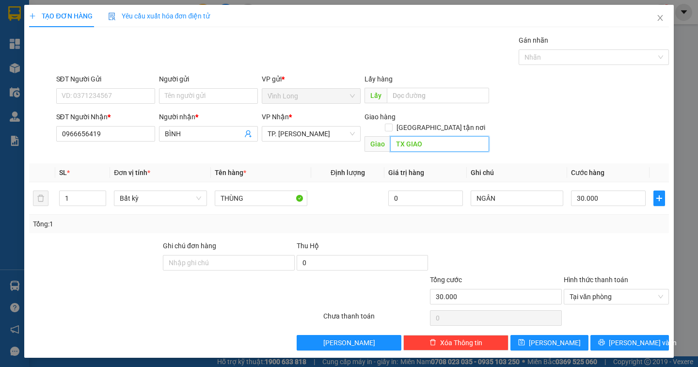
click at [423, 136] on input "TX GIAO" at bounding box center [439, 144] width 99 height 16
click at [629, 337] on span "[PERSON_NAME] và In" at bounding box center [643, 342] width 68 height 11
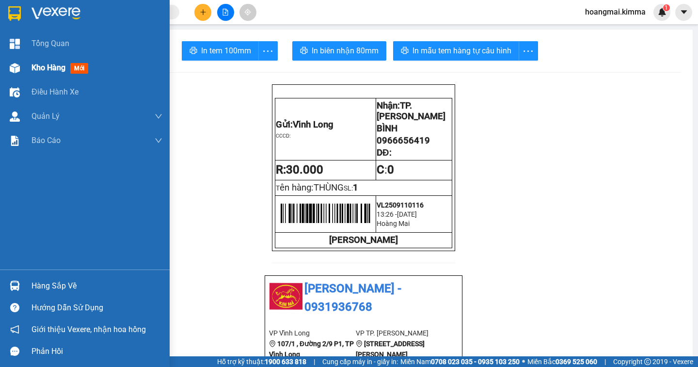
click at [45, 77] on div "Kho hàng mới" at bounding box center [97, 68] width 131 height 24
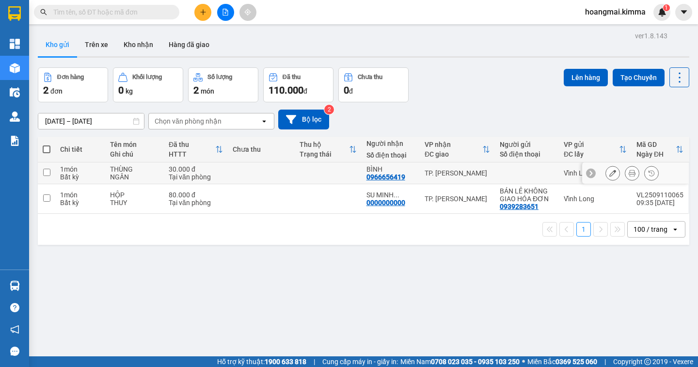
click at [606, 174] on button at bounding box center [613, 173] width 14 height 17
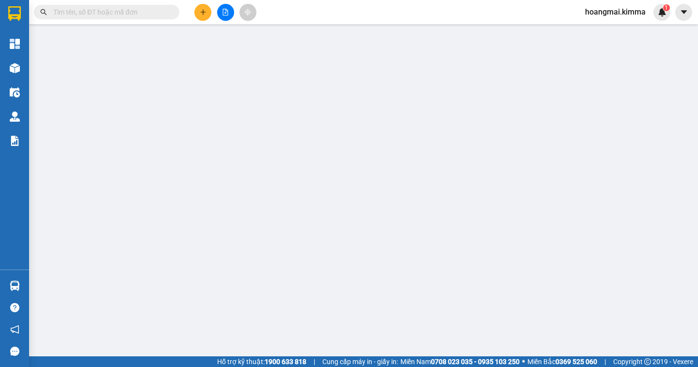
type input "0966656419"
type input "BÌNH"
type input "30.000"
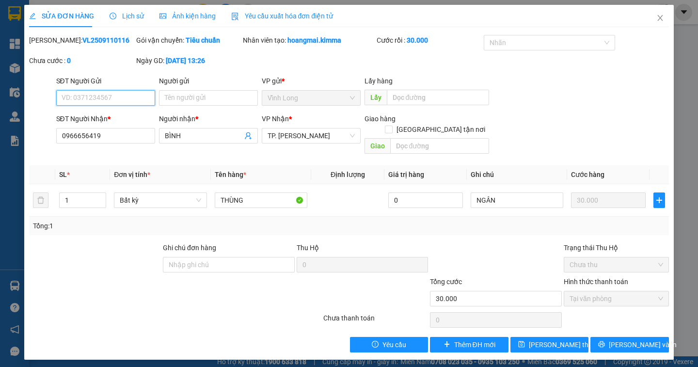
click at [87, 95] on input "SĐT Người Gửi" at bounding box center [105, 98] width 99 height 16
type input "0937962186"
click at [201, 96] on input "Người gửi" at bounding box center [208, 98] width 99 height 16
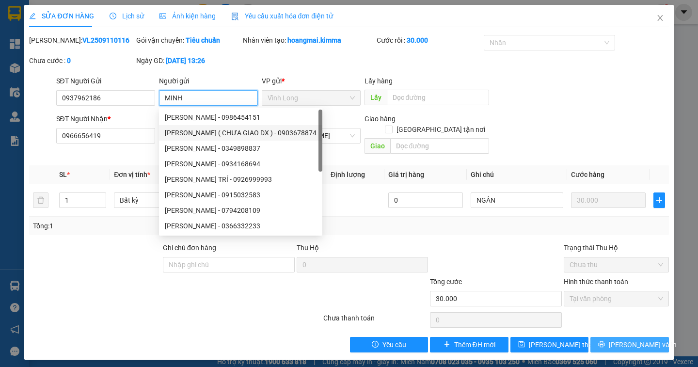
type input "MINH"
click at [634, 339] on span "[PERSON_NAME] và In" at bounding box center [643, 344] width 68 height 11
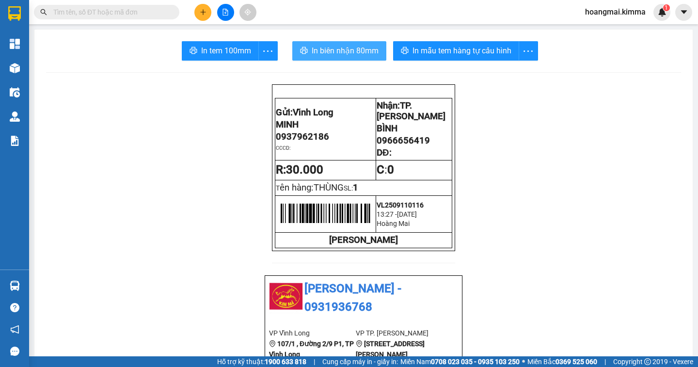
click at [330, 44] on button "In biên nhận 80mm" at bounding box center [339, 50] width 94 height 19
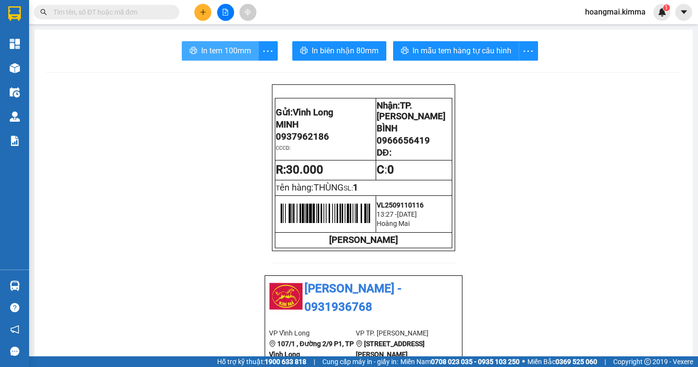
click at [201, 48] on span "In tem 100mm" at bounding box center [226, 51] width 50 height 12
click at [206, 14] on icon "plus" at bounding box center [203, 12] width 7 height 7
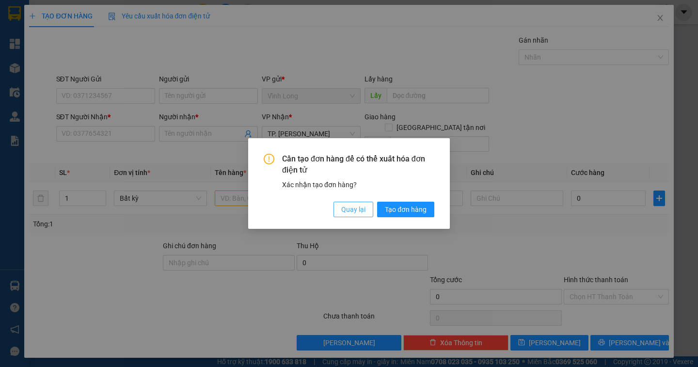
click at [361, 211] on span "Quay lại" at bounding box center [353, 209] width 24 height 11
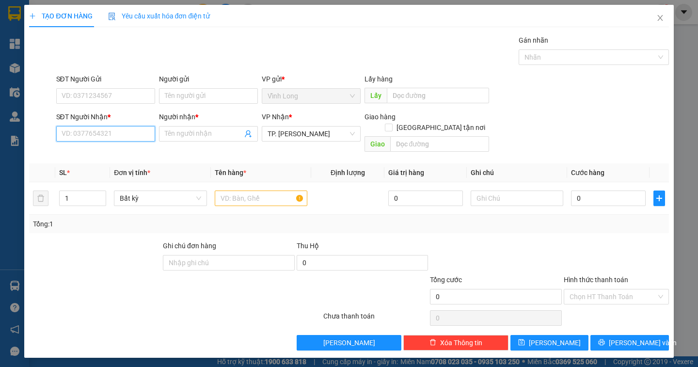
click at [106, 129] on input "SĐT Người Nhận *" at bounding box center [105, 134] width 99 height 16
type input "0938832817"
click at [115, 154] on div "0938832817 - PHƯƠNG" at bounding box center [105, 153] width 87 height 11
type input "PHƯƠNG"
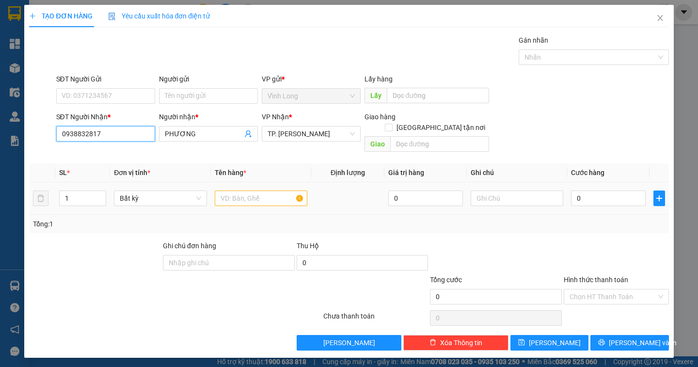
type input "0938832817"
click at [249, 191] on input "text" at bounding box center [261, 199] width 93 height 16
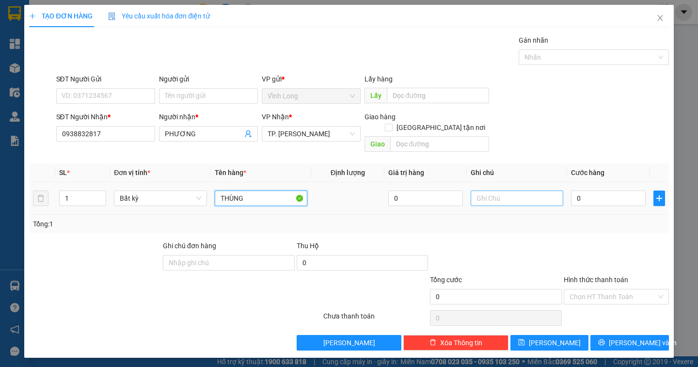
type input "THÙNG"
click at [496, 191] on input "text" at bounding box center [517, 199] width 93 height 16
type input "NGÂN"
click at [593, 191] on input "0" at bounding box center [608, 199] width 75 height 16
type input "3"
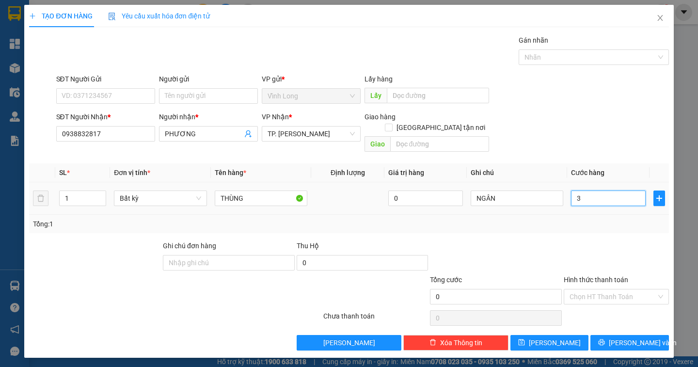
type input "3"
type input "30"
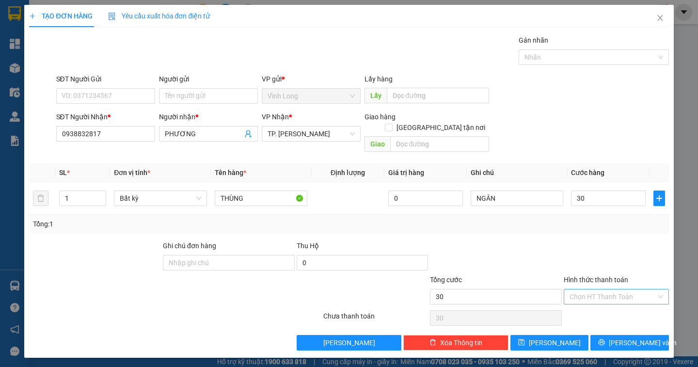
click at [630, 289] on input "Hình thức thanh toán" at bounding box center [613, 296] width 87 height 15
type input "30.000"
click at [621, 304] on div "Tại văn phòng" at bounding box center [617, 305] width 94 height 11
type input "0"
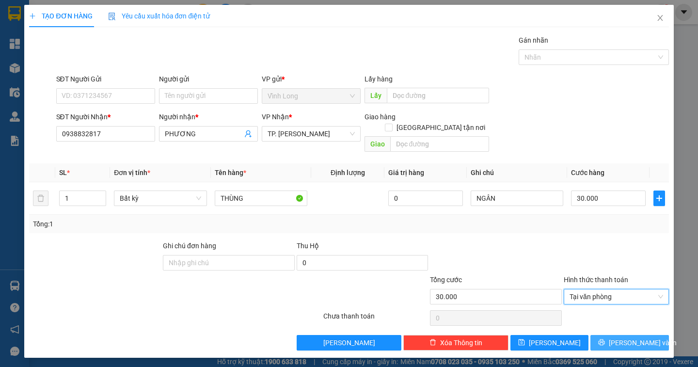
click at [617, 335] on button "[PERSON_NAME] và In" at bounding box center [630, 343] width 78 height 16
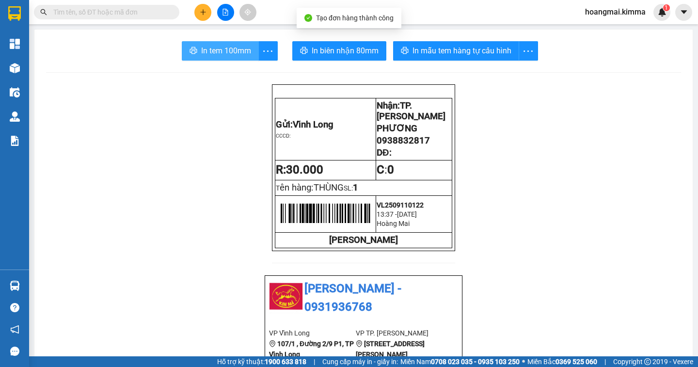
click at [216, 52] on span "In tem 100mm" at bounding box center [226, 51] width 50 height 12
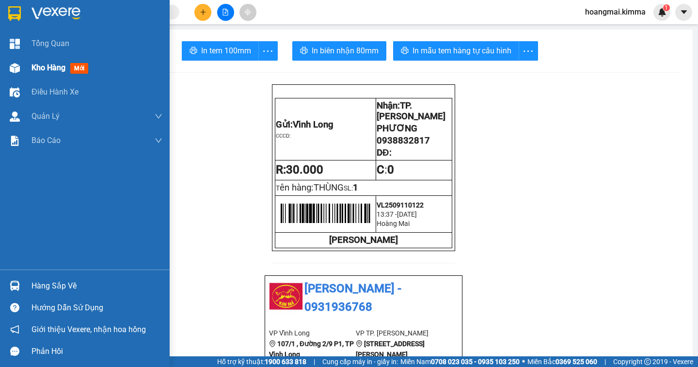
click at [49, 67] on span "Kho hàng" at bounding box center [49, 67] width 34 height 9
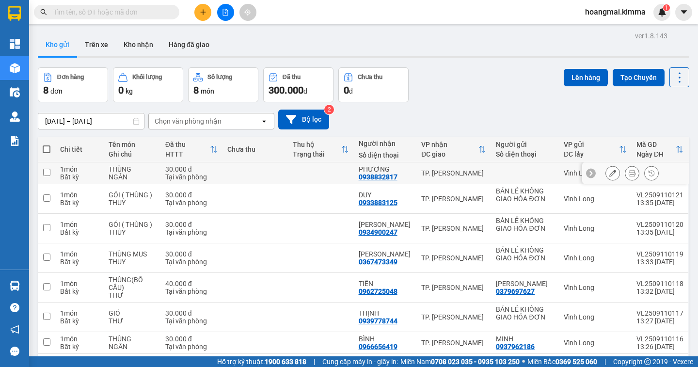
click at [609, 173] on icon at bounding box center [612, 173] width 7 height 7
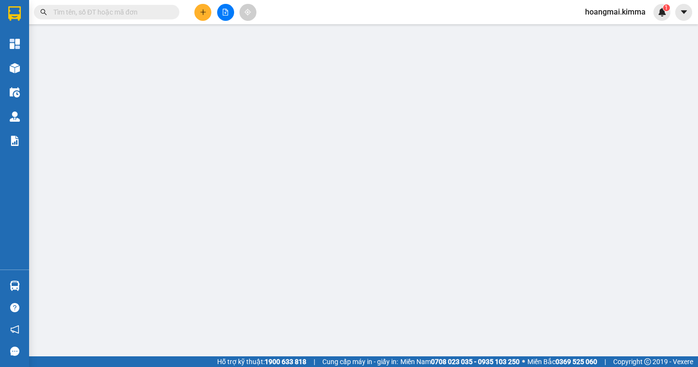
type input "0938832817"
type input "PHƯƠNG"
type input "30.000"
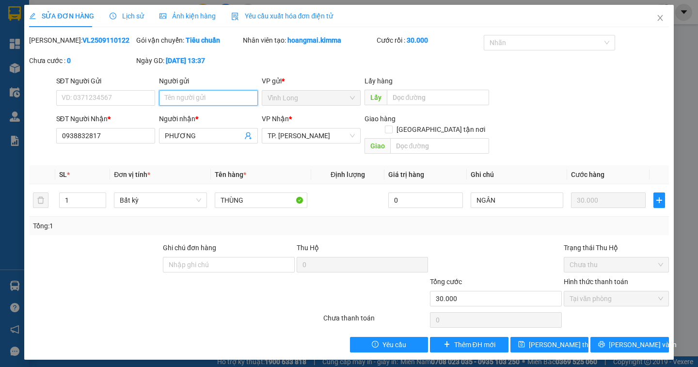
click at [173, 98] on input "Người gửi" at bounding box center [208, 98] width 99 height 16
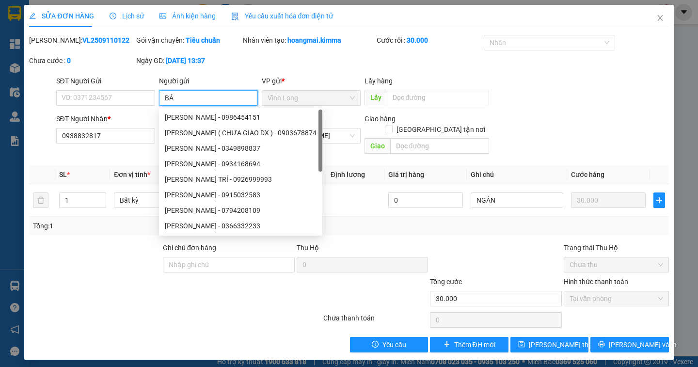
type input "BÁN"
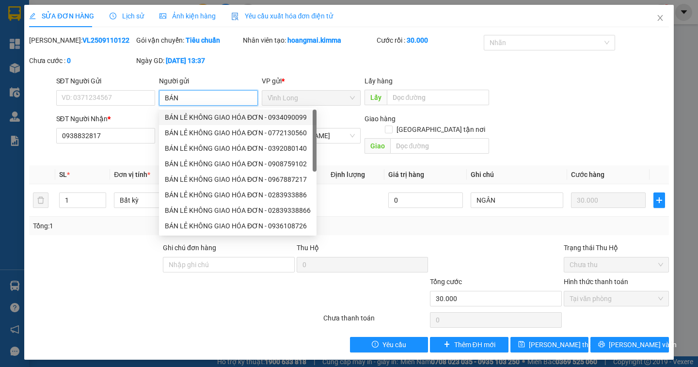
click at [218, 115] on div "BÁN LẺ KHÔNG GIAO HÓA ĐƠN - 0934090099" at bounding box center [238, 117] width 146 height 11
type input "0934090099"
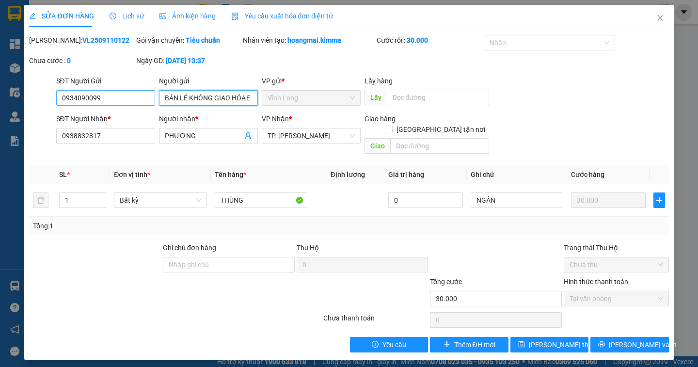
type input "BÁN LẺ KHÔNG GIAO HÓA ĐƠN"
drag, startPoint x: 119, startPoint y: 100, endPoint x: 0, endPoint y: 117, distance: 120.0
click at [0, 117] on div "SỬA ĐƠN HÀNG Lịch sử Ảnh kiện hàng Yêu cầu xuất hóa đơn điện tử Total Paid Fee …" at bounding box center [349, 183] width 698 height 367
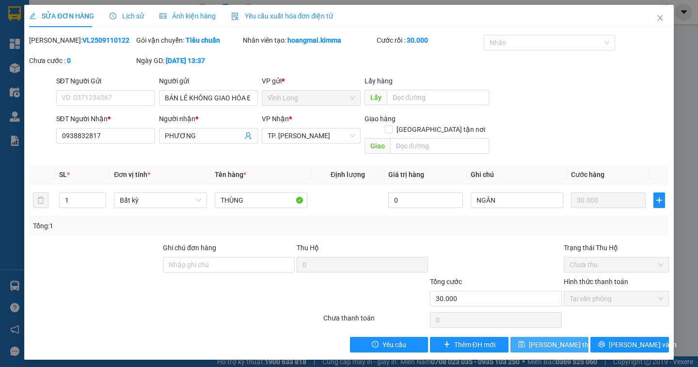
click at [541, 339] on span "[PERSON_NAME] thay đổi" at bounding box center [568, 344] width 78 height 11
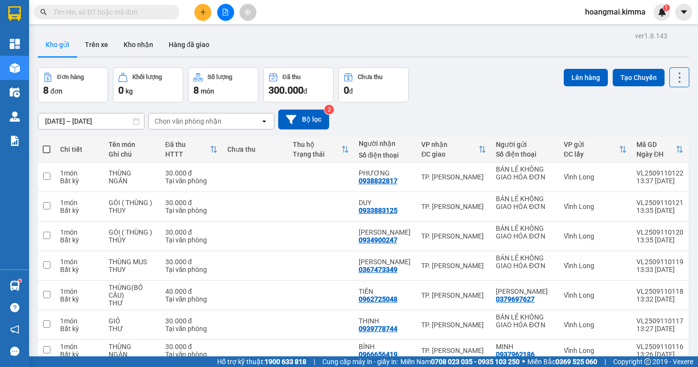
scroll to position [75, 0]
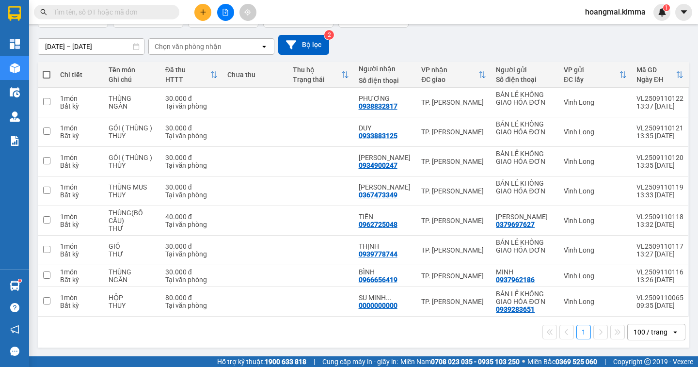
click at [642, 332] on div "100 / trang" at bounding box center [651, 332] width 34 height 10
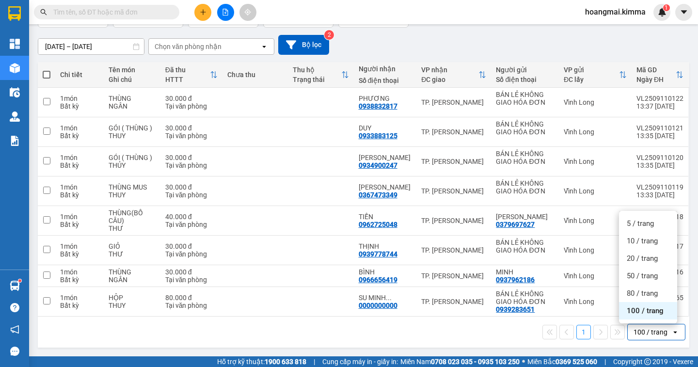
click at [641, 315] on span "100 / trang" at bounding box center [645, 311] width 37 height 10
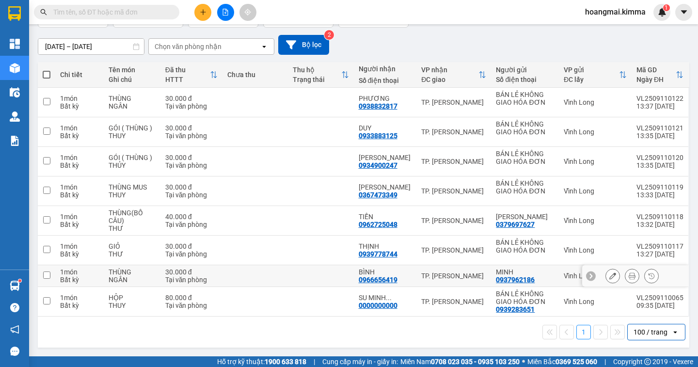
scroll to position [0, 0]
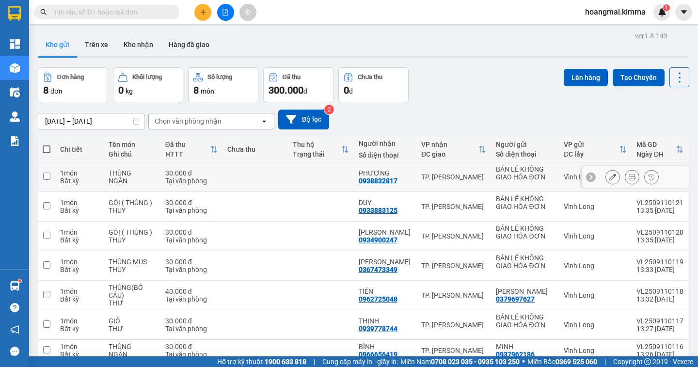
click at [48, 174] on input "checkbox" at bounding box center [46, 176] width 7 height 7
checkbox input "true"
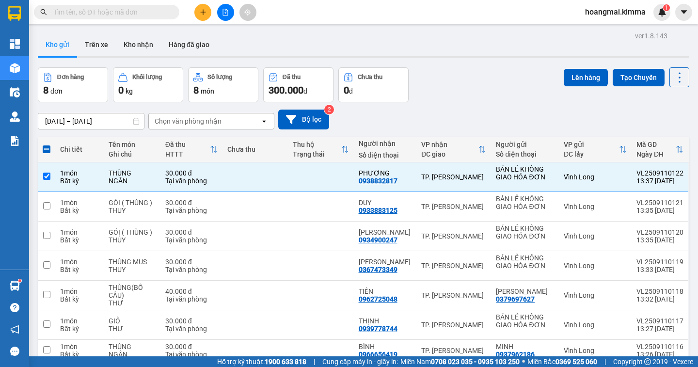
click at [44, 149] on span at bounding box center [47, 149] width 8 height 8
click at [47, 144] on input "checkbox" at bounding box center [47, 144] width 0 height 0
checkbox input "true"
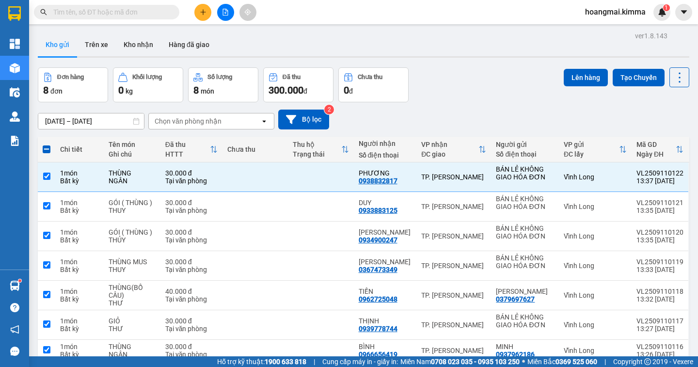
checkbox input "true"
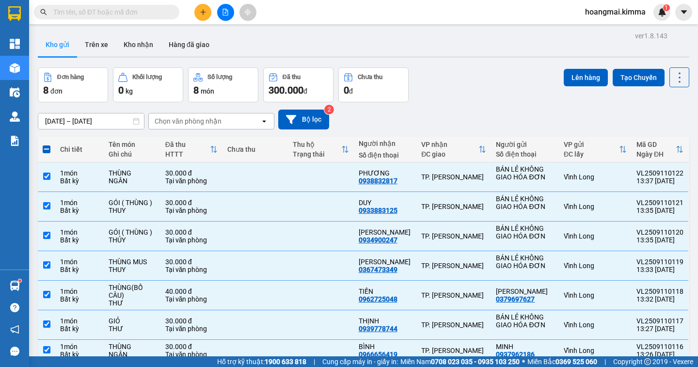
click at [44, 149] on span at bounding box center [47, 149] width 8 height 8
click at [47, 144] on input "checkbox" at bounding box center [47, 144] width 0 height 0
click at [46, 148] on span at bounding box center [47, 149] width 8 height 8
click at [47, 144] on input "checkbox" at bounding box center [47, 144] width 0 height 0
checkbox input "false"
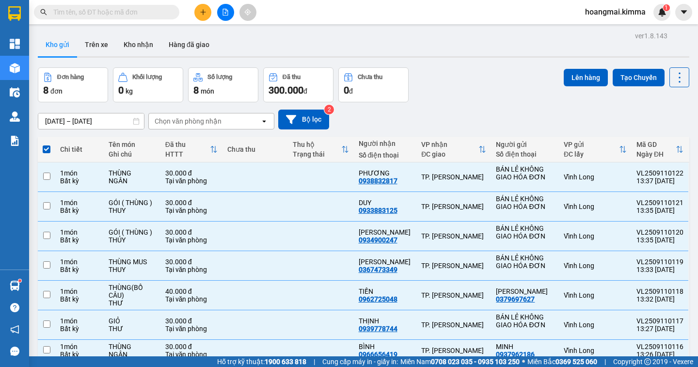
checkbox input "false"
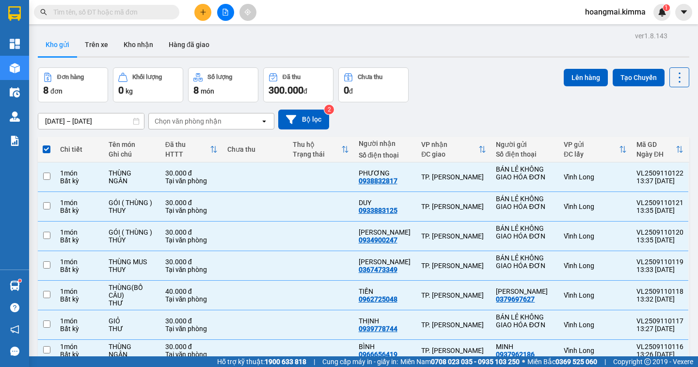
checkbox input "false"
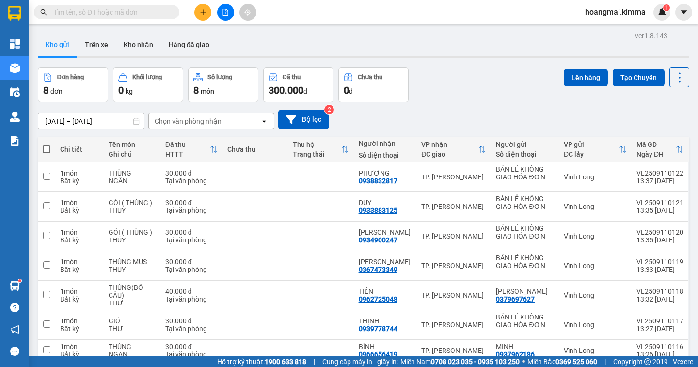
click at [46, 148] on span at bounding box center [47, 149] width 8 height 8
click at [47, 144] on input "checkbox" at bounding box center [47, 144] width 0 height 0
checkbox input "true"
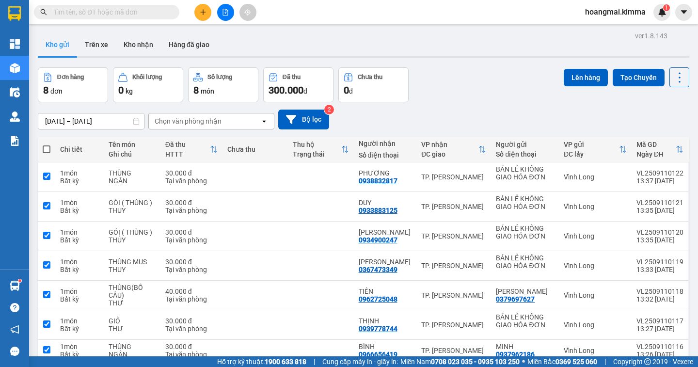
checkbox input "true"
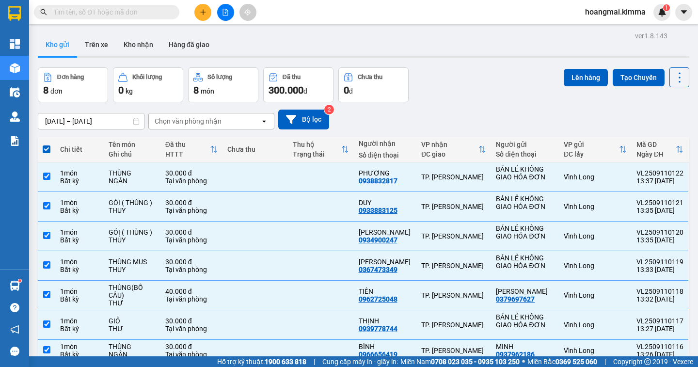
scroll to position [75, 0]
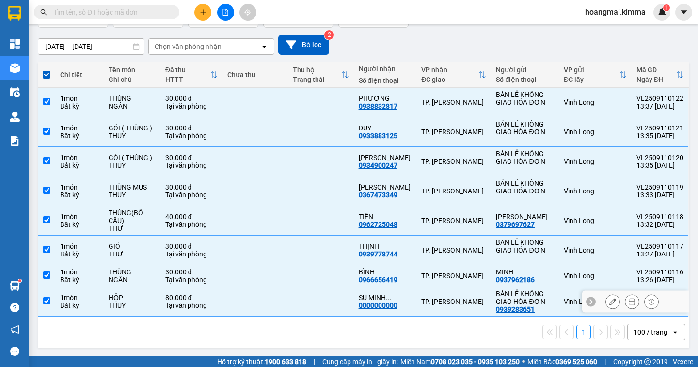
click at [46, 300] on input "checkbox" at bounding box center [46, 300] width 7 height 7
checkbox input "false"
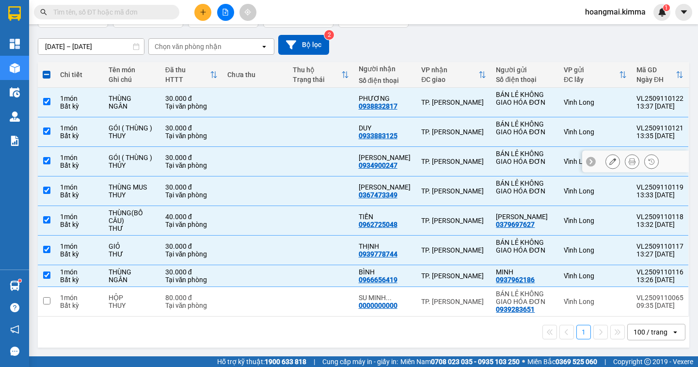
scroll to position [0, 0]
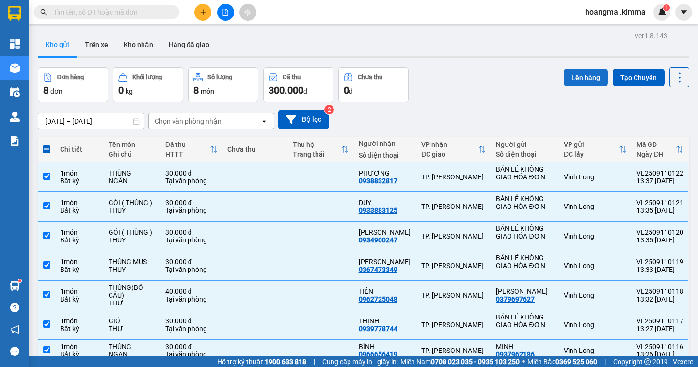
click at [578, 75] on button "Lên hàng" at bounding box center [586, 77] width 44 height 17
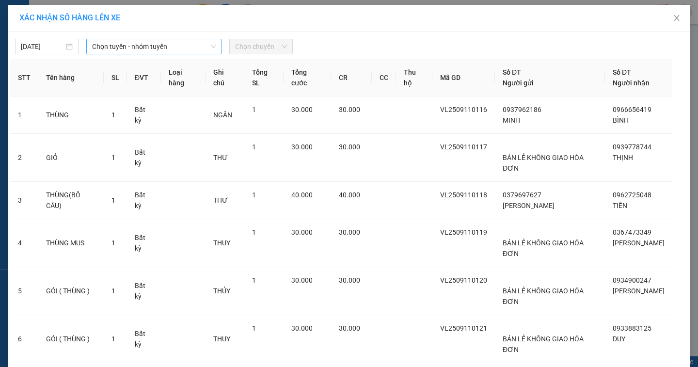
click at [182, 49] on span "Chọn tuyến - nhóm tuyến" at bounding box center [154, 46] width 124 height 15
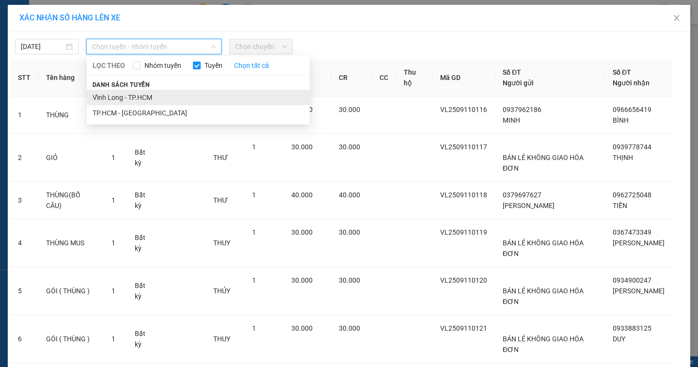
click at [151, 97] on li "Vĩnh Long - TP.HCM" at bounding box center [198, 98] width 223 height 16
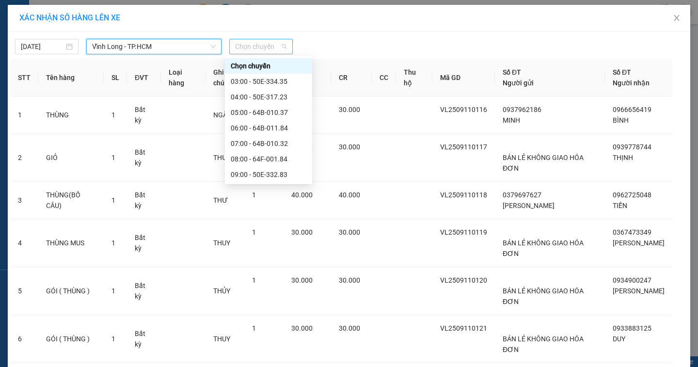
click at [274, 46] on span "Chọn chuyến" at bounding box center [261, 46] width 52 height 15
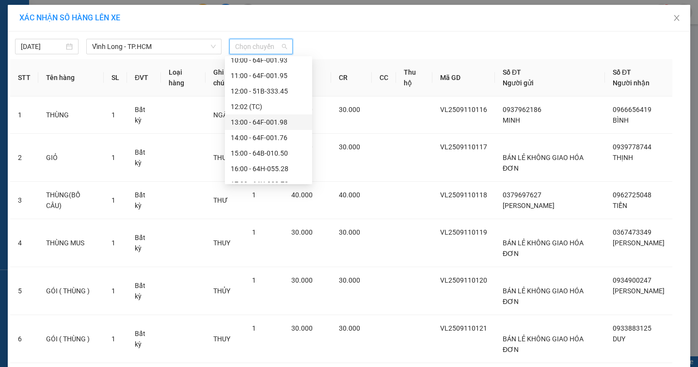
scroll to position [171, 0]
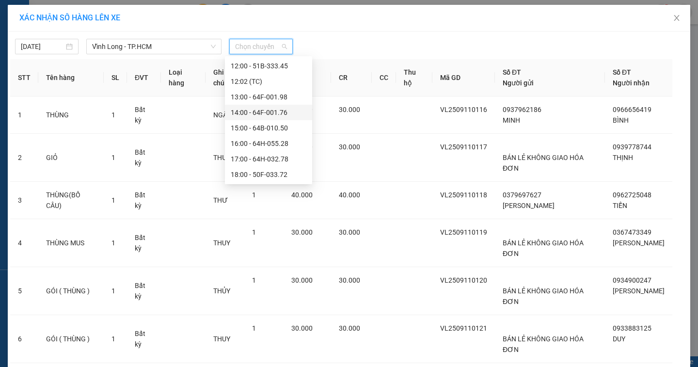
click at [282, 114] on div "14:00 - 64F-001.76" at bounding box center [269, 112] width 76 height 11
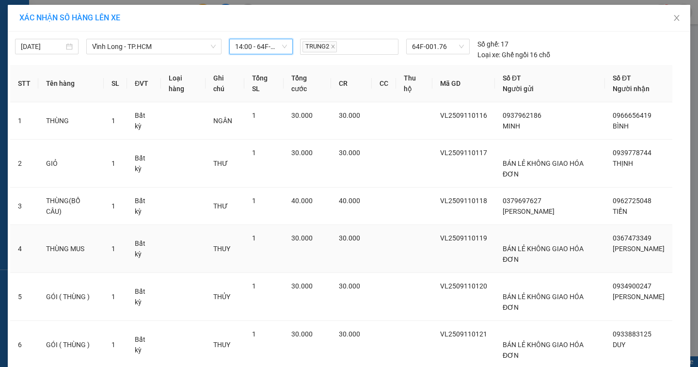
scroll to position [67, 0]
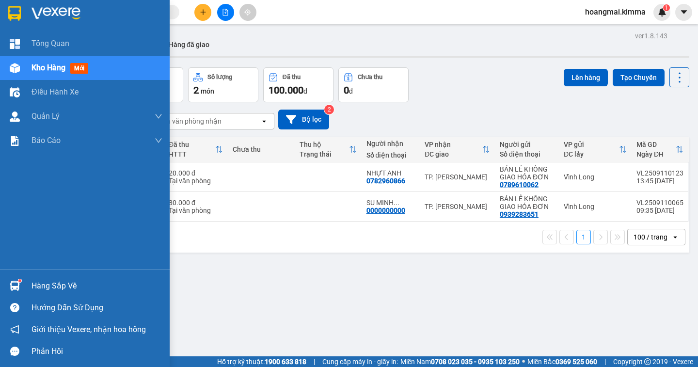
click at [47, 68] on span "Kho hàng" at bounding box center [49, 67] width 34 height 9
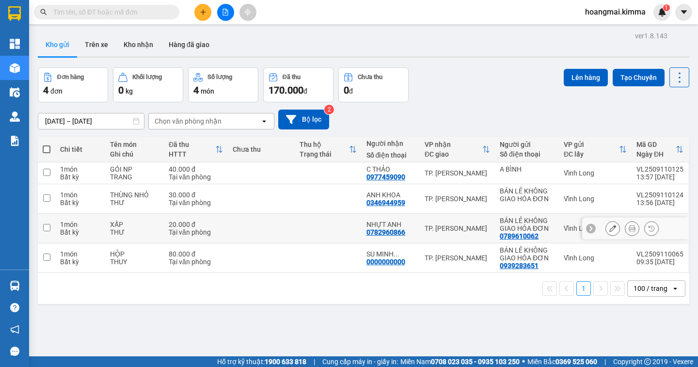
click at [45, 227] on input "checkbox" at bounding box center [46, 227] width 7 height 7
checkbox input "true"
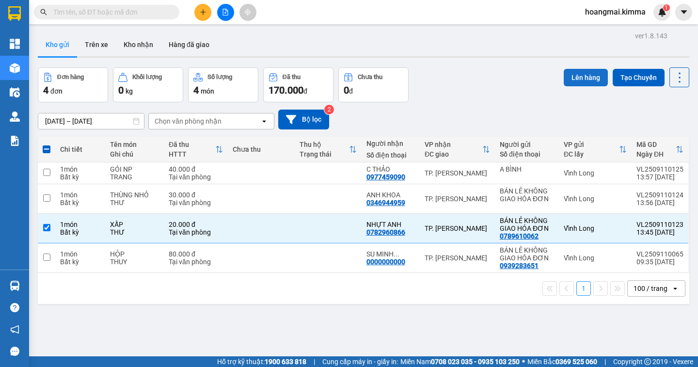
click at [578, 78] on button "Lên hàng" at bounding box center [586, 77] width 44 height 17
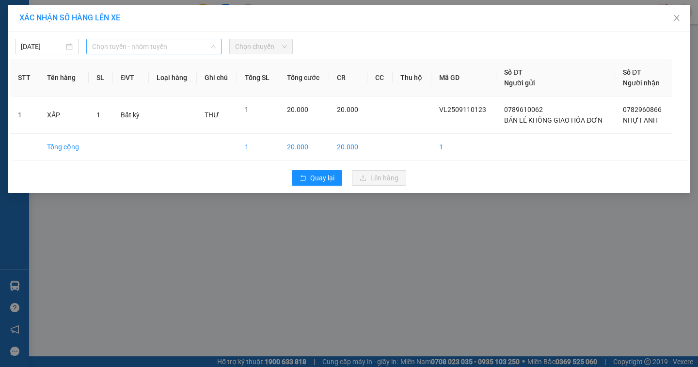
click at [135, 46] on span "Chọn tuyến - nhóm tuyến" at bounding box center [154, 46] width 124 height 15
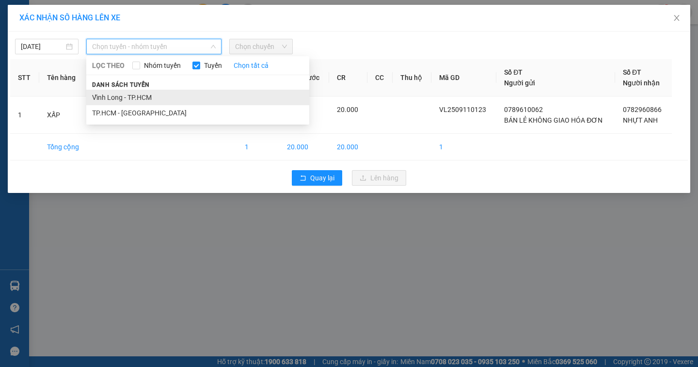
click at [132, 91] on li "Vĩnh Long - TP.HCM" at bounding box center [197, 98] width 223 height 16
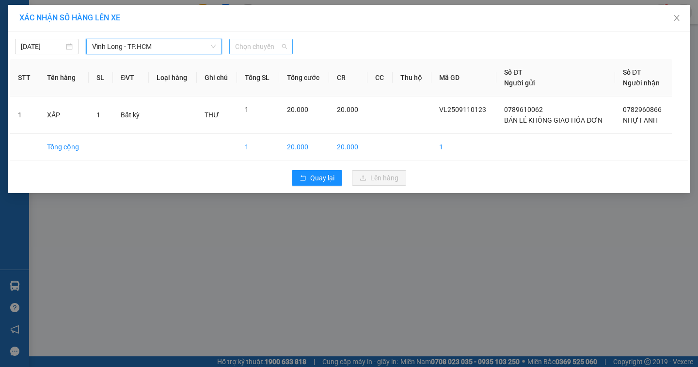
click at [278, 48] on span "Chọn chuyến" at bounding box center [261, 46] width 52 height 15
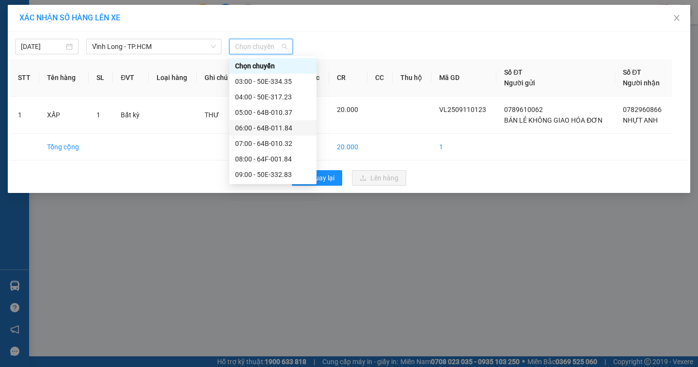
scroll to position [145, 0]
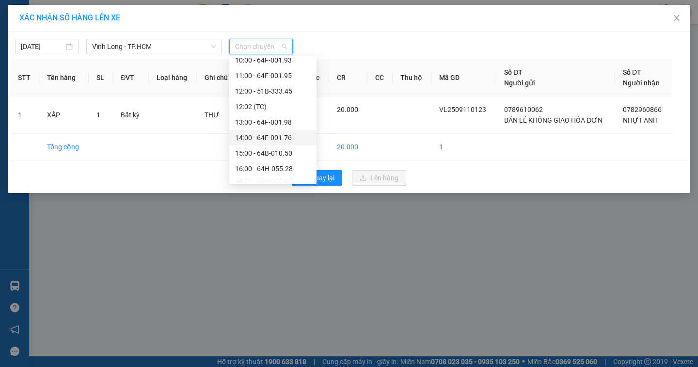
click at [297, 135] on div "14:00 - 64F-001.76" at bounding box center [273, 137] width 76 height 11
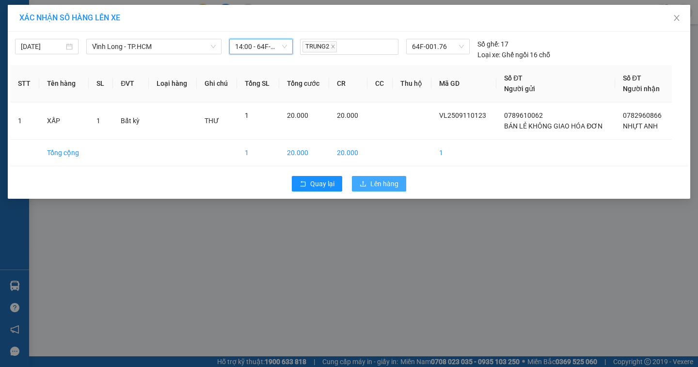
click at [384, 184] on span "Lên hàng" at bounding box center [384, 183] width 28 height 11
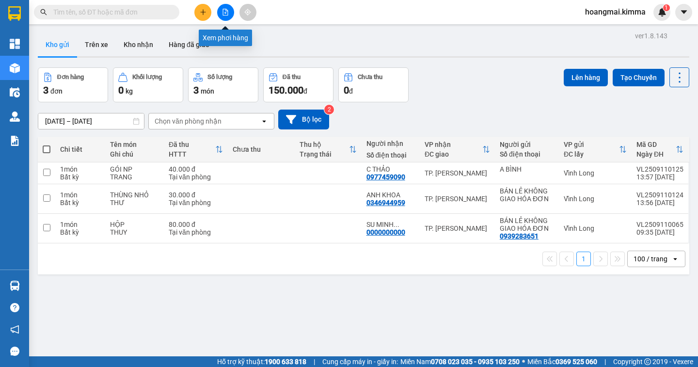
click at [230, 14] on button at bounding box center [225, 12] width 17 height 17
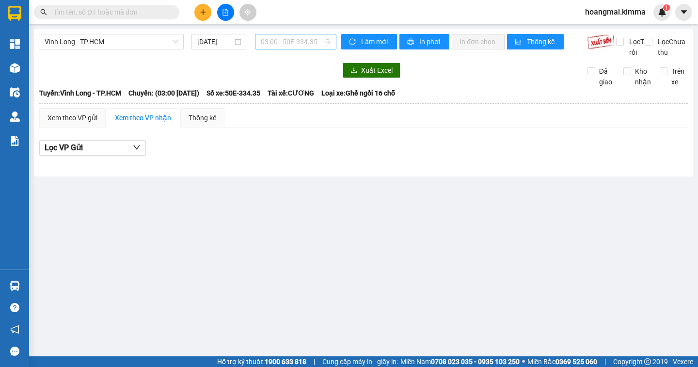
click at [320, 37] on span "03:00 - 50E-334.35" at bounding box center [296, 41] width 70 height 15
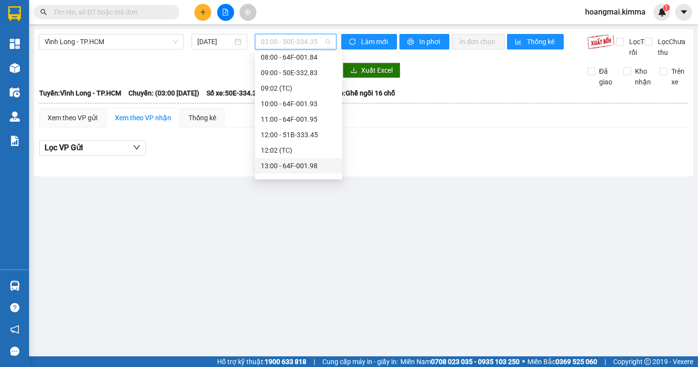
scroll to position [145, 0]
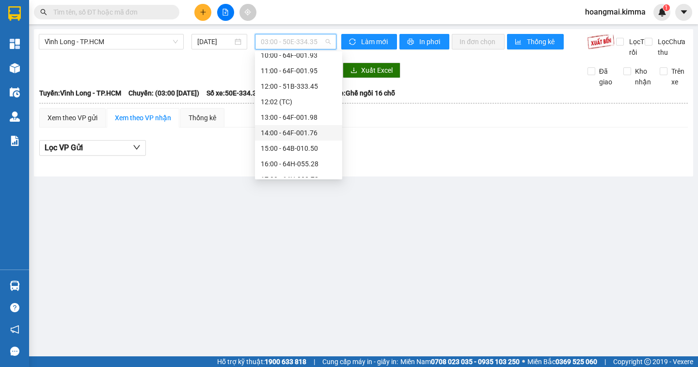
click at [317, 134] on div "14:00 - 64F-001.76" at bounding box center [299, 133] width 76 height 11
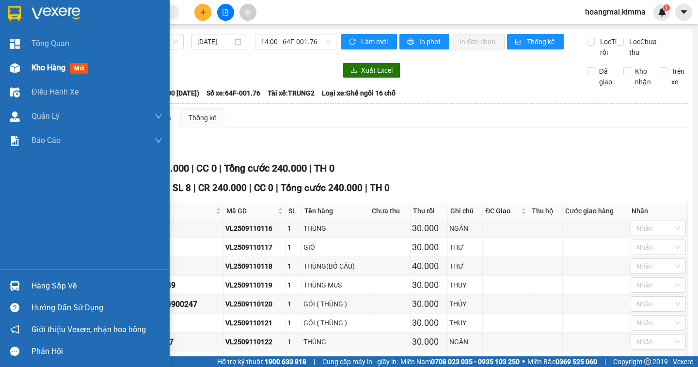
click at [56, 71] on span "Kho hàng" at bounding box center [49, 67] width 34 height 9
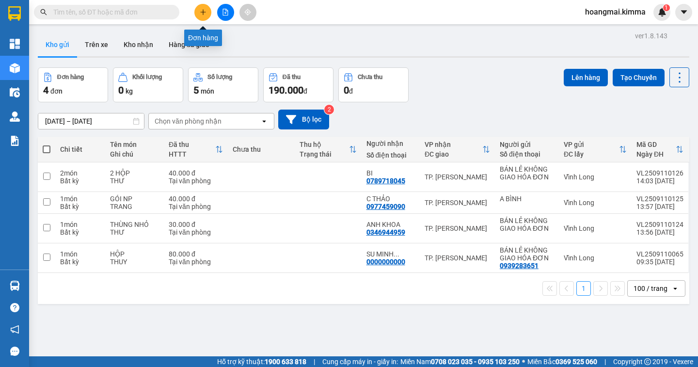
click at [205, 12] on icon "plus" at bounding box center [202, 12] width 5 height 0
click at [205, 12] on body "Kết quả tìm kiếm ( 0 ) Bộ lọc Ngày tạo đơn gần nhất No Data hoangmai.kimma 1 Tổ…" at bounding box center [349, 183] width 698 height 367
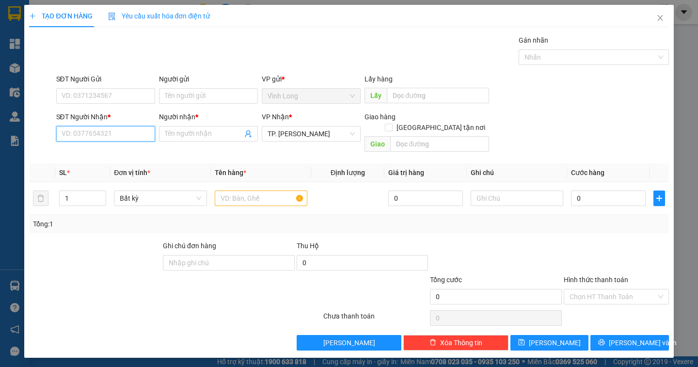
click at [114, 133] on input "SĐT Người Nhận *" at bounding box center [105, 134] width 99 height 16
click at [248, 191] on input "text" at bounding box center [261, 199] width 93 height 16
drag, startPoint x: 248, startPoint y: 186, endPoint x: 231, endPoint y: 156, distance: 34.5
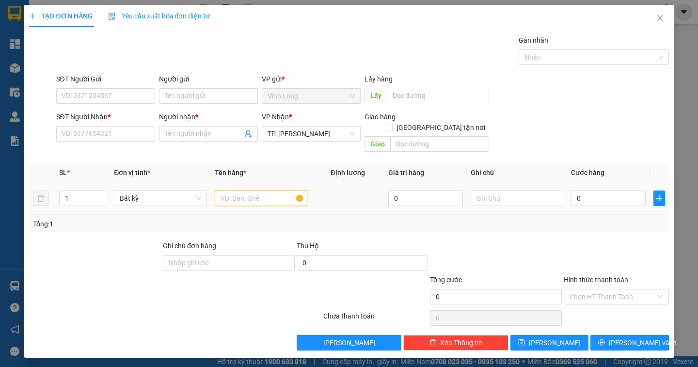
click at [246, 191] on input "text" at bounding box center [261, 199] width 93 height 16
type input "XẤP XÌ LÌ"
click at [494, 193] on input "text" at bounding box center [517, 199] width 93 height 16
type input "NGÂN"
click at [578, 191] on input "0" at bounding box center [608, 199] width 75 height 16
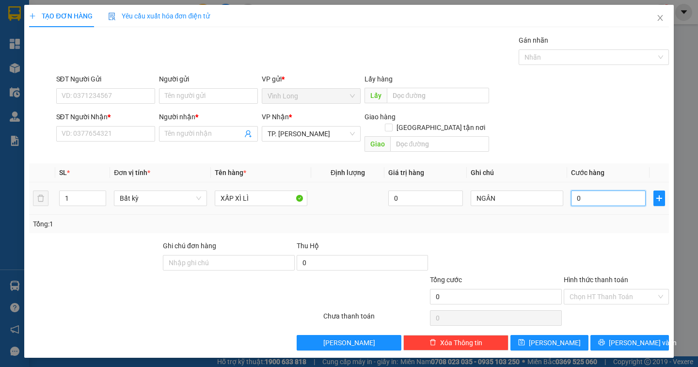
type input "2"
type input "20"
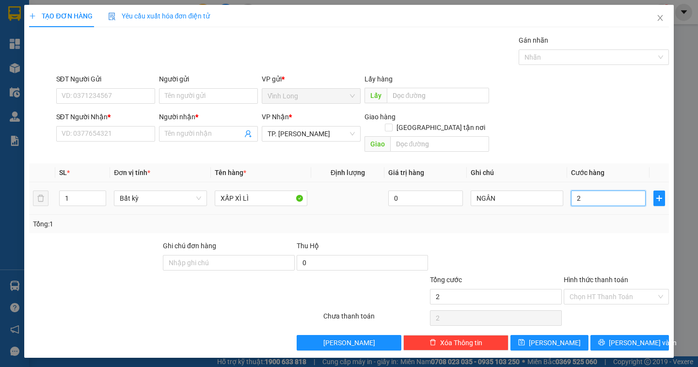
type input "20"
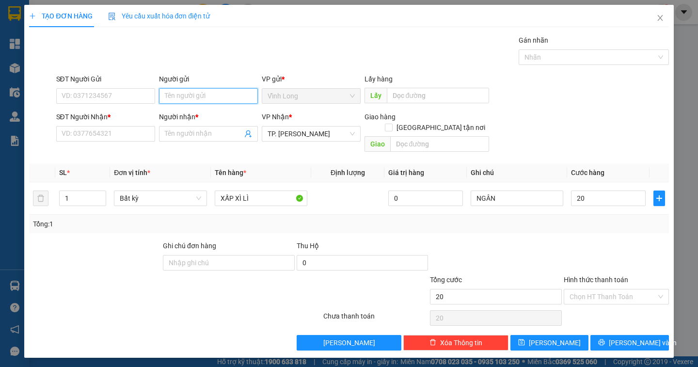
type input "20.000"
click at [183, 97] on input "Người gửi" at bounding box center [208, 96] width 99 height 16
type input "BÁN"
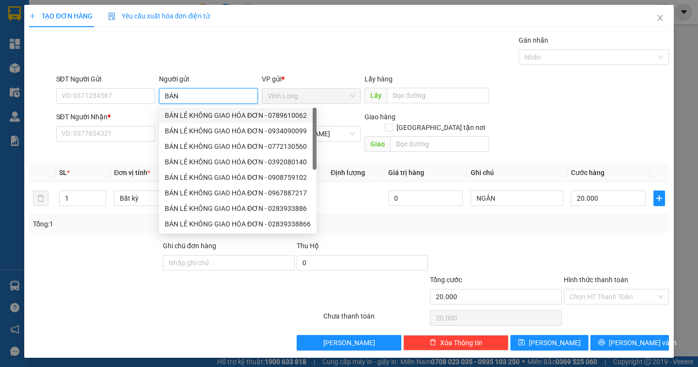
drag, startPoint x: 208, startPoint y: 112, endPoint x: 157, endPoint y: 112, distance: 51.4
click at [208, 113] on div "BÁN LẺ KHÔNG GIAO HÓA ĐƠN - 0789610062" at bounding box center [238, 115] width 146 height 11
type input "0789610062"
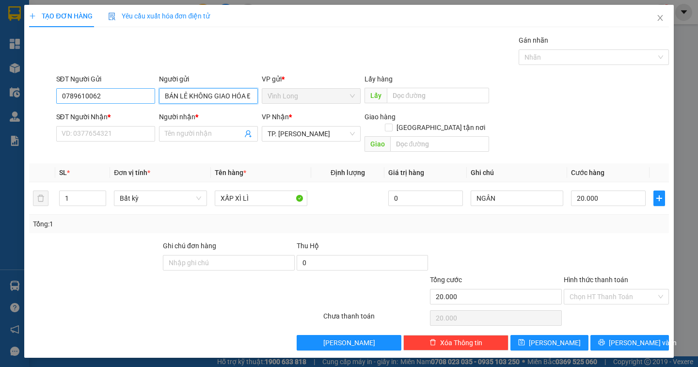
type input "BÁN LẺ KHÔNG GIAO HÓA ĐƠN"
drag, startPoint x: 111, startPoint y: 98, endPoint x: 0, endPoint y: 107, distance: 111.4
click at [0, 107] on div "TẠO ĐƠN HÀNG Yêu cầu xuất hóa đơn điện tử Transit Pickup Surcharge Ids Transit …" at bounding box center [349, 183] width 698 height 367
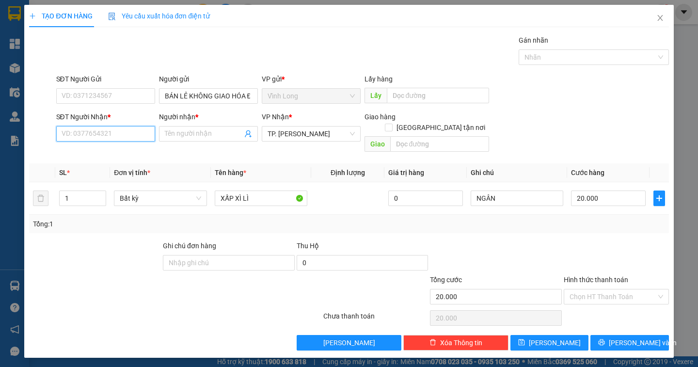
click at [120, 128] on input "SĐT Người Nhận *" at bounding box center [105, 134] width 99 height 16
type input "0934380777"
click at [110, 154] on div "0934380777 - NGỌC" at bounding box center [105, 153] width 87 height 11
type input "NGỌC"
type input "0934380777"
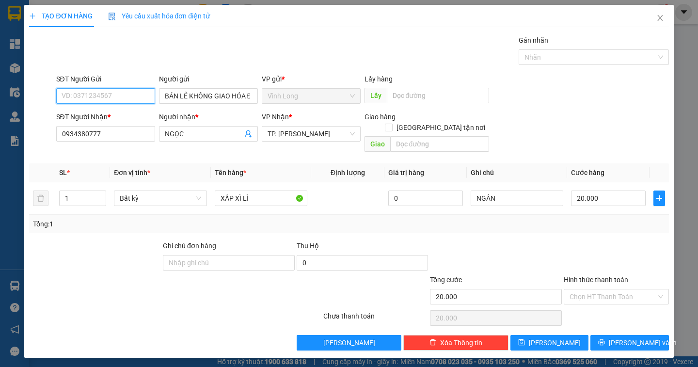
click at [112, 98] on input "SĐT Người Gửi" at bounding box center [105, 96] width 99 height 16
type input "0933322896"
click at [623, 289] on input "Hình thức thanh toán" at bounding box center [613, 296] width 87 height 15
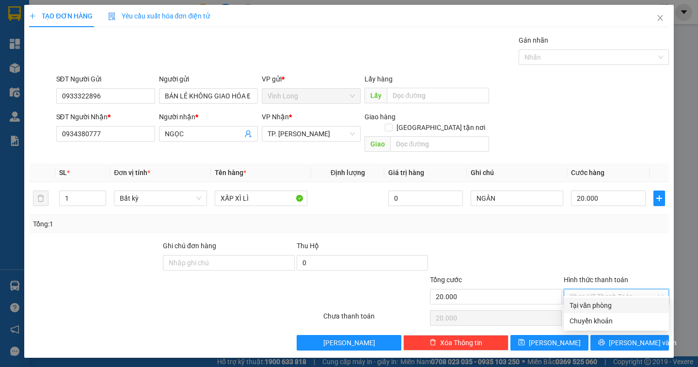
click at [612, 305] on div "Tại văn phòng" at bounding box center [617, 305] width 94 height 11
type input "0"
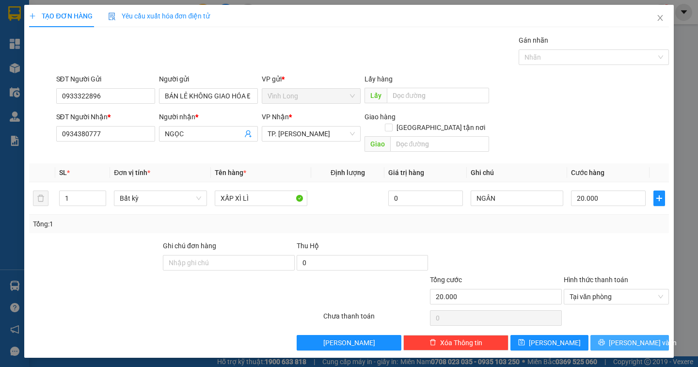
click at [605, 339] on icon "printer" at bounding box center [601, 342] width 7 height 7
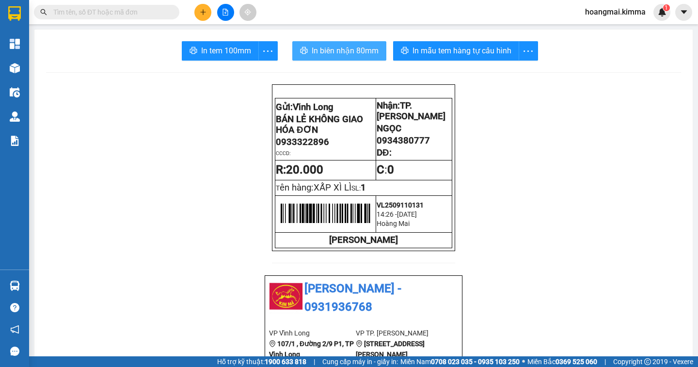
click at [330, 47] on span "In biên nhận 80mm" at bounding box center [345, 51] width 67 height 12
click at [328, 51] on span "In biên nhận 80mm" at bounding box center [345, 51] width 67 height 12
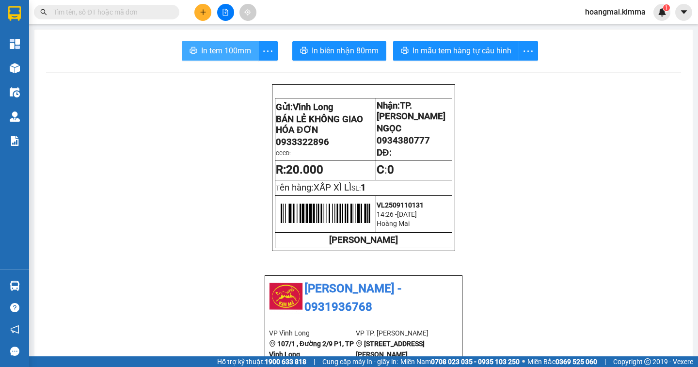
click at [204, 49] on span "In tem 100mm" at bounding box center [226, 51] width 50 height 12
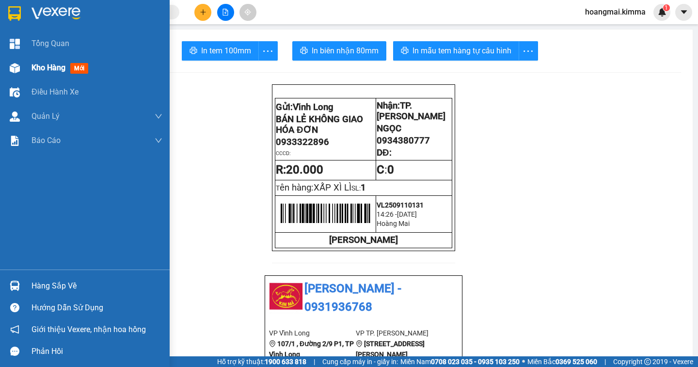
click at [53, 68] on span "Kho hàng" at bounding box center [49, 67] width 34 height 9
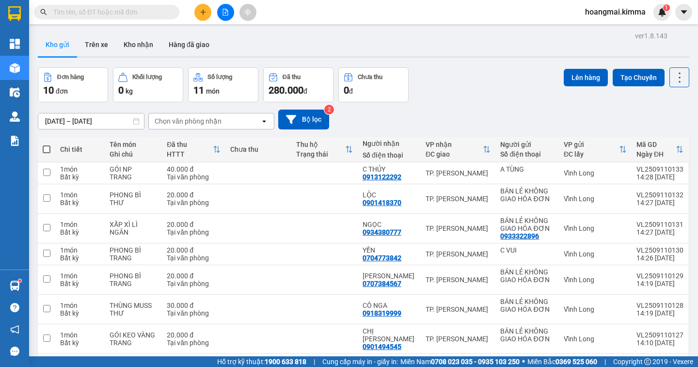
click at [205, 17] on button at bounding box center [202, 12] width 17 height 17
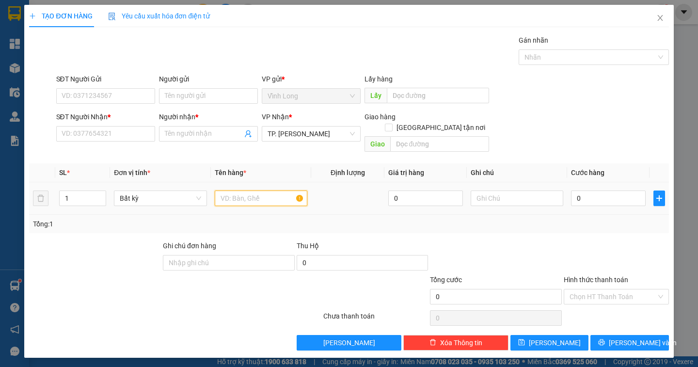
click at [240, 191] on input "text" at bounding box center [261, 199] width 93 height 16
click at [104, 94] on input "SĐT Người Gửi" at bounding box center [105, 96] width 99 height 16
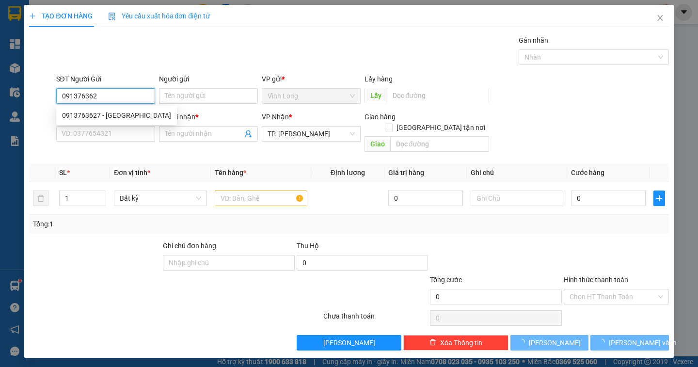
type input "0913763627"
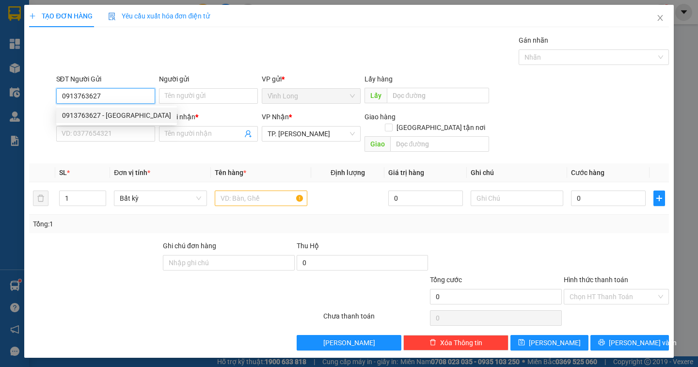
click at [118, 117] on div "0913763627 - ANH QUỐC" at bounding box center [116, 115] width 109 height 11
type input "ANH QUỐC"
type input "0913763627"
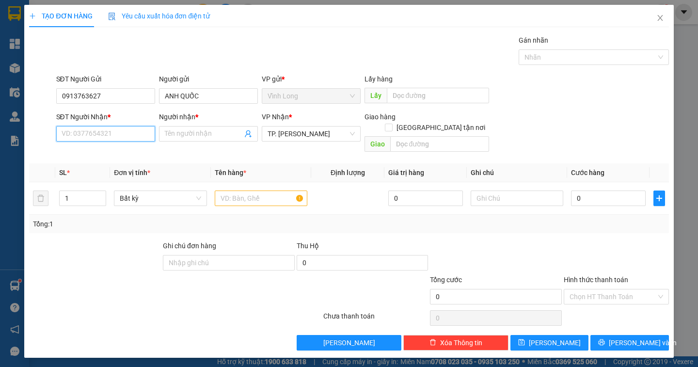
click at [122, 139] on input "SĐT Người Nhận *" at bounding box center [105, 134] width 99 height 16
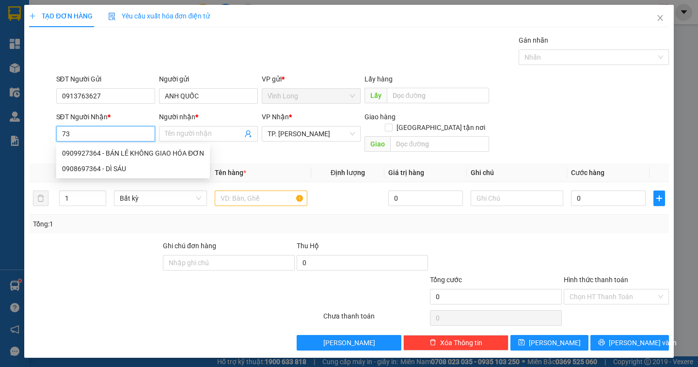
type input "7"
click at [135, 155] on div "0705259364 - LABO VIỆT MỸ" at bounding box center [126, 153] width 128 height 11
type input "0705259364"
type input "LABO [GEOGRAPHIC_DATA]"
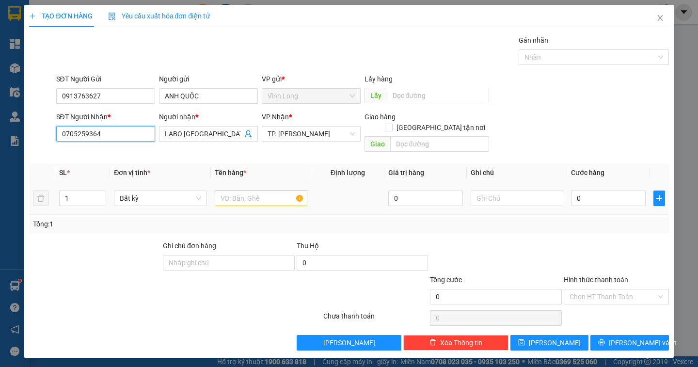
type input "0705259364"
click at [255, 193] on input "text" at bounding box center [261, 199] width 93 height 16
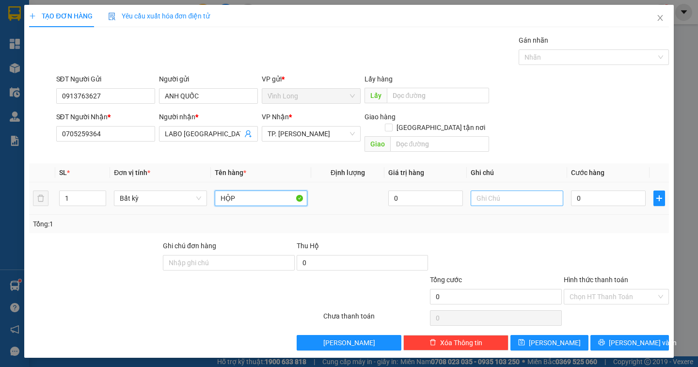
type input "HỘP"
click at [509, 191] on input "text" at bounding box center [517, 199] width 93 height 16
type input "NGÂN"
type input "2"
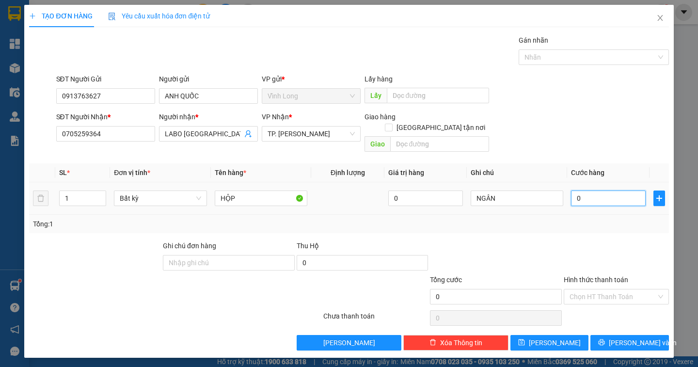
type input "2"
type input "20"
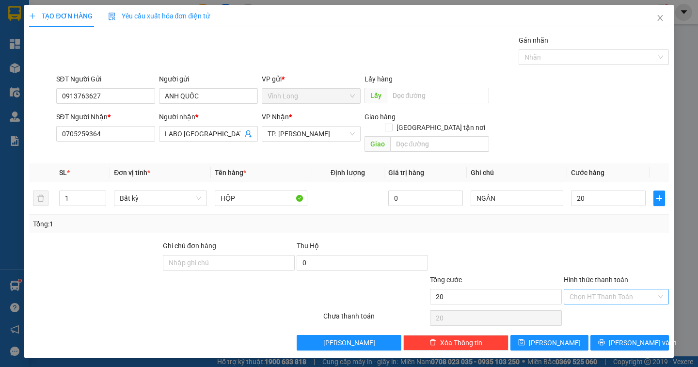
type input "20.000"
click at [606, 289] on input "Hình thức thanh toán" at bounding box center [613, 296] width 87 height 15
click at [612, 308] on div "Tại văn phòng" at bounding box center [617, 305] width 94 height 11
type input "0"
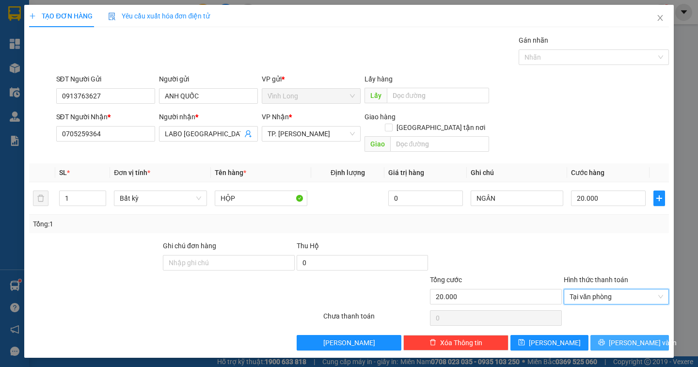
click at [630, 337] on span "Lưu và In" at bounding box center [643, 342] width 68 height 11
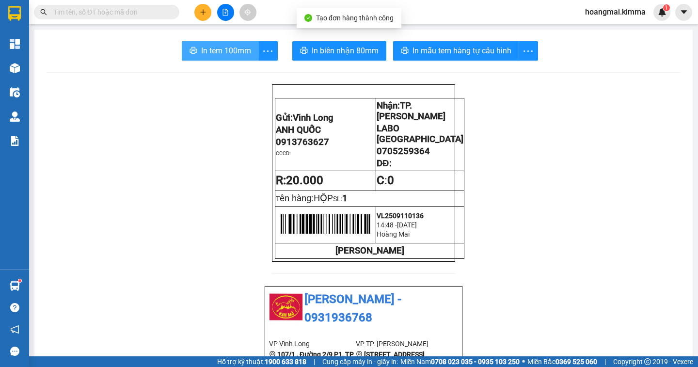
click at [224, 48] on span "In tem 100mm" at bounding box center [226, 51] width 50 height 12
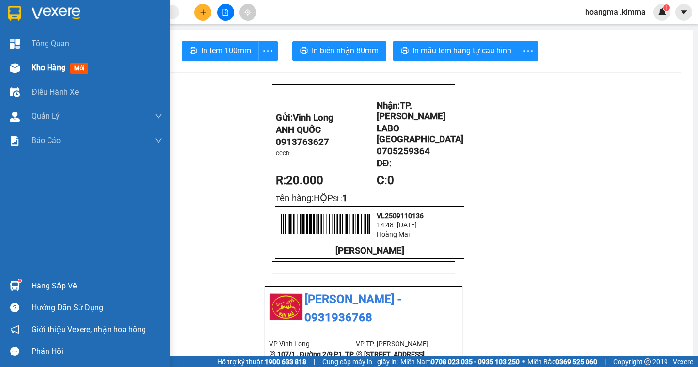
click at [56, 66] on span "Kho hàng" at bounding box center [49, 67] width 34 height 9
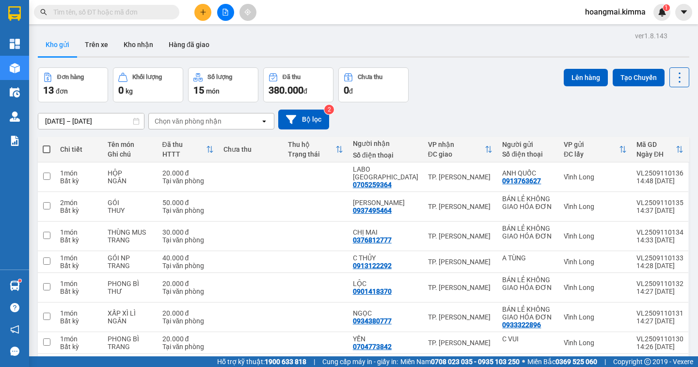
click at [225, 13] on icon "file-add" at bounding box center [225, 12] width 5 height 7
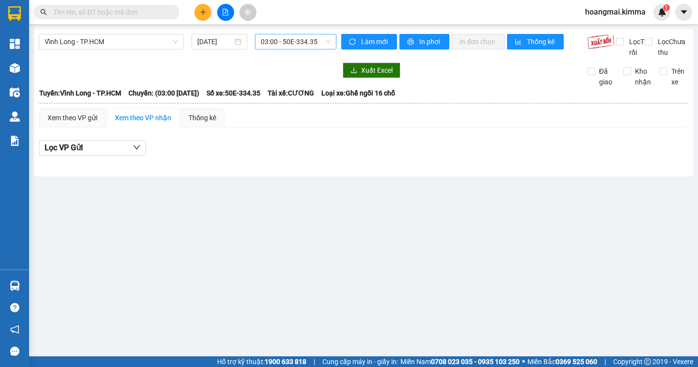
click at [299, 46] on span "03:00 - 50E-334.35" at bounding box center [296, 41] width 70 height 15
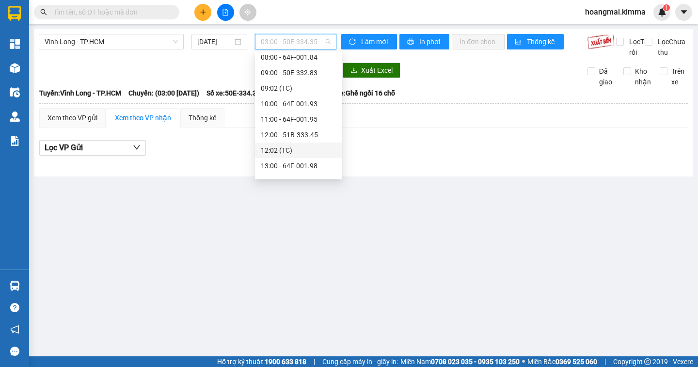
scroll to position [171, 0]
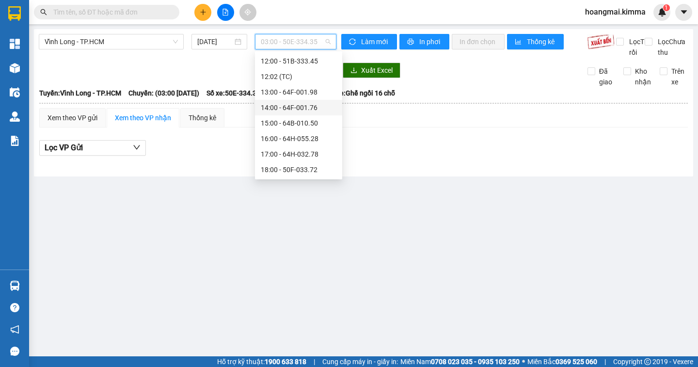
click at [308, 108] on div "14:00 - 64F-001.76" at bounding box center [299, 107] width 76 height 11
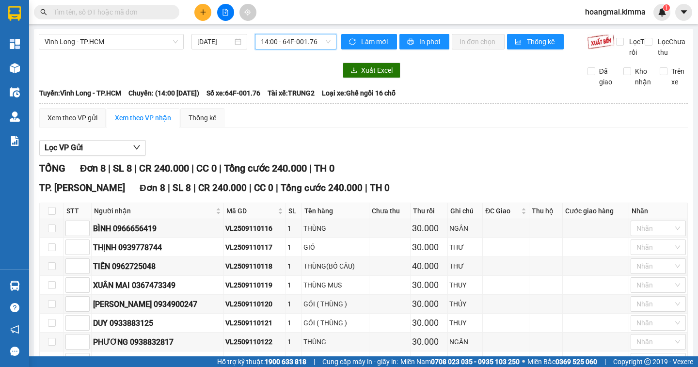
click at [287, 39] on span "14:00 - 64F-001.76" at bounding box center [296, 41] width 70 height 15
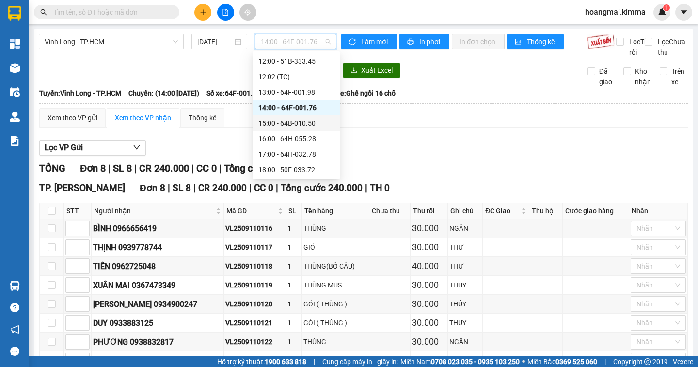
click at [302, 121] on div "15:00 - 64B-010.50" at bounding box center [296, 123] width 76 height 11
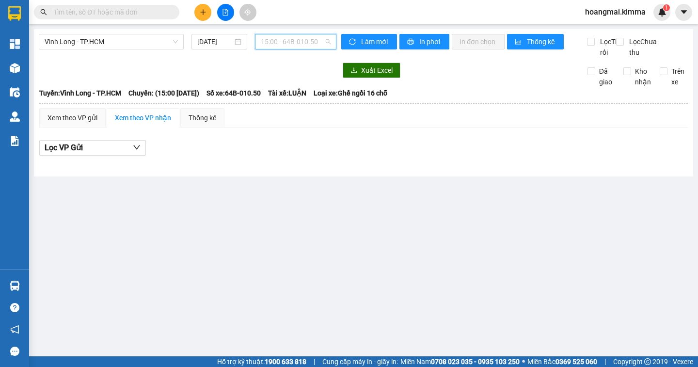
click at [311, 46] on span "15:00 - 64B-010.50" at bounding box center [296, 41] width 70 height 15
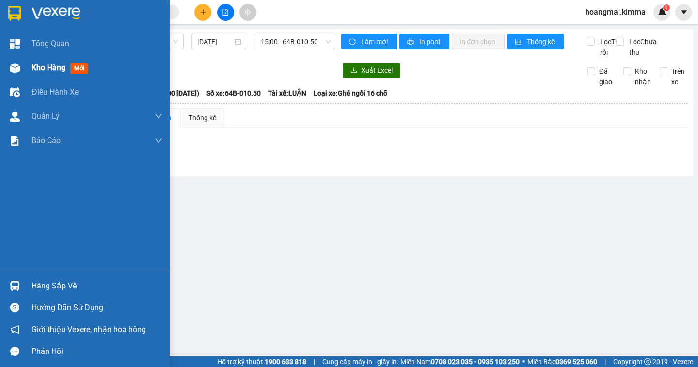
click at [39, 69] on span "Kho hàng" at bounding box center [49, 67] width 34 height 9
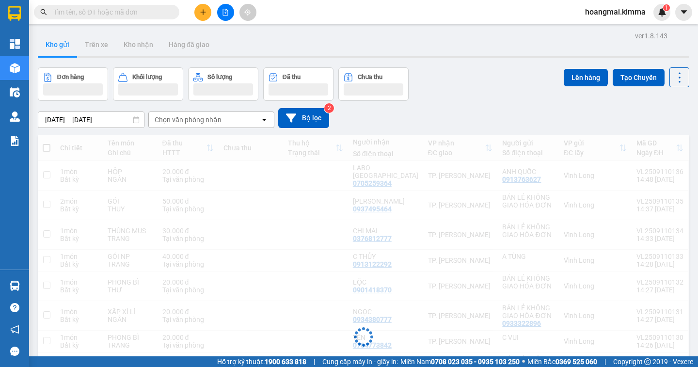
click at [492, 101] on div "[DATE] – [DATE] Press the down arrow key to interact with the calendar and sele…" at bounding box center [364, 118] width 652 height 34
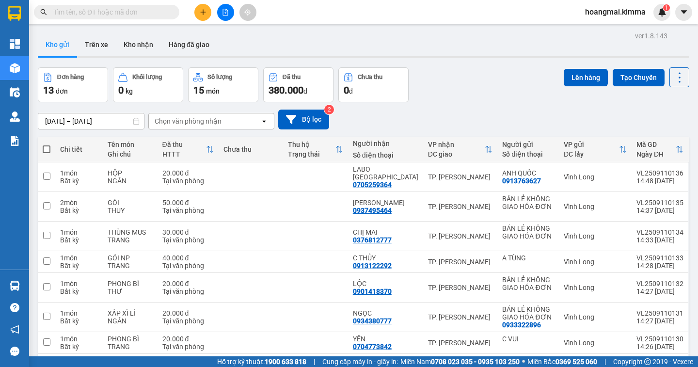
click at [48, 150] on span at bounding box center [47, 149] width 8 height 8
click at [47, 144] on input "checkbox" at bounding box center [47, 144] width 0 height 0
checkbox input "true"
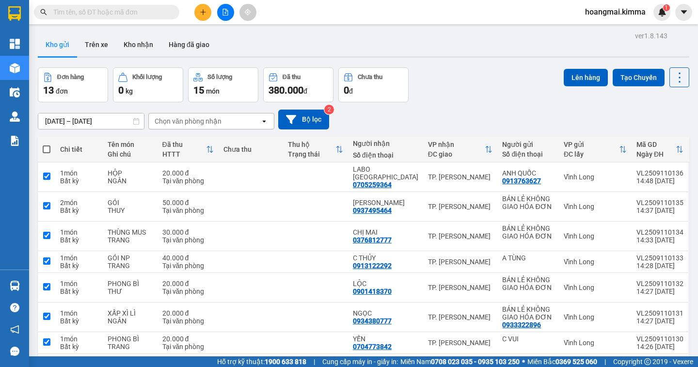
checkbox input "true"
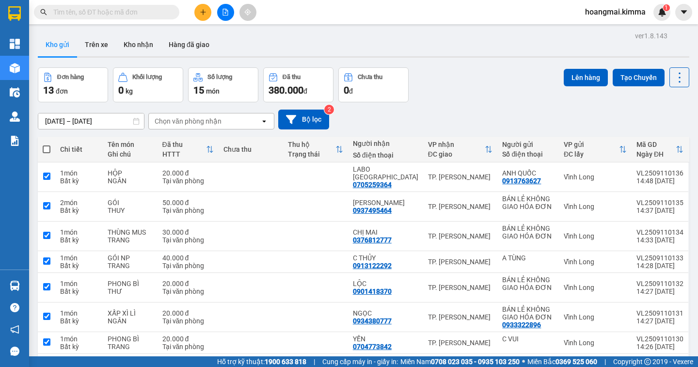
checkbox input "true"
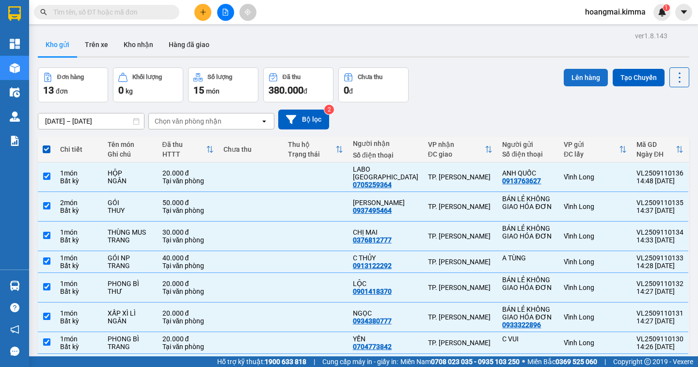
click at [583, 82] on button "Lên hàng" at bounding box center [586, 77] width 44 height 17
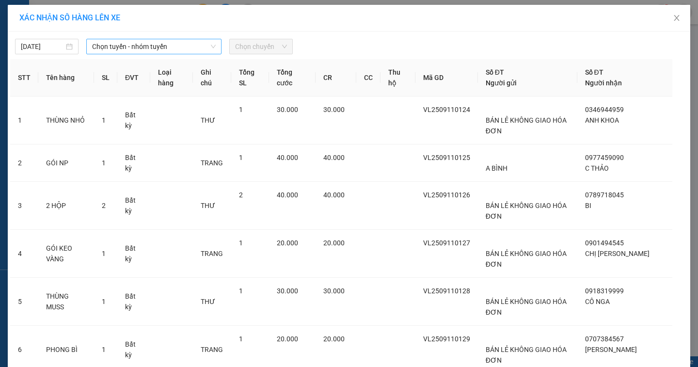
click at [157, 46] on span "Chọn tuyến - nhóm tuyến" at bounding box center [154, 46] width 124 height 15
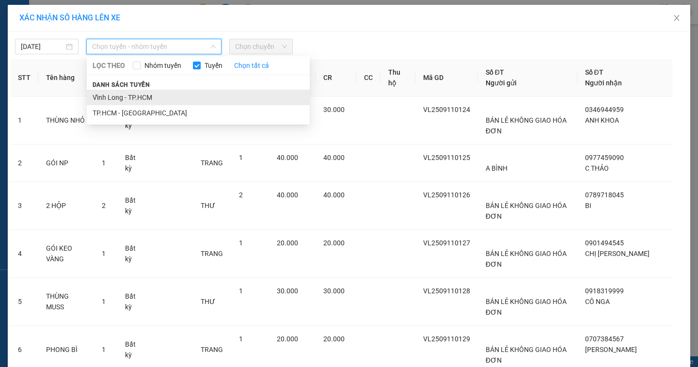
click at [141, 96] on li "Vĩnh Long - TP.HCM" at bounding box center [198, 98] width 223 height 16
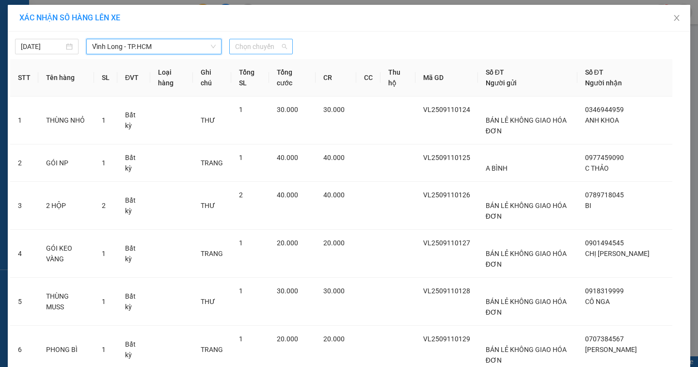
click at [272, 50] on span "Chọn chuyến" at bounding box center [261, 46] width 52 height 15
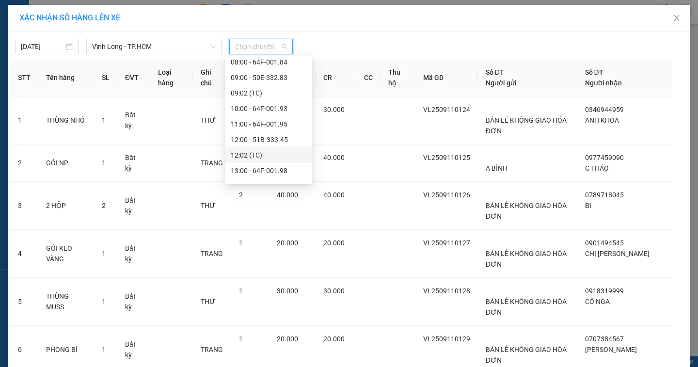
scroll to position [171, 0]
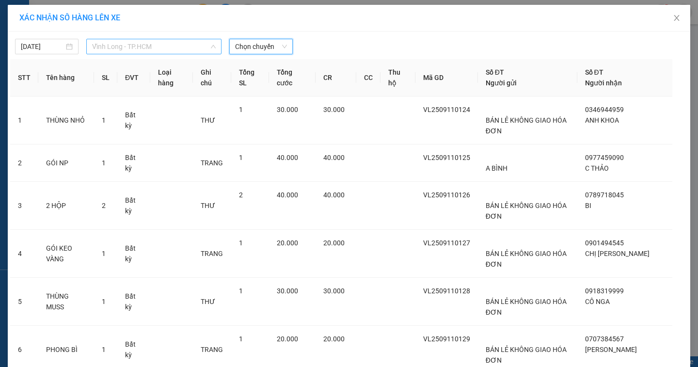
click at [166, 48] on span "Vĩnh Long - TP.HCM" at bounding box center [154, 46] width 124 height 15
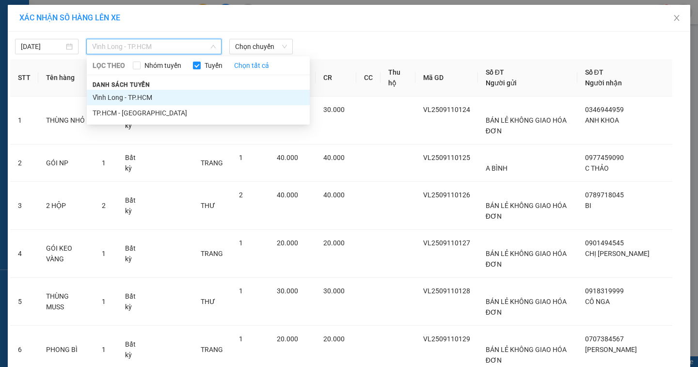
click at [141, 94] on li "Vĩnh Long - TP.HCM" at bounding box center [198, 98] width 223 height 16
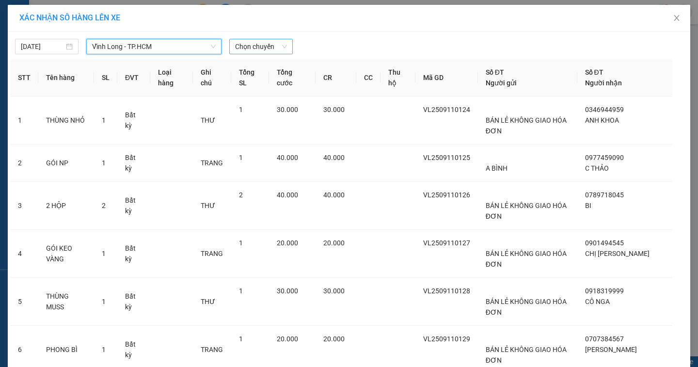
scroll to position [0, 0]
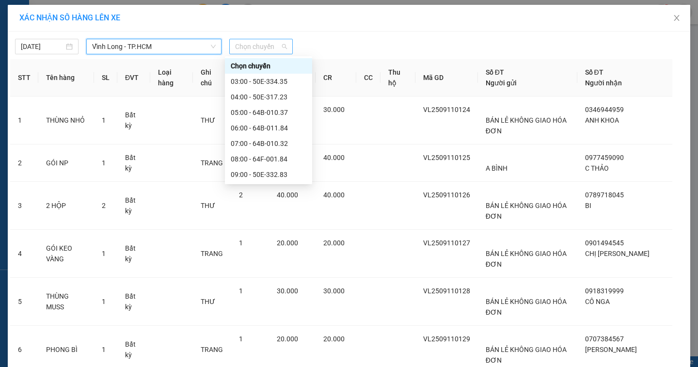
click at [273, 48] on span "Chọn chuyến" at bounding box center [261, 46] width 52 height 15
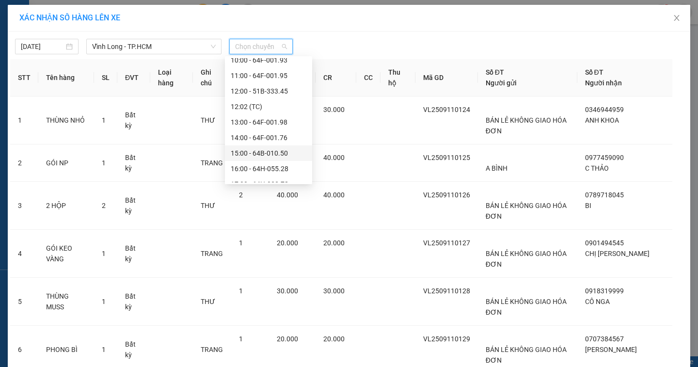
click at [288, 153] on div "15:00 - 64B-010.50" at bounding box center [269, 153] width 76 height 11
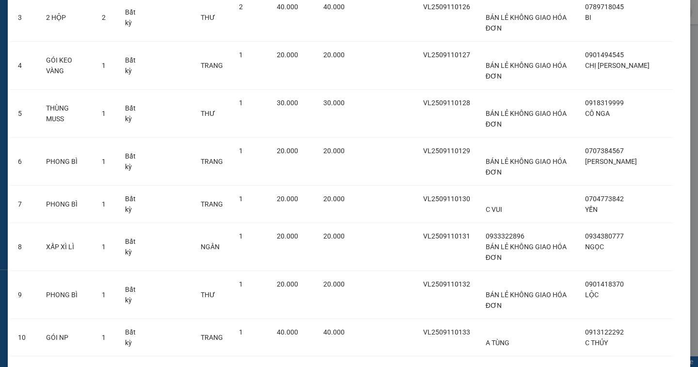
scroll to position [291, 0]
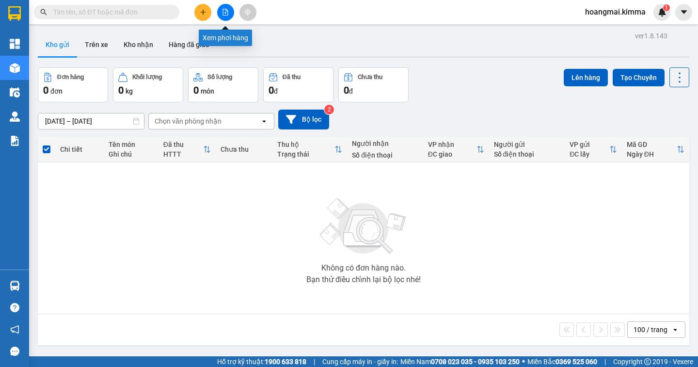
click at [220, 16] on button at bounding box center [225, 12] width 17 height 17
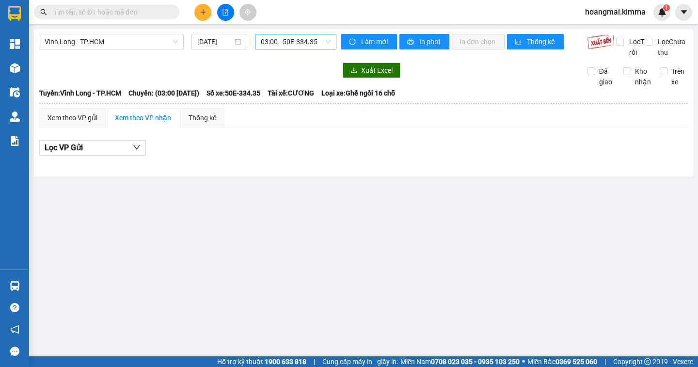
click at [326, 41] on span "03:00 - 50E-334.35" at bounding box center [296, 41] width 70 height 15
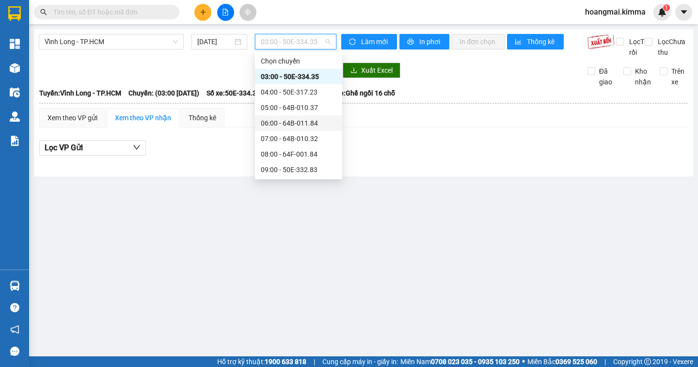
scroll to position [171, 0]
click at [303, 126] on div "15:00 - 64B-010.50" at bounding box center [299, 123] width 76 height 11
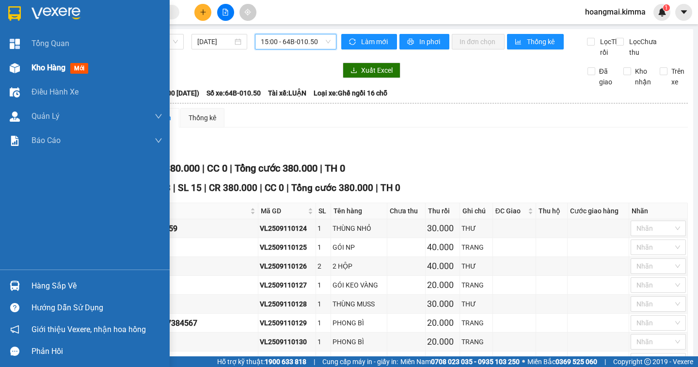
click at [40, 71] on span "Kho hàng" at bounding box center [49, 67] width 34 height 9
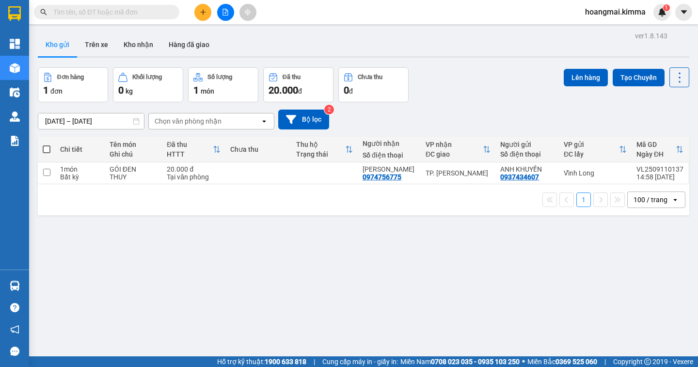
click at [223, 11] on icon "file-add" at bounding box center [225, 12] width 5 height 7
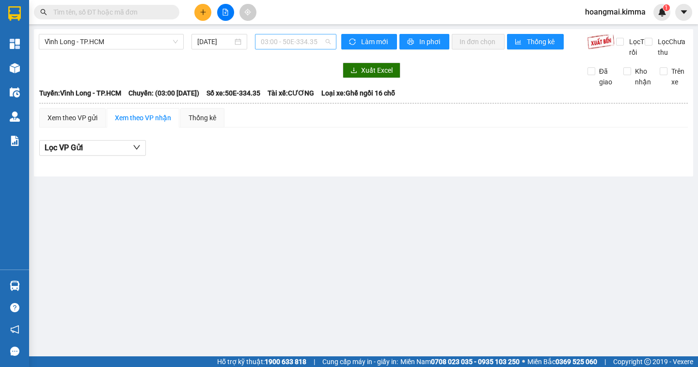
click at [327, 44] on span "03:00 - 50E-334.35" at bounding box center [296, 41] width 70 height 15
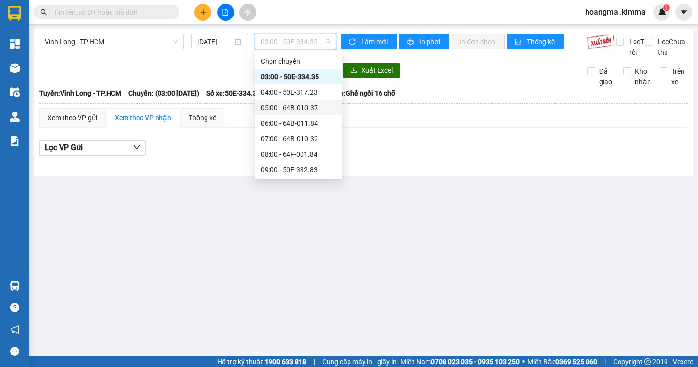
scroll to position [171, 0]
click at [316, 124] on div "15:00 - 64B-010.50" at bounding box center [299, 123] width 76 height 11
